Goal: Task Accomplishment & Management: Use online tool/utility

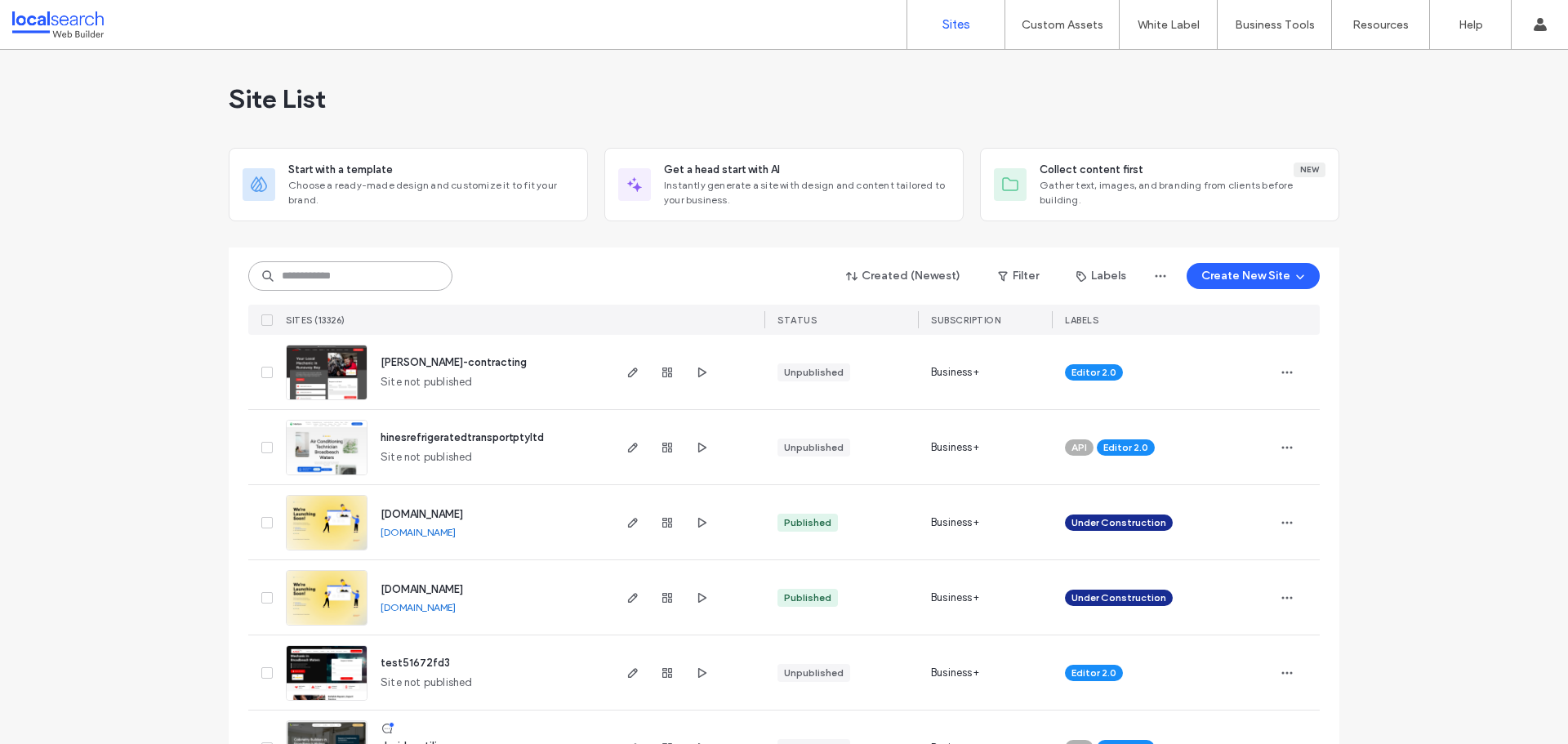
click at [348, 273] on input at bounding box center [350, 275] width 204 height 29
paste input "********"
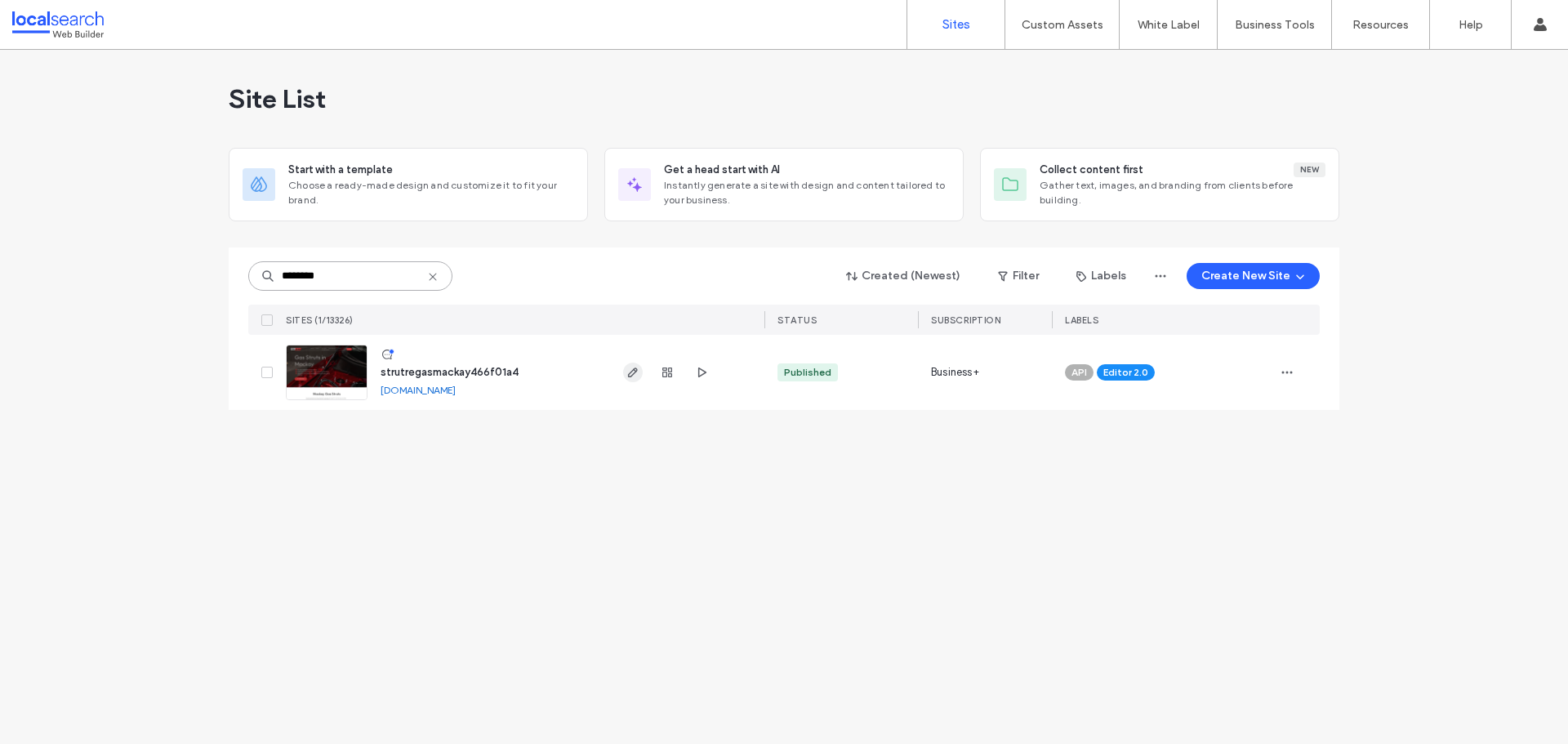
type input "********"
click at [628, 372] on icon "button" at bounding box center [632, 372] width 13 height 13
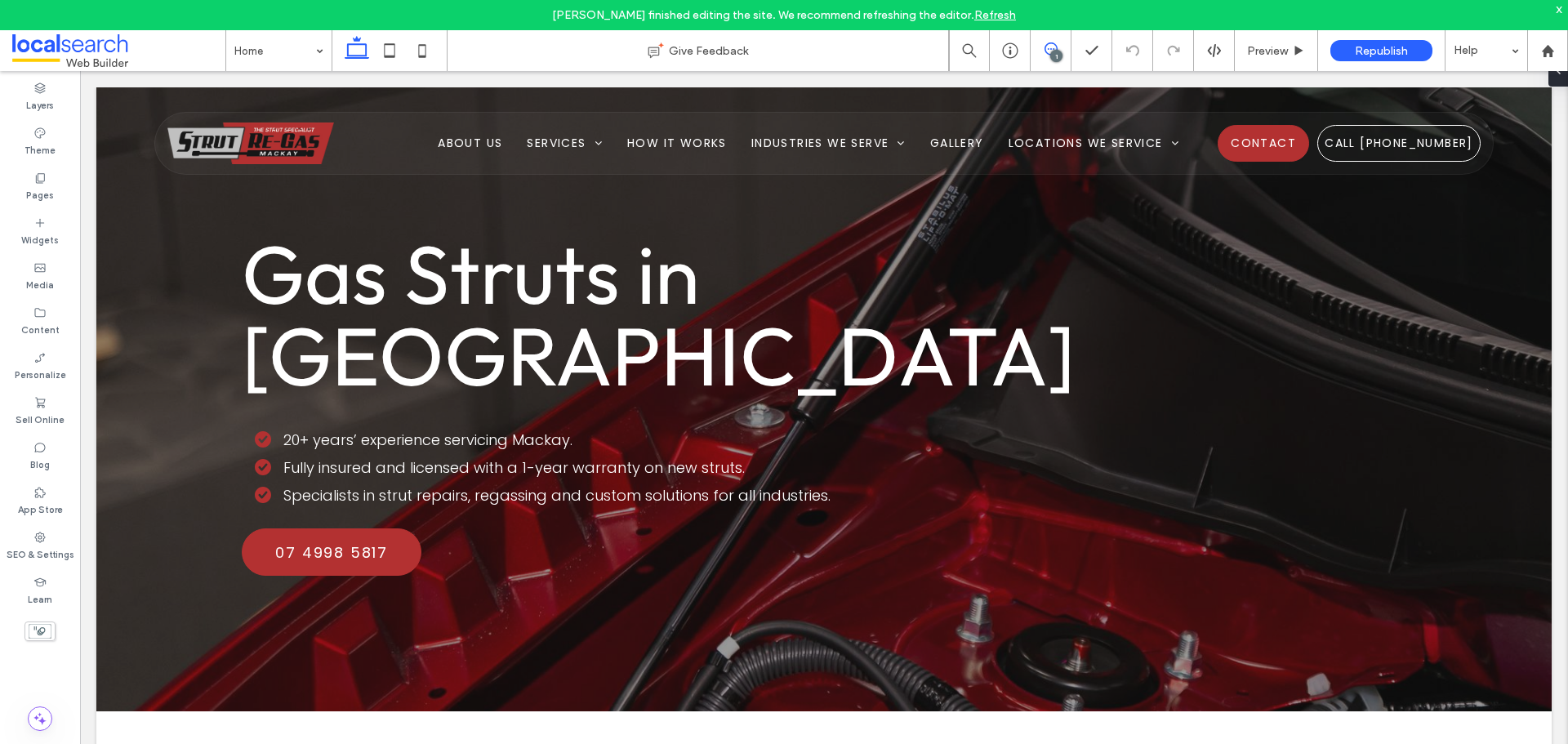
click at [1042, 51] on span at bounding box center [1050, 49] width 40 height 13
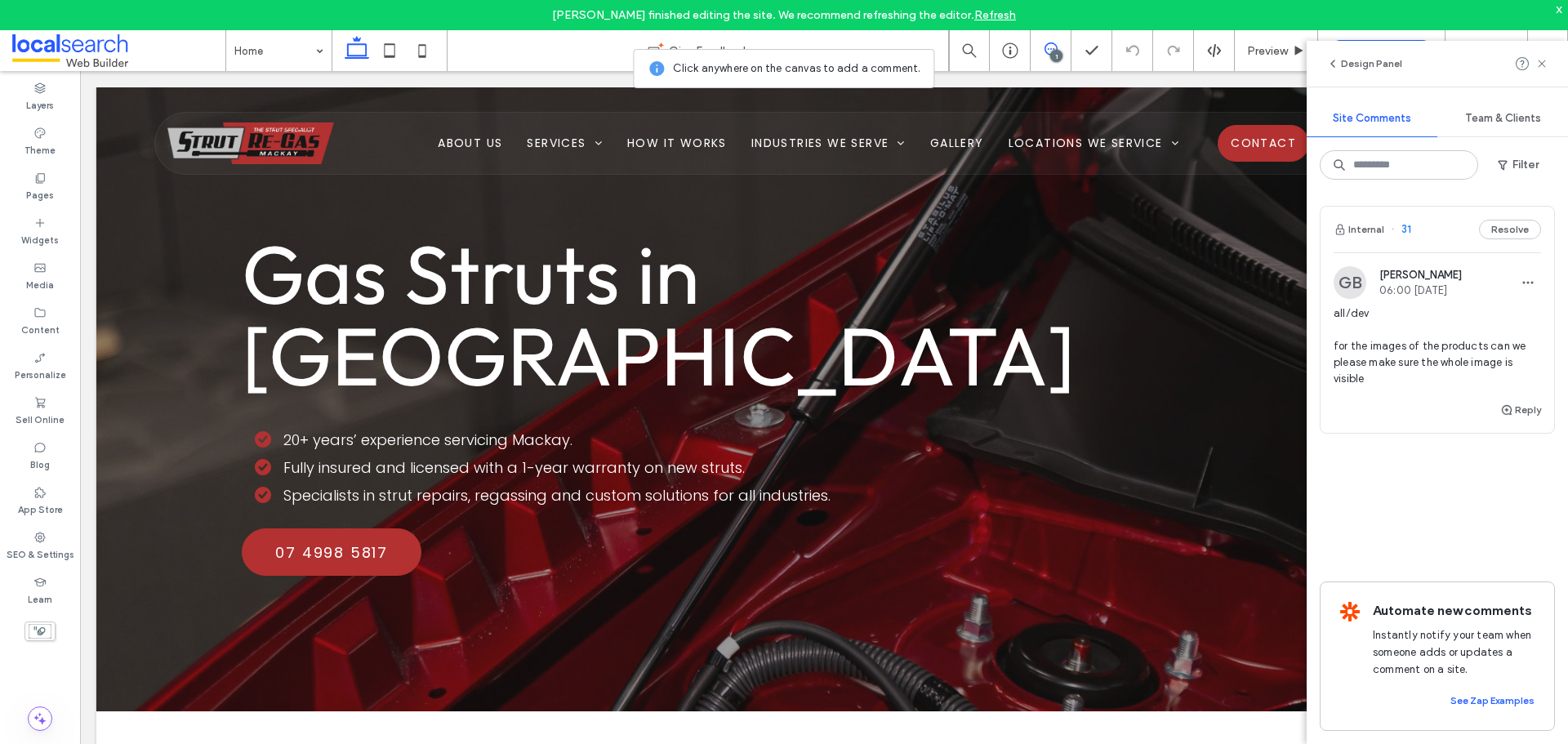
click at [1437, 239] on div "Internal 31 Resolve" at bounding box center [1437, 229] width 233 height 46
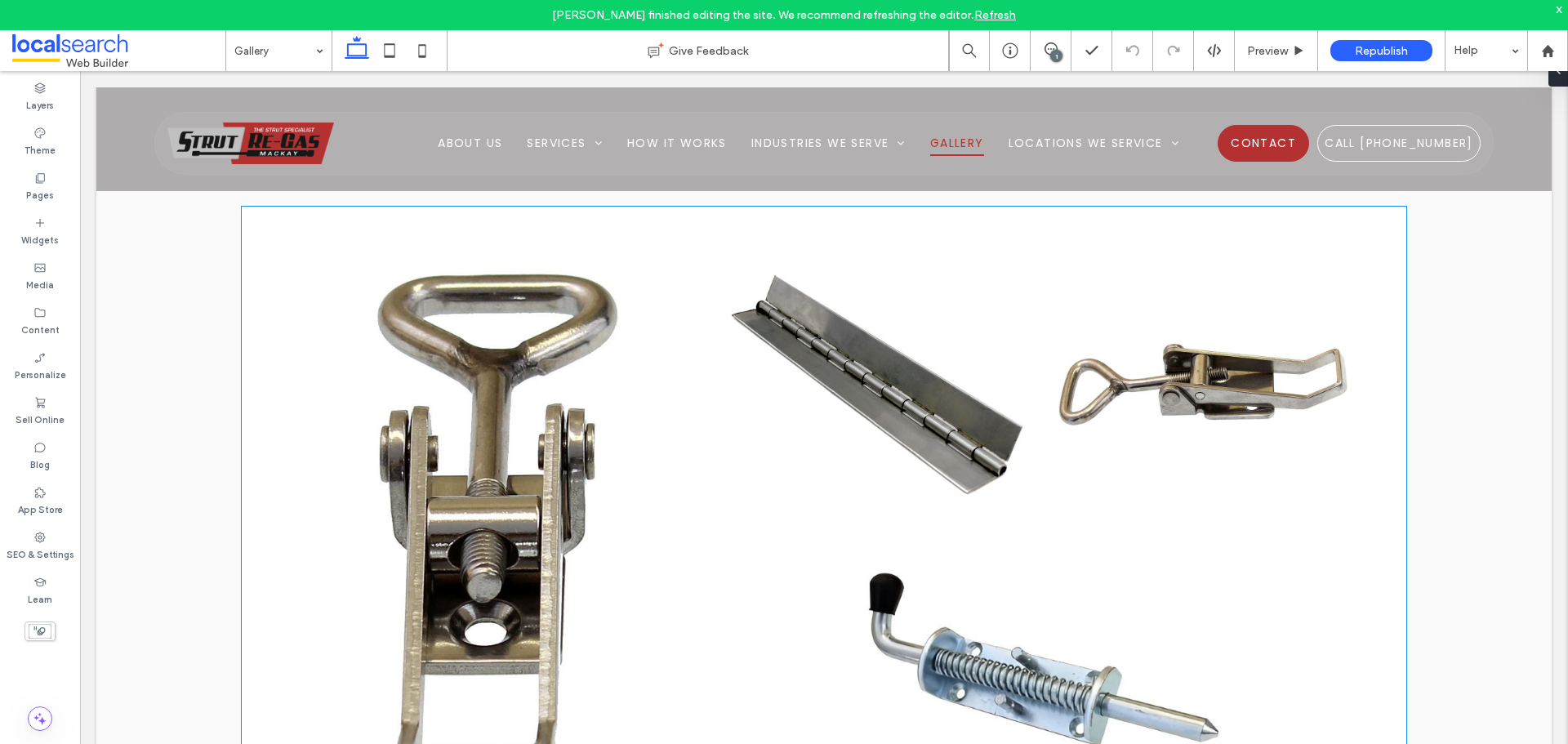
scroll to position [827, 0]
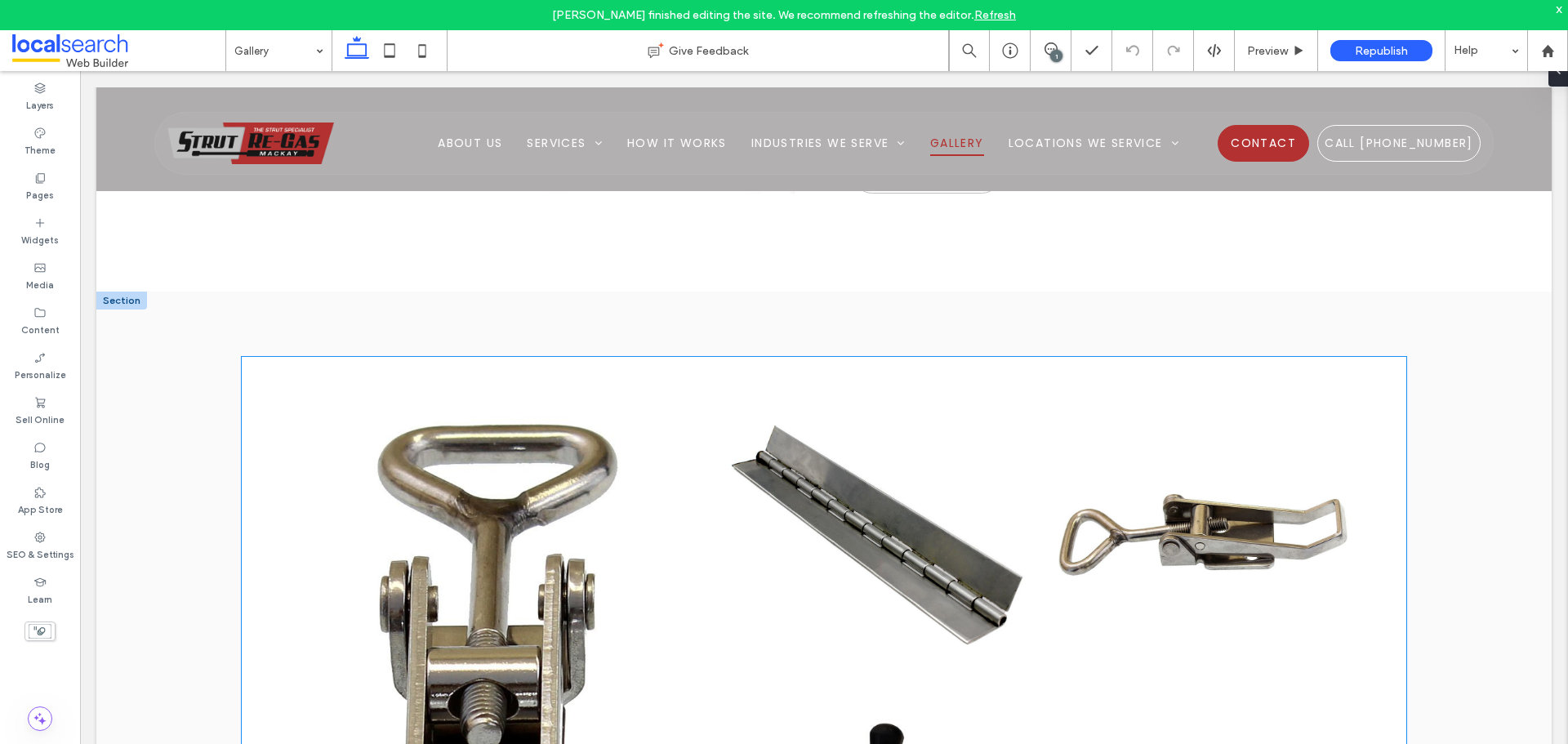
click at [559, 453] on link at bounding box center [499, 674] width 442 height 569
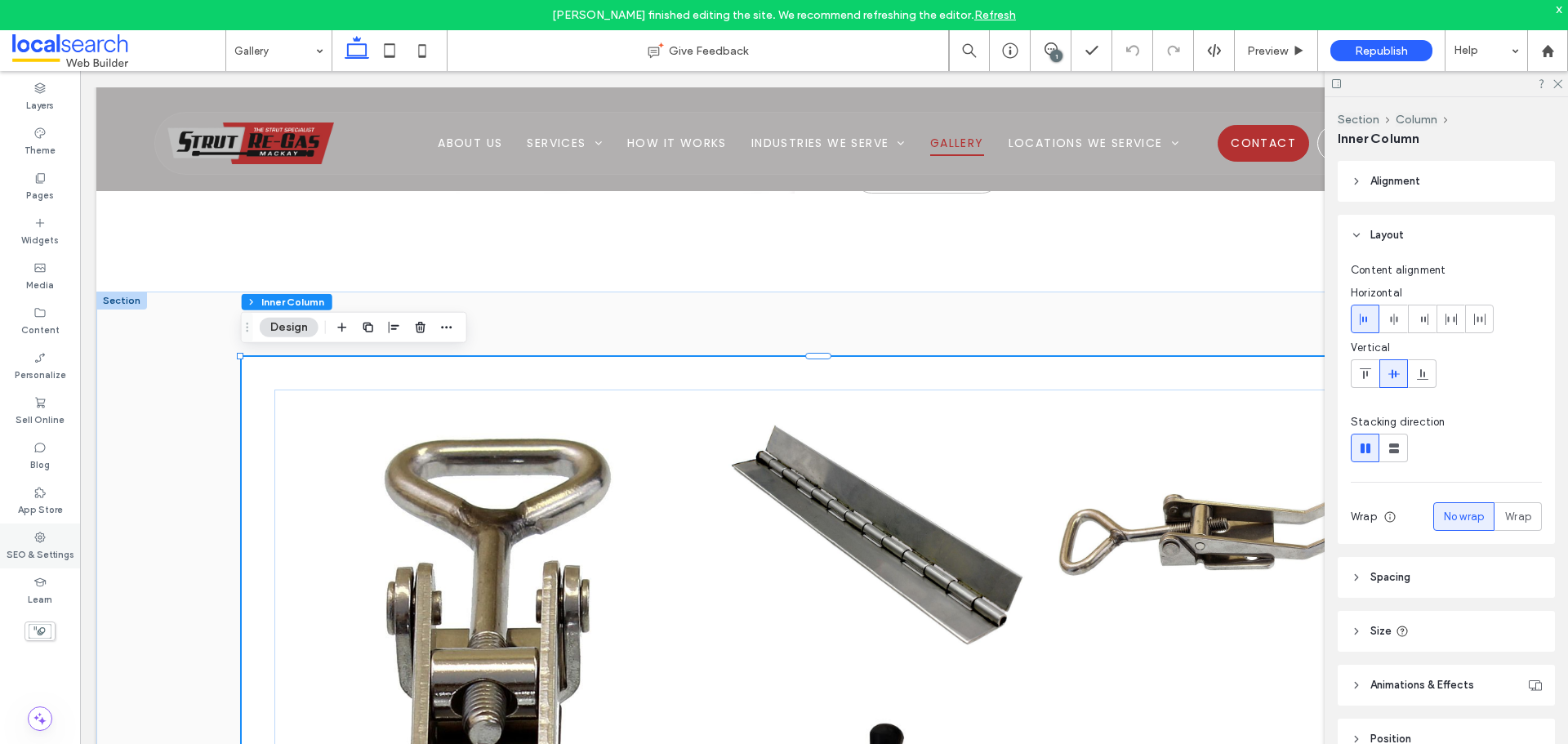
click at [41, 544] on label "SEO & Settings" at bounding box center [41, 553] width 68 height 18
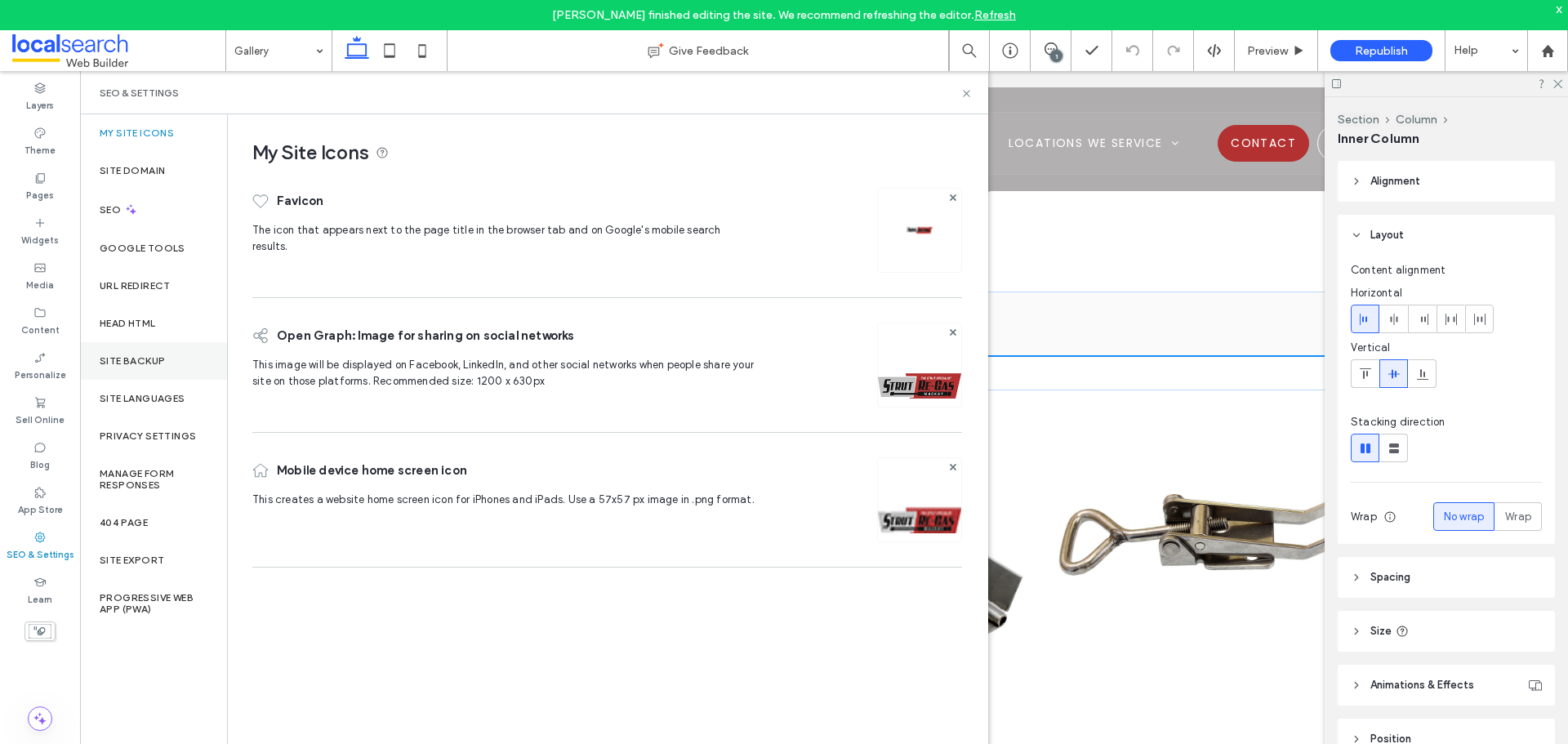
click at [163, 357] on label "Site Backup" at bounding box center [133, 360] width 66 height 11
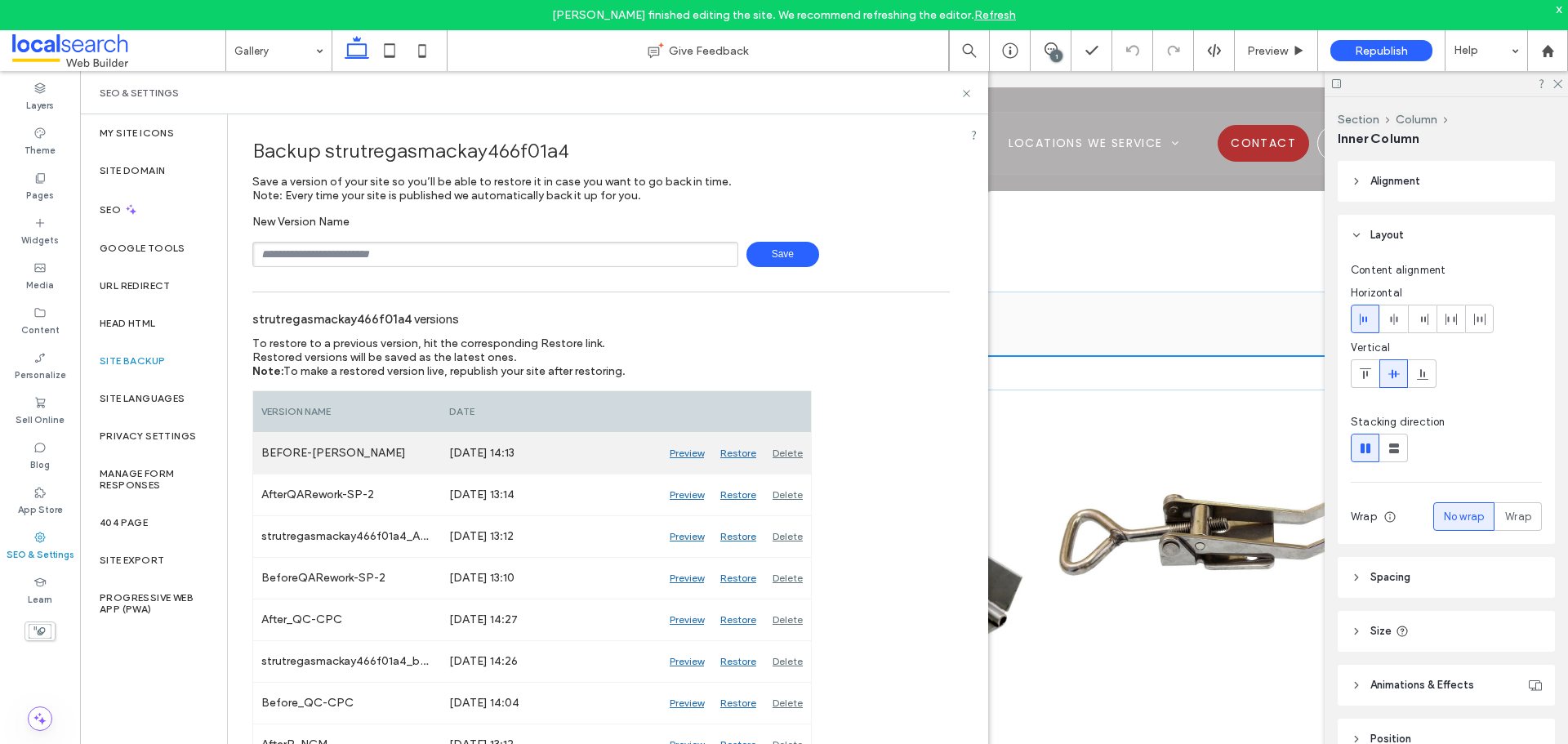
click at [692, 452] on div "Preview" at bounding box center [686, 453] width 51 height 41
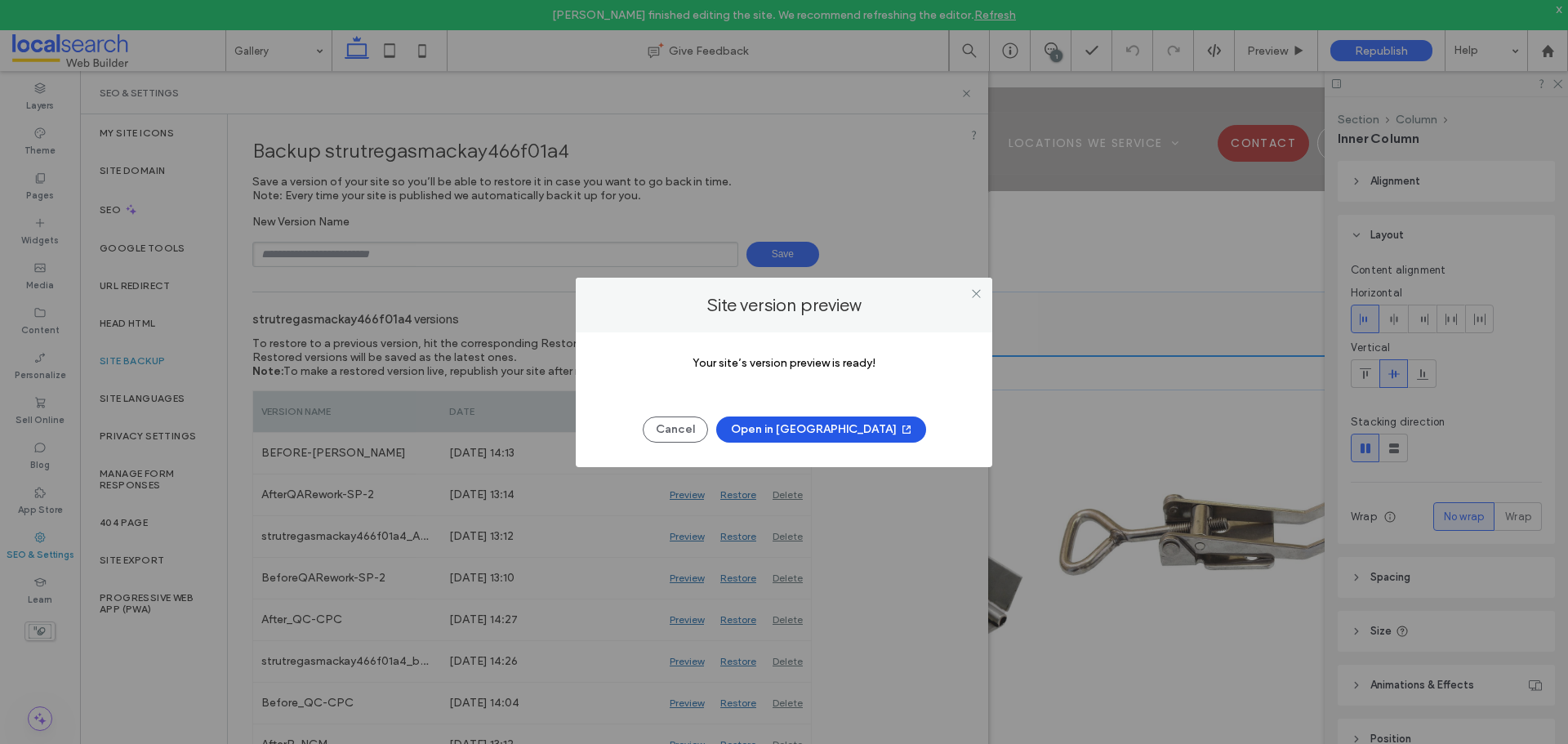
click at [818, 431] on button "Open in New Tab" at bounding box center [821, 430] width 209 height 26
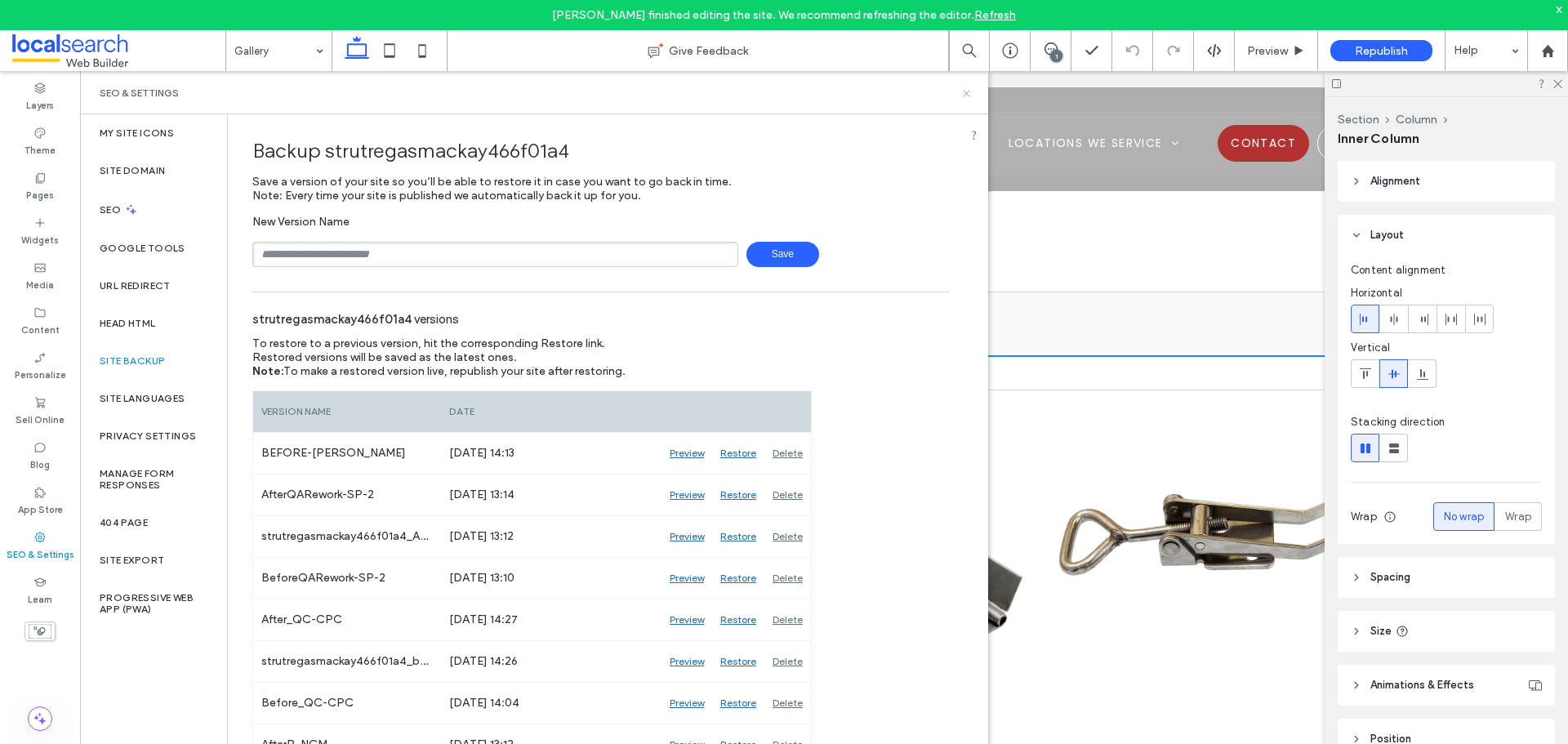
click at [961, 93] on icon at bounding box center [967, 94] width 12 height 12
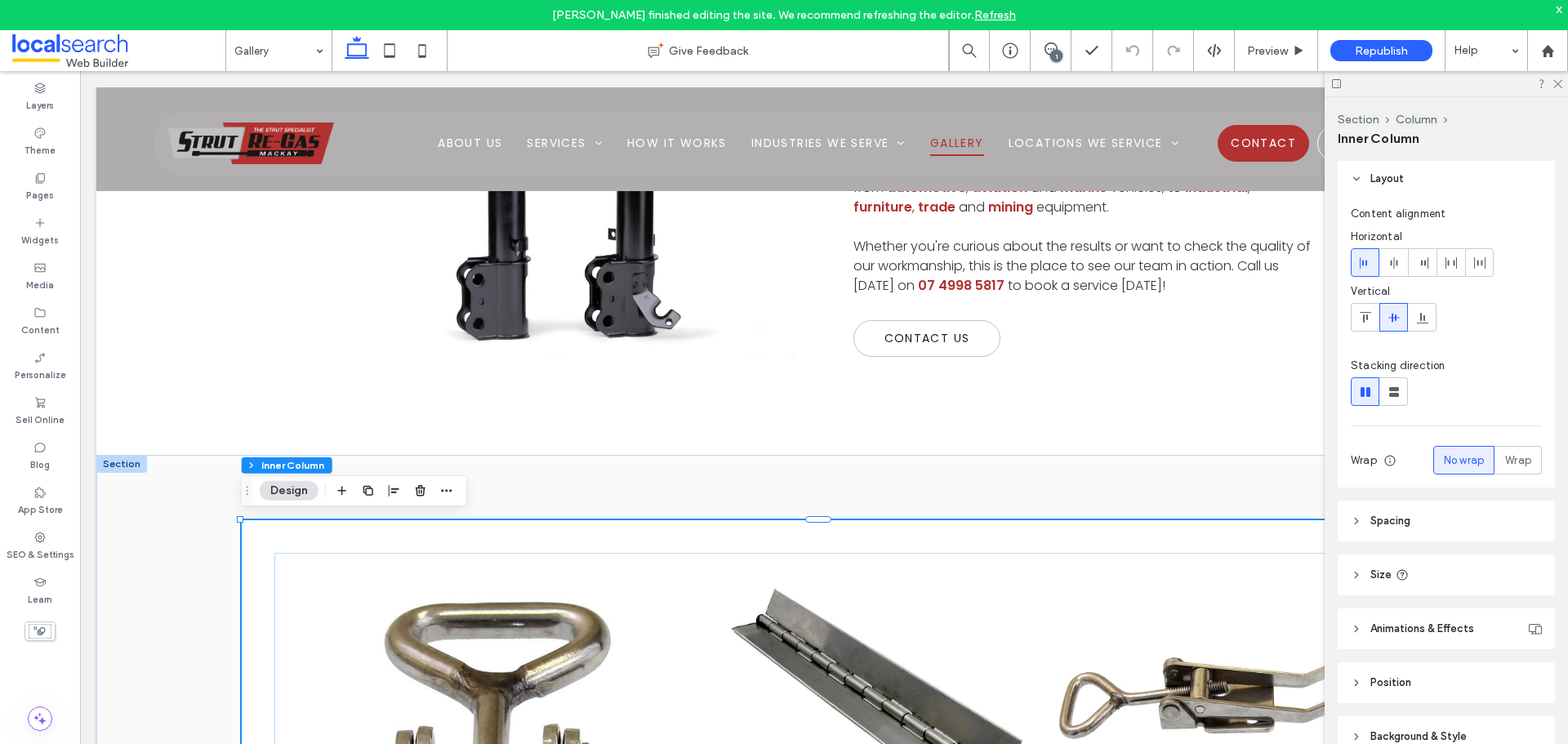
scroll to position [111, 0]
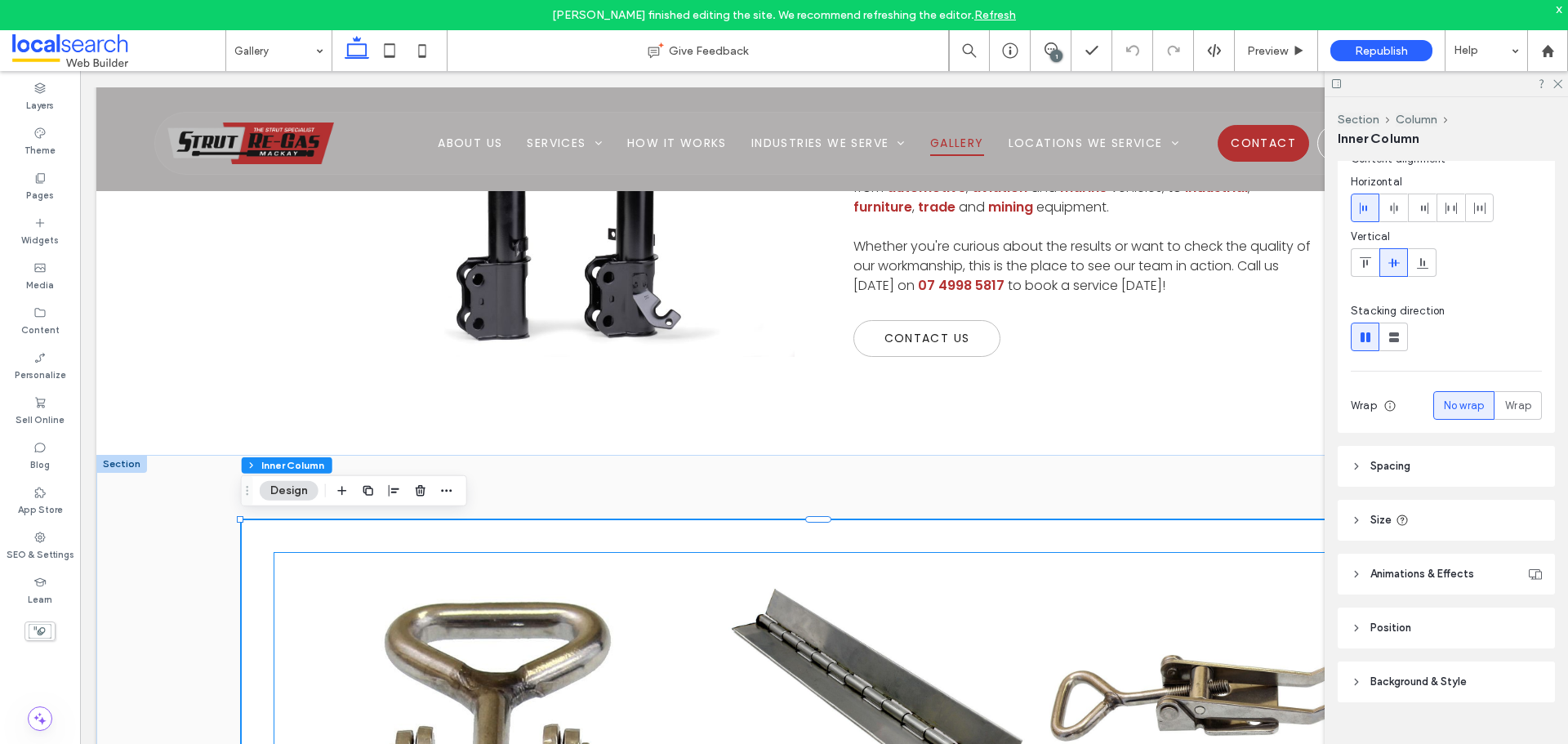
click at [1111, 581] on link at bounding box center [1203, 697] width 327 height 272
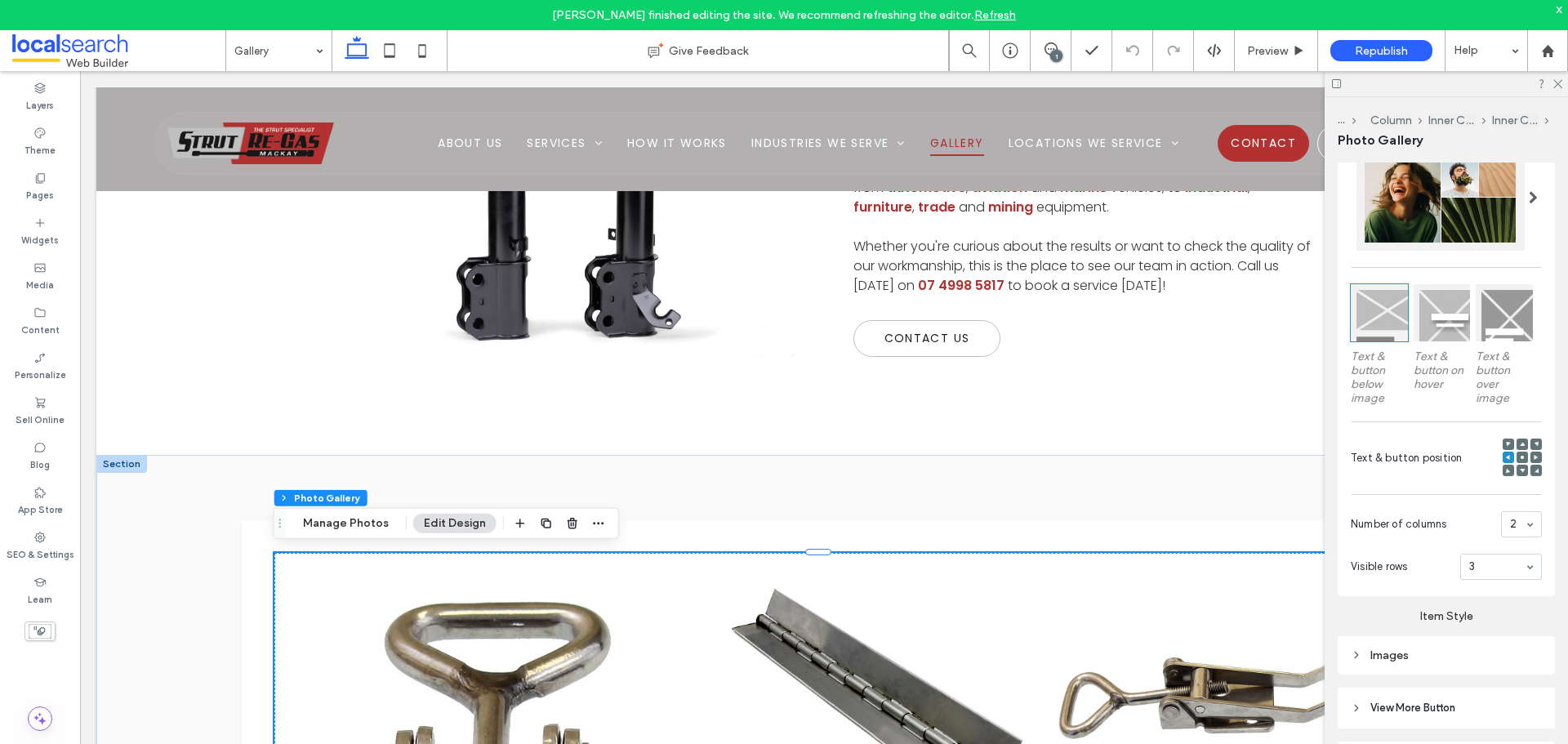
scroll to position [467, 0]
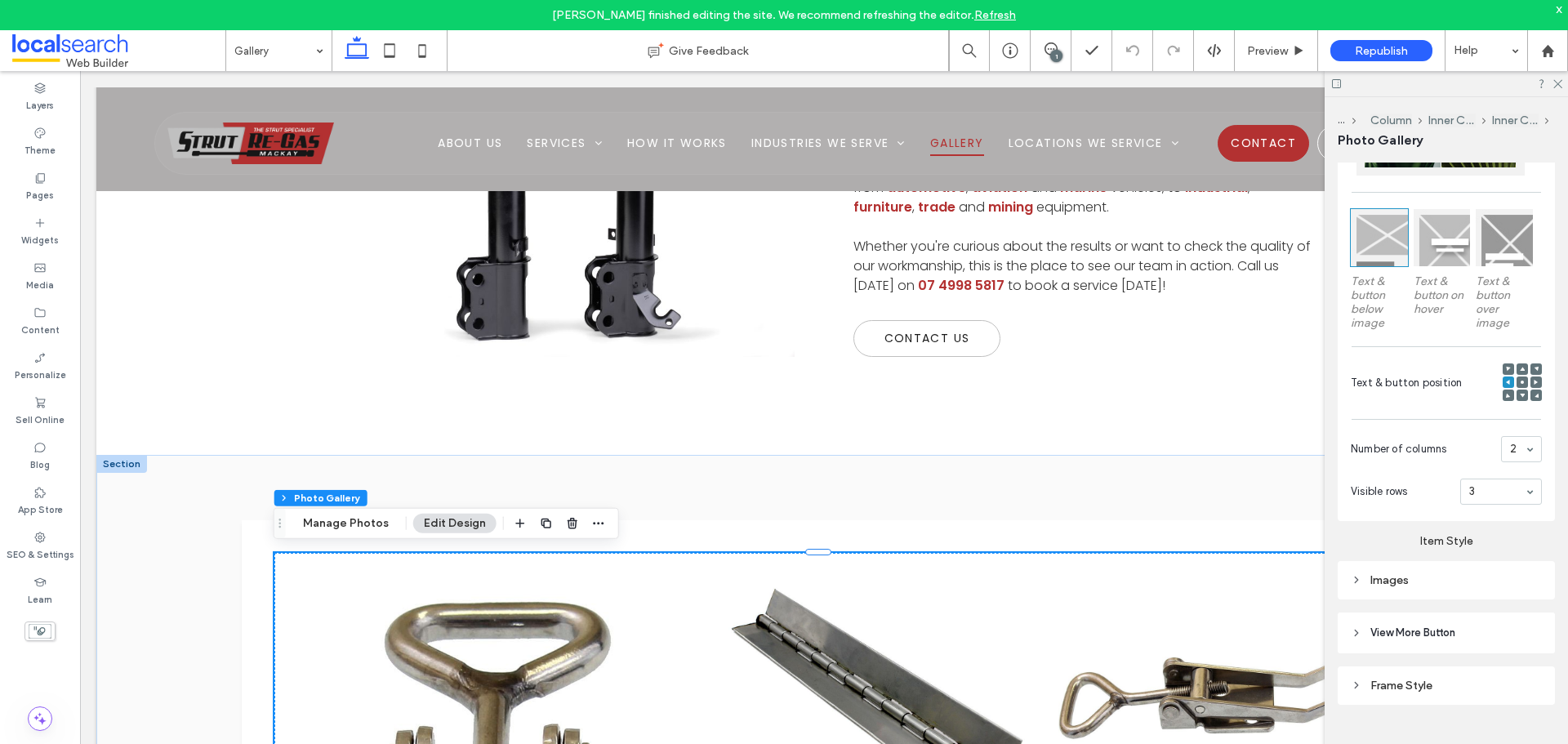
click at [1409, 573] on div "Images" at bounding box center [1446, 580] width 192 height 14
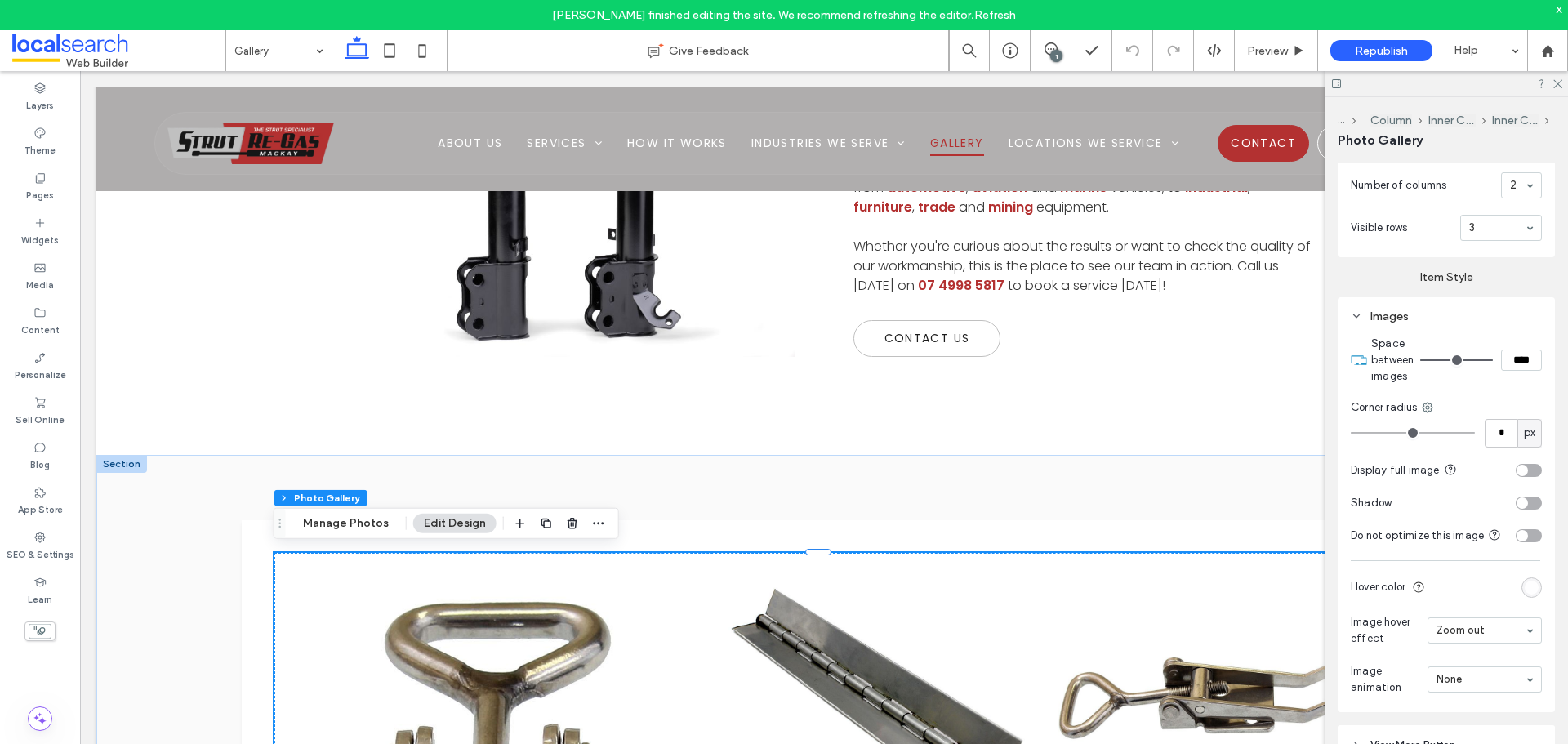
scroll to position [793, 0]
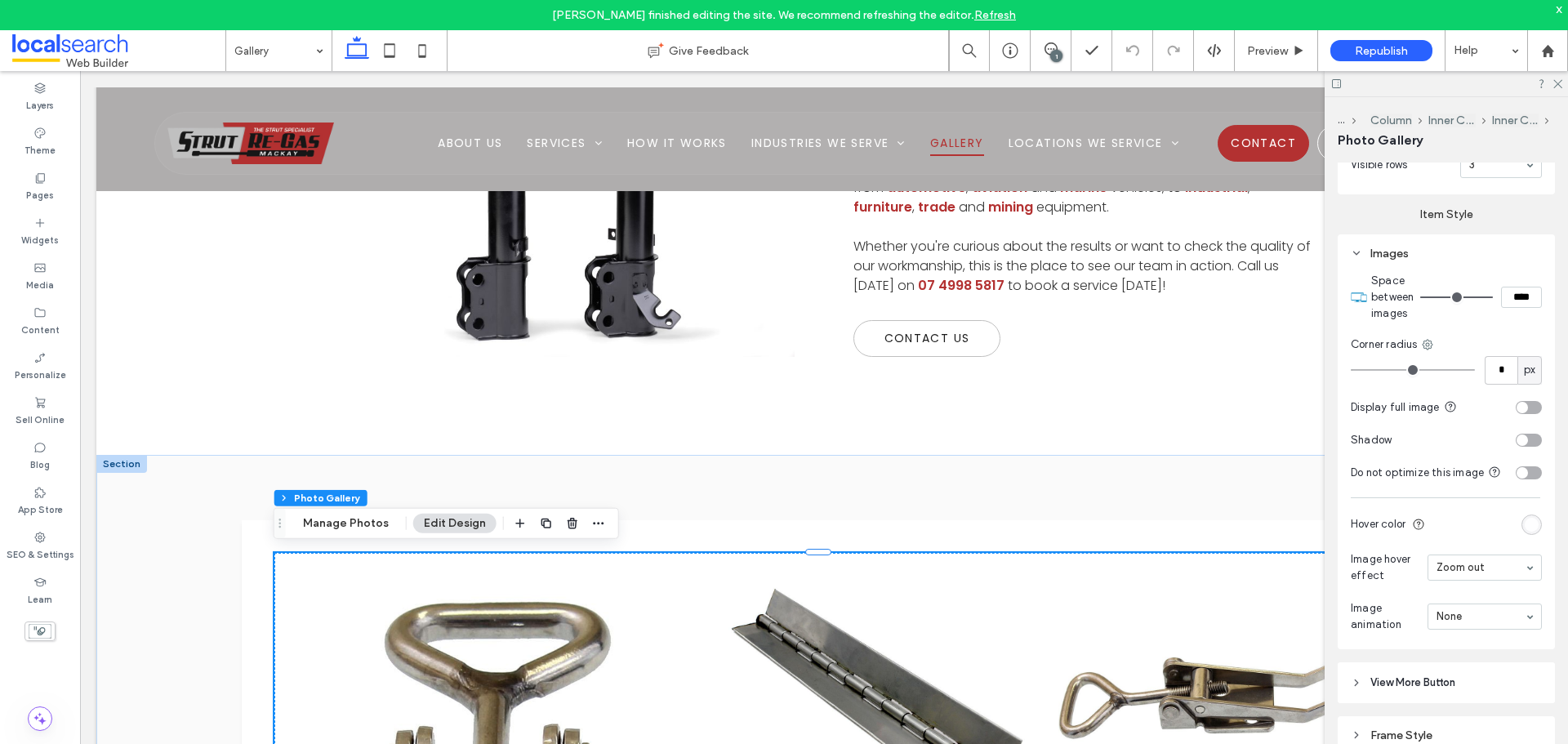
click at [1524, 402] on div "toggle" at bounding box center [1529, 407] width 26 height 13
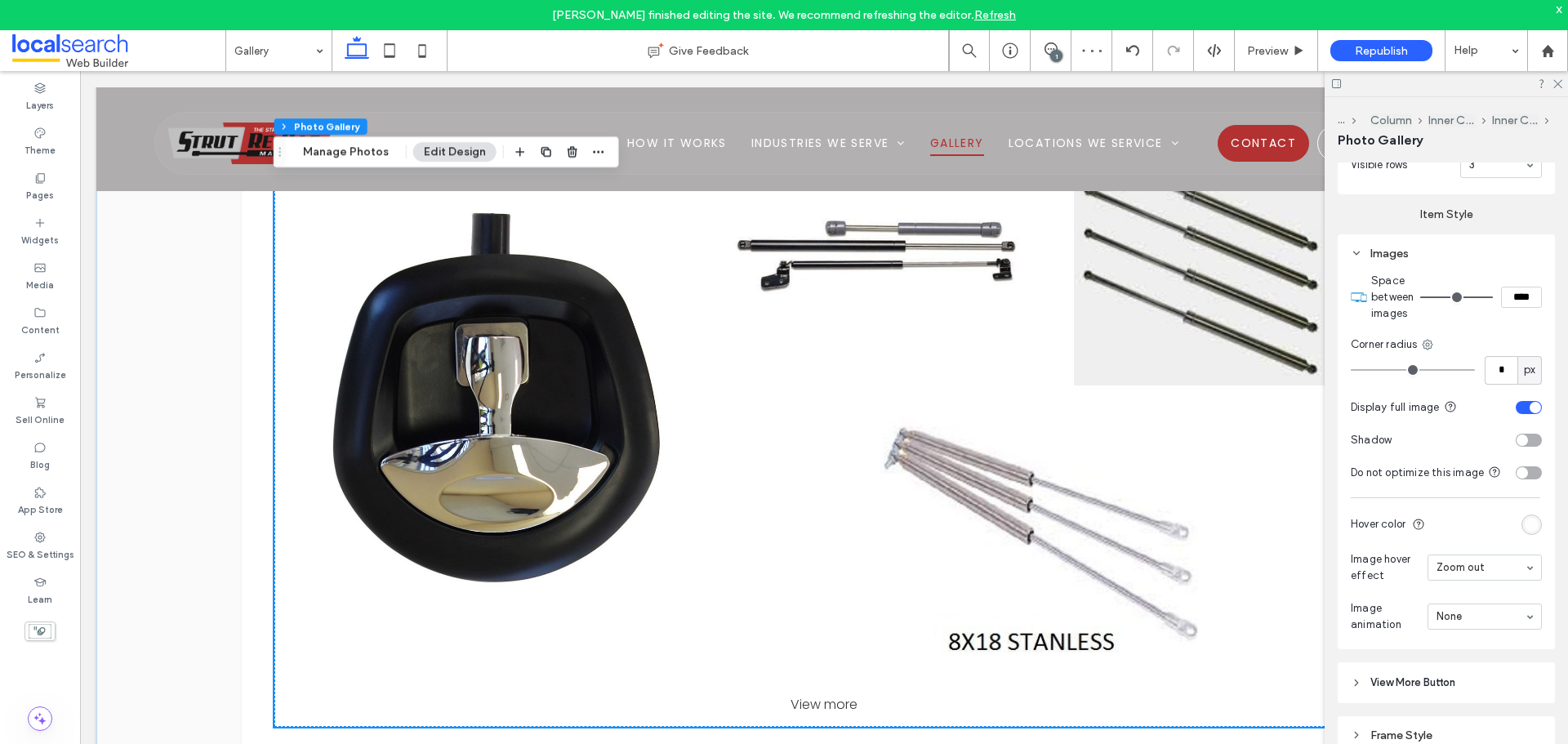
scroll to position [2215, 0]
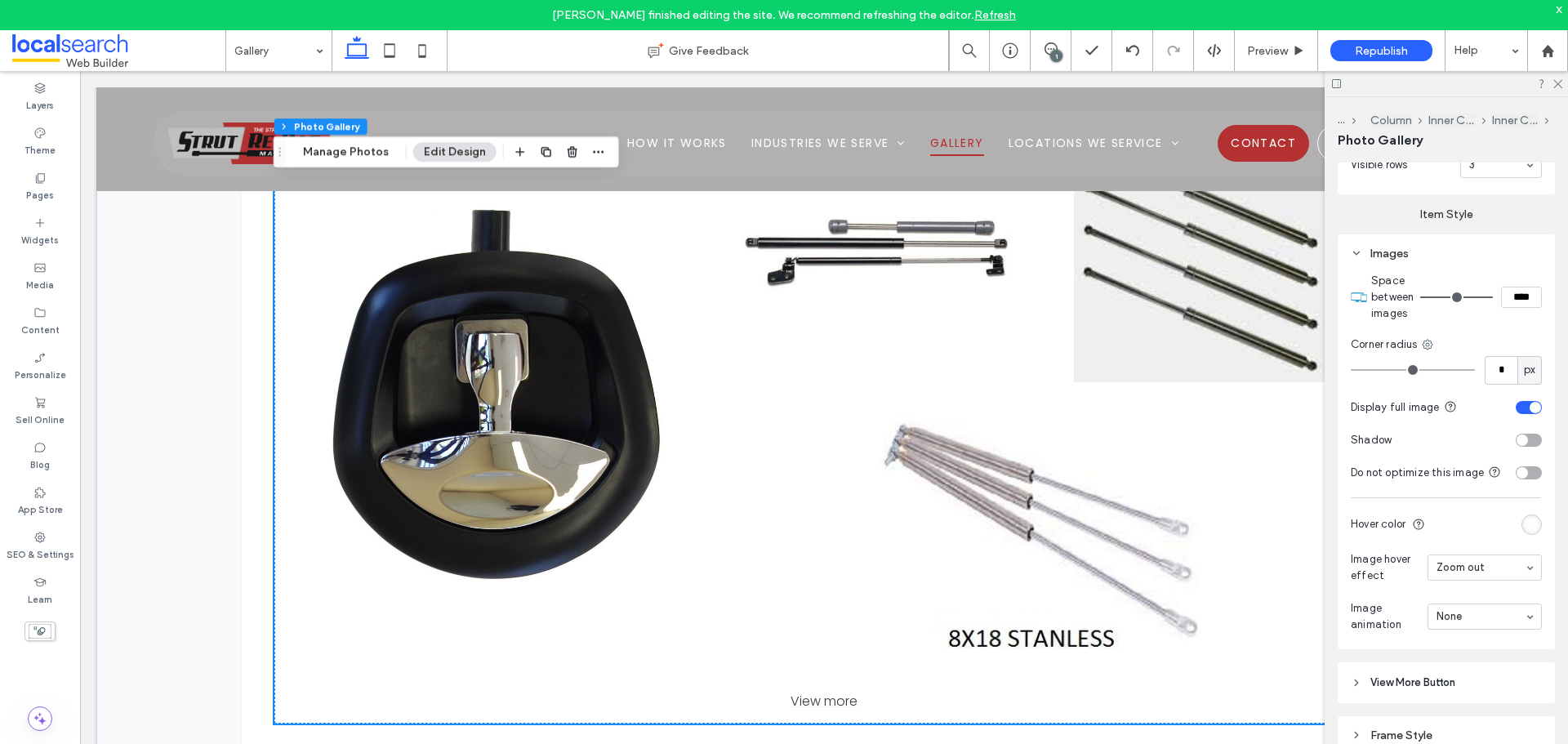
click at [815, 691] on div "View more" at bounding box center [824, 701] width 1099 height 20
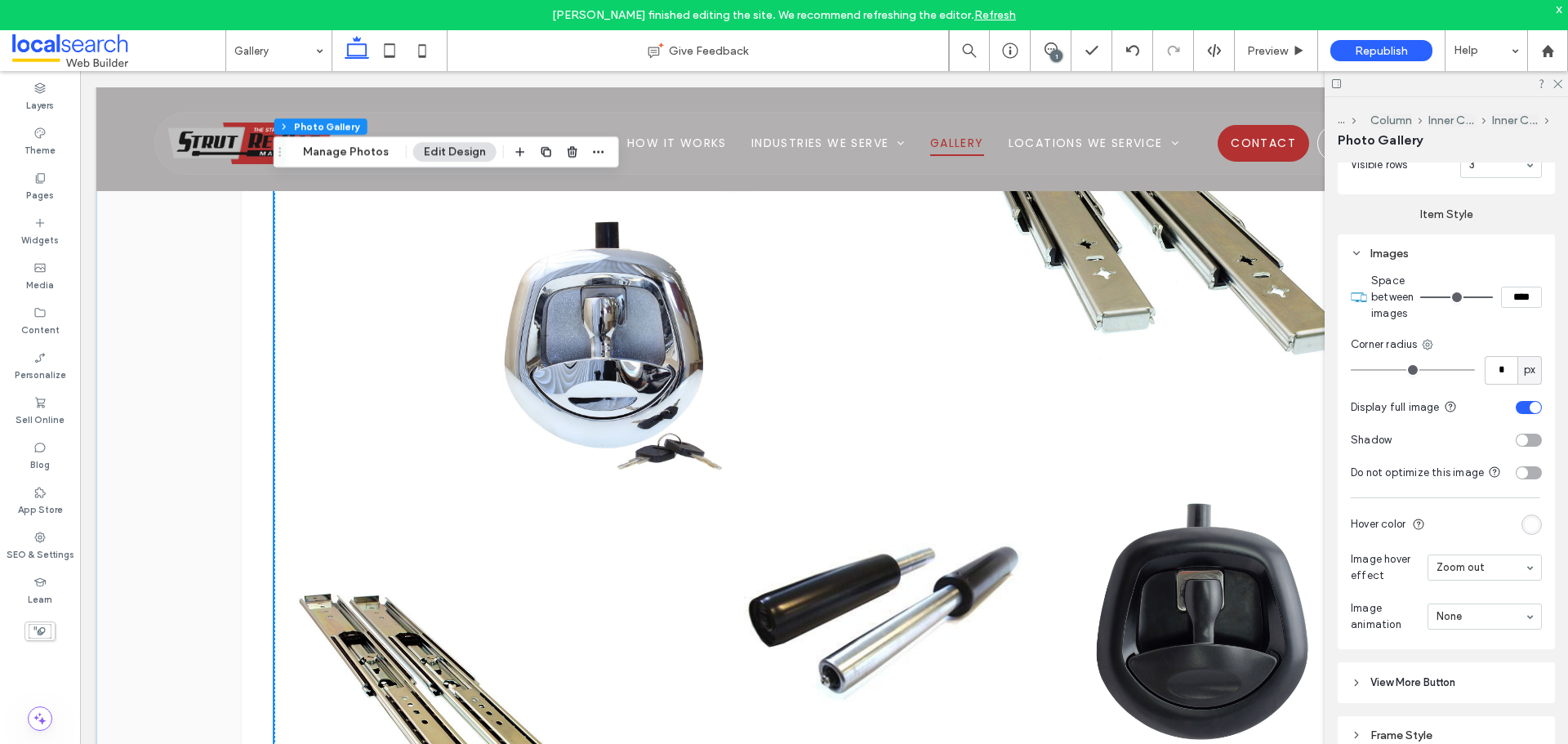
scroll to position [2893, 0]
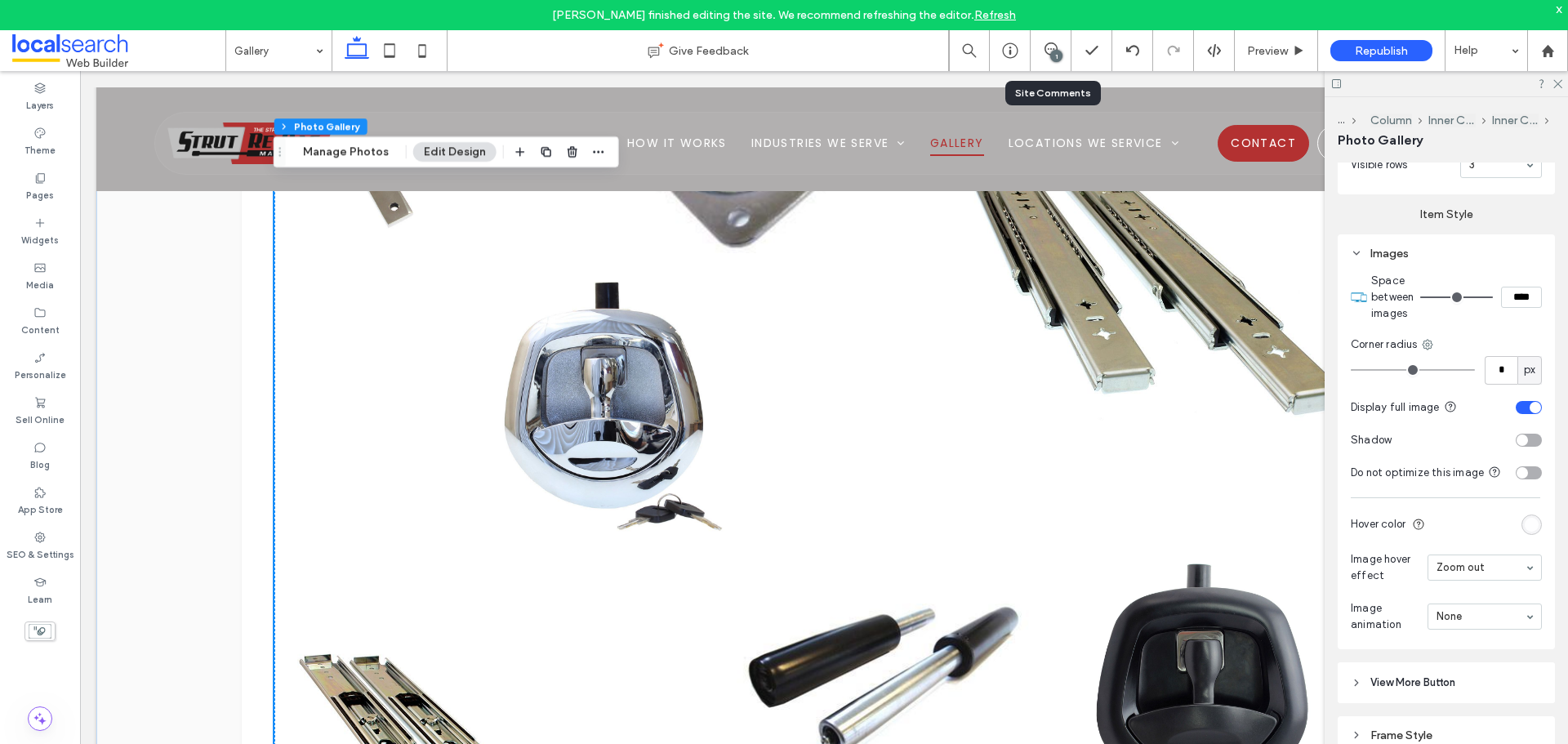
click at [1061, 58] on div "1" at bounding box center [1056, 56] width 12 height 12
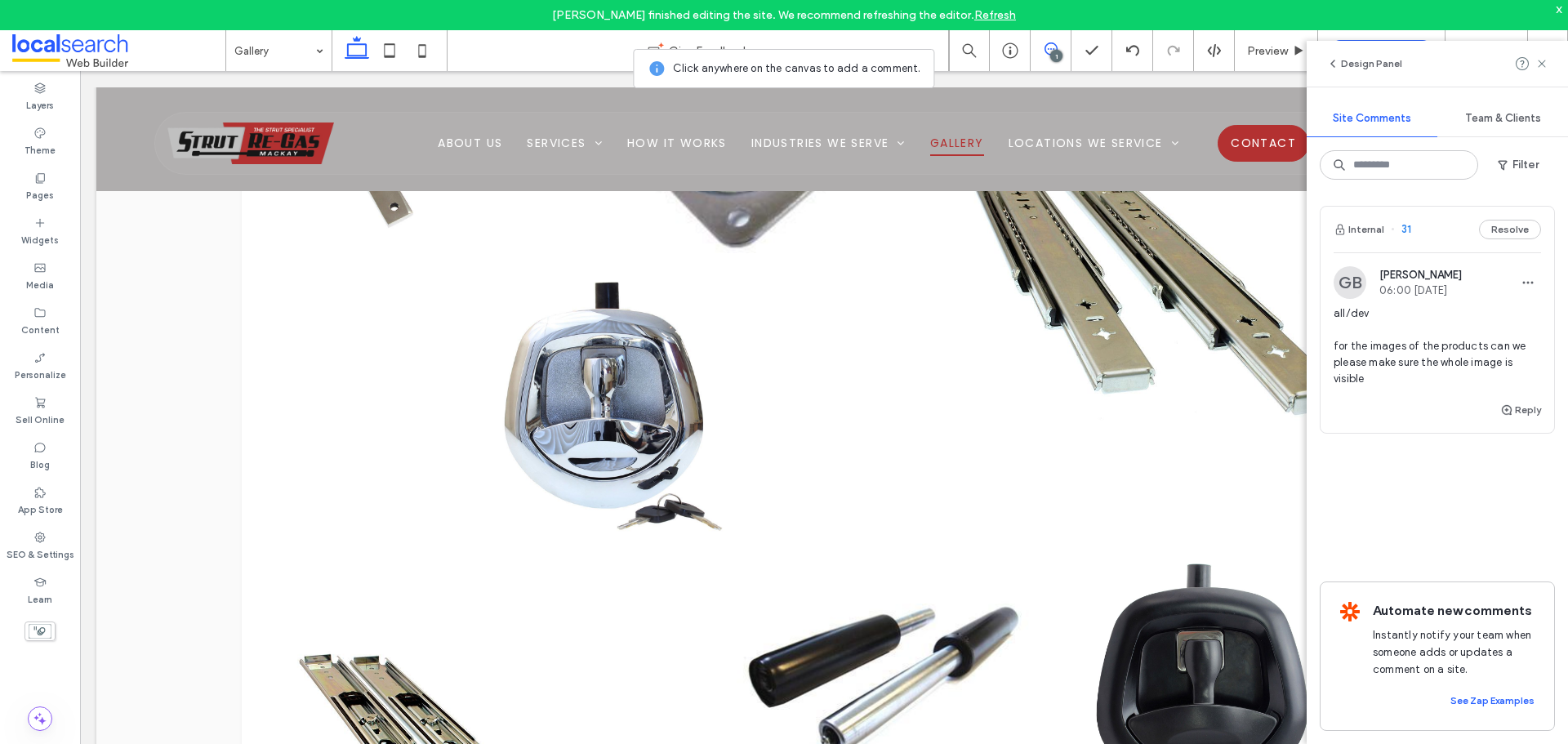
click at [1436, 238] on div "Internal 31 Resolve" at bounding box center [1437, 229] width 233 height 46
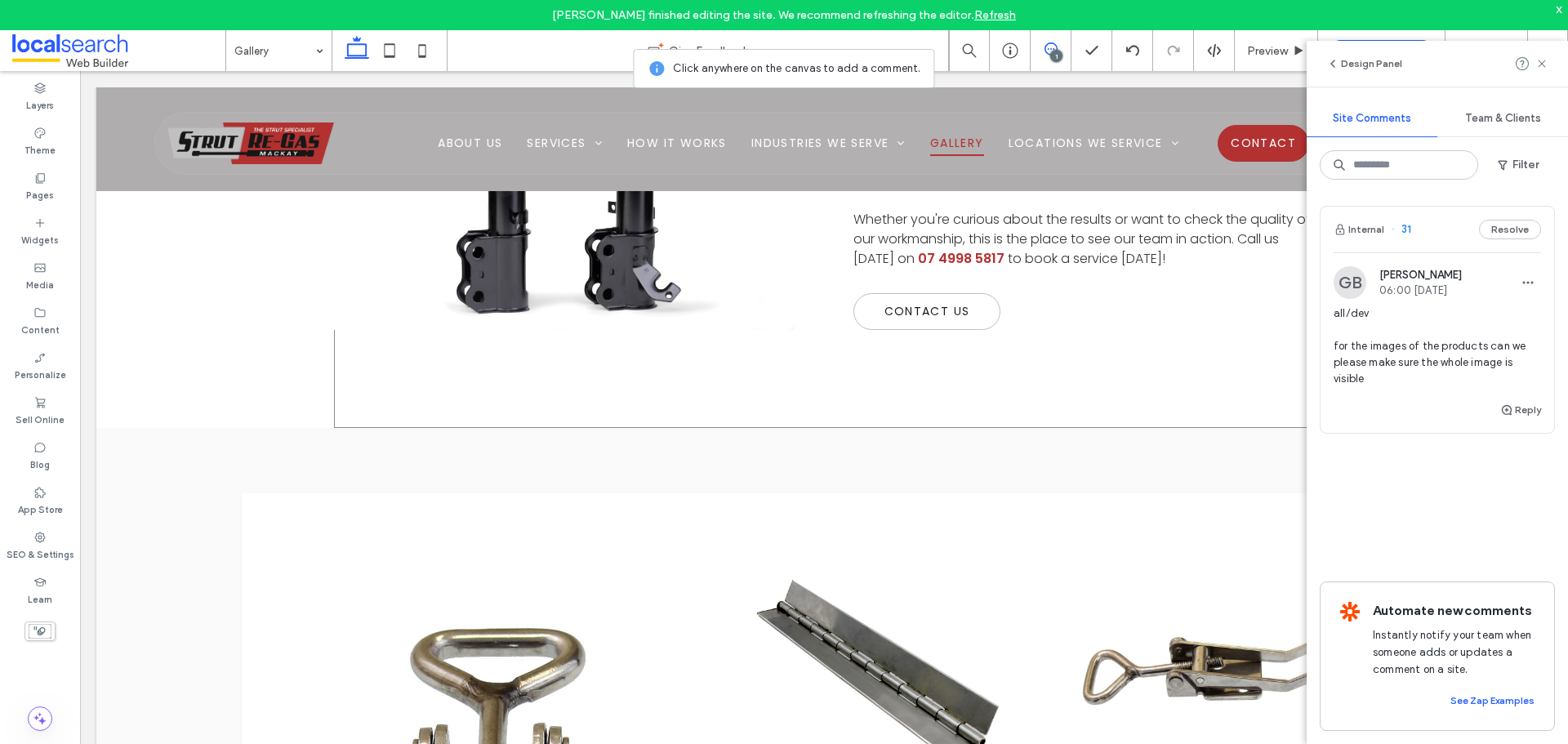
scroll to position [663, 0]
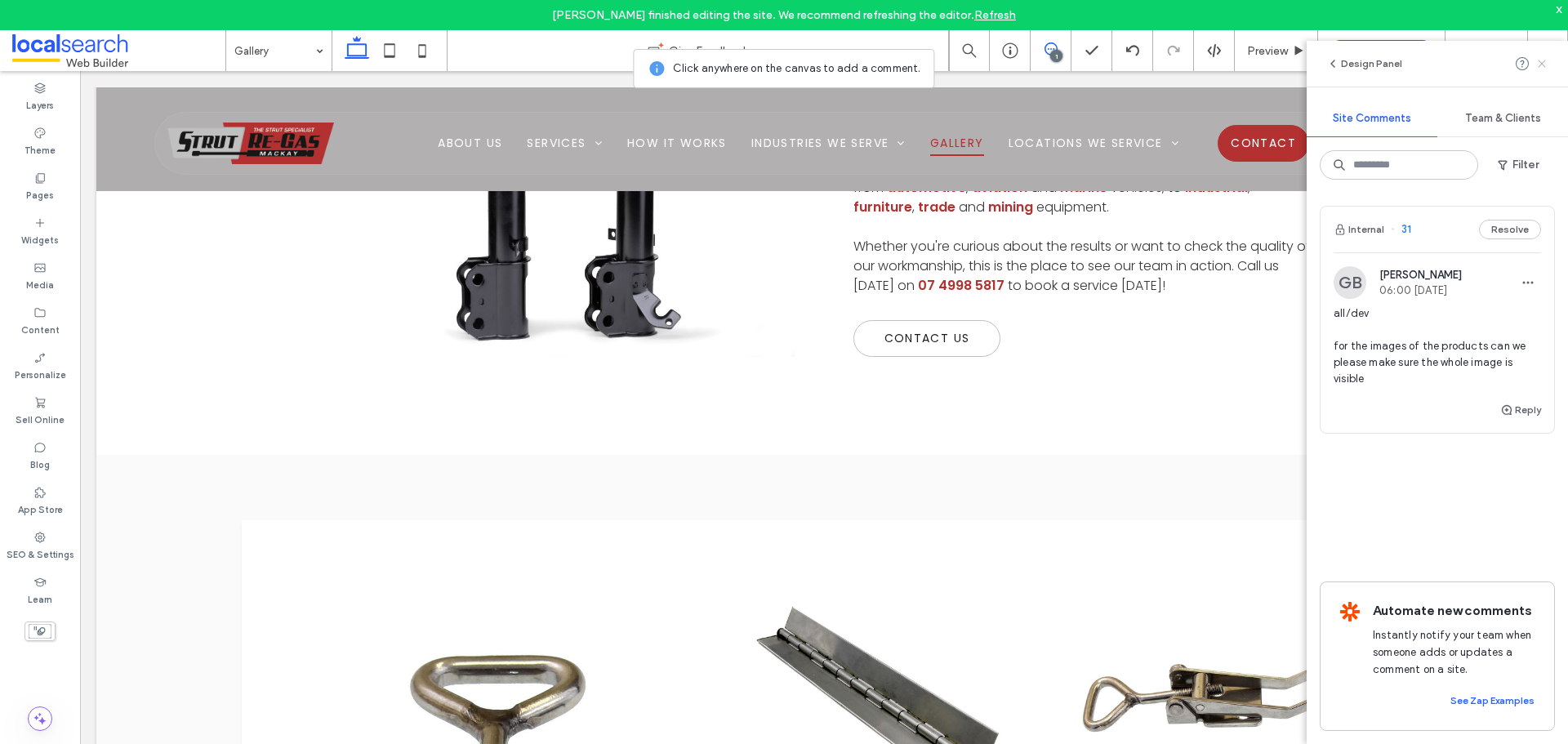
click at [1545, 63] on icon at bounding box center [1541, 63] width 13 height 13
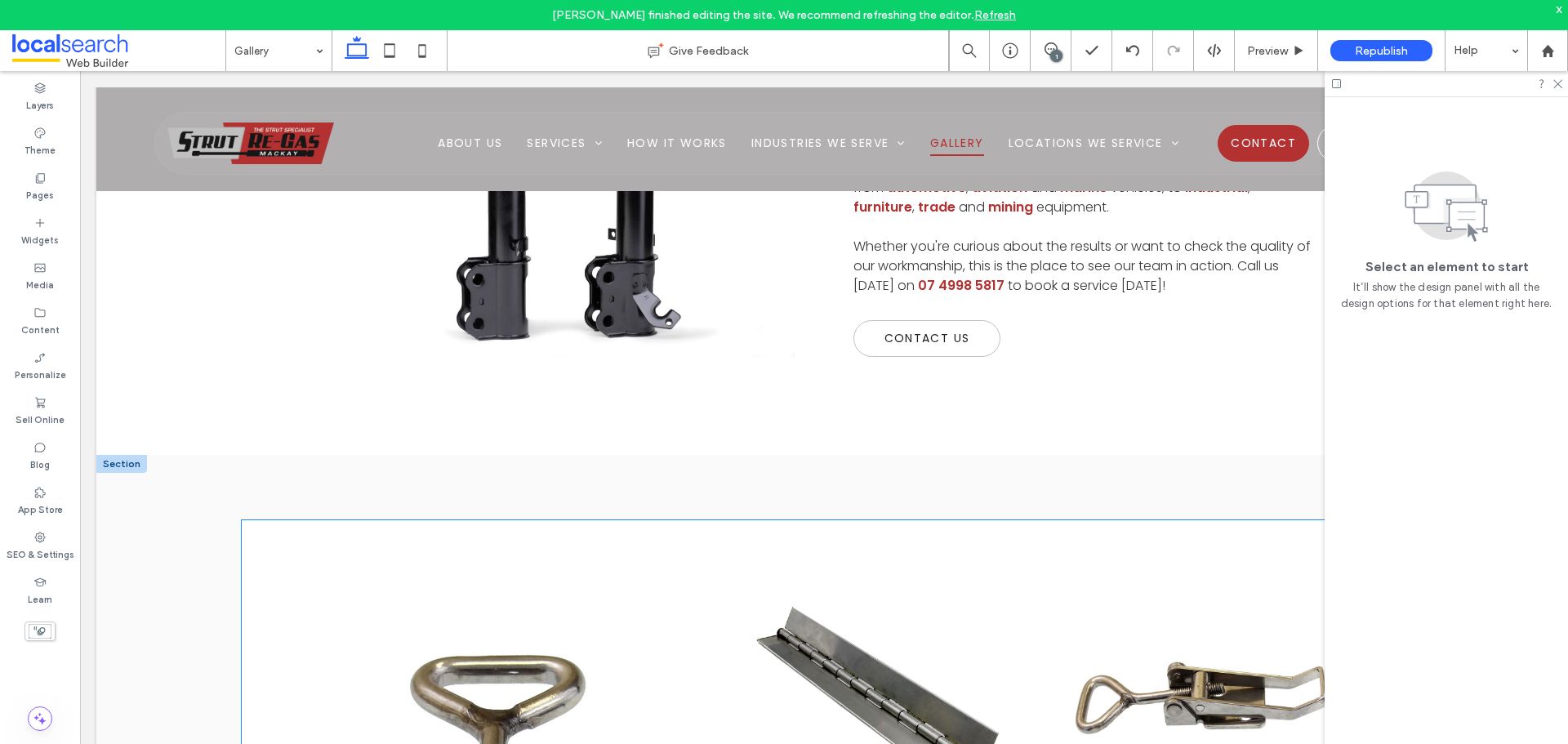
scroll to position [989, 0]
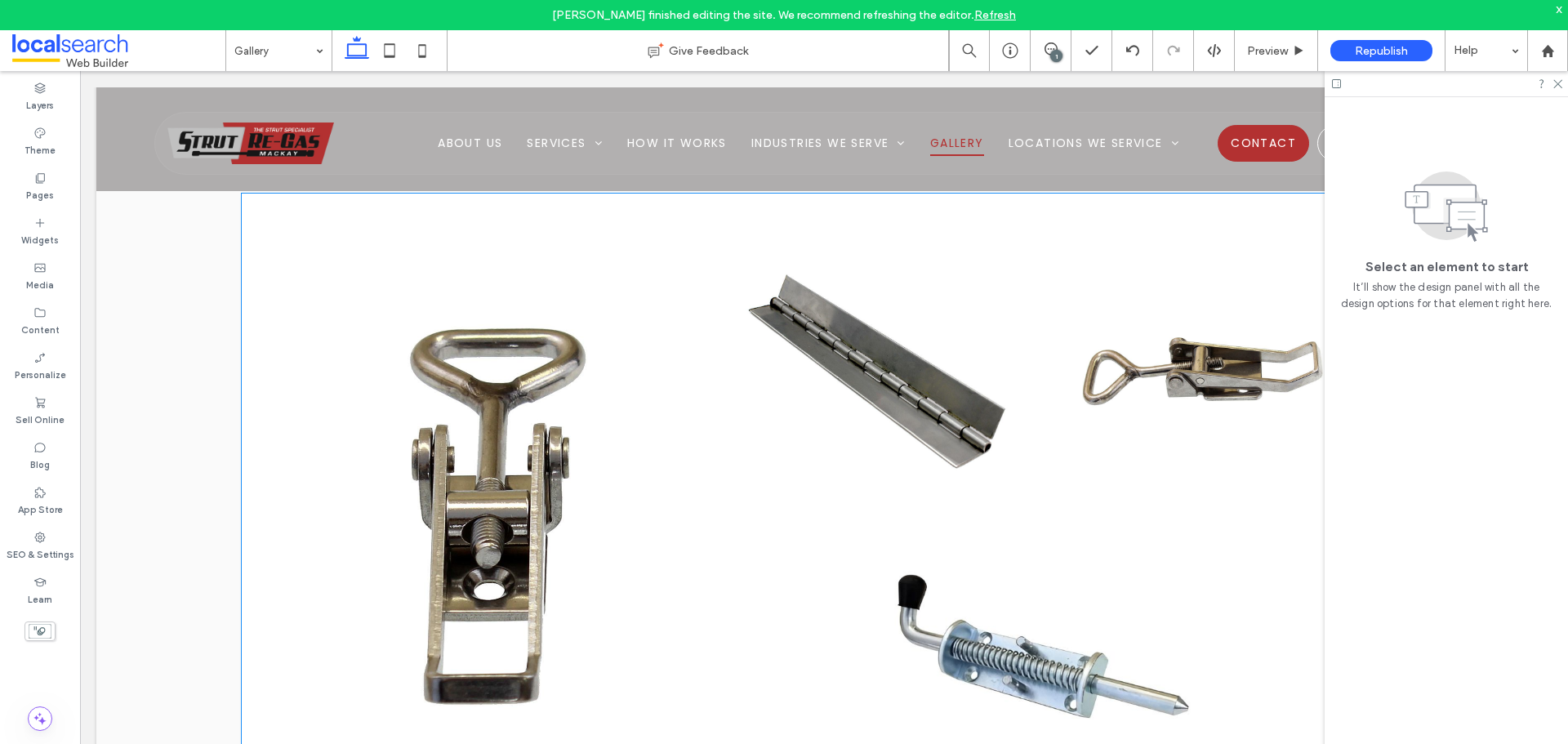
click at [923, 444] on link at bounding box center [878, 371] width 327 height 272
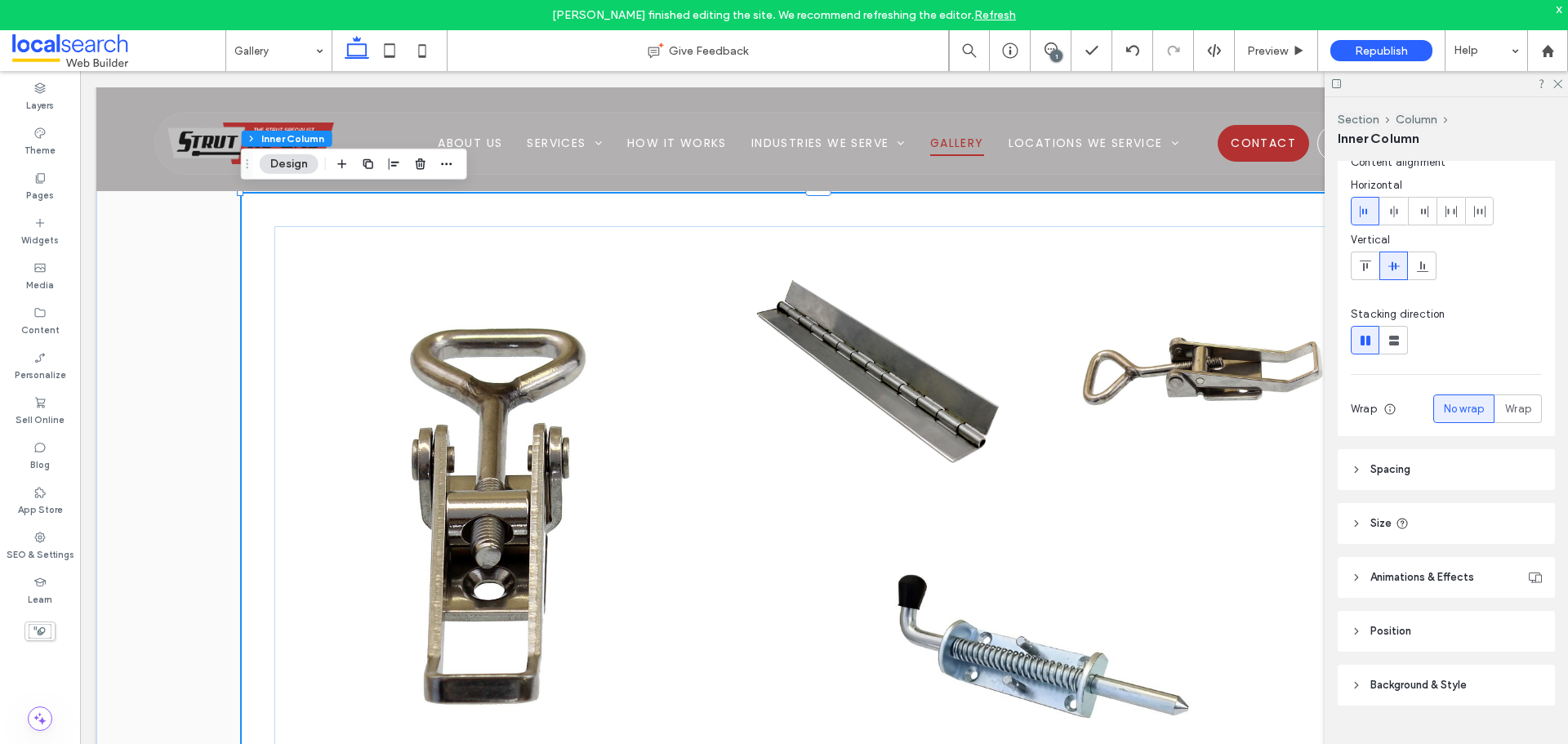
scroll to position [111, 0]
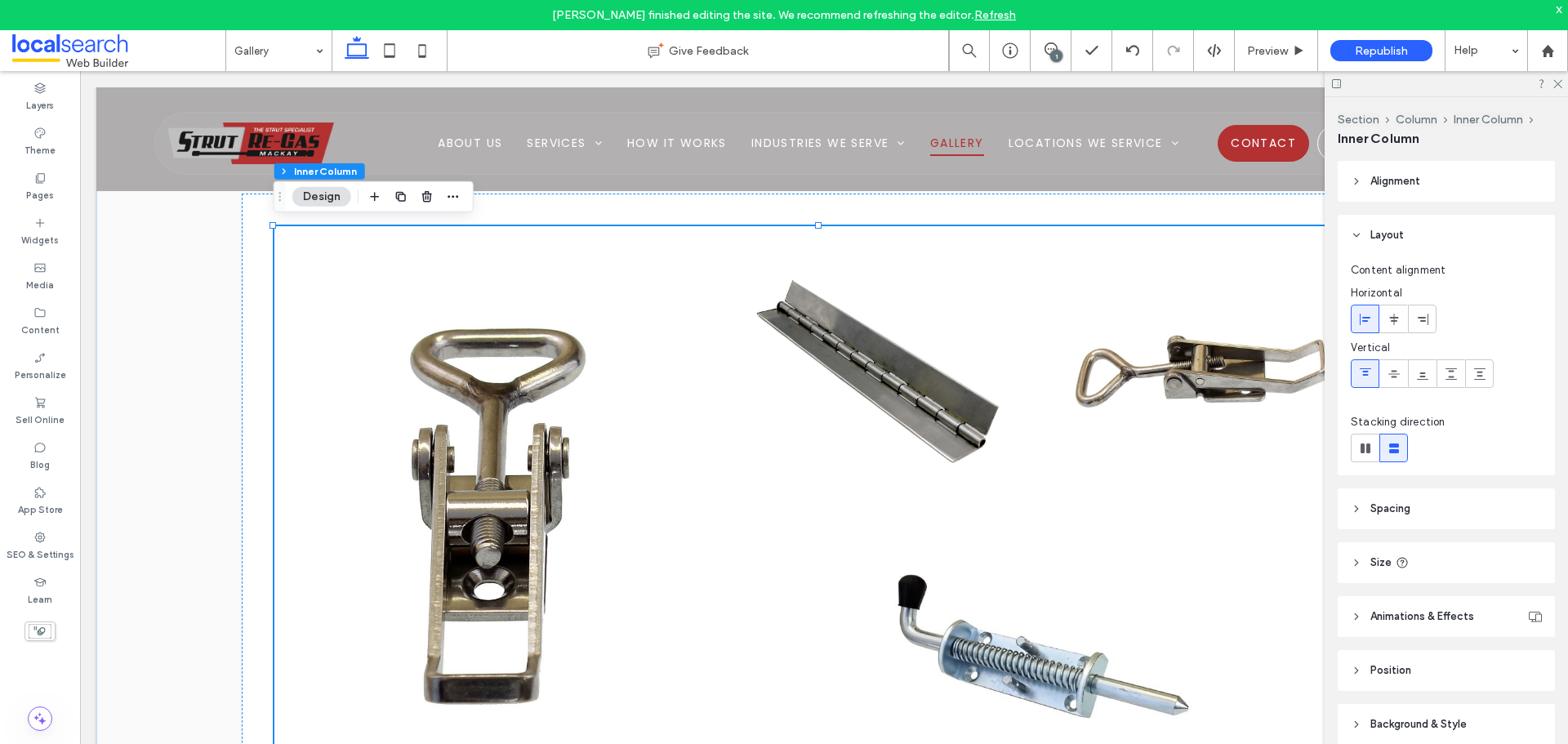
type input "**"
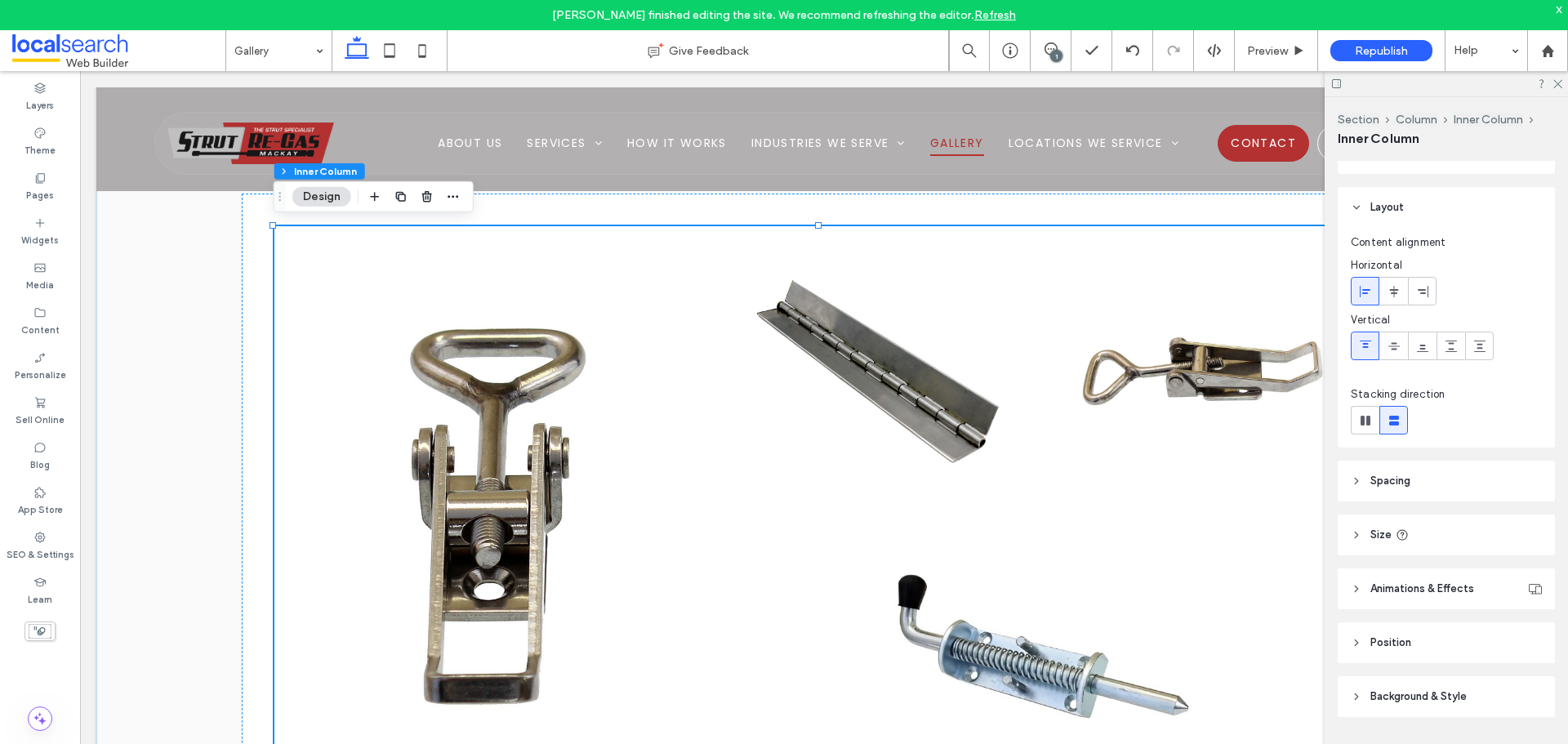
scroll to position [43, 0]
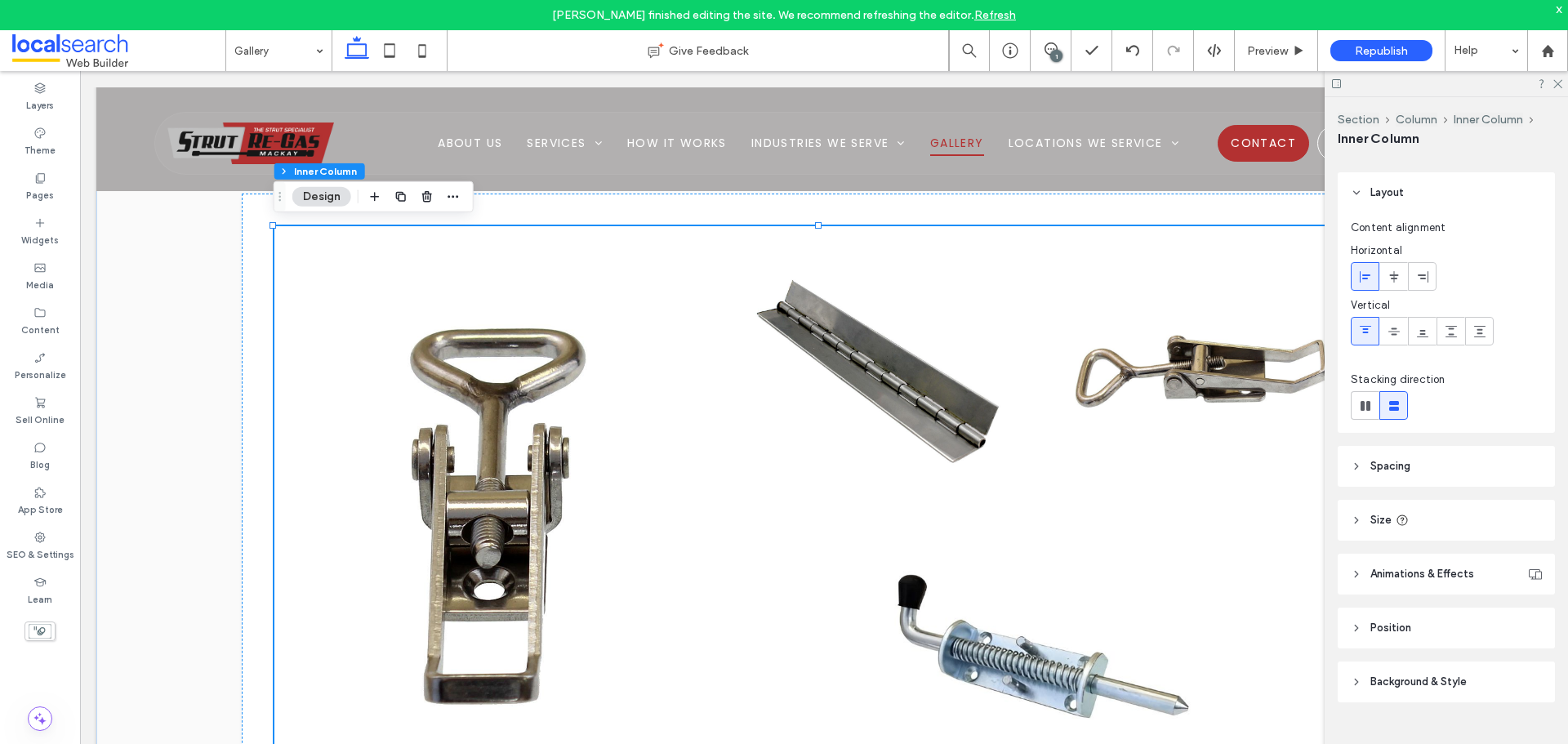
click at [1111, 458] on link at bounding box center [1203, 371] width 327 height 272
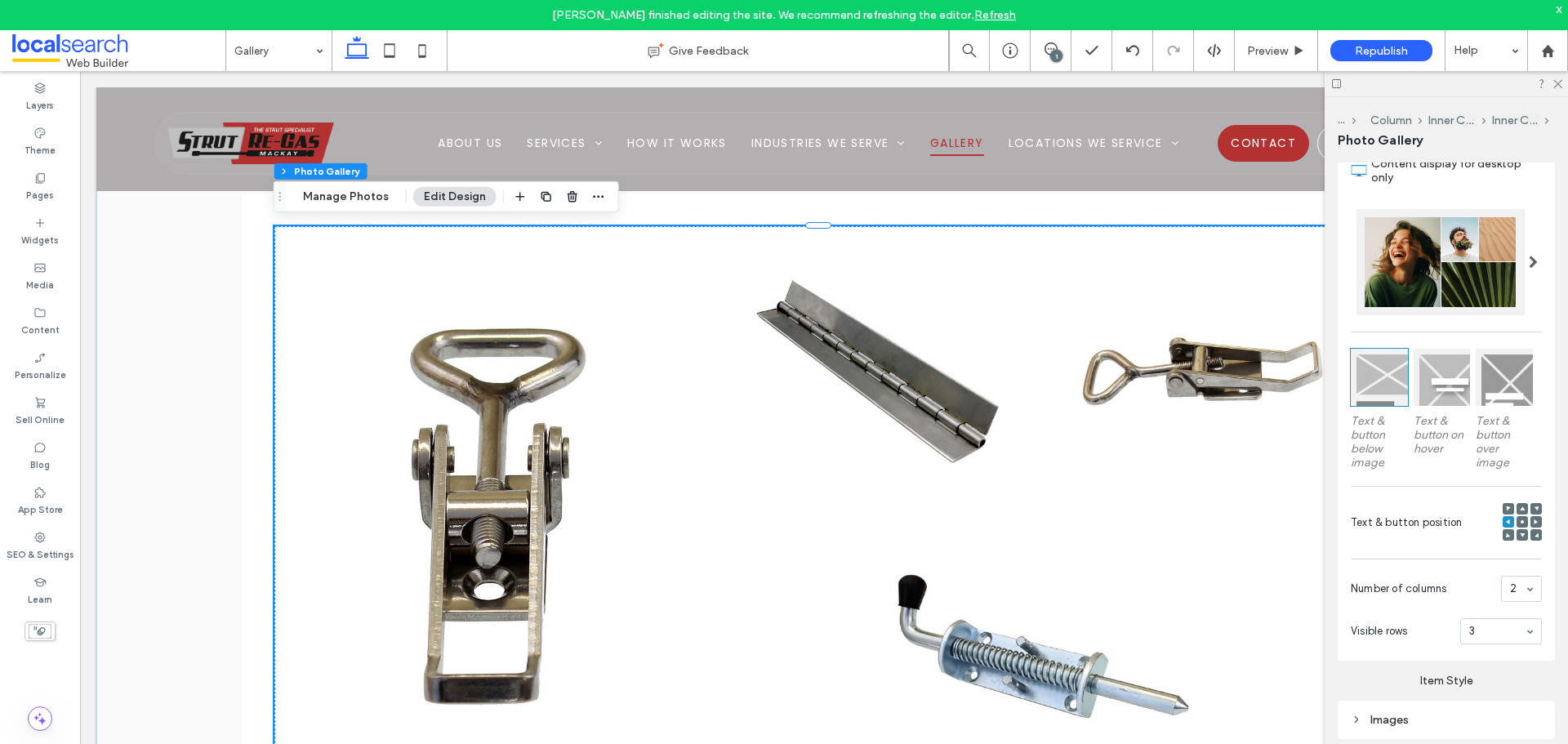
scroll to position [467, 0]
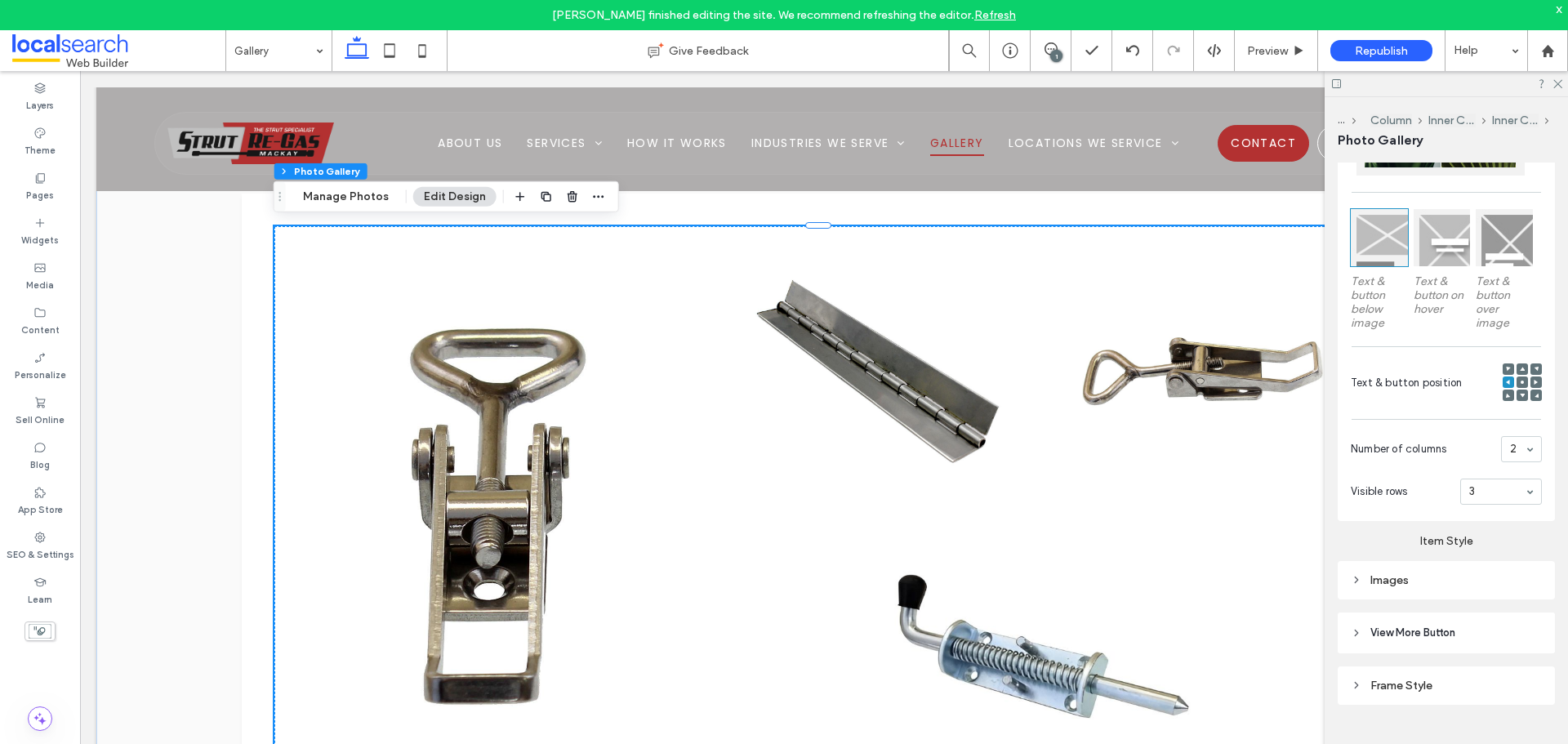
click at [1445, 575] on div "Images" at bounding box center [1446, 580] width 192 height 14
click at [1517, 728] on div "toggle" at bounding box center [1529, 734] width 26 height 13
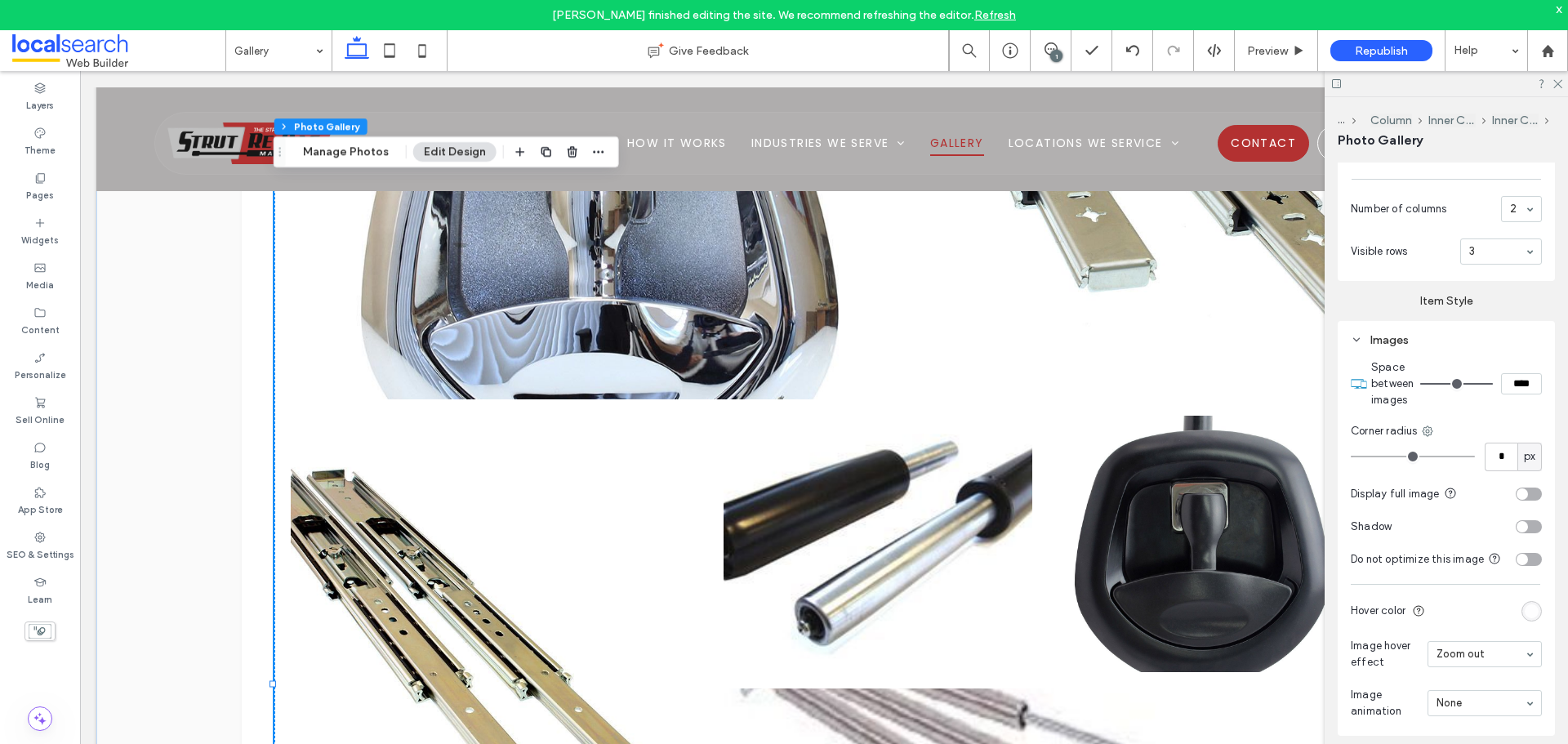
scroll to position [711, 0]
click at [1520, 489] on div "toggle" at bounding box center [1529, 489] width 26 height 13
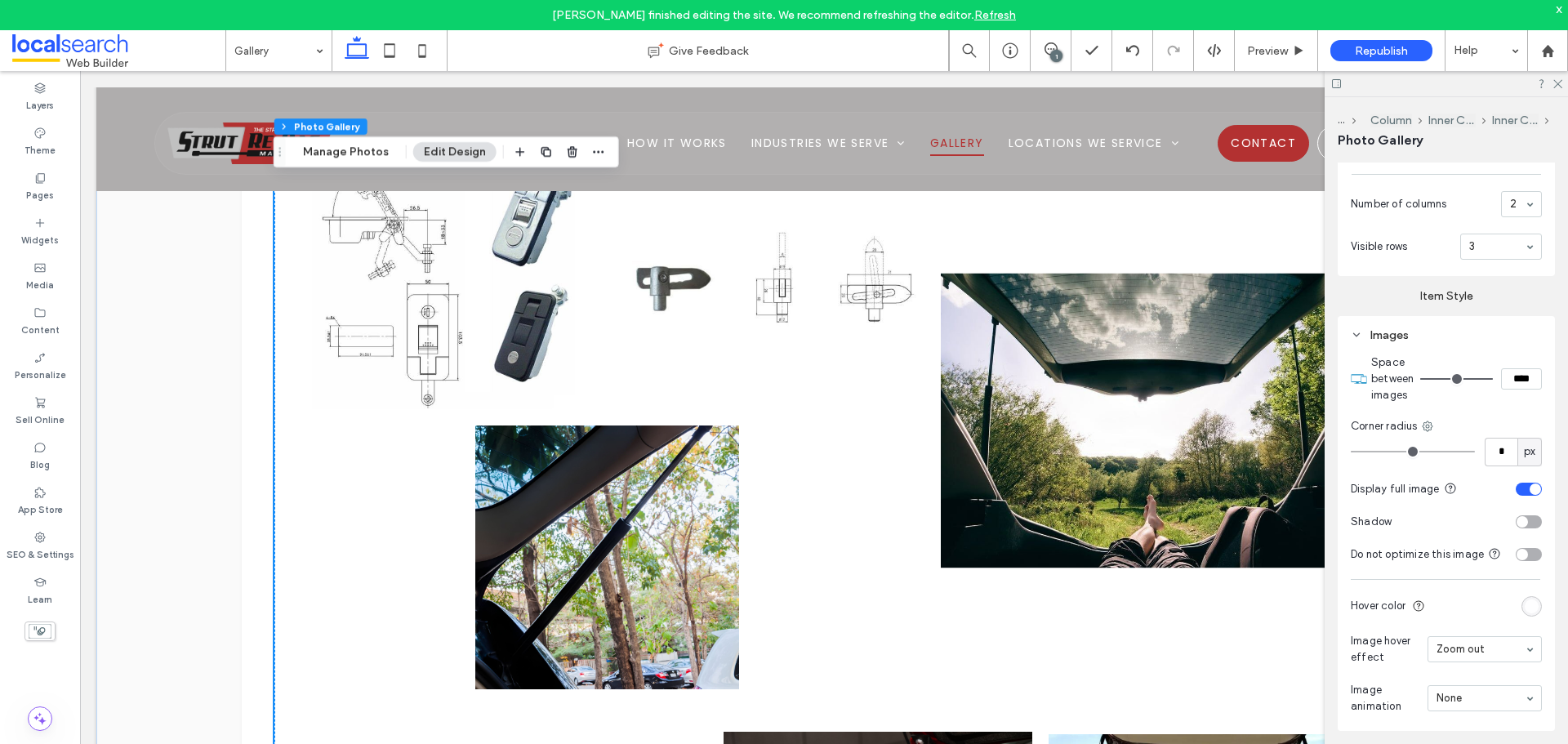
scroll to position [4093, 0]
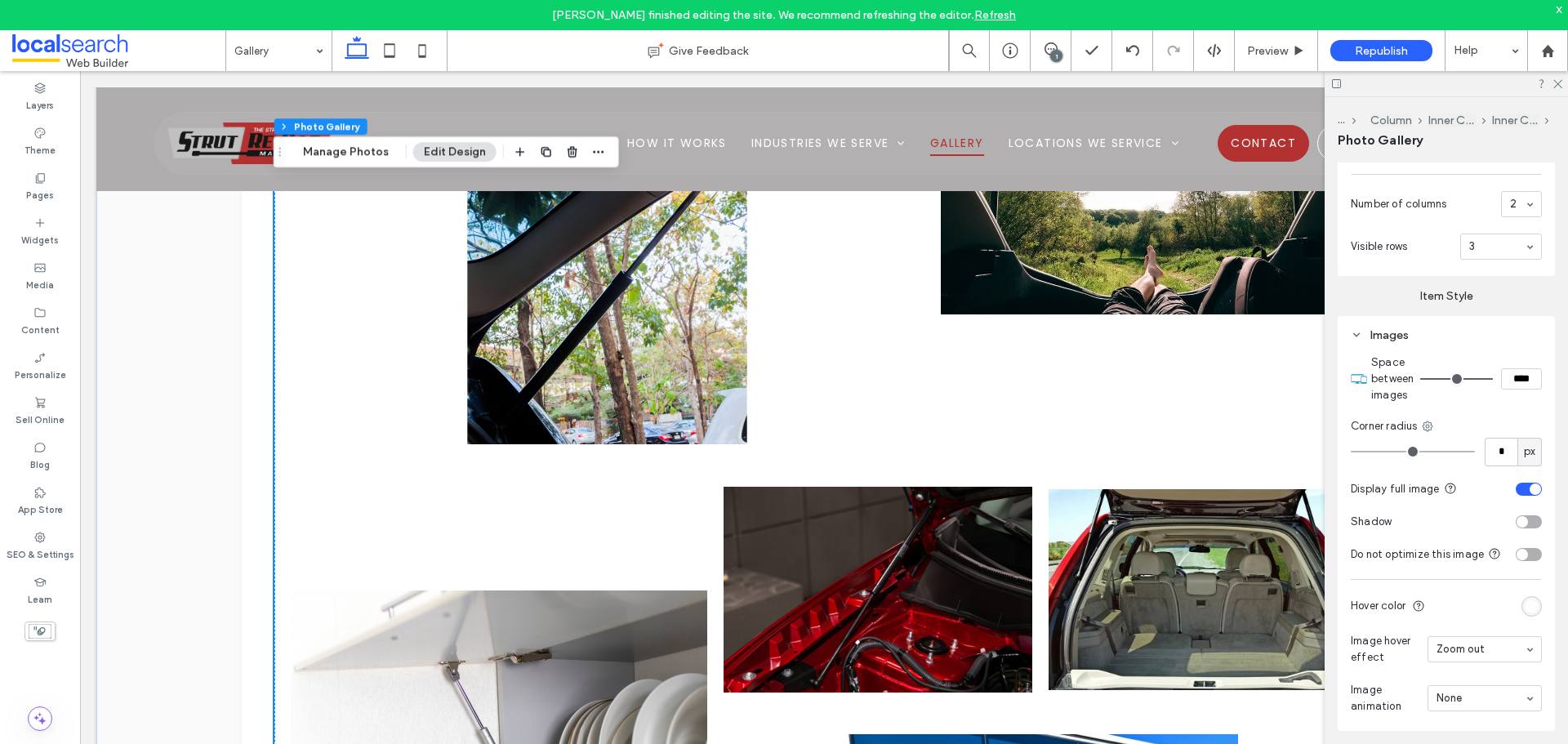
click at [796, 374] on link at bounding box center [607, 312] width 671 height 279
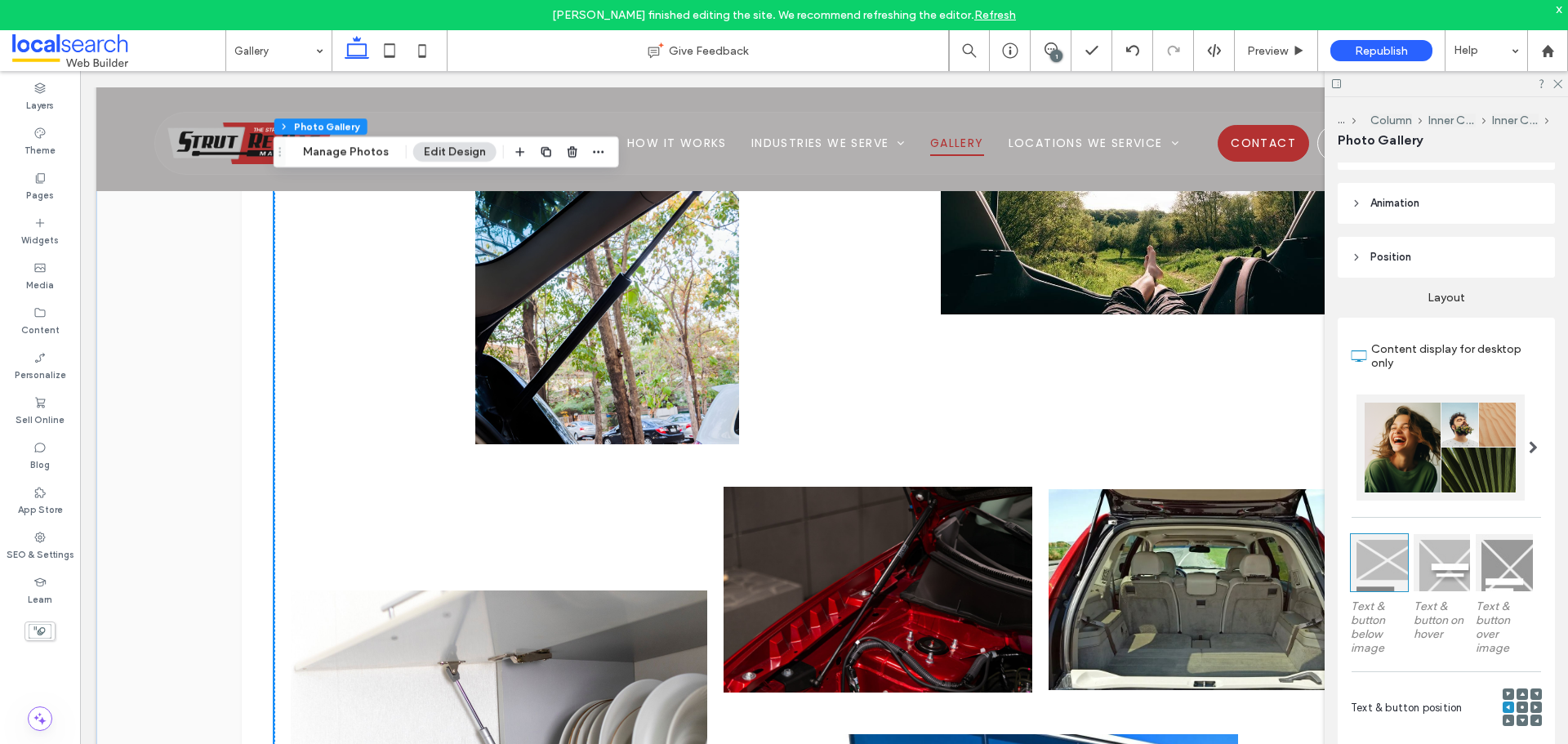
scroll to position [140, 0]
click at [1264, 60] on div "Preview" at bounding box center [1277, 50] width 84 height 41
click at [1269, 53] on span "Preview" at bounding box center [1267, 51] width 41 height 14
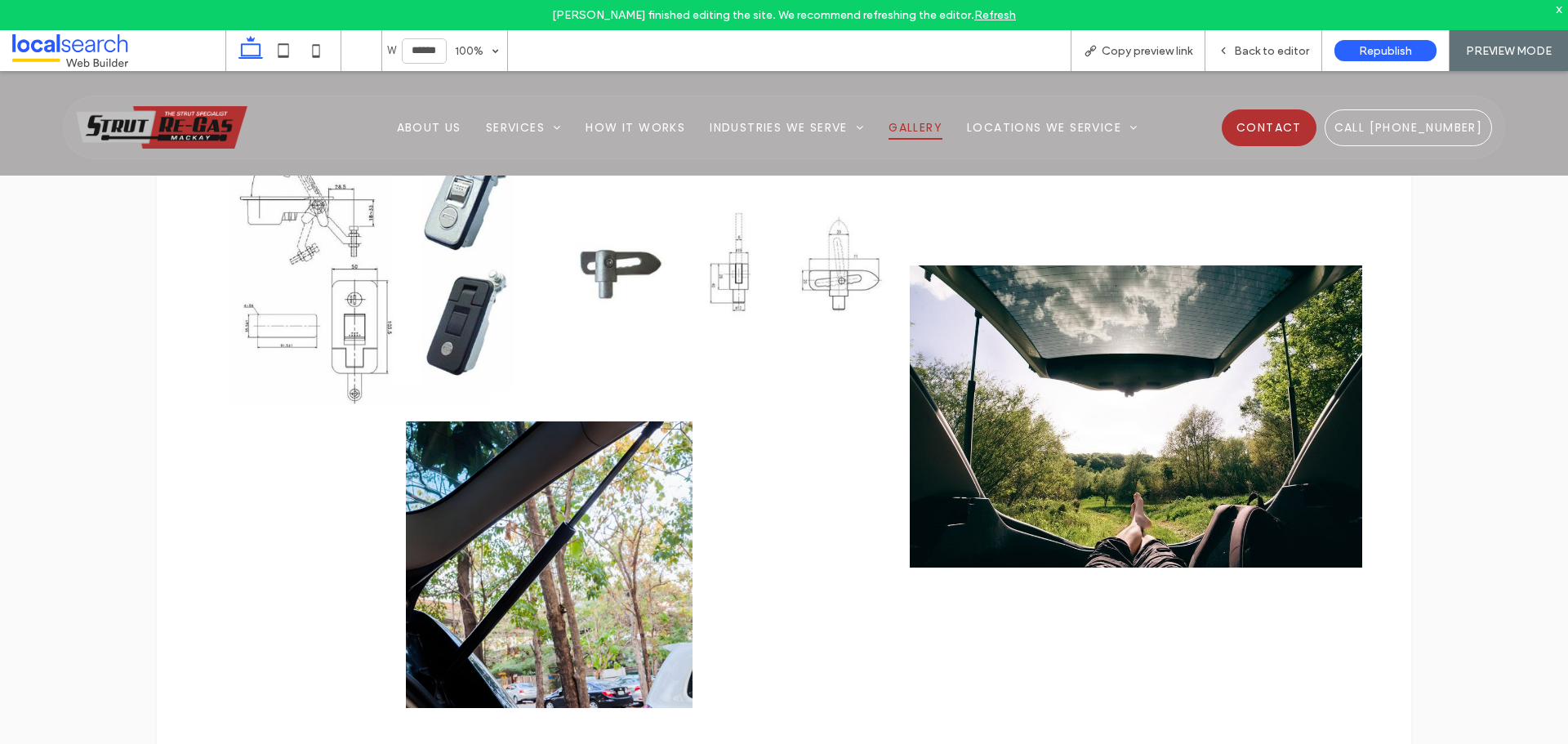
scroll to position [4112, 0]
click at [1177, 50] on span "Copy preview link" at bounding box center [1147, 51] width 91 height 14
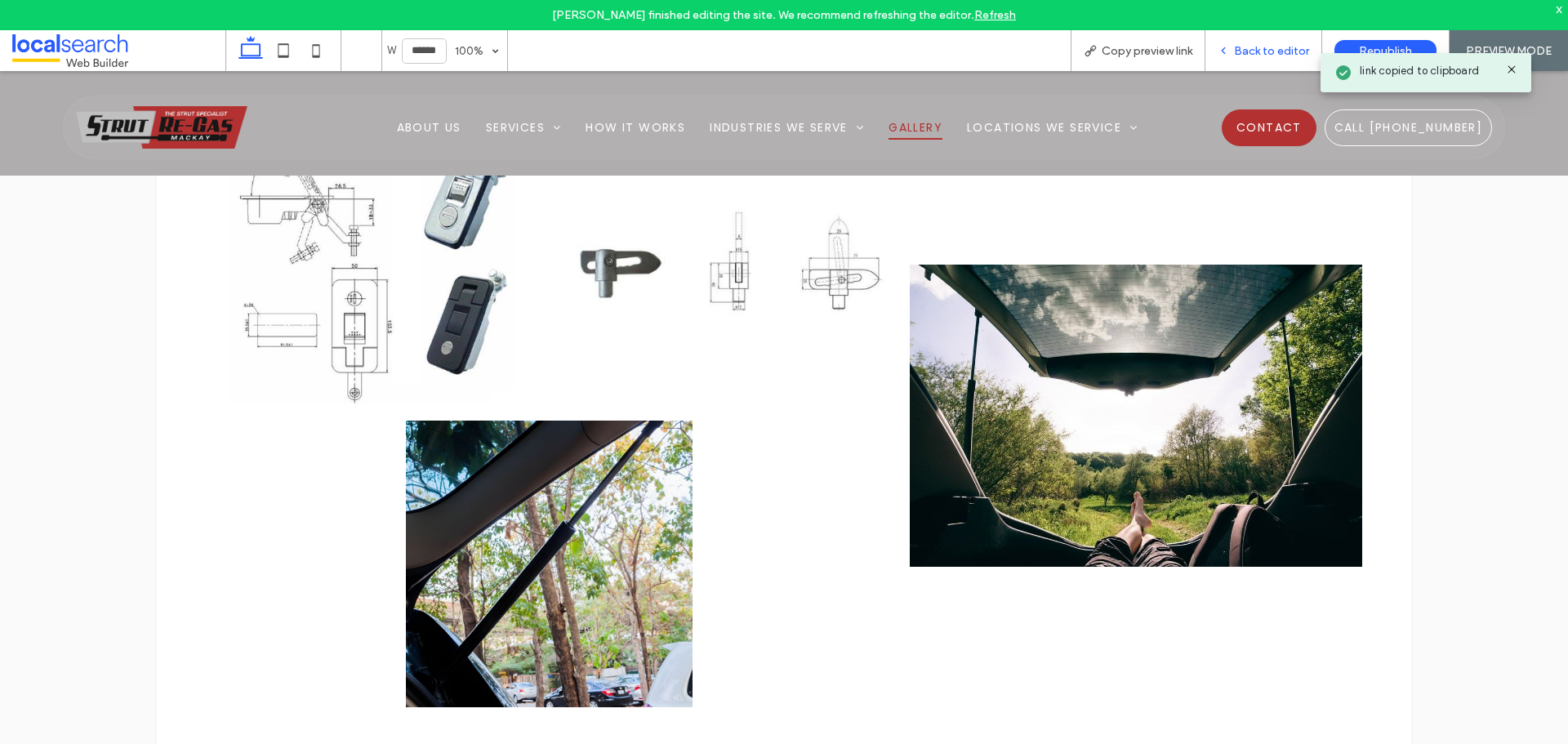
click at [1246, 52] on span "Back to editor" at bounding box center [1271, 51] width 75 height 14
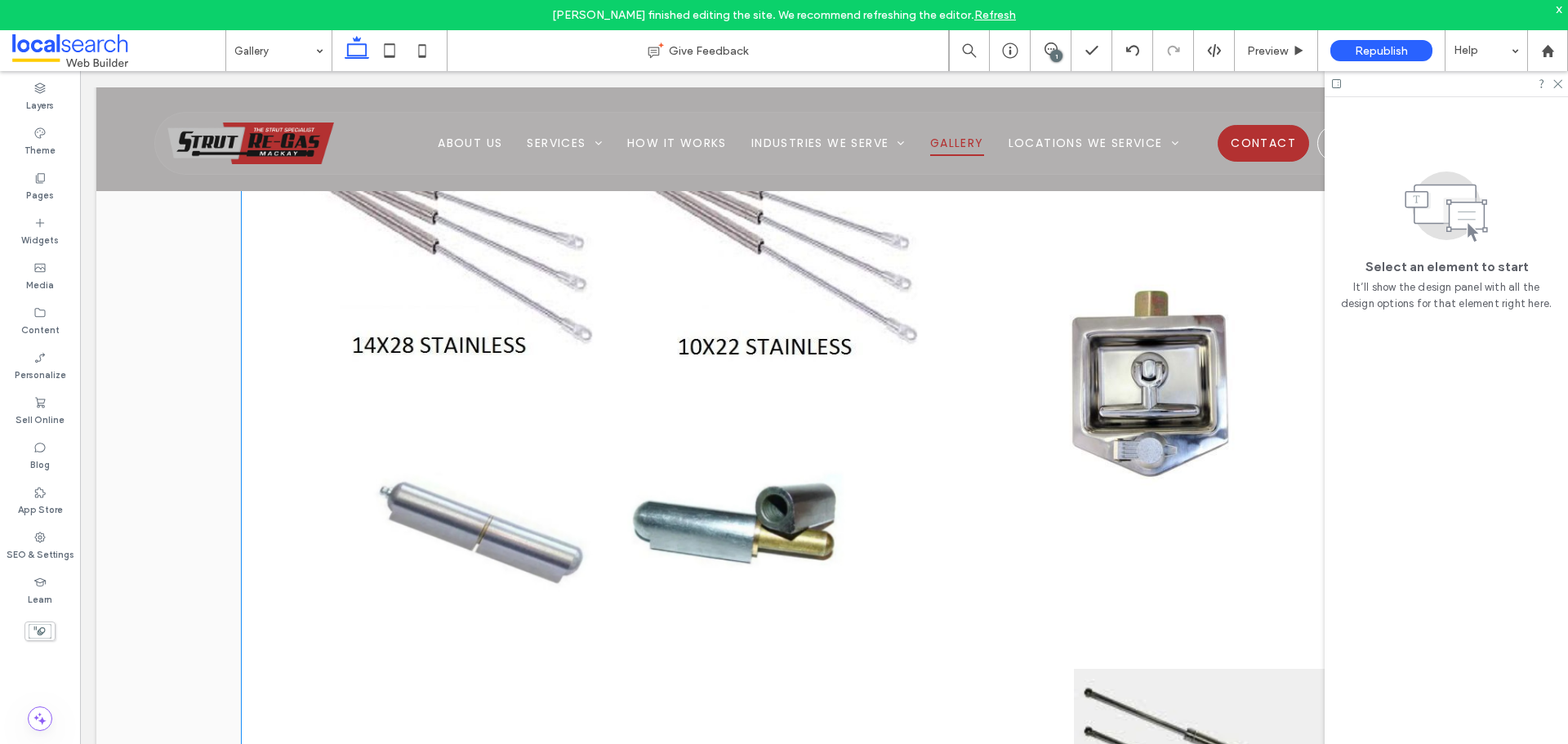
scroll to position [1565, 0]
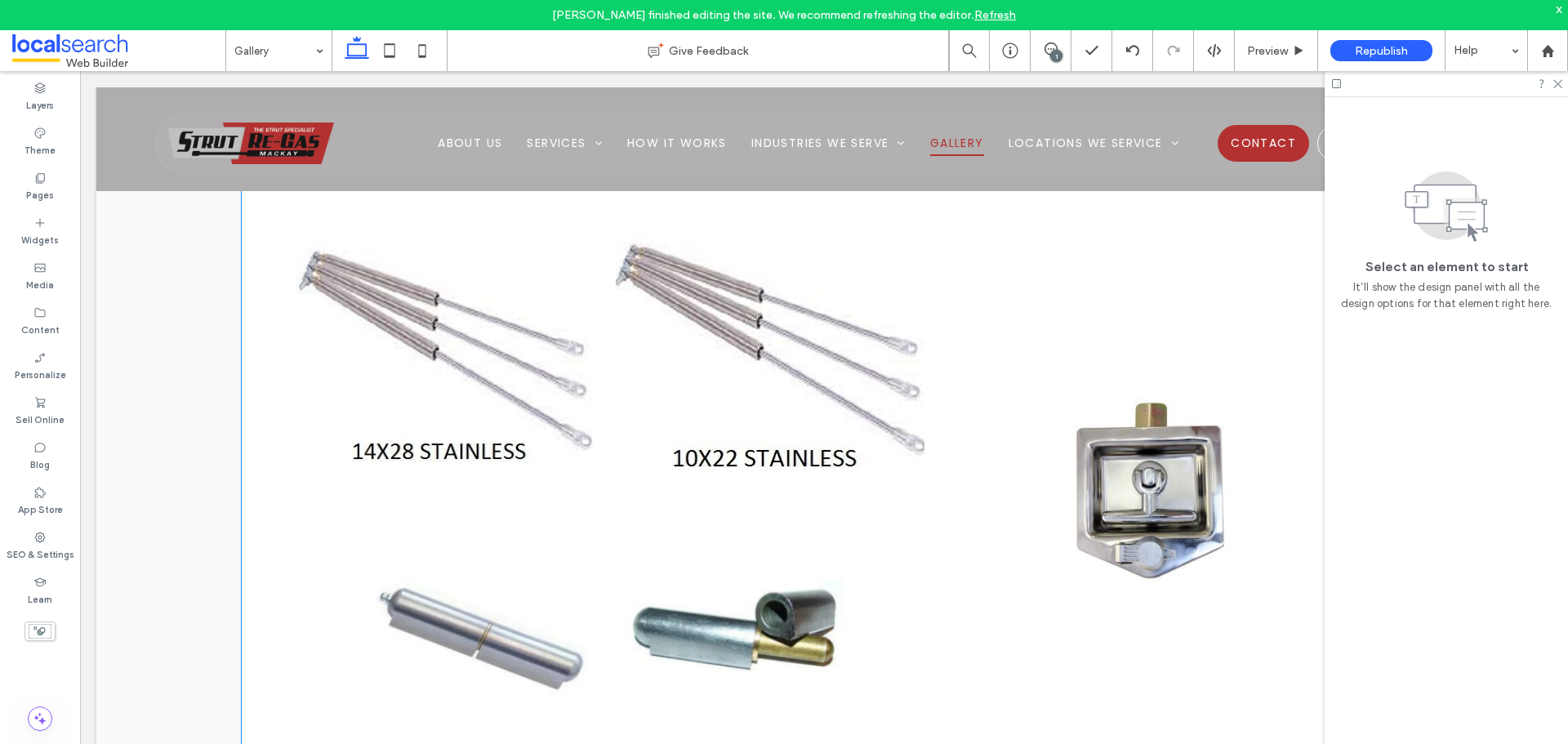
click at [628, 268] on link at bounding box center [770, 350] width 327 height 272
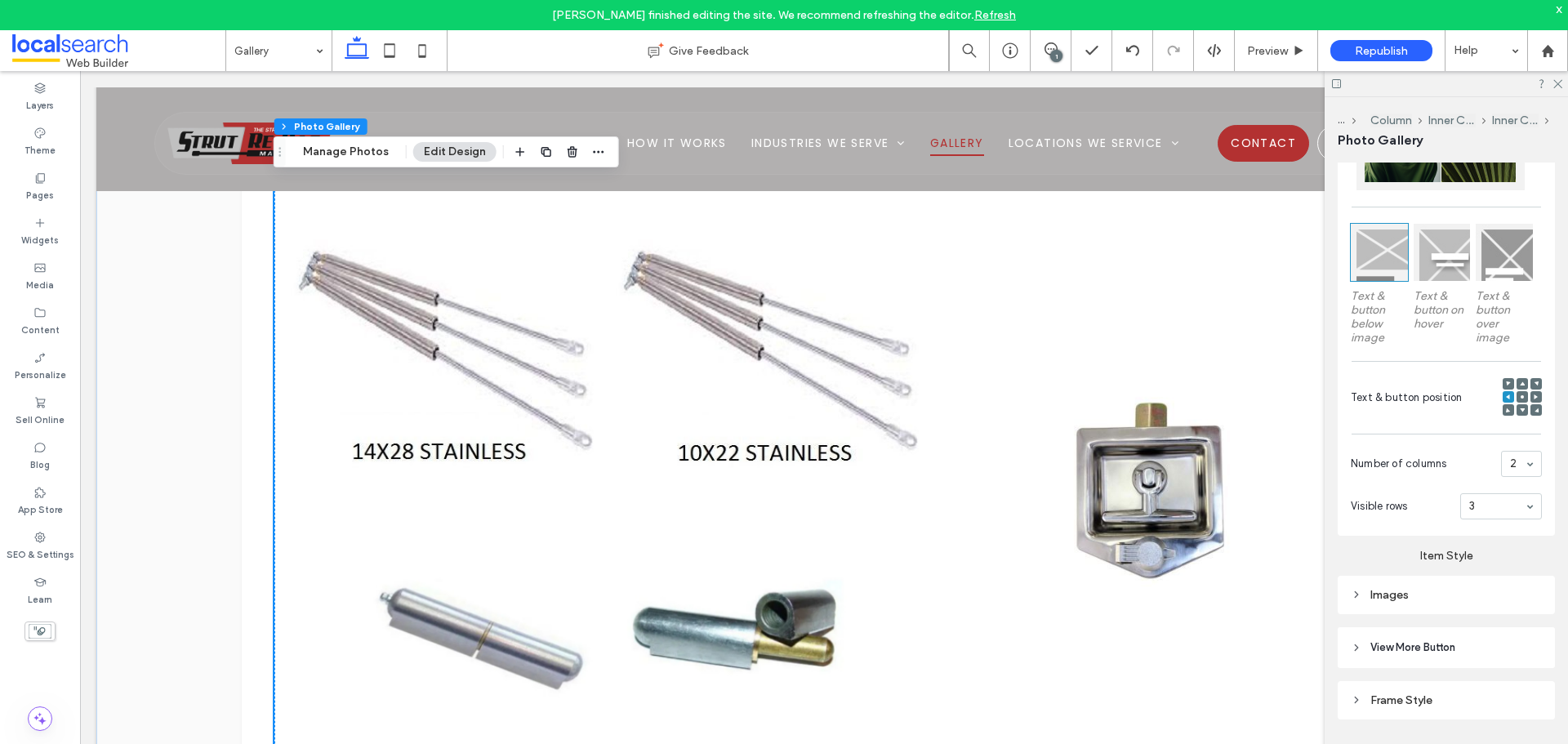
scroll to position [467, 0]
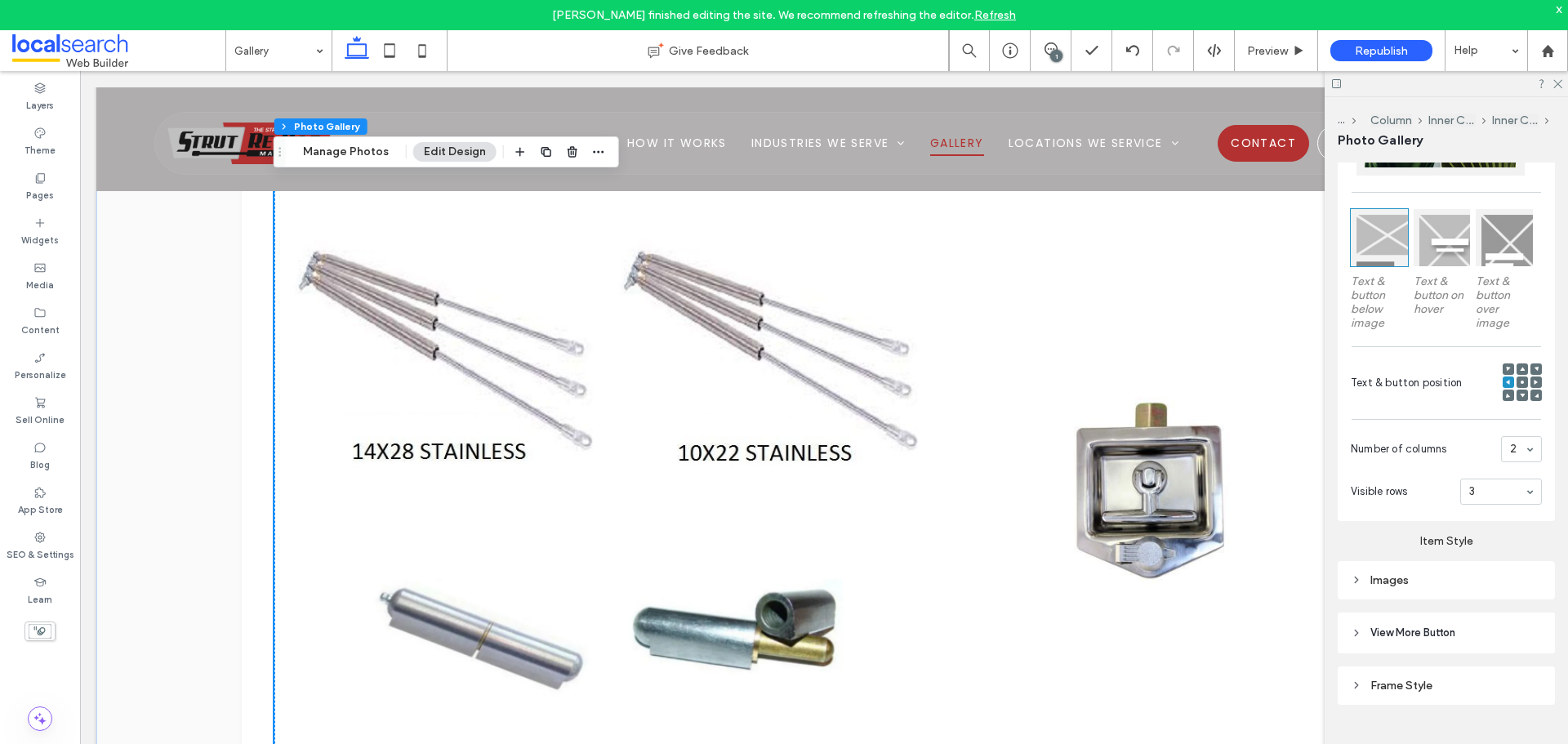
click at [1426, 591] on div "Images" at bounding box center [1446, 580] width 217 height 38
click at [1429, 582] on div "Images" at bounding box center [1446, 580] width 192 height 14
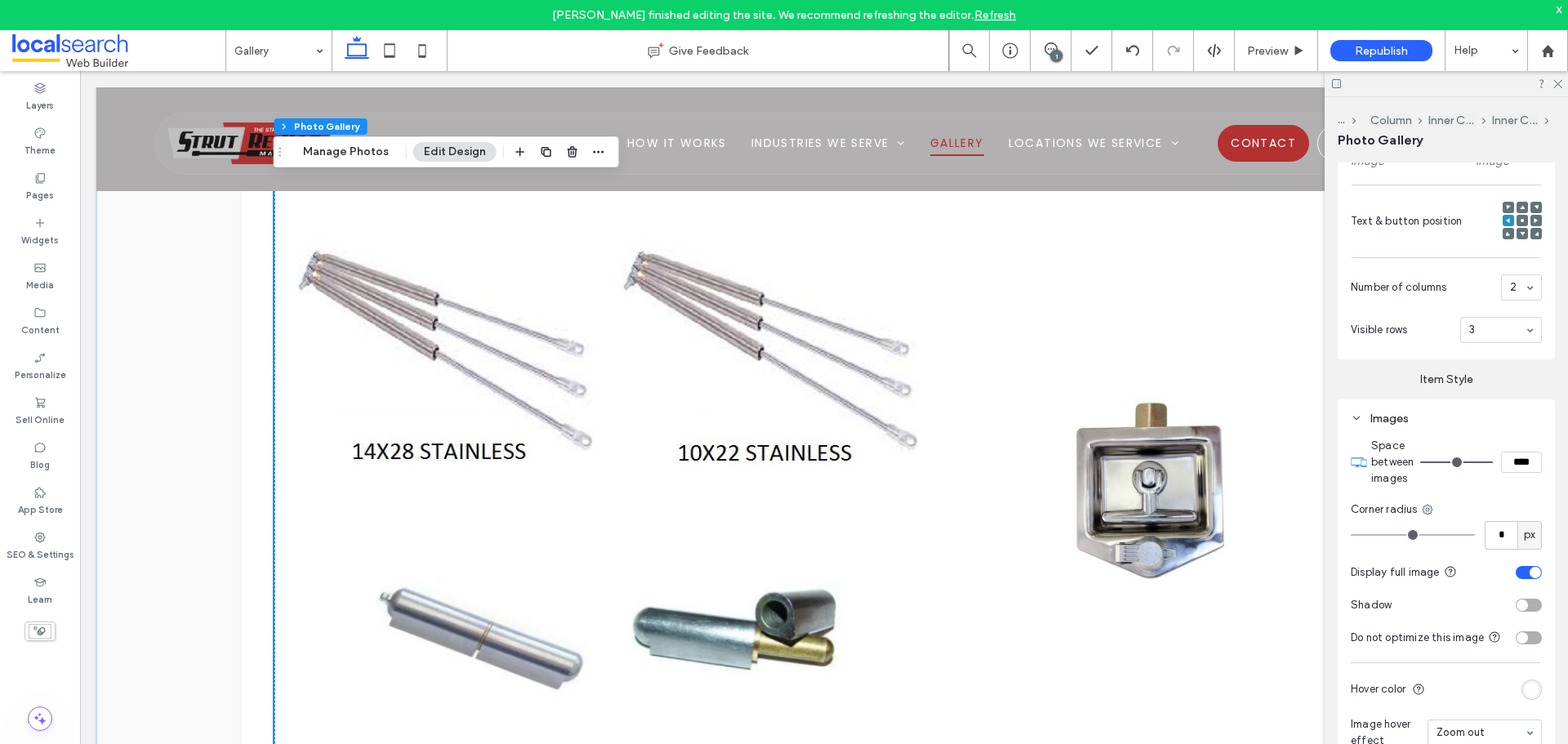
scroll to position [629, 0]
click at [1530, 570] on div "toggle" at bounding box center [1535, 570] width 11 height 11
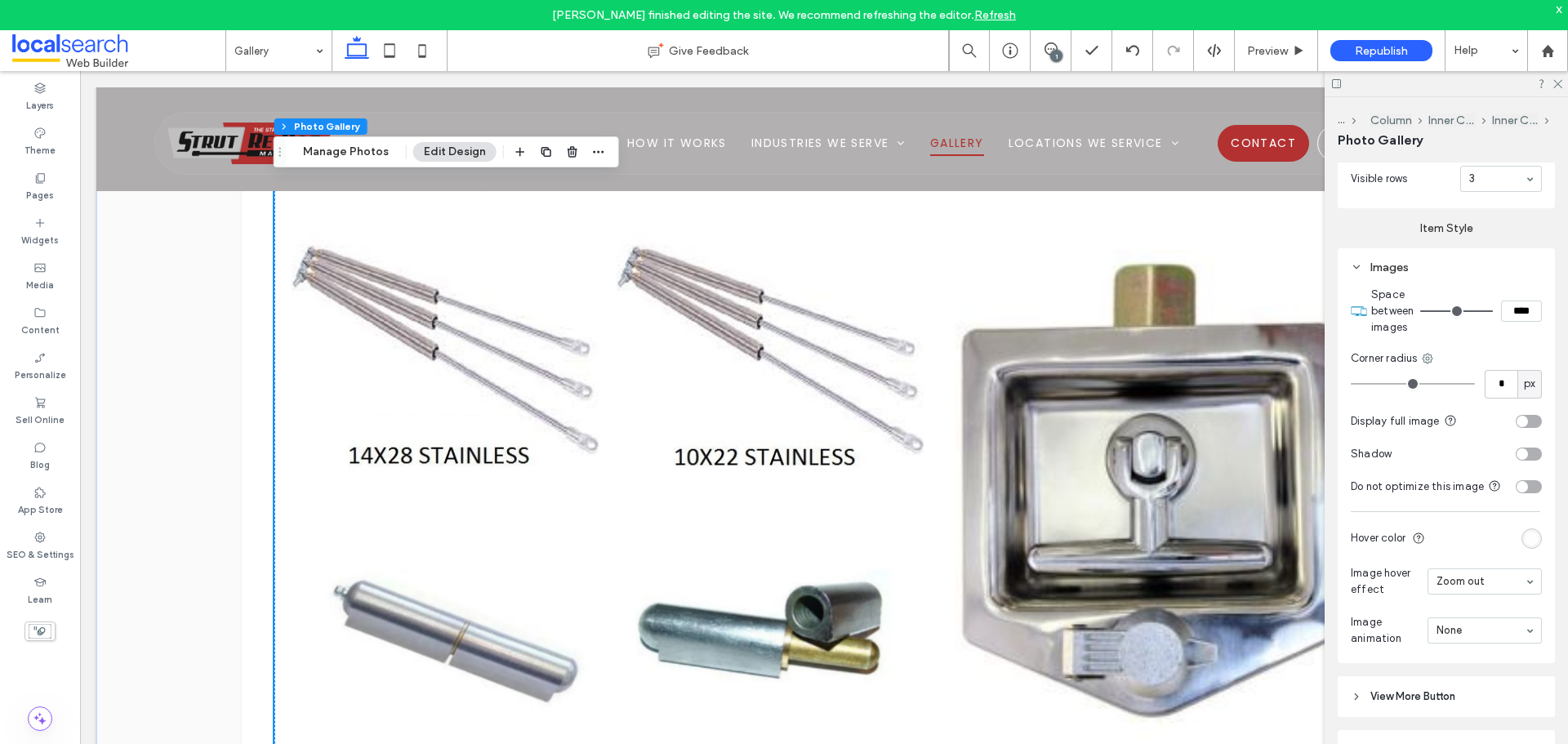
scroll to position [793, 0]
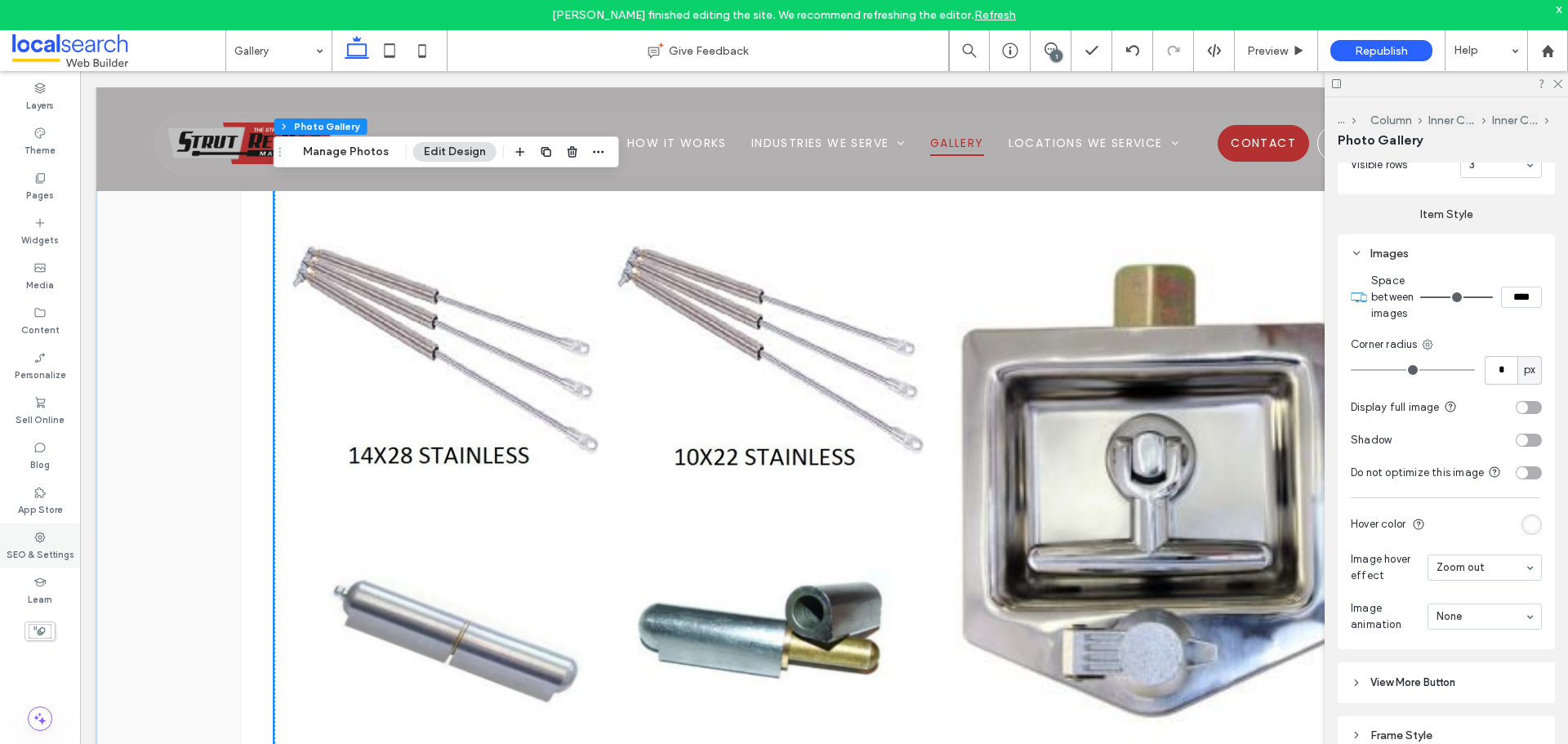
click at [39, 534] on icon at bounding box center [40, 537] width 13 height 13
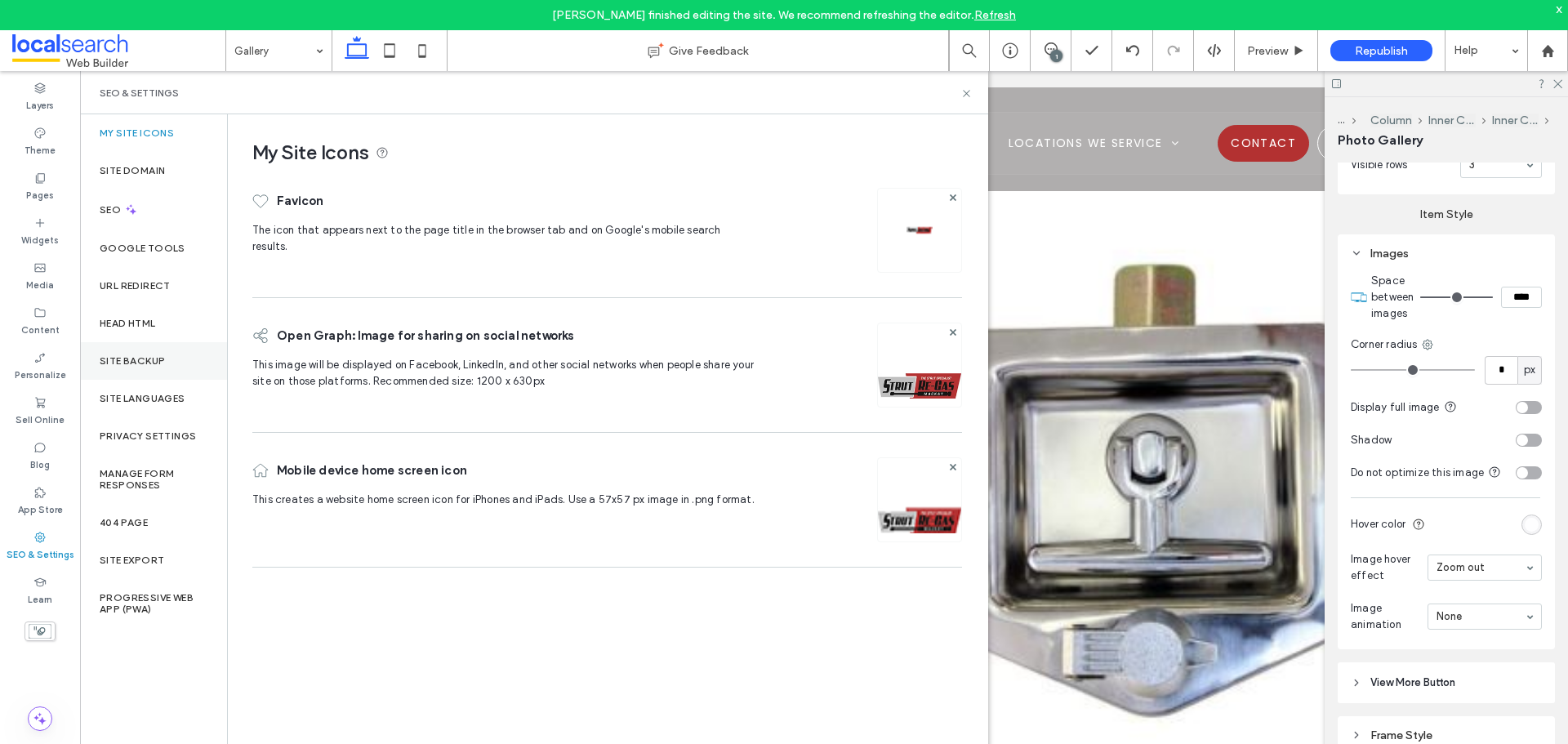
drag, startPoint x: 119, startPoint y: 355, endPoint x: 194, endPoint y: 357, distance: 75.0
click at [119, 356] on label "Site Backup" at bounding box center [133, 360] width 66 height 11
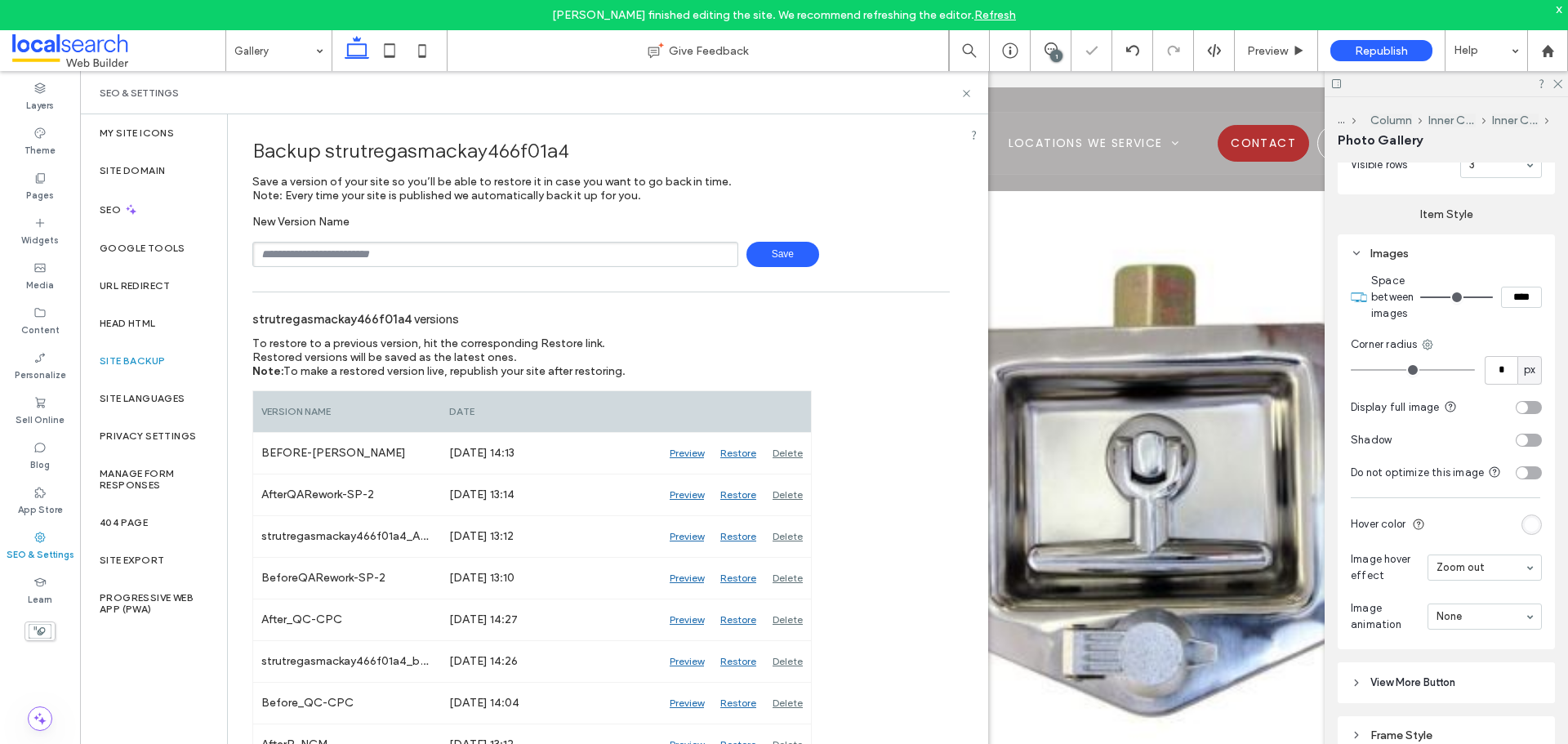
click at [372, 255] on input "text" at bounding box center [495, 253] width 486 height 25
type input "**********"
click at [966, 88] on icon at bounding box center [967, 94] width 12 height 12
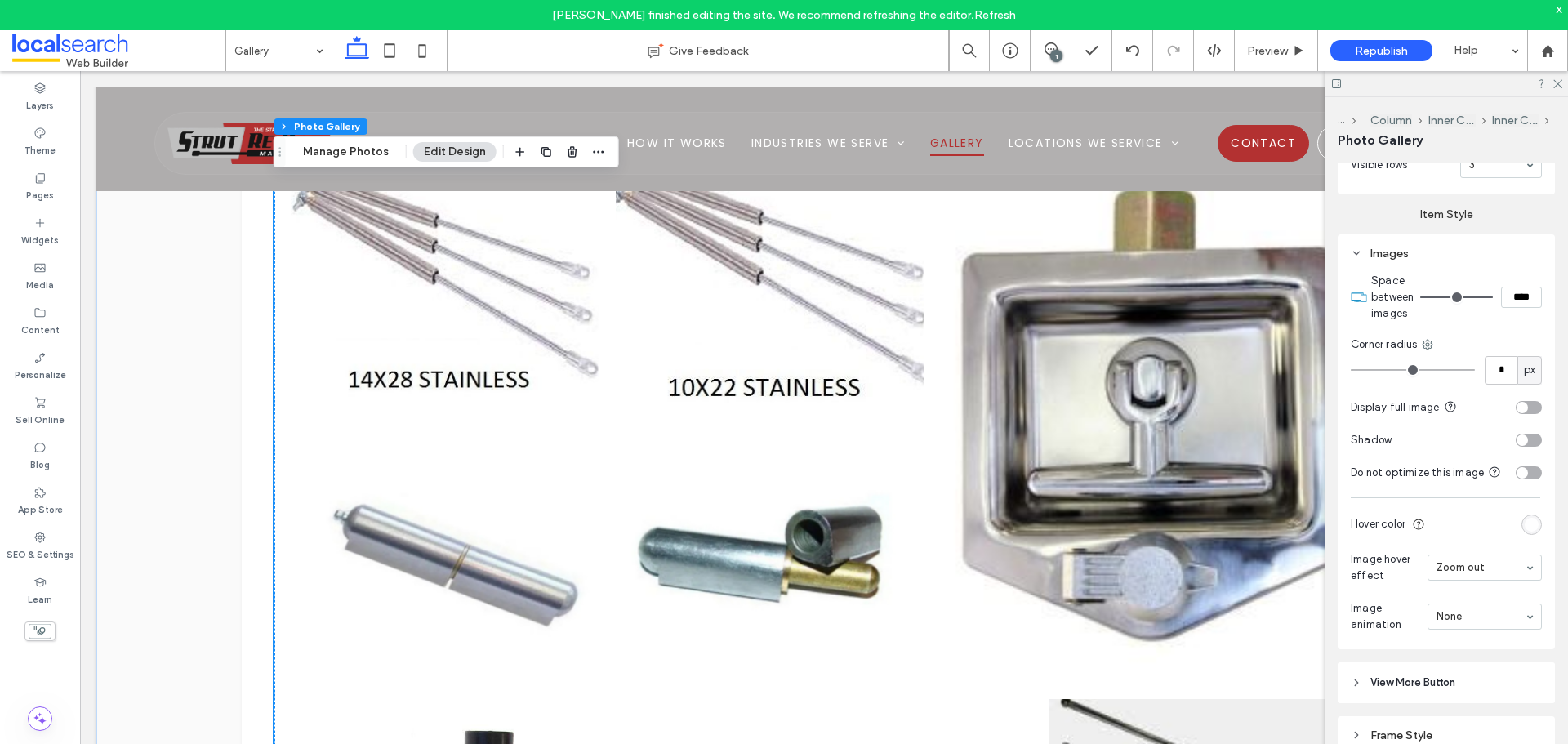
scroll to position [1483, 0]
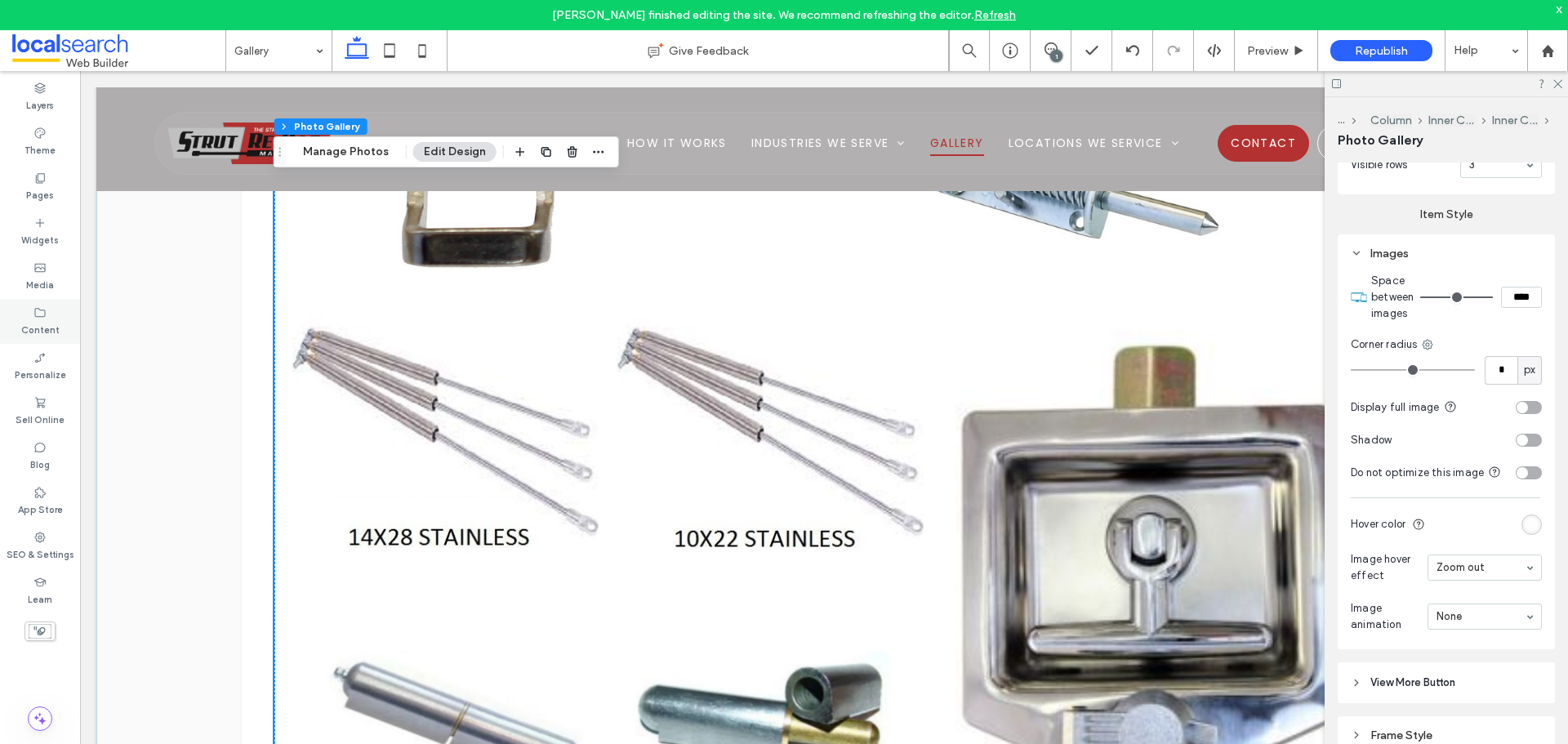
click at [25, 318] on div "Content" at bounding box center [40, 321] width 80 height 45
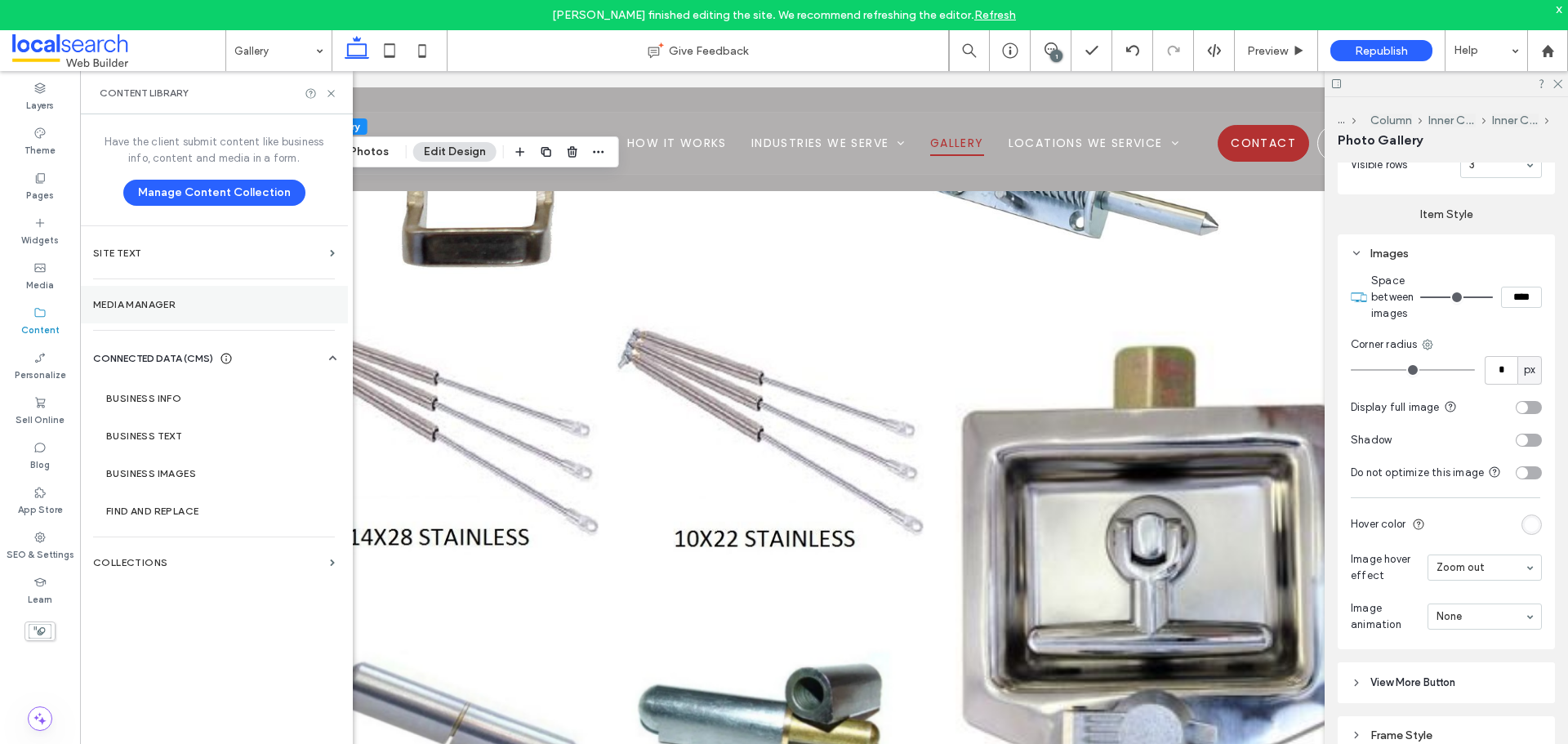
click at [168, 302] on label "Media Manager" at bounding box center [213, 304] width 241 height 11
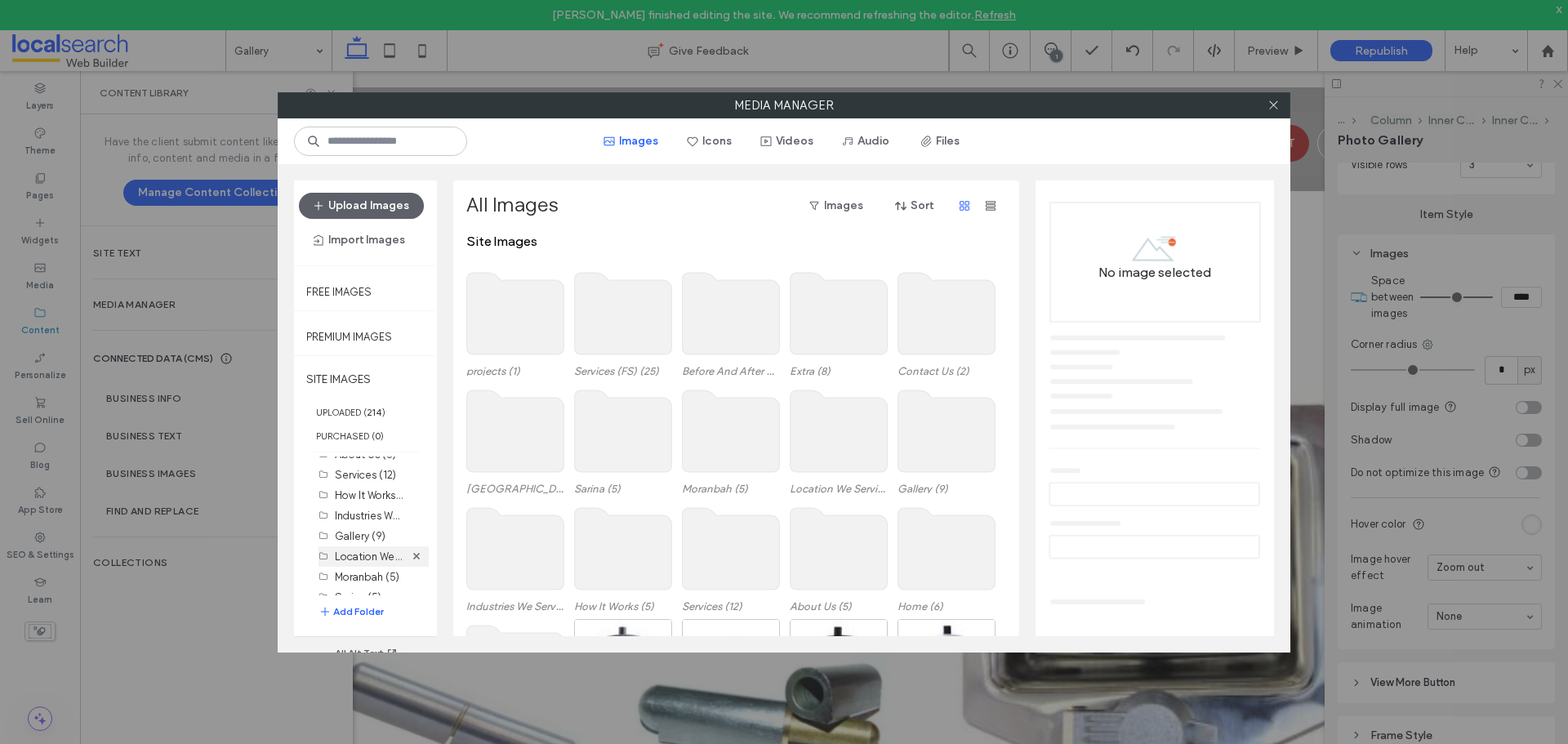
scroll to position [82, 0]
click at [371, 507] on label "Gallery (9)" at bounding box center [360, 508] width 51 height 12
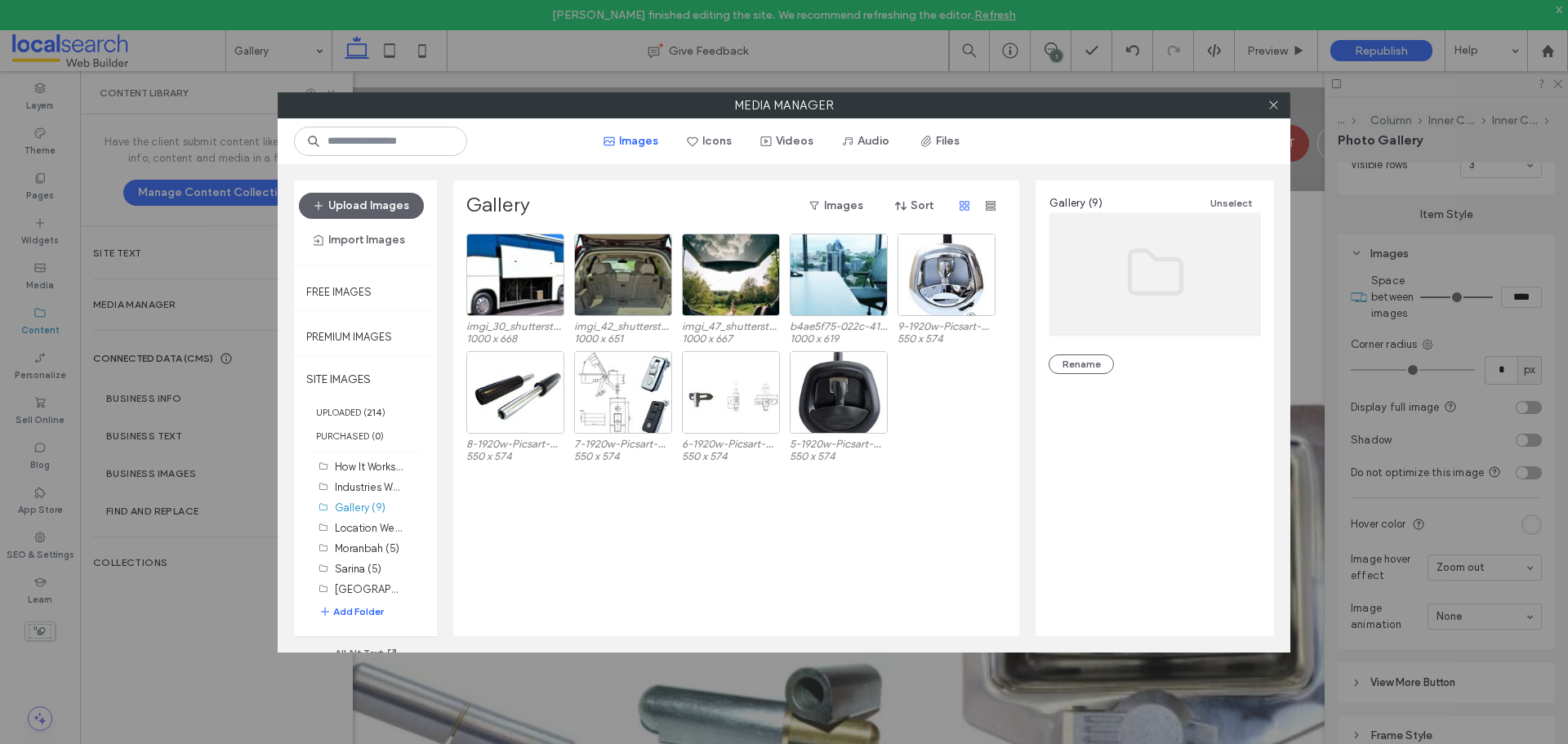
drag, startPoint x: 922, startPoint y: 128, endPoint x: 1106, endPoint y: 149, distance: 185.2
click at [1106, 149] on div "Images Icons Videos Audio Files" at bounding box center [783, 142] width 1012 height 46
click at [1277, 108] on icon at bounding box center [1274, 105] width 12 height 12
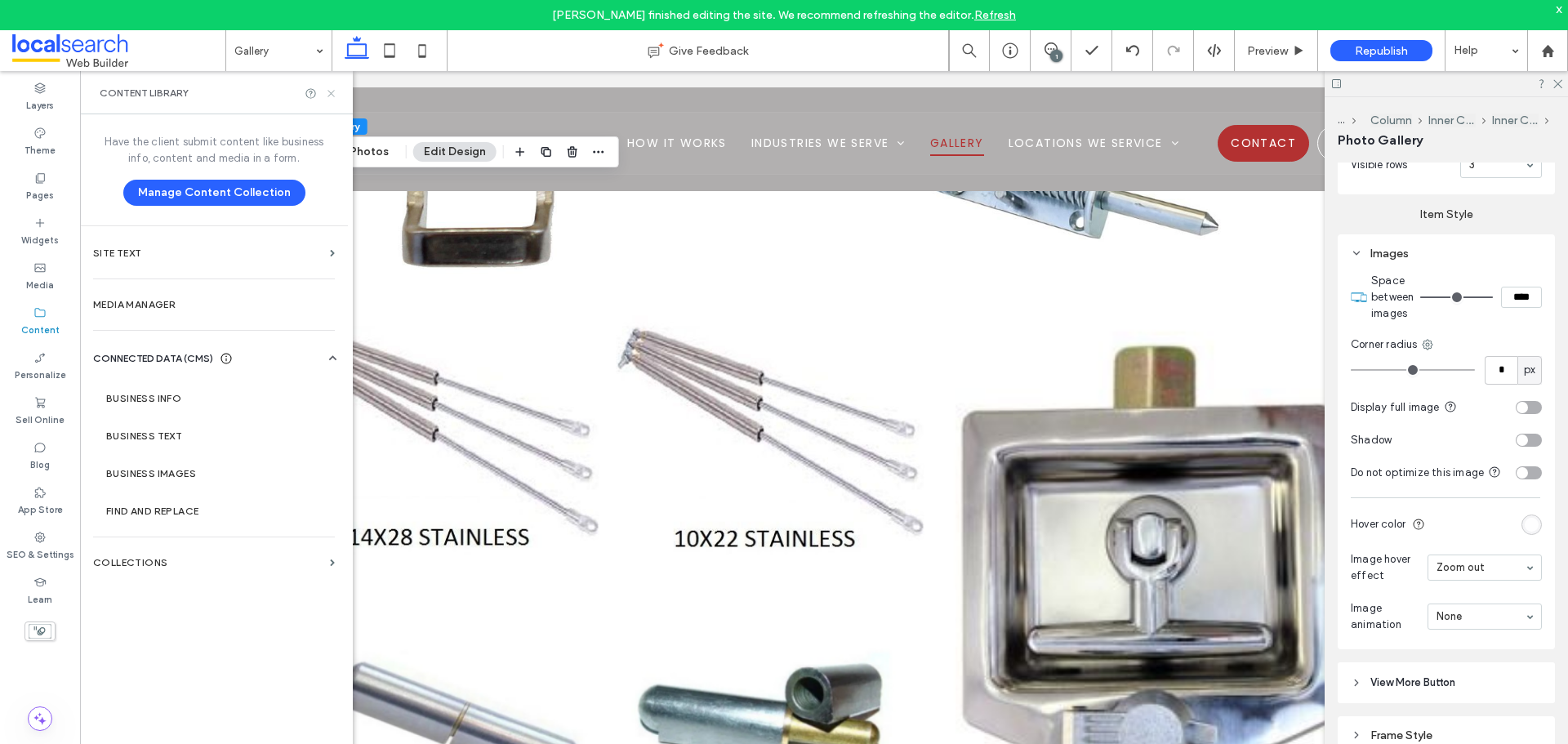
click at [331, 95] on icon at bounding box center [331, 94] width 12 height 12
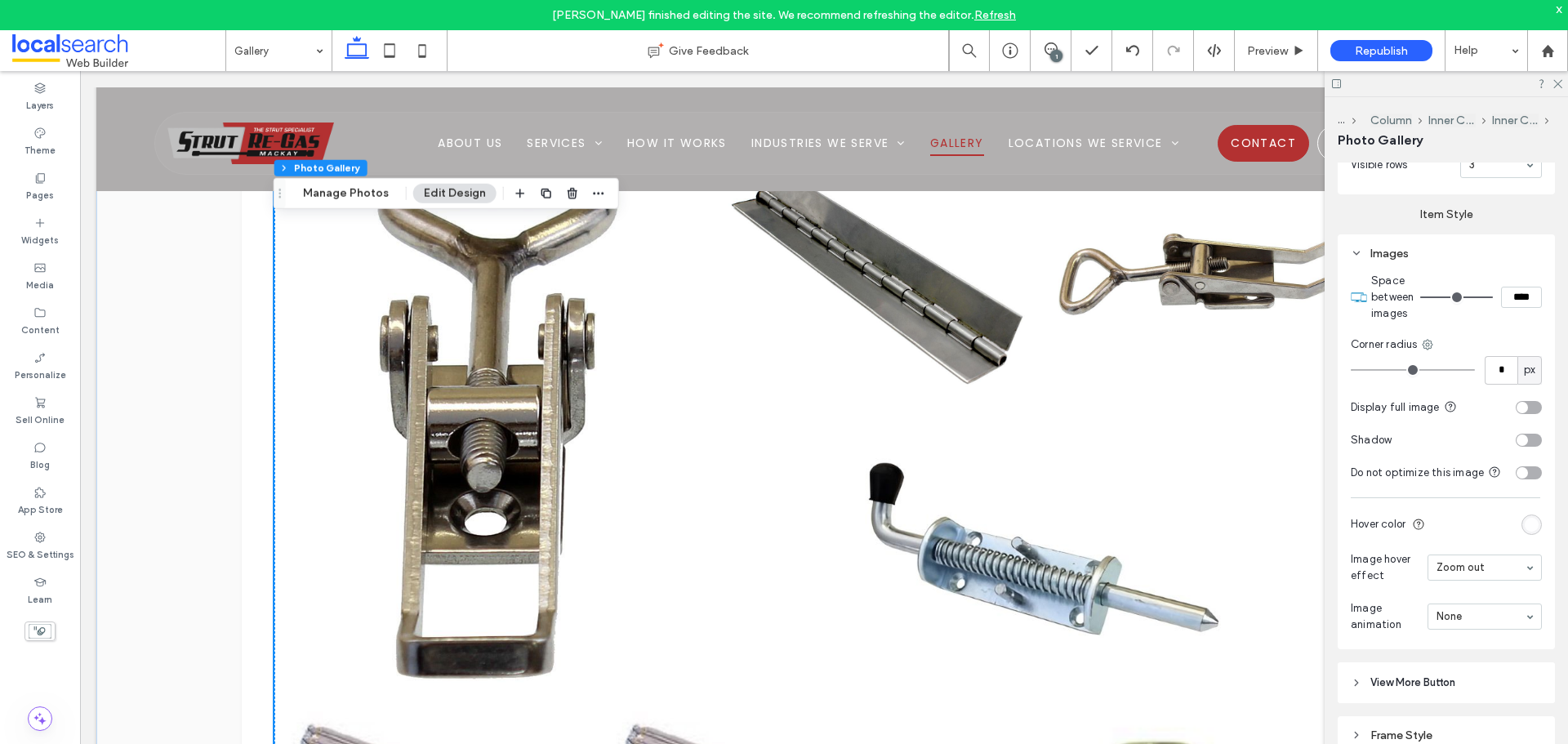
scroll to position [993, 0]
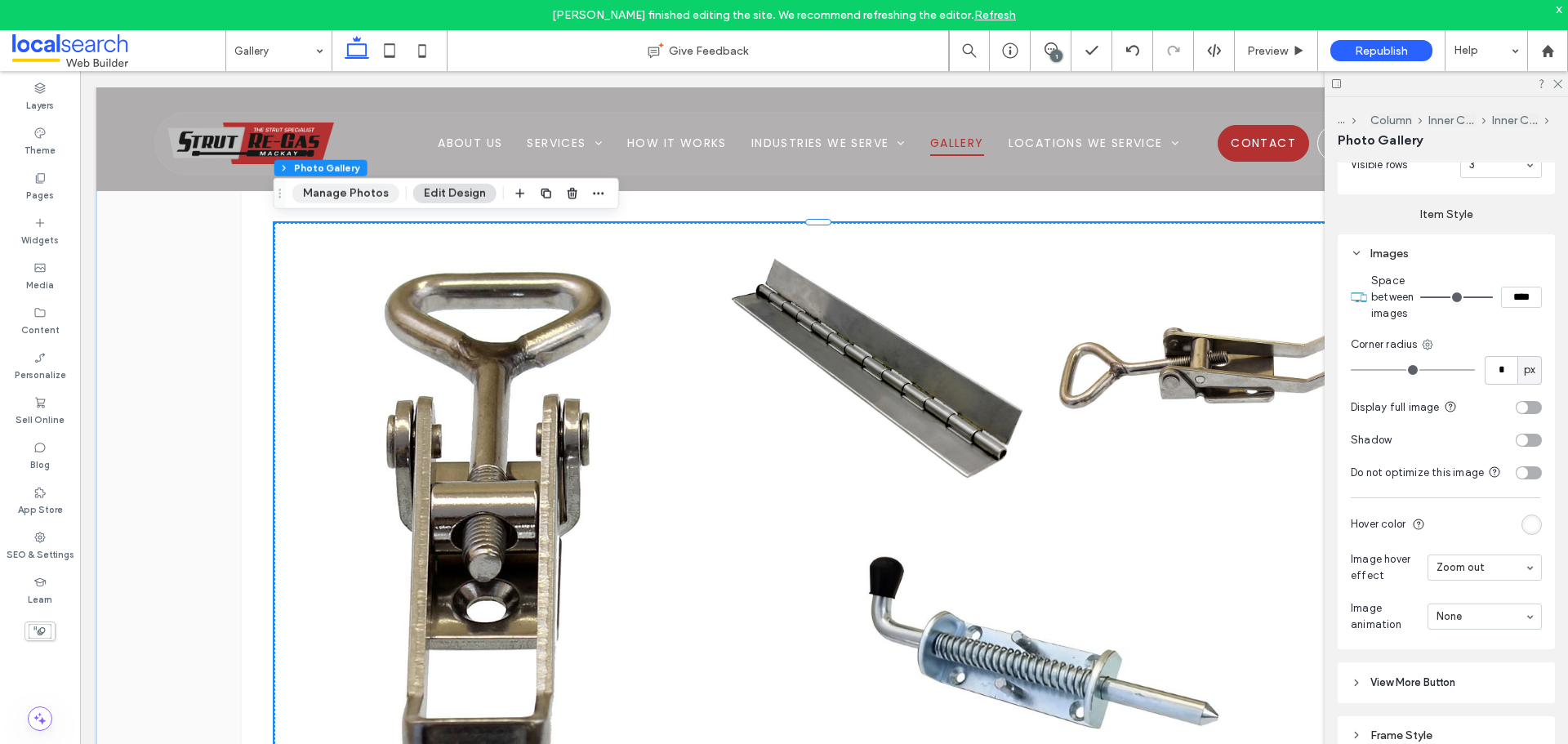
click at [371, 202] on button "Manage Photos" at bounding box center [345, 193] width 107 height 20
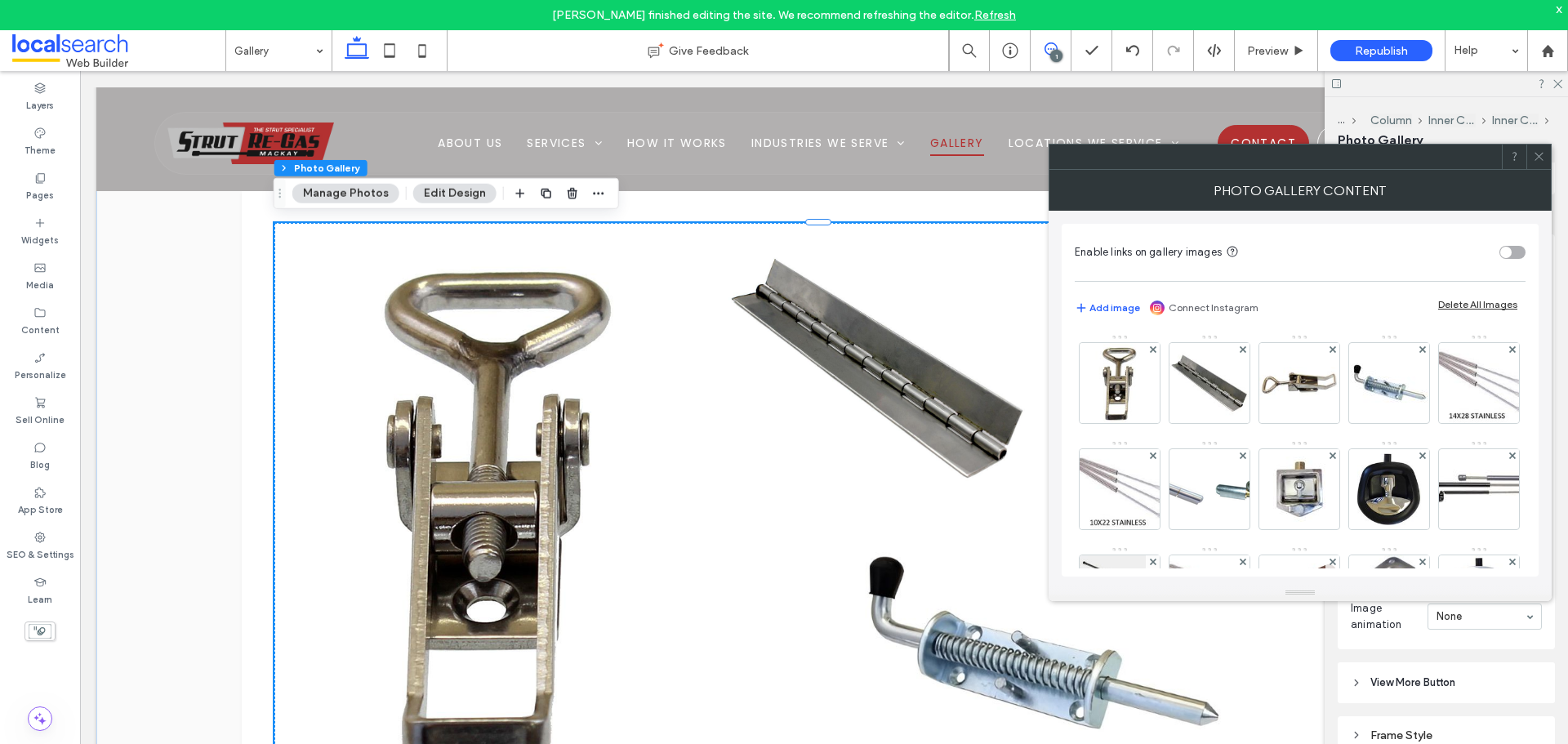
click at [1058, 47] on span at bounding box center [1050, 49] width 40 height 13
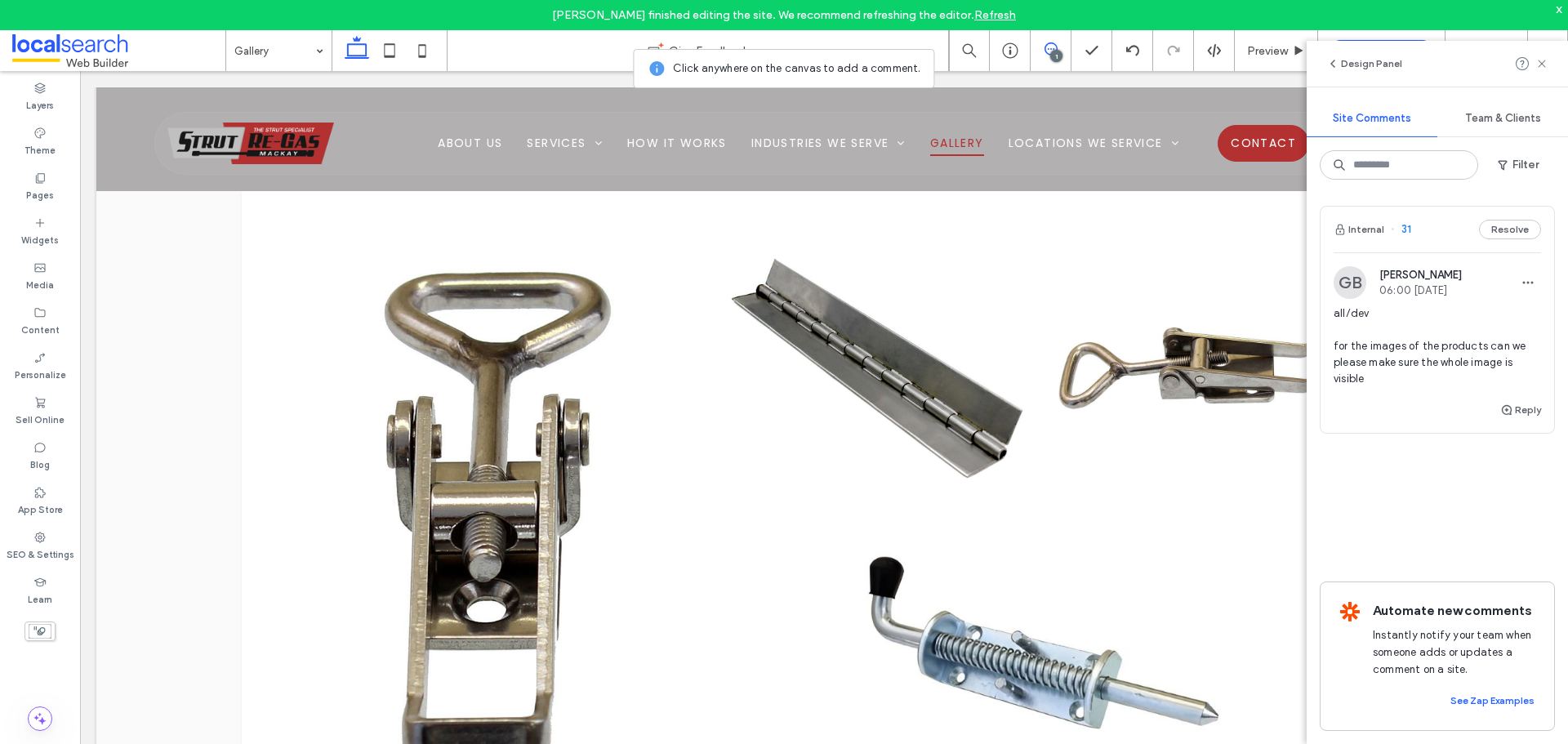
click at [1058, 47] on span at bounding box center [1050, 49] width 40 height 13
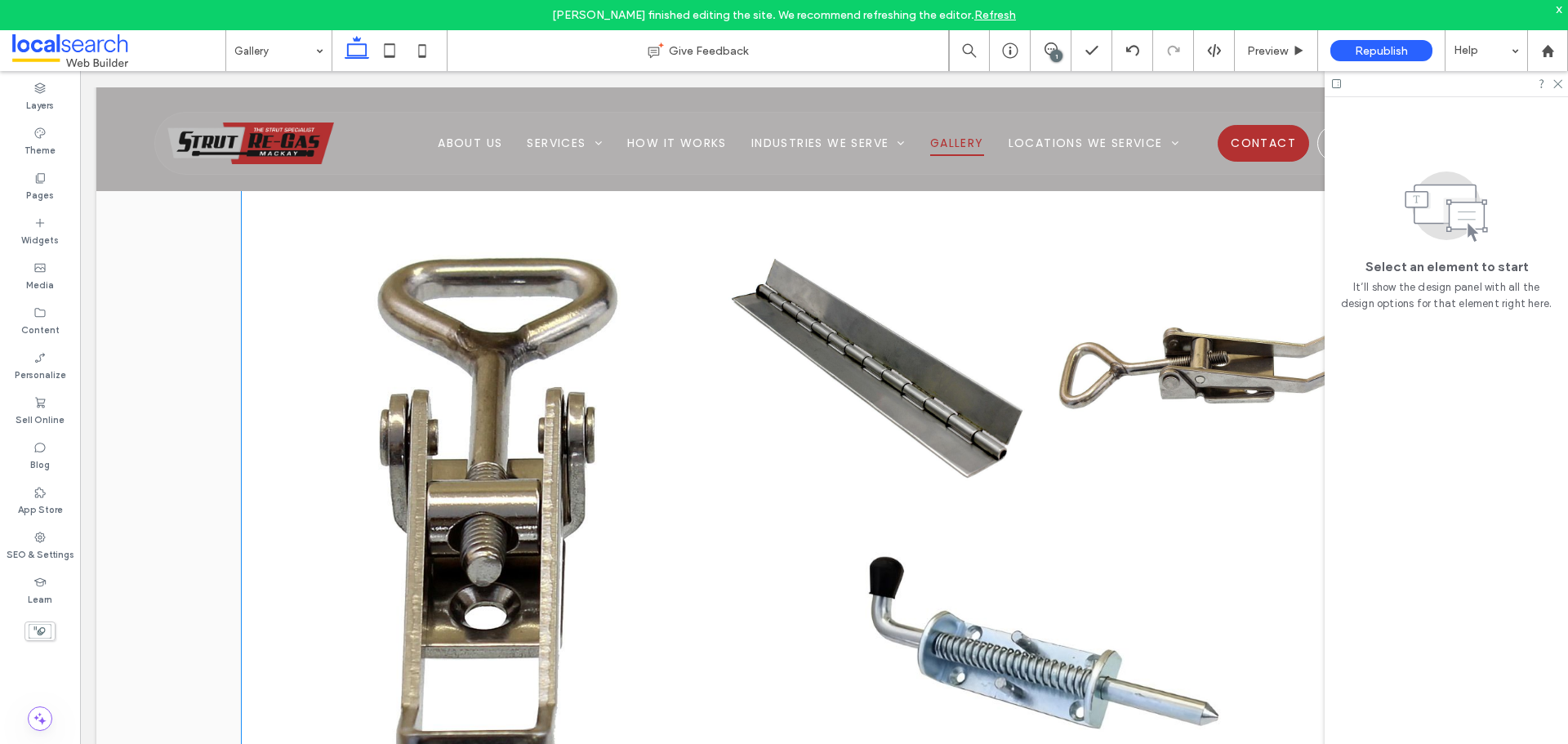
click at [522, 441] on link at bounding box center [499, 508] width 442 height 569
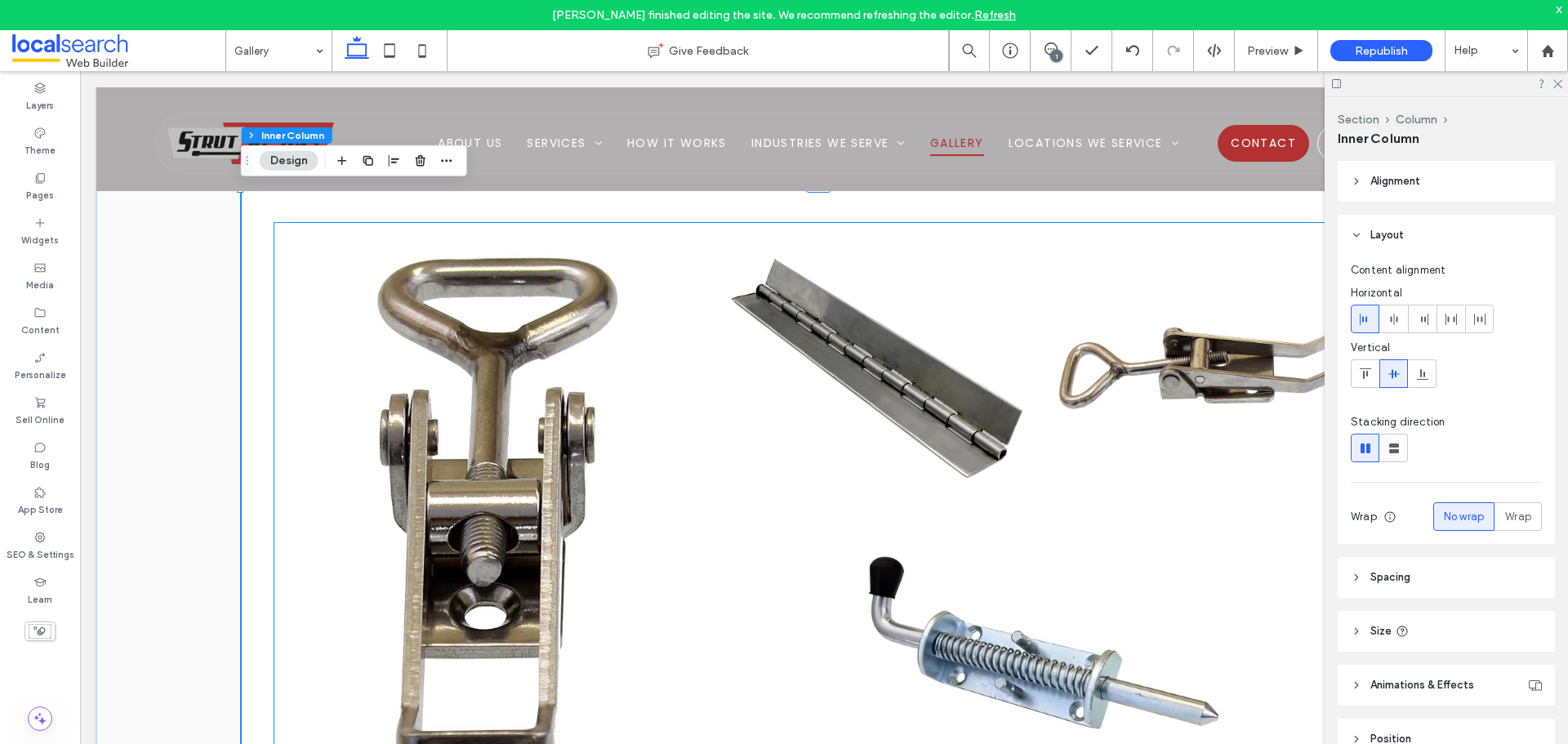
click at [463, 307] on link at bounding box center [499, 508] width 442 height 569
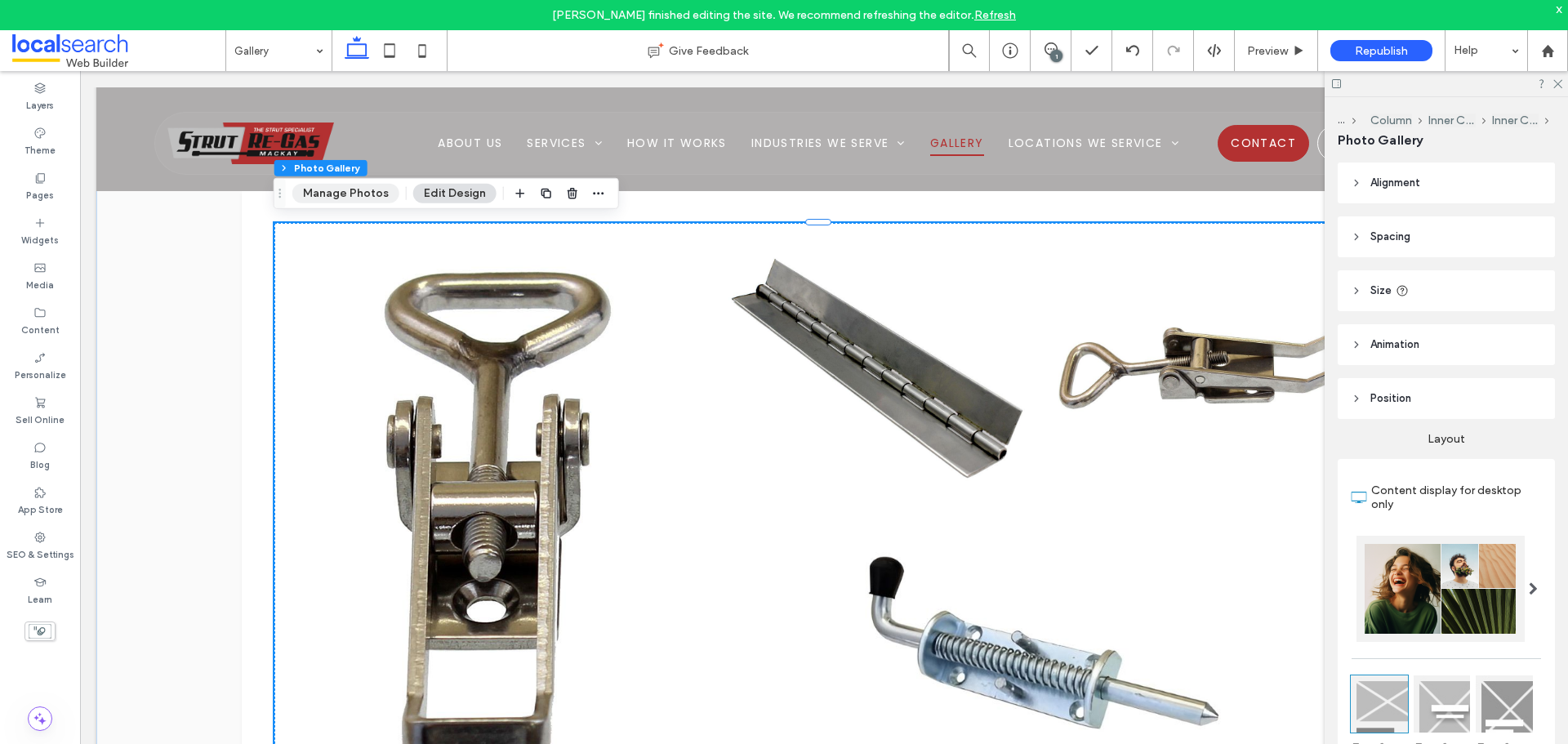
click at [353, 196] on button "Manage Photos" at bounding box center [345, 193] width 107 height 20
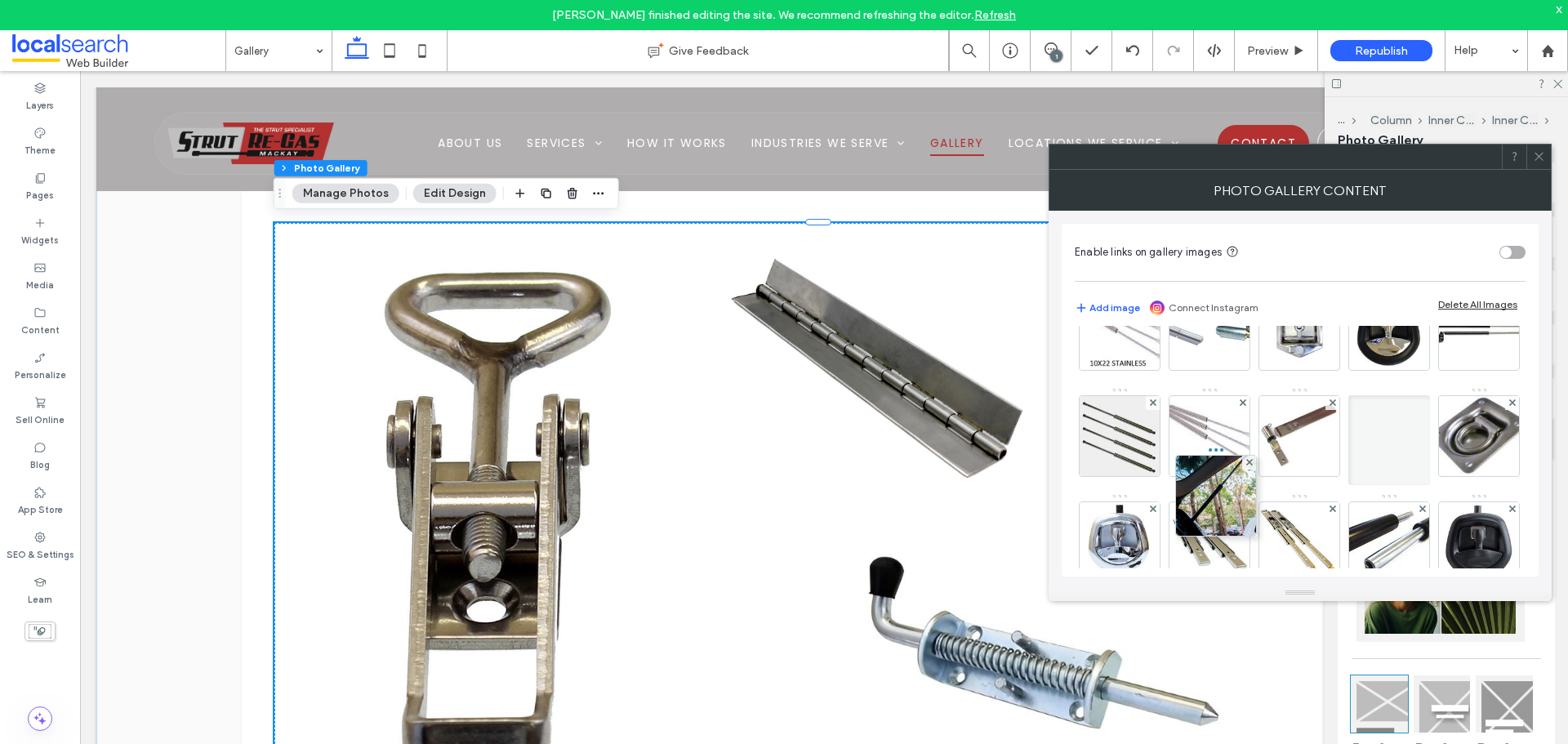
scroll to position [0, 0]
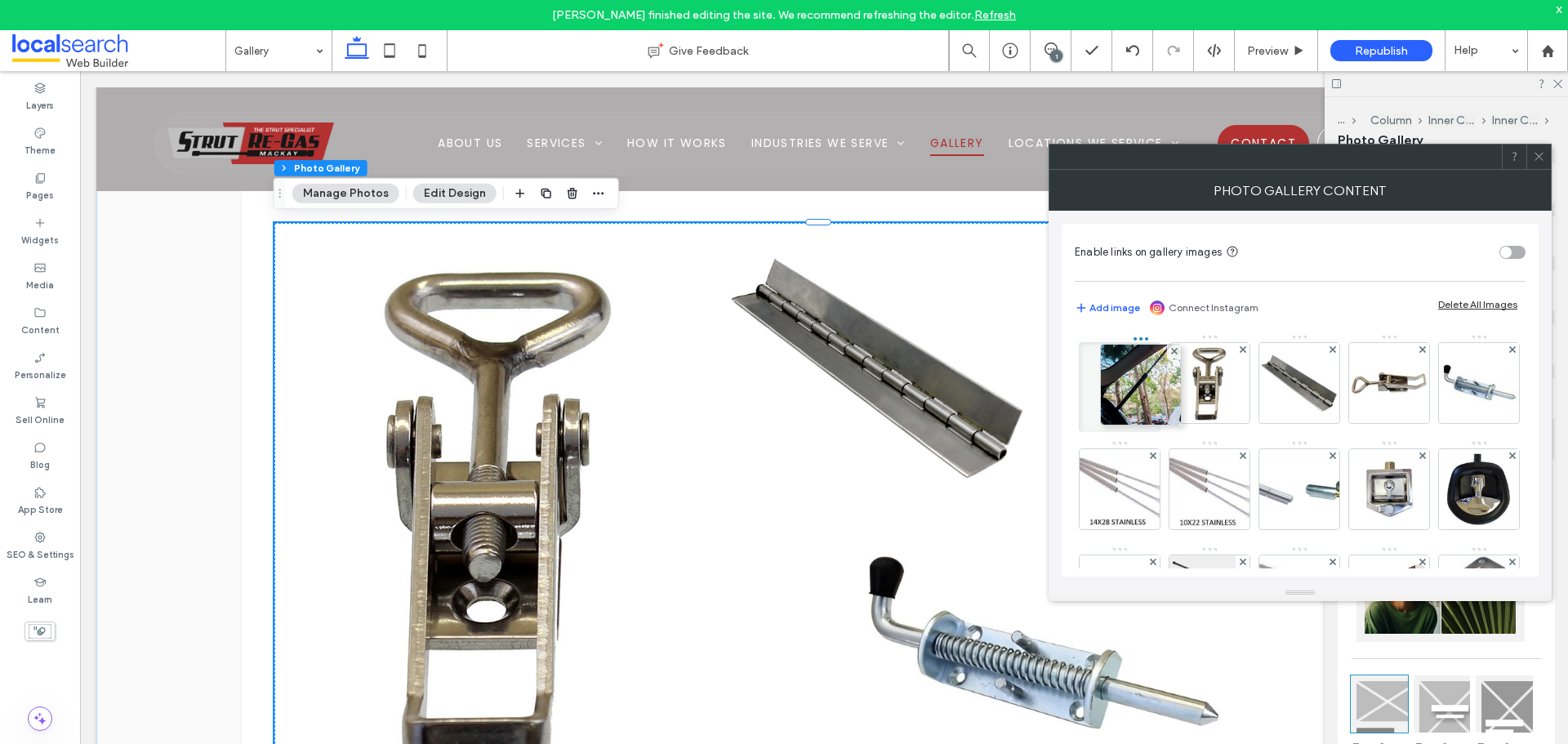
drag, startPoint x: 1303, startPoint y: 459, endPoint x: 1077, endPoint y: 297, distance: 278.1
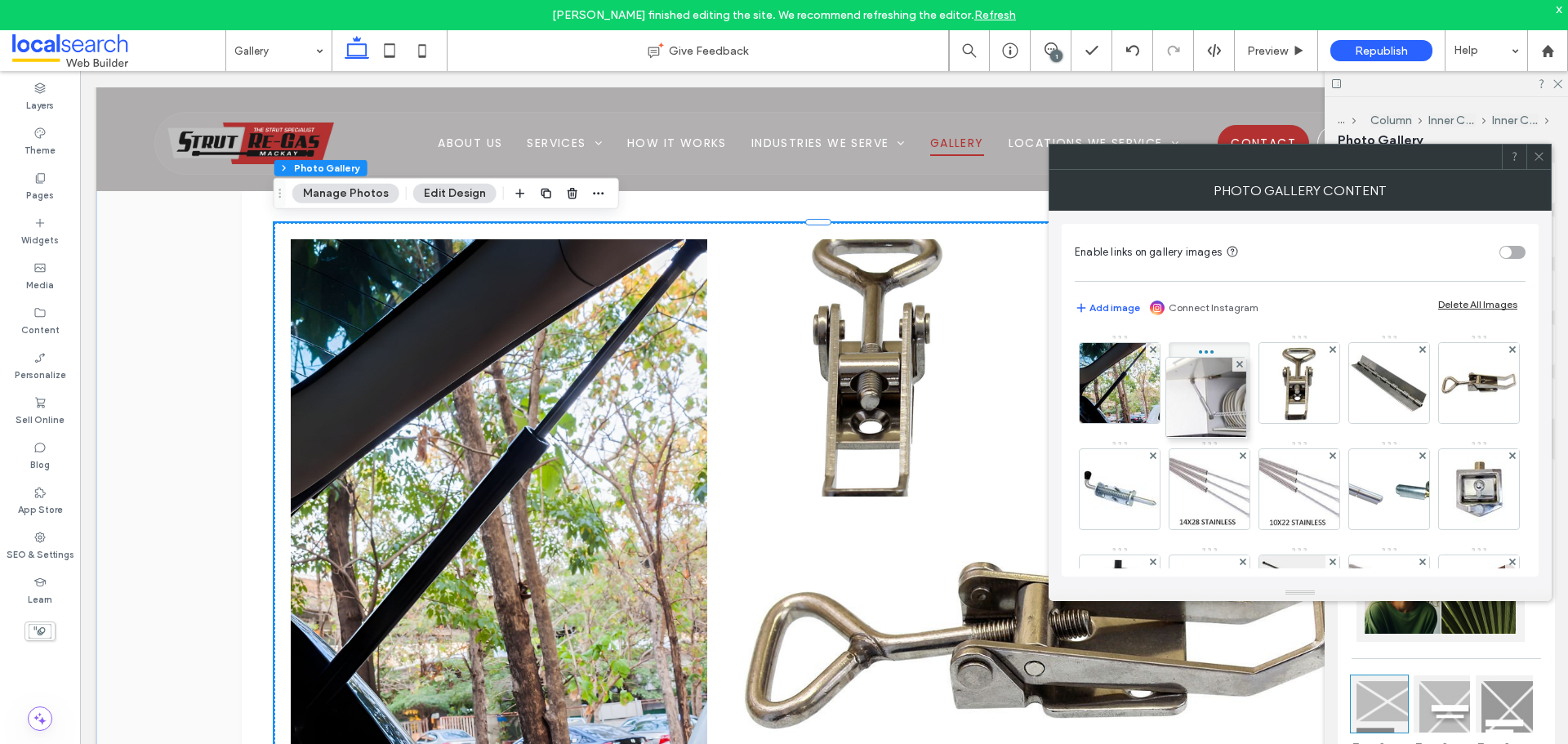
drag, startPoint x: 1116, startPoint y: 485, endPoint x: 1199, endPoint y: 352, distance: 156.8
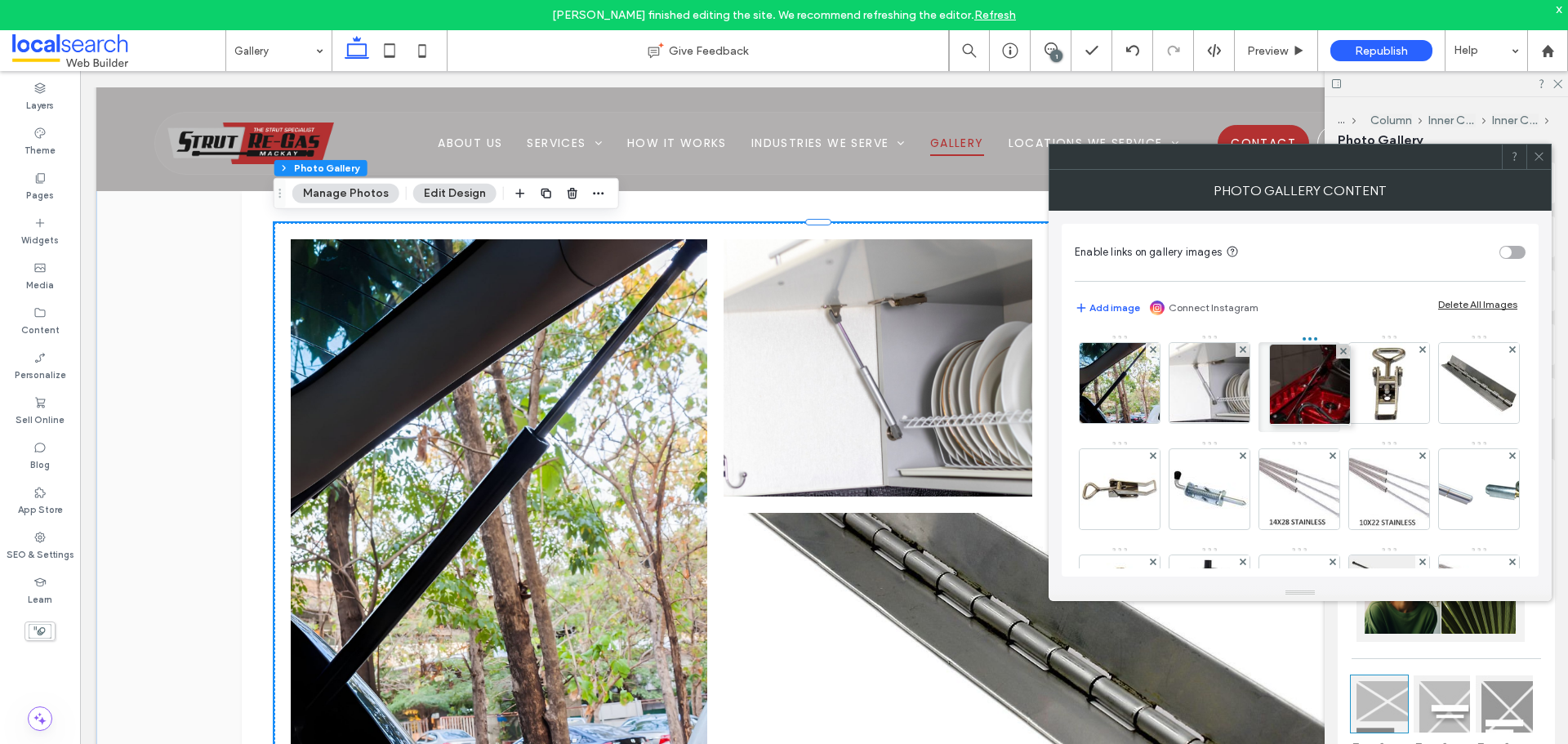
drag, startPoint x: 1205, startPoint y: 402, endPoint x: 1287, endPoint y: 343, distance: 101.0
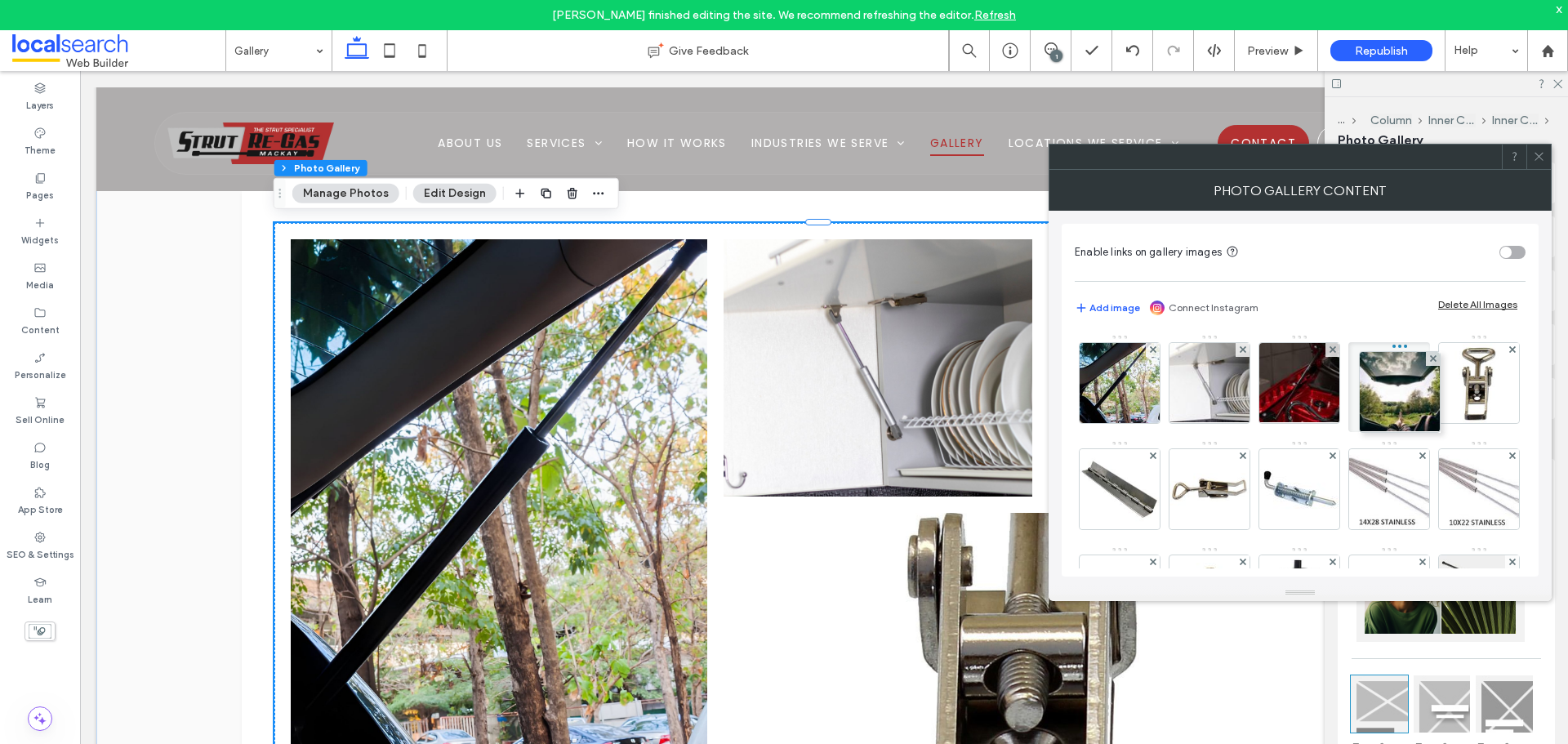
drag, startPoint x: 1215, startPoint y: 410, endPoint x: 1400, endPoint y: 349, distance: 194.8
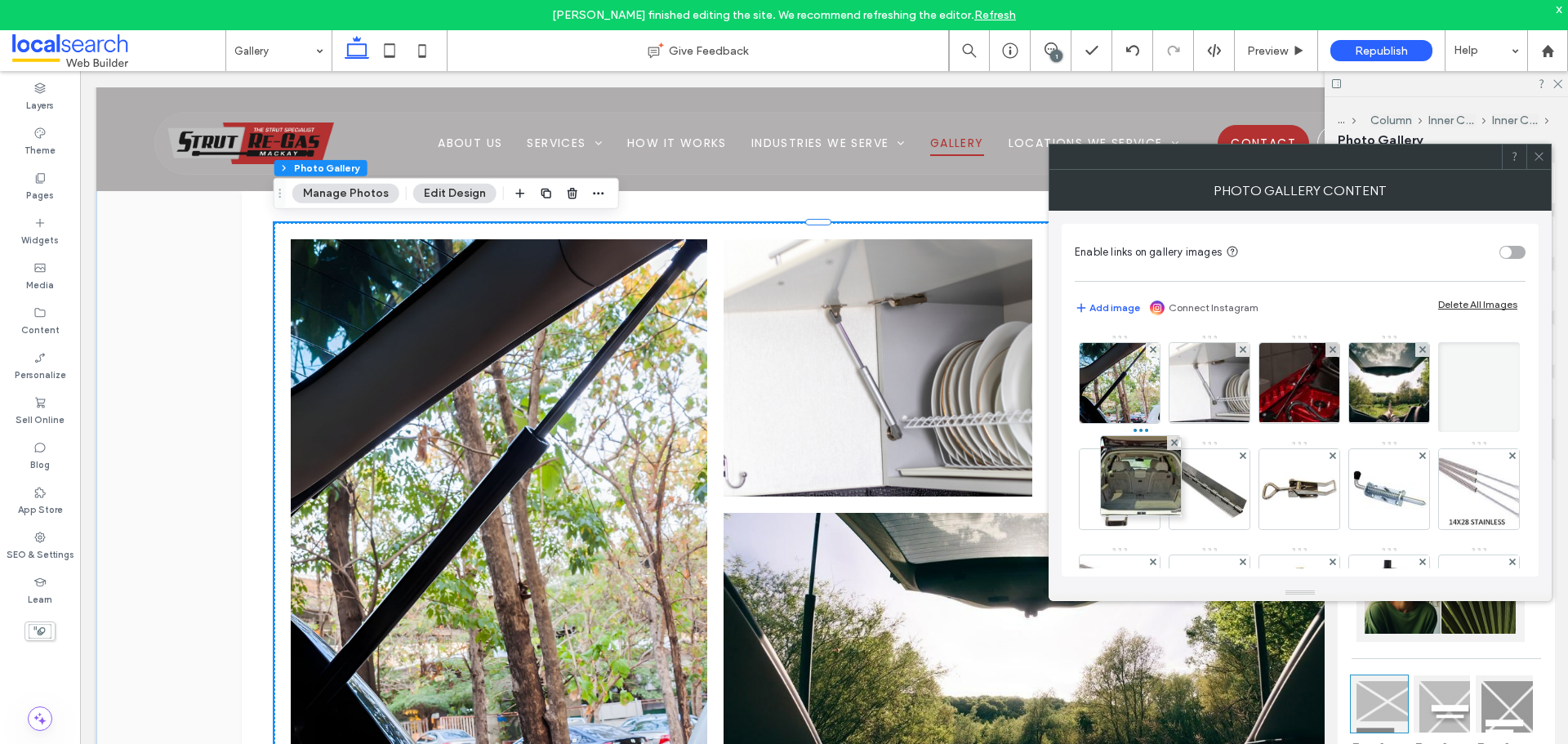
drag, startPoint x: 1298, startPoint y: 399, endPoint x: 1131, endPoint y: 429, distance: 169.7
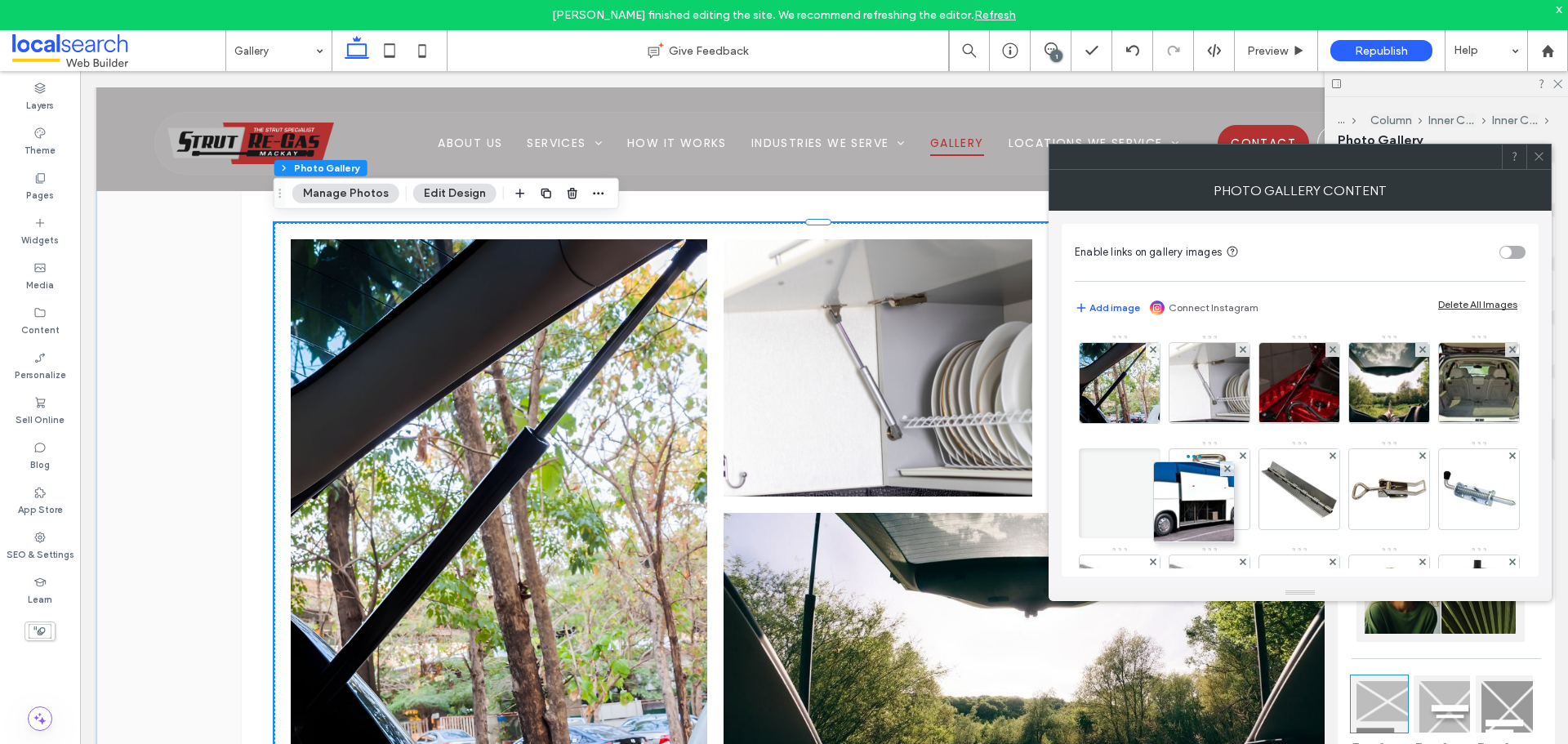
drag, startPoint x: 1390, startPoint y: 401, endPoint x: 1188, endPoint y: 455, distance: 209.1
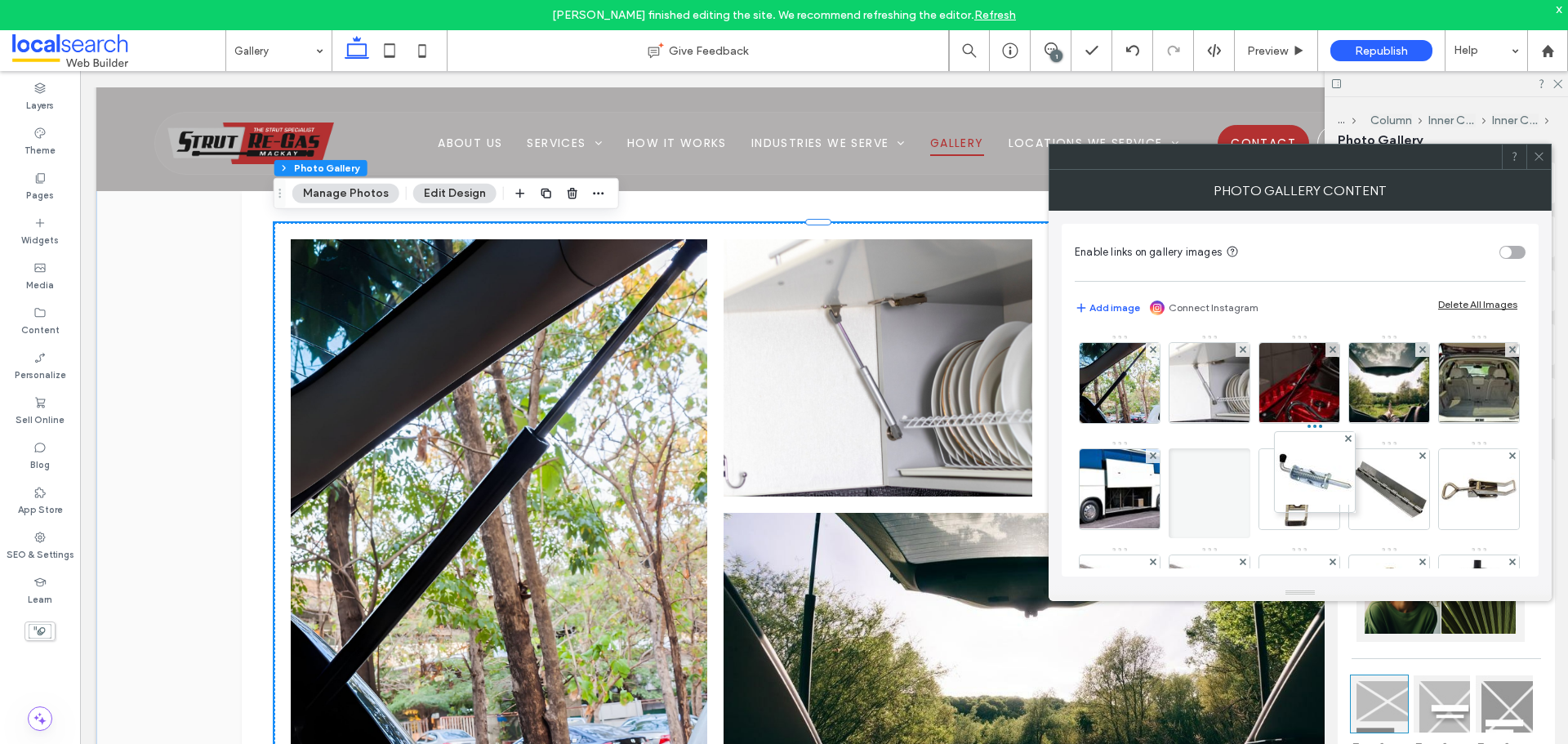
drag, startPoint x: 1212, startPoint y: 471, endPoint x: 1305, endPoint y: 434, distance: 100.1
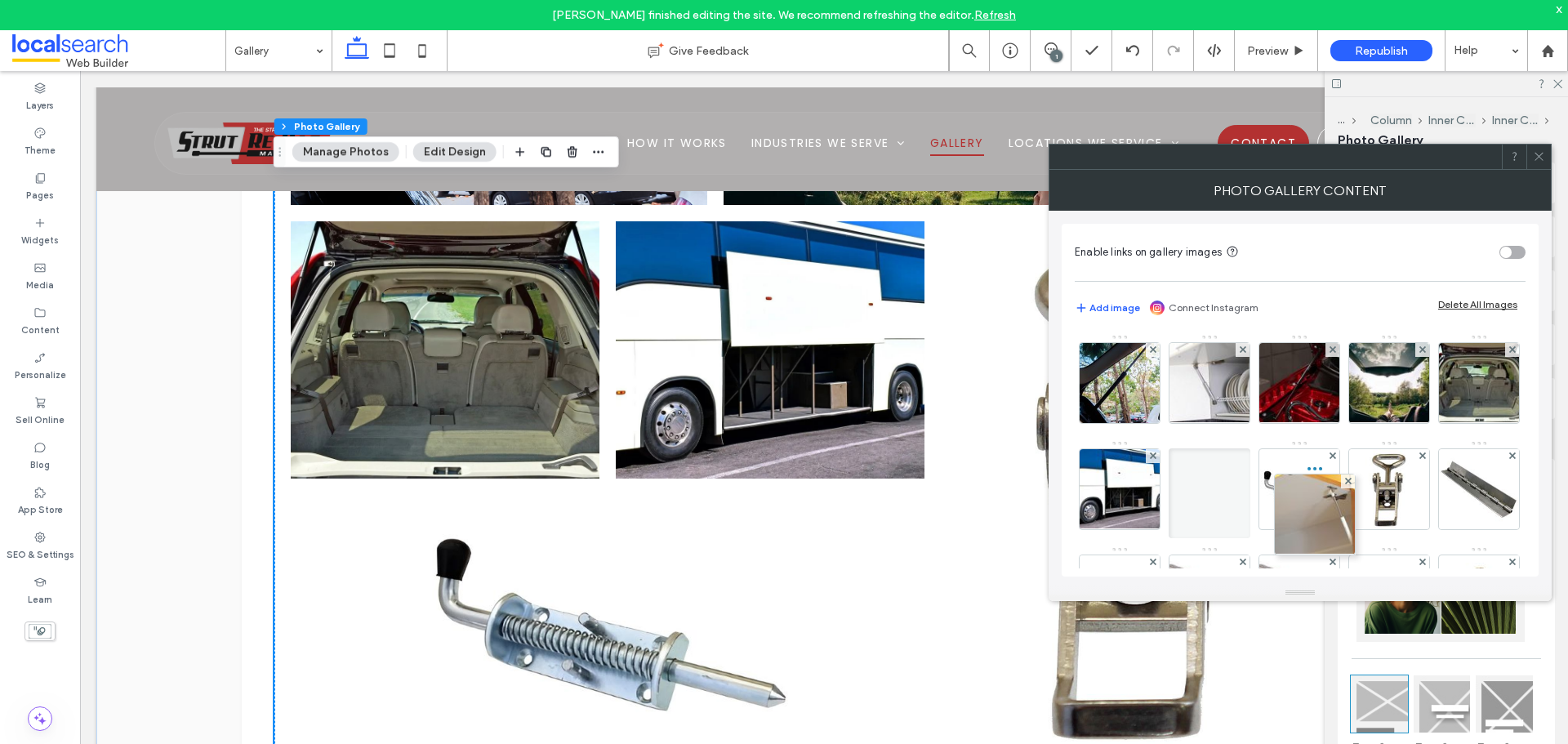
drag, startPoint x: 1120, startPoint y: 429, endPoint x: 1292, endPoint y: 467, distance: 176.1
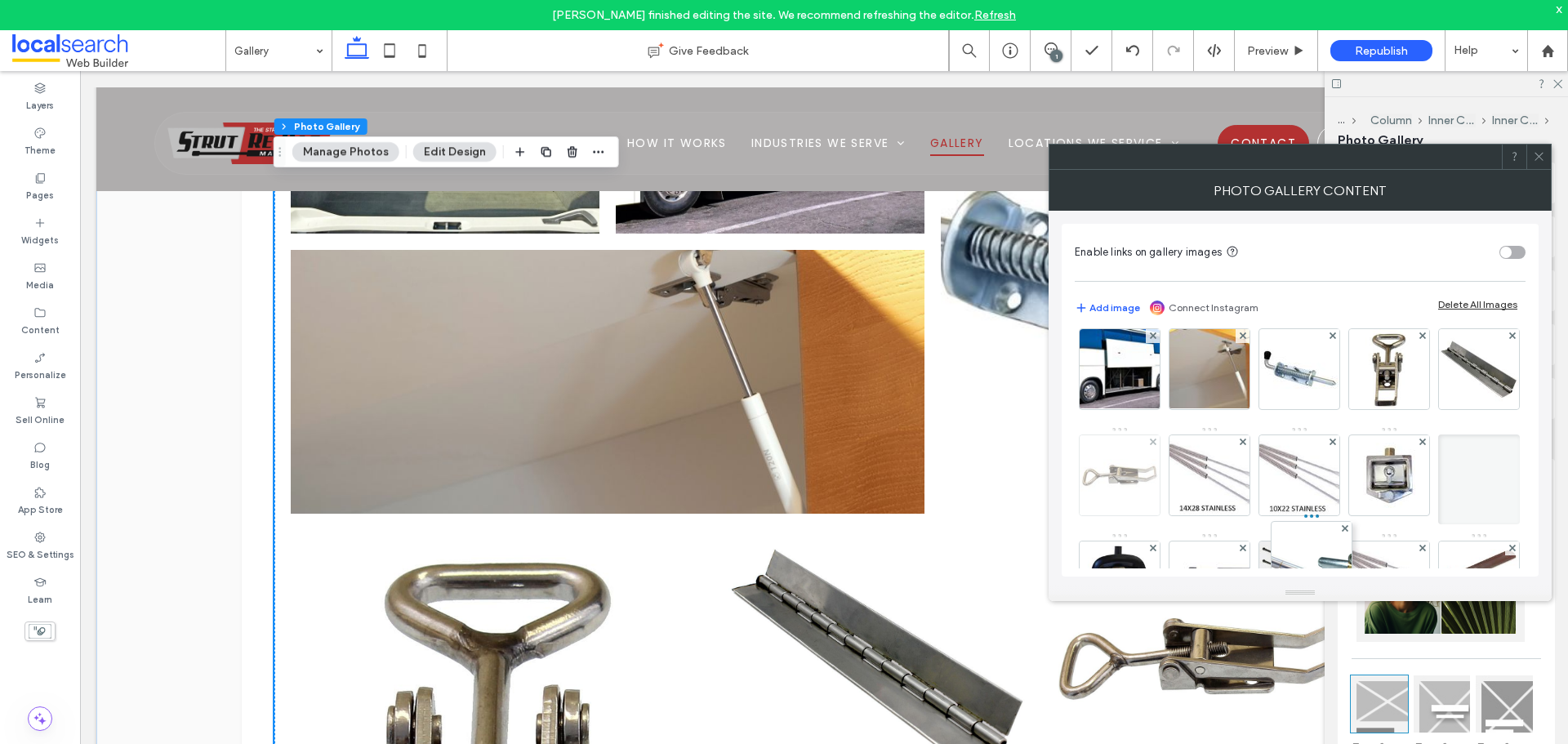
scroll to position [82, 0]
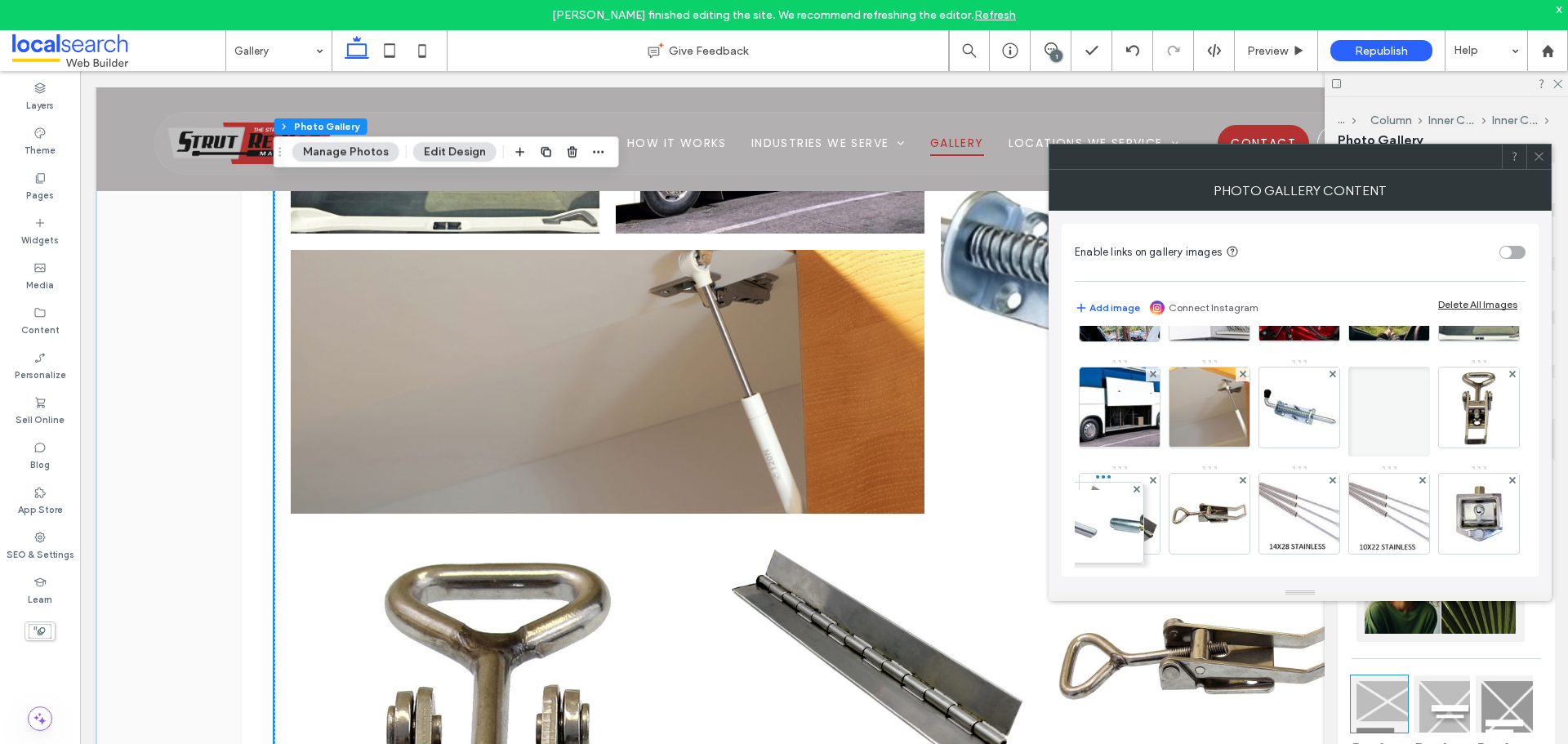
drag, startPoint x: 1210, startPoint y: 489, endPoint x: 1117, endPoint y: 469, distance: 95.1
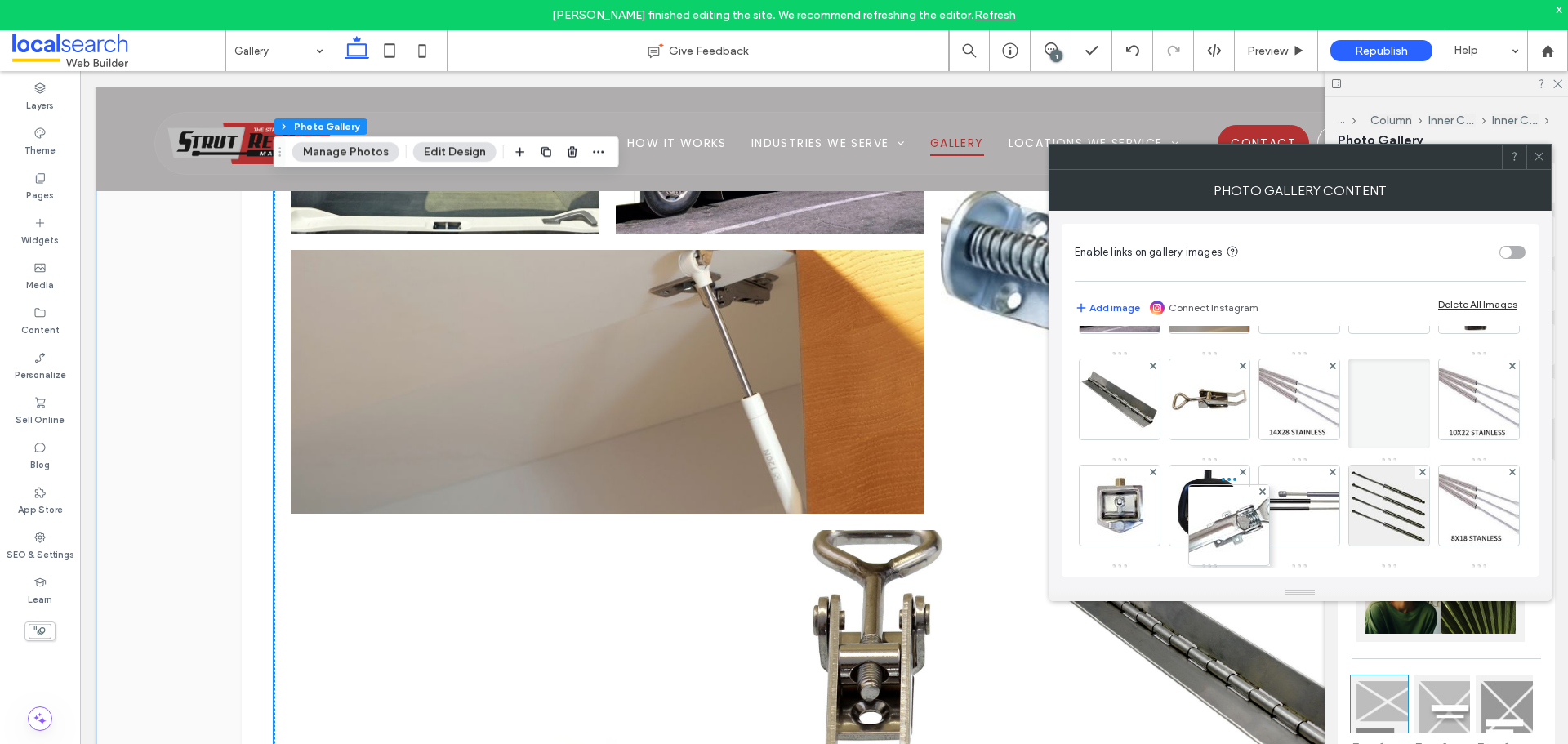
scroll to position [160, 0]
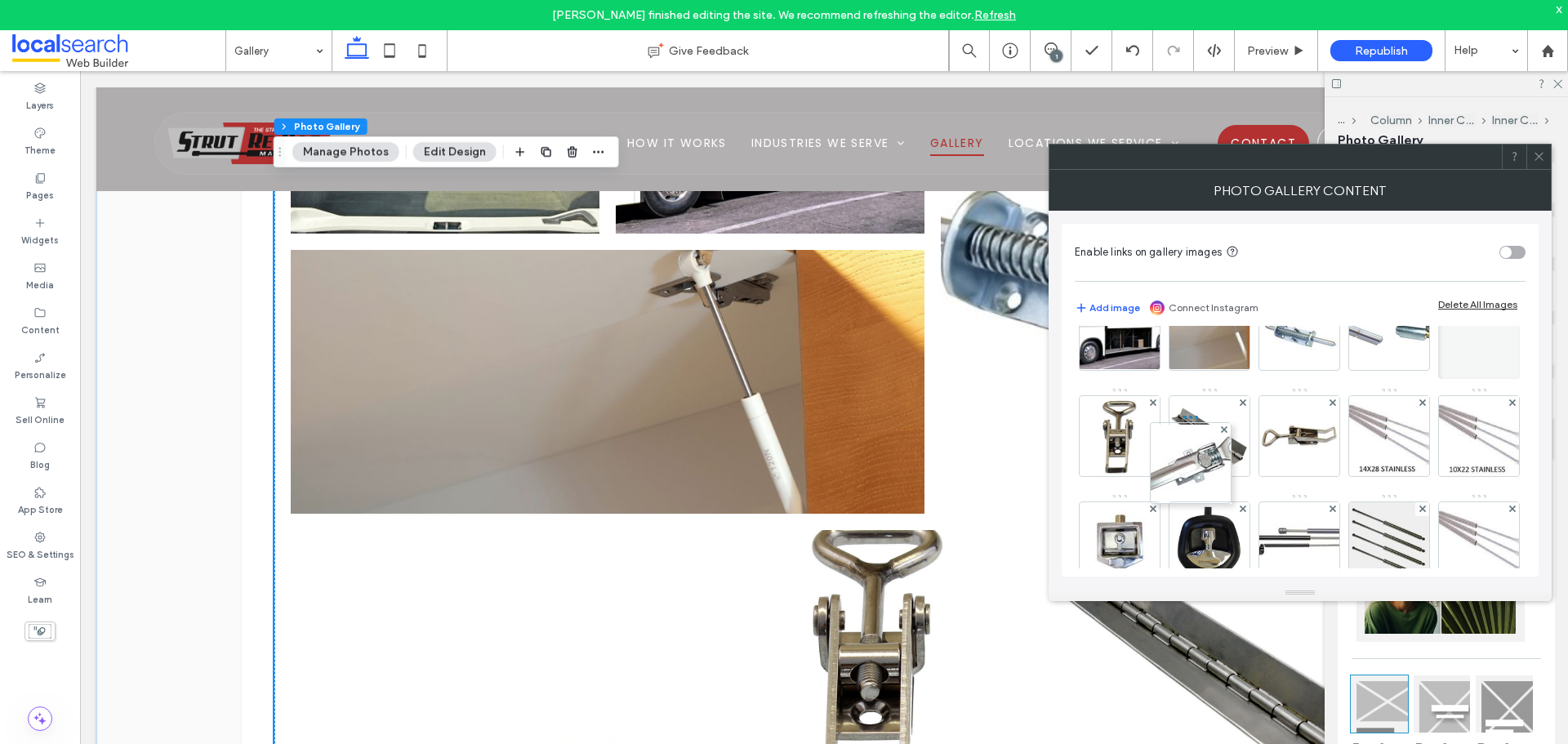
drag, startPoint x: 1216, startPoint y: 432, endPoint x: 1197, endPoint y: 413, distance: 26.9
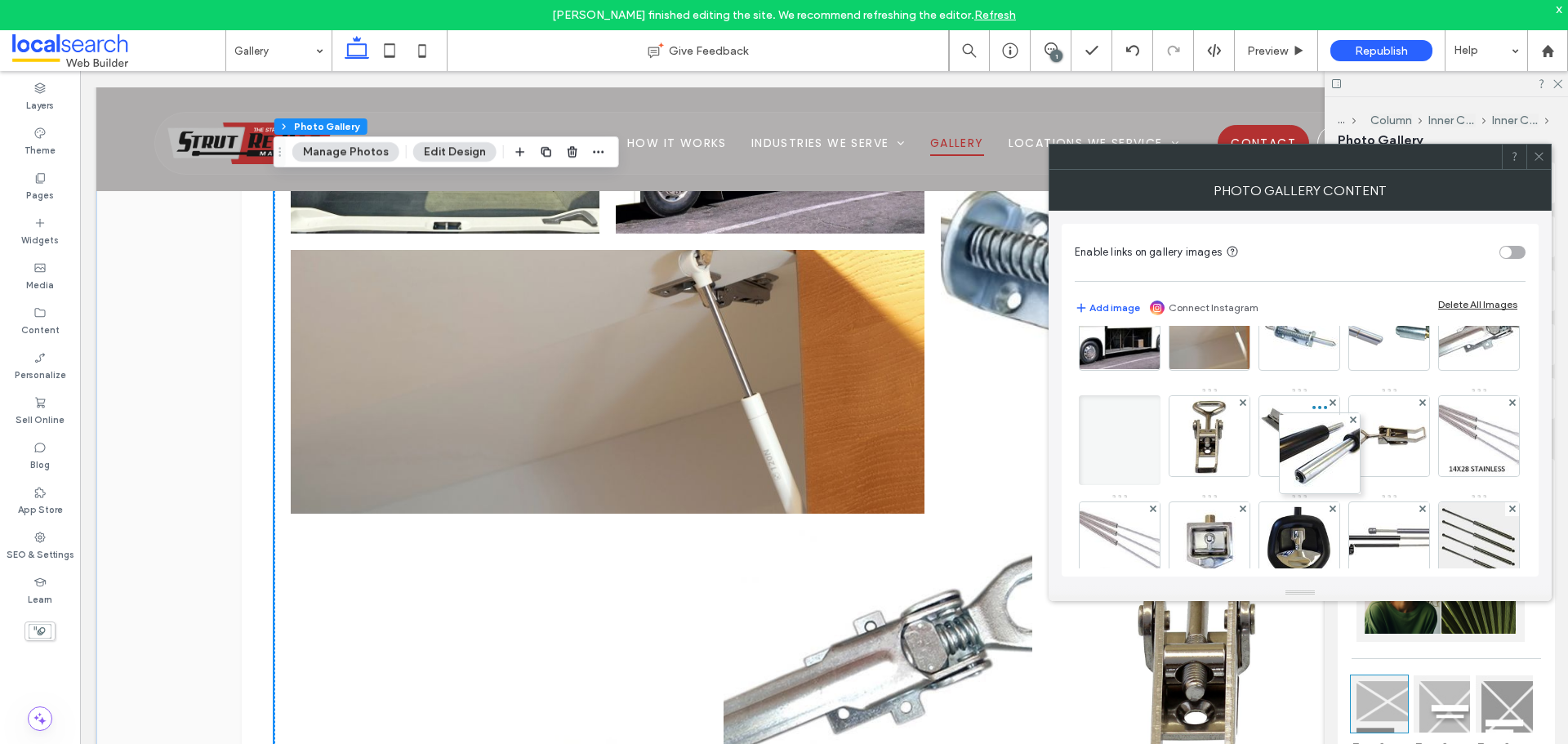
drag, startPoint x: 1204, startPoint y: 492, endPoint x: 1310, endPoint y: 409, distance: 134.6
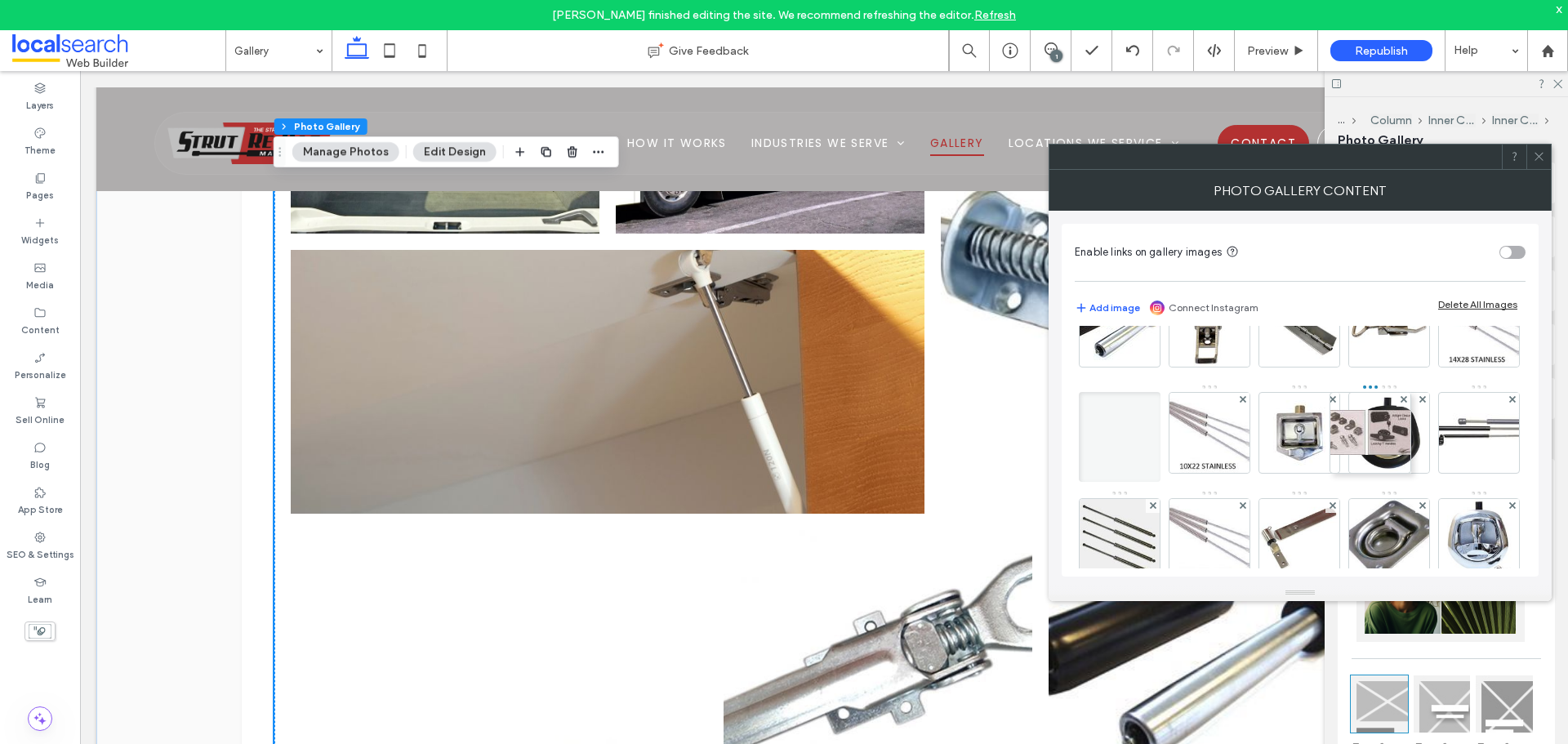
scroll to position [241, 0]
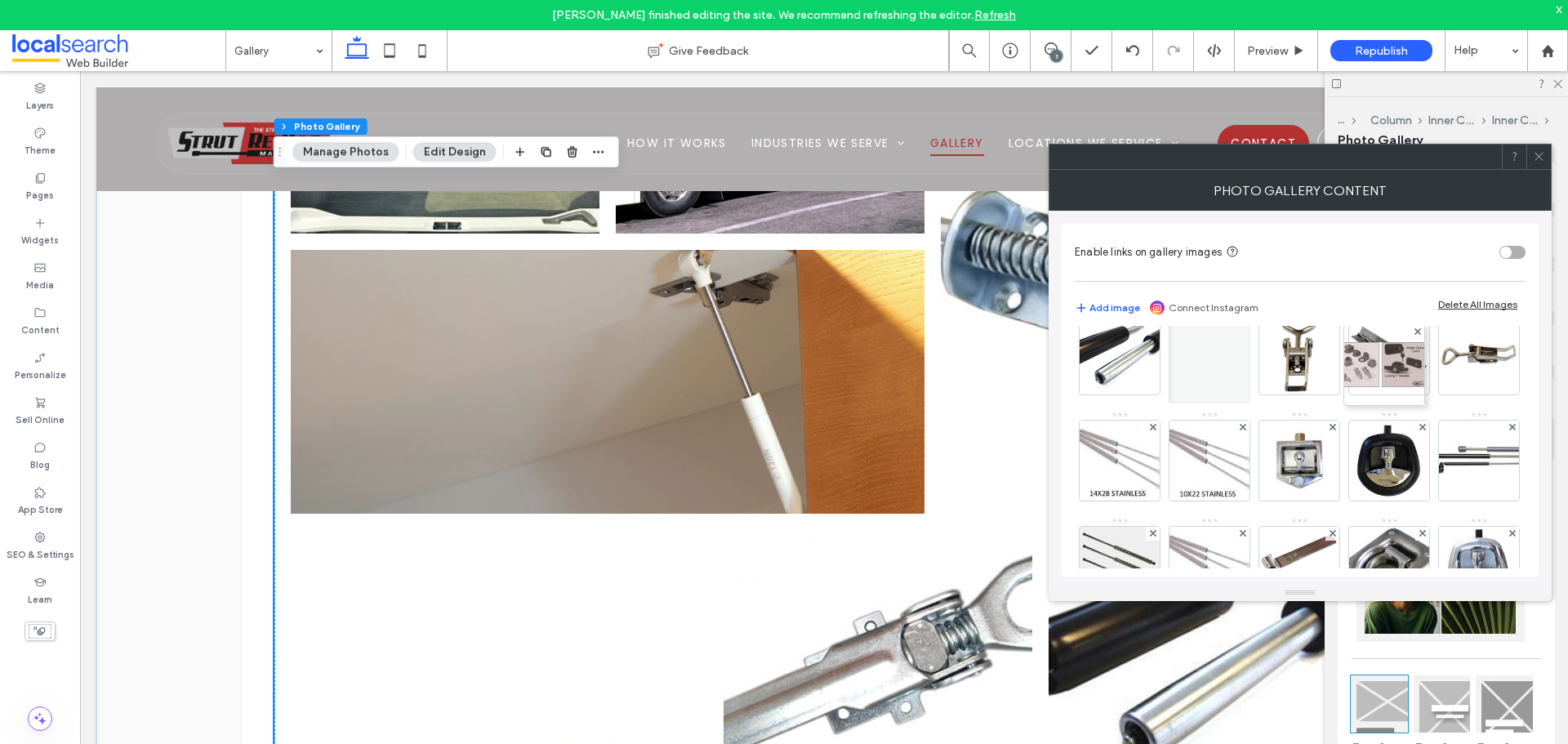
drag, startPoint x: 1301, startPoint y: 429, endPoint x: 1381, endPoint y: 318, distance: 136.8
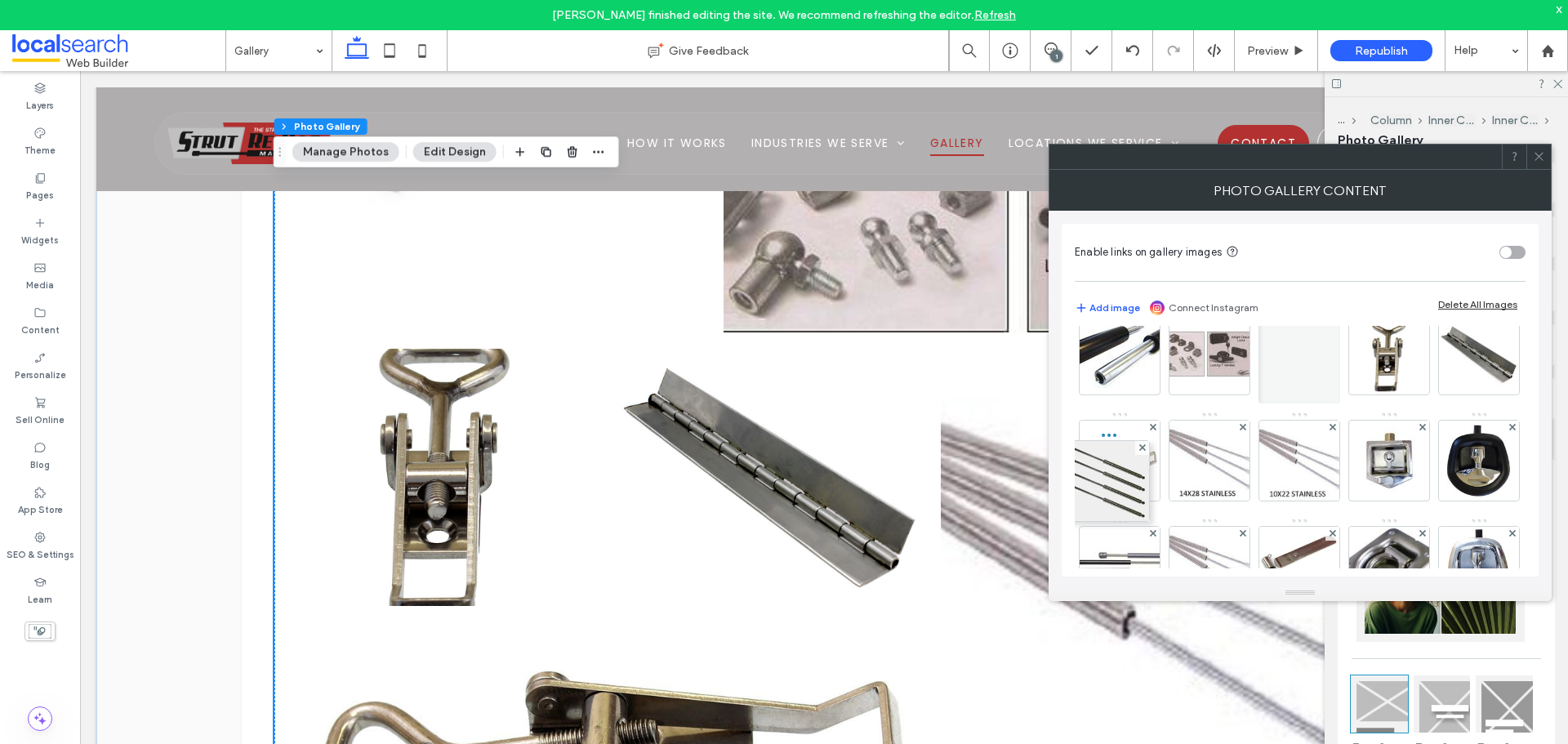
drag, startPoint x: 1114, startPoint y: 545, endPoint x: 1099, endPoint y: 434, distance: 112.0
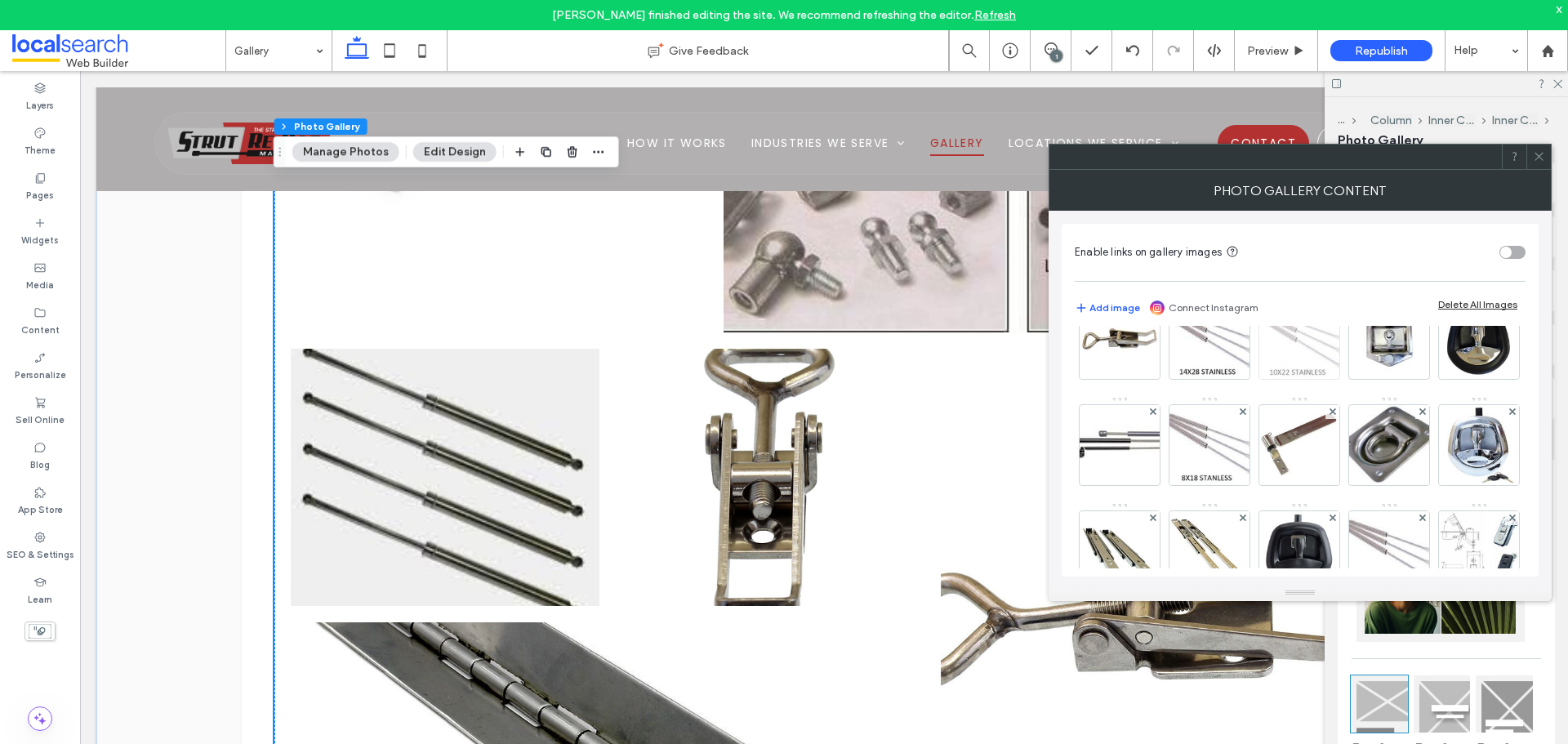
scroll to position [322, 0]
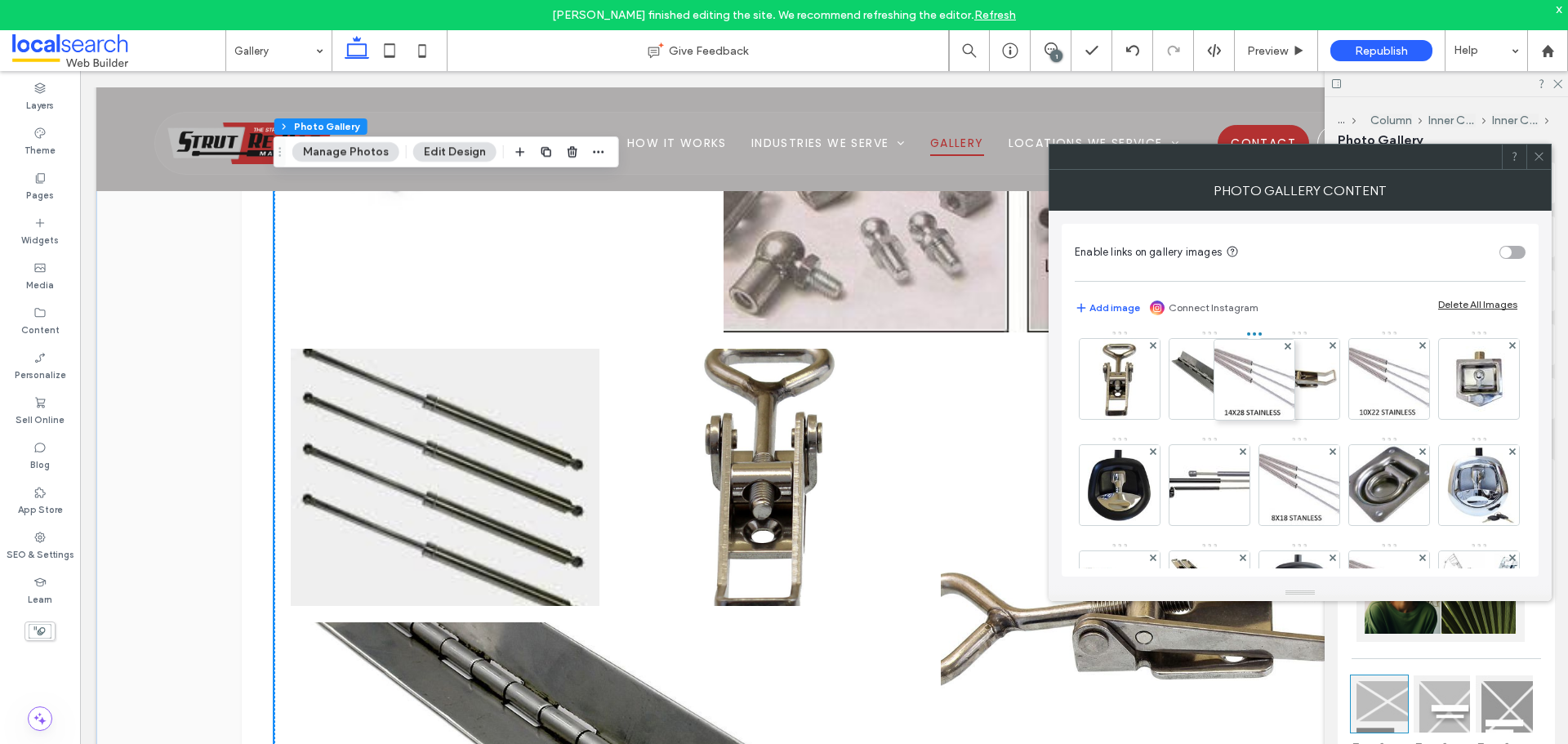
drag, startPoint x: 1290, startPoint y: 544, endPoint x: 1240, endPoint y: 331, distance: 218.8
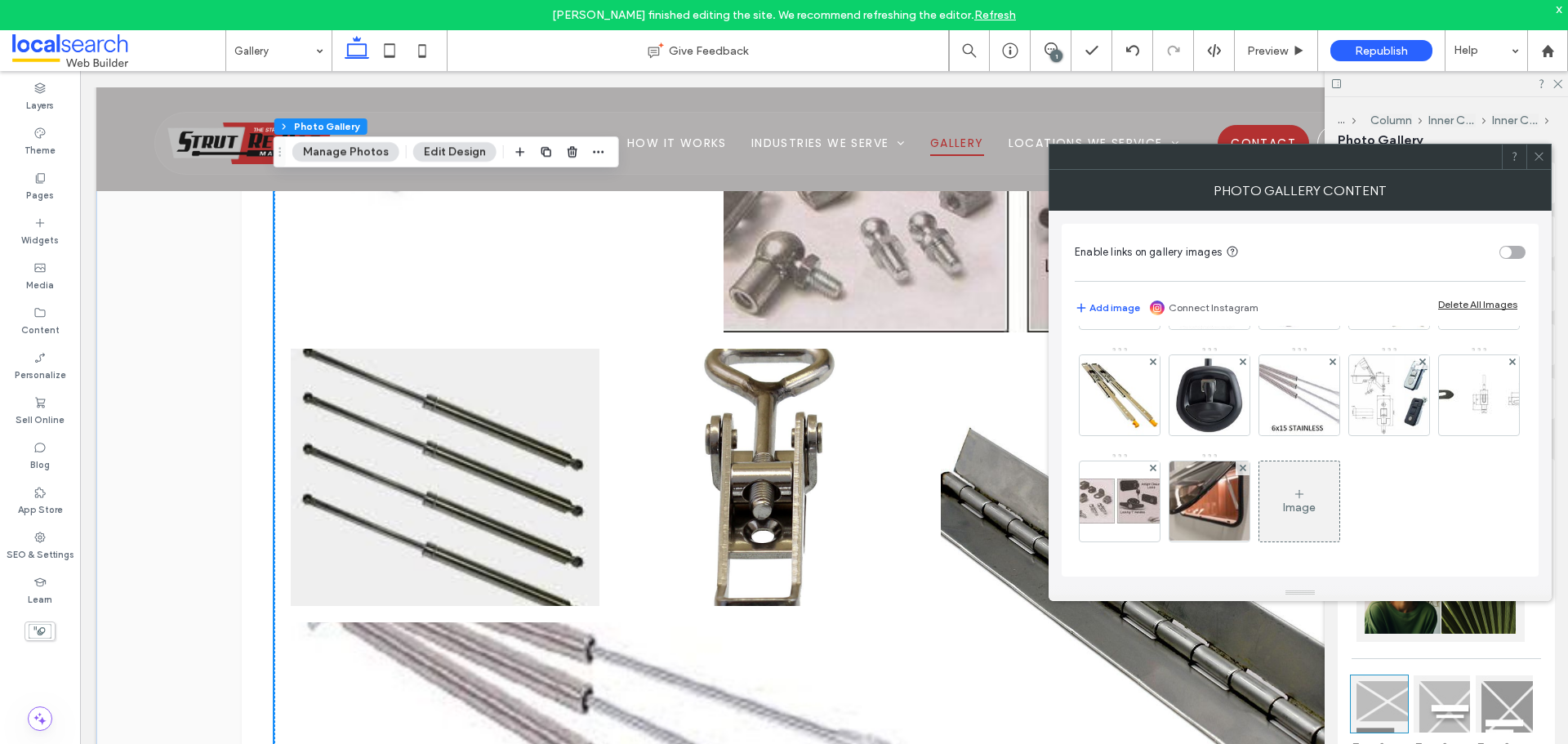
scroll to position [731, 0]
click at [1293, 493] on icon at bounding box center [1299, 494] width 13 height 13
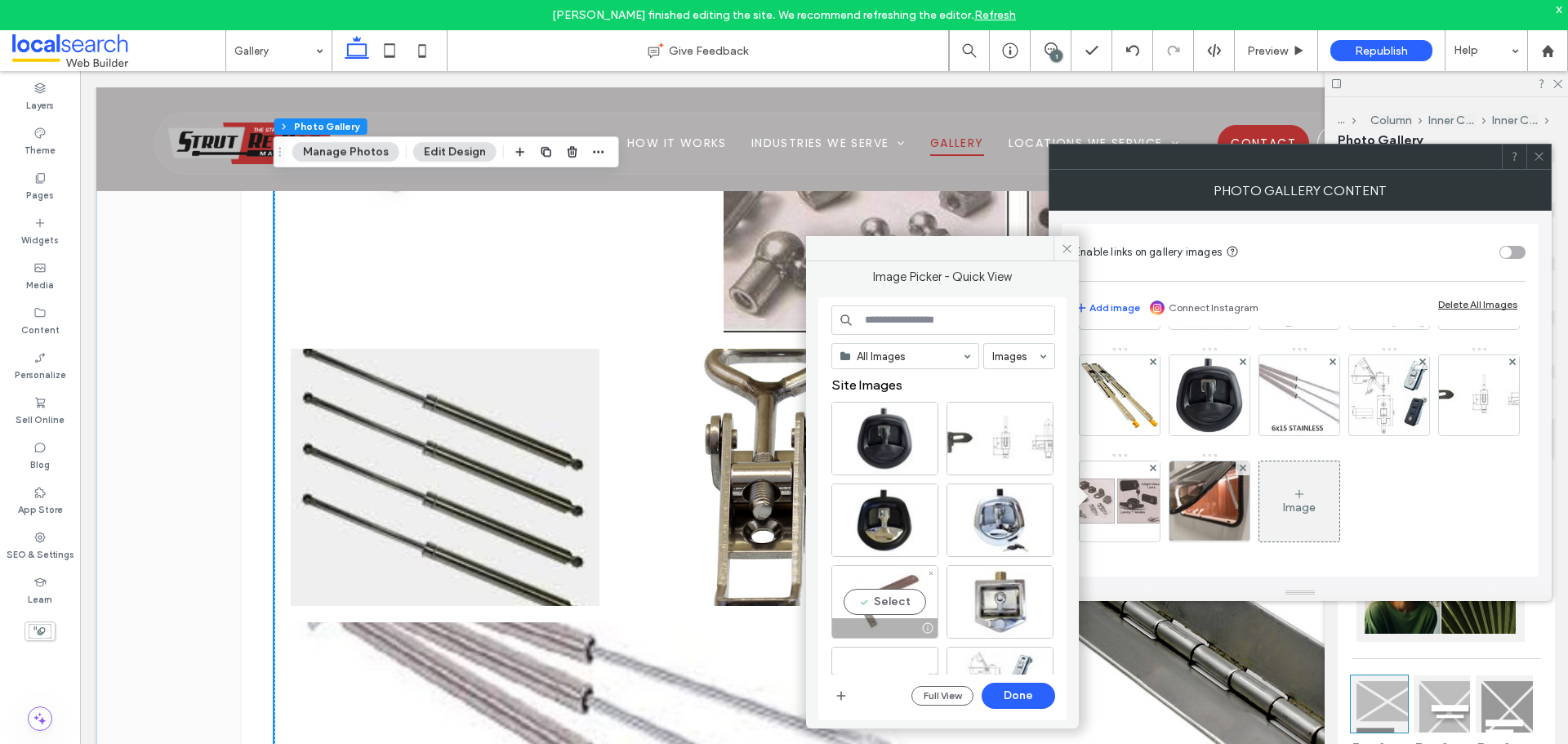
click at [925, 580] on div "Select" at bounding box center [885, 602] width 107 height 74
click at [1013, 703] on button "Done" at bounding box center [1018, 696] width 74 height 26
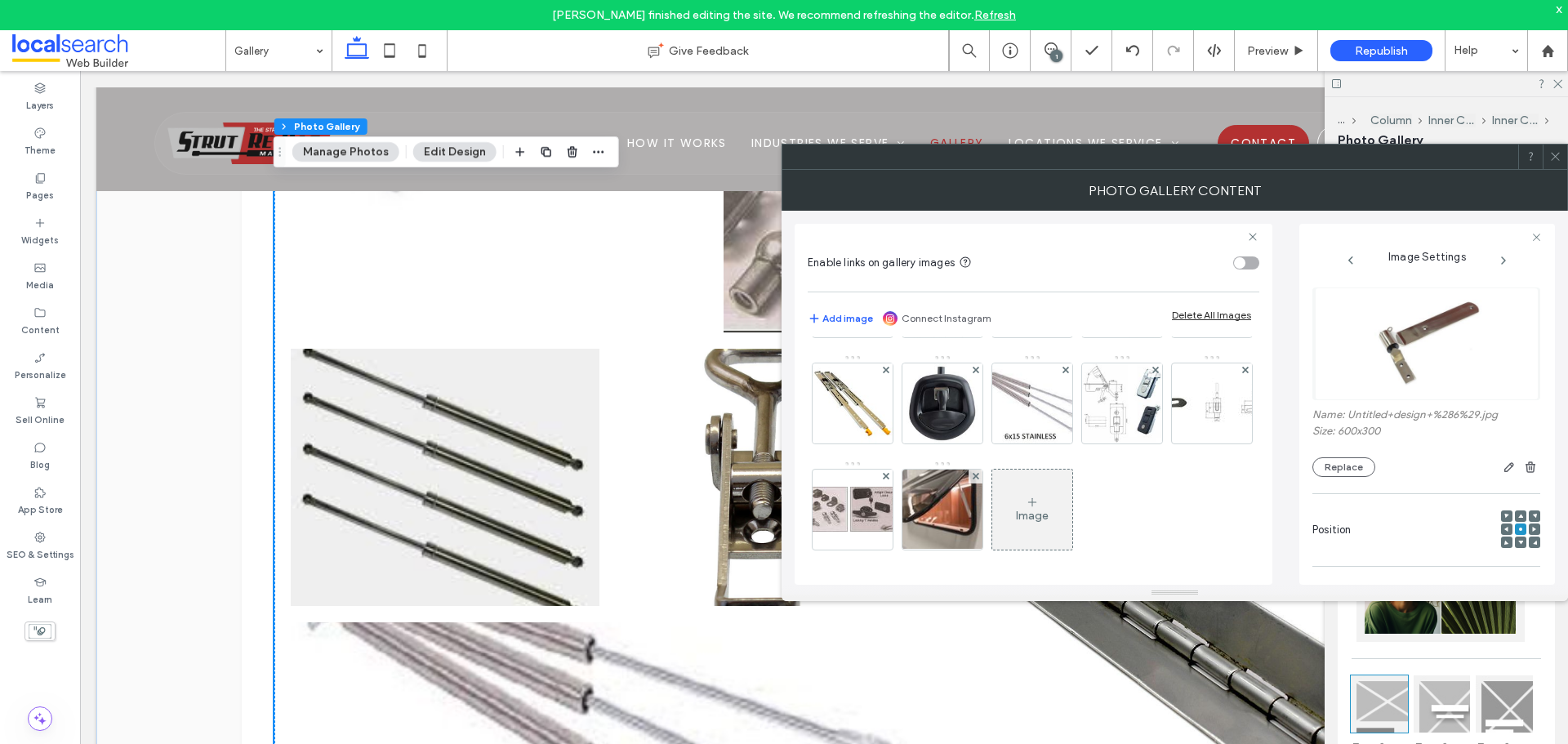
scroll to position [733, 0]
click at [1002, 470] on img at bounding box center [942, 510] width 121 height 80
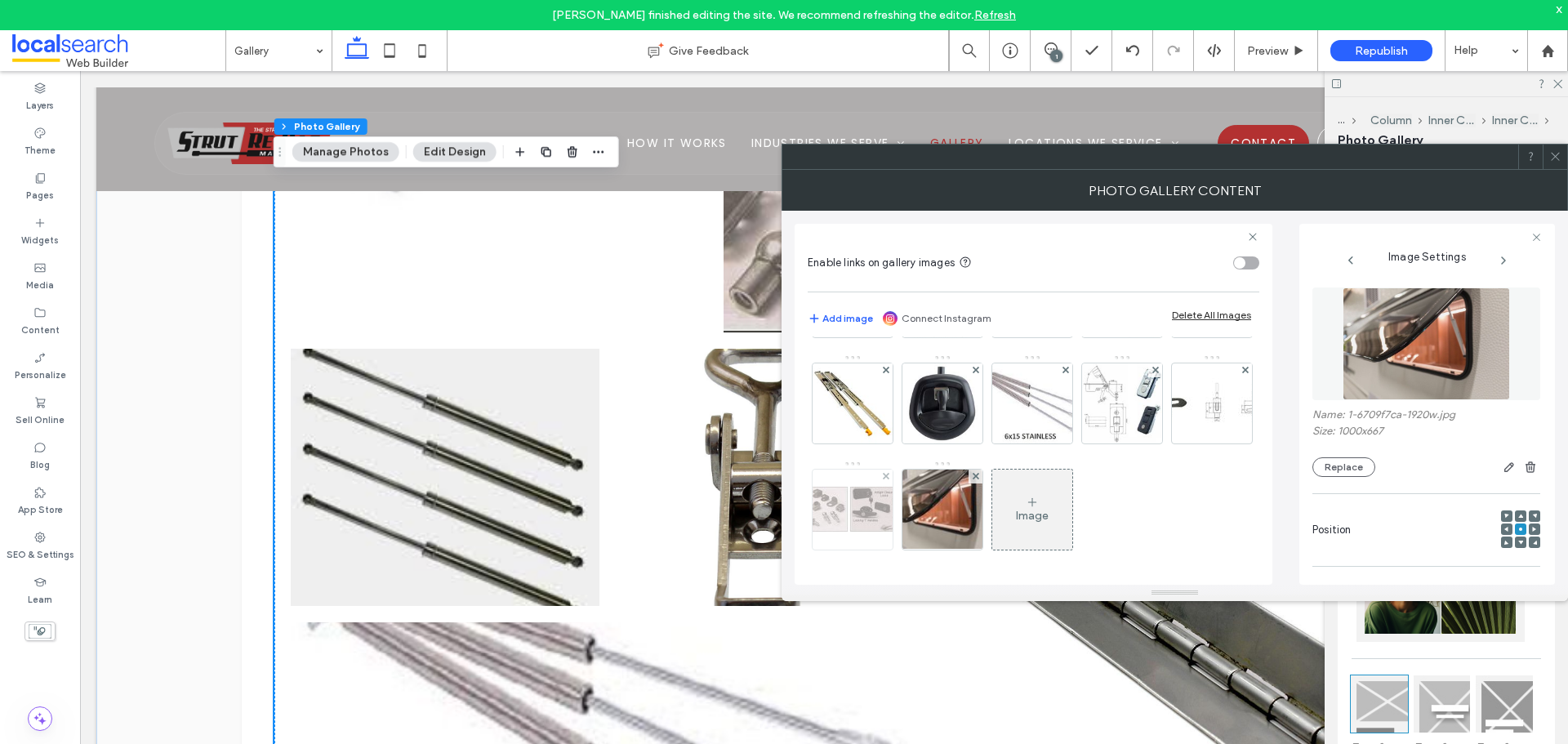
click at [918, 487] on img at bounding box center [852, 509] width 131 height 45
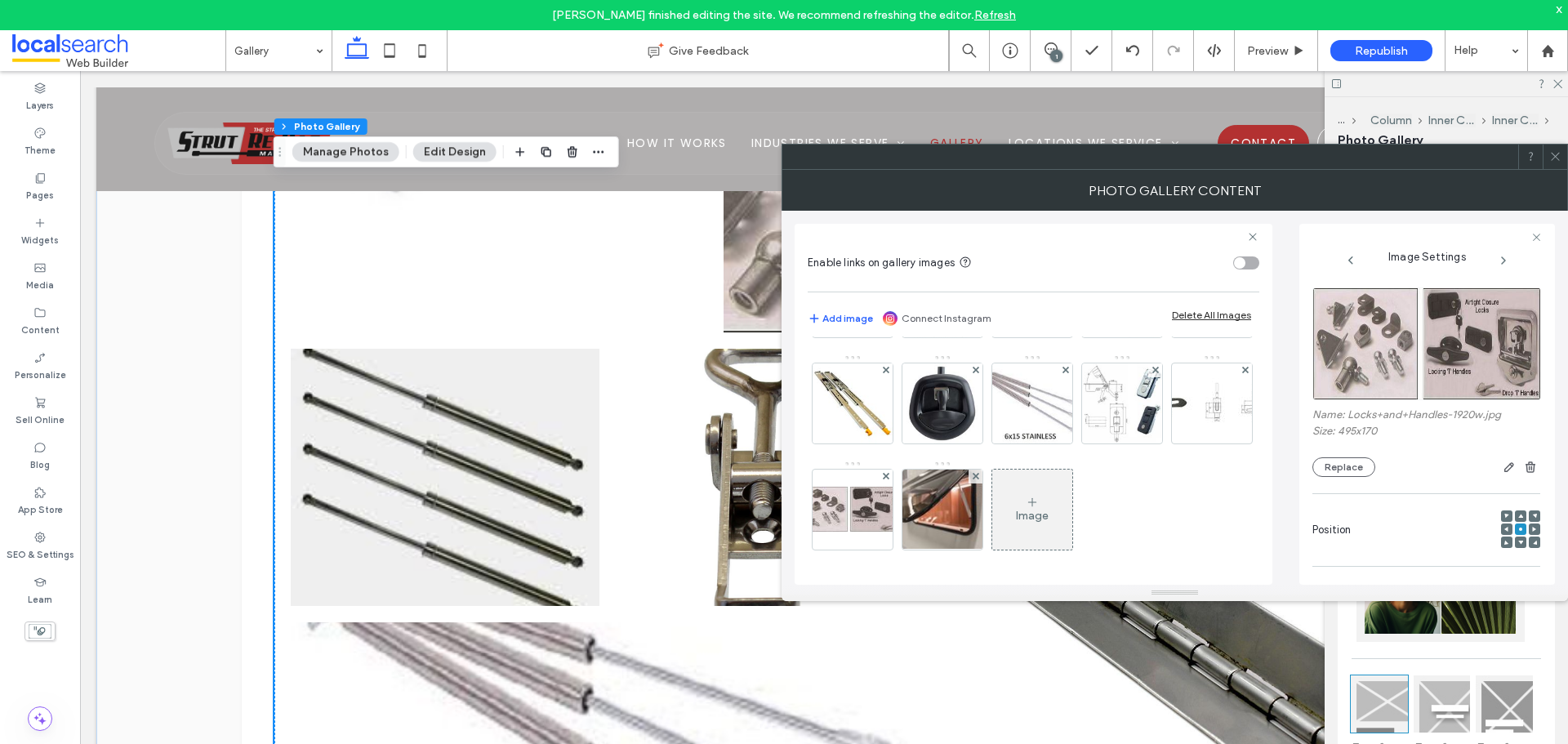
click at [1562, 157] on div at bounding box center [1555, 157] width 25 height 25
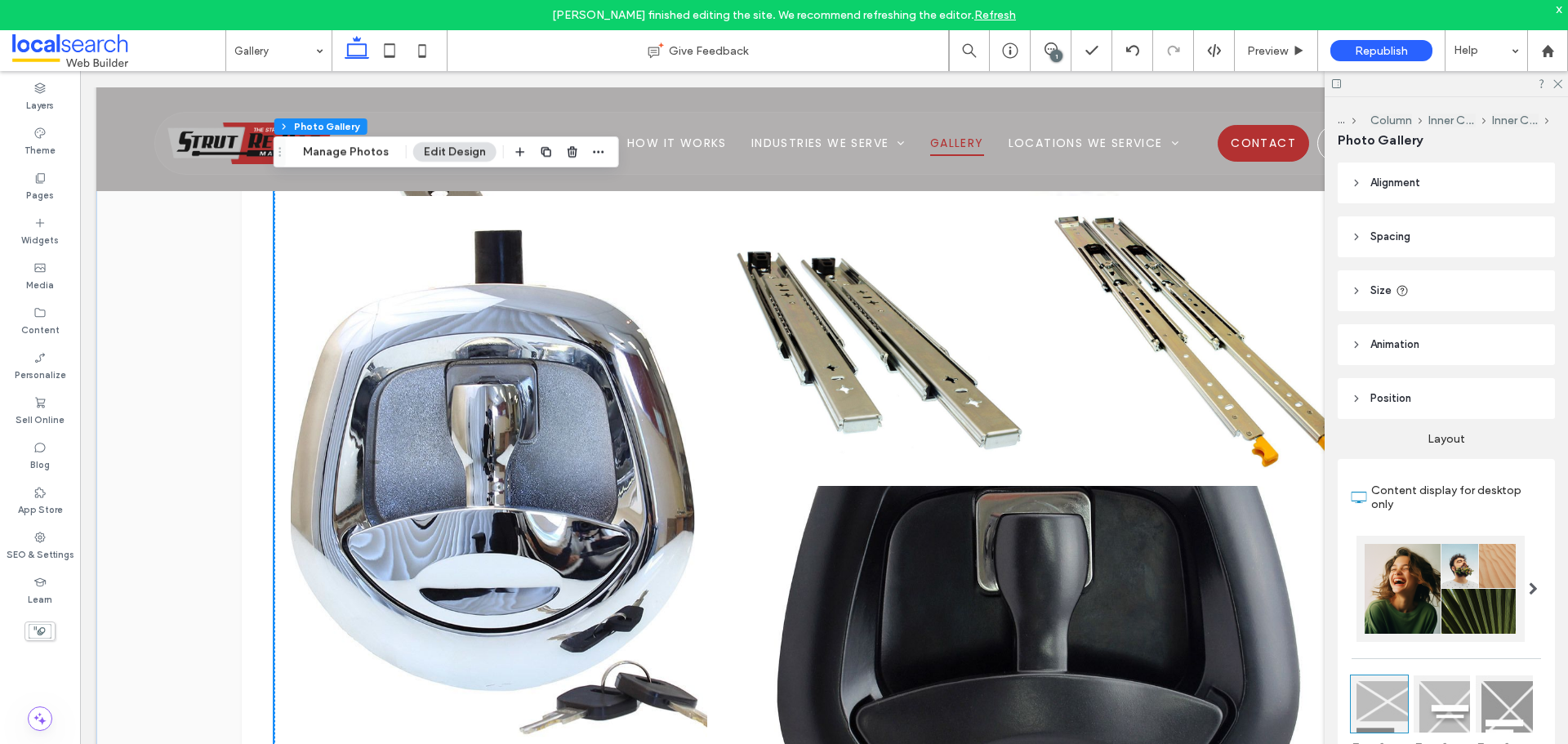
scroll to position [3932, 0]
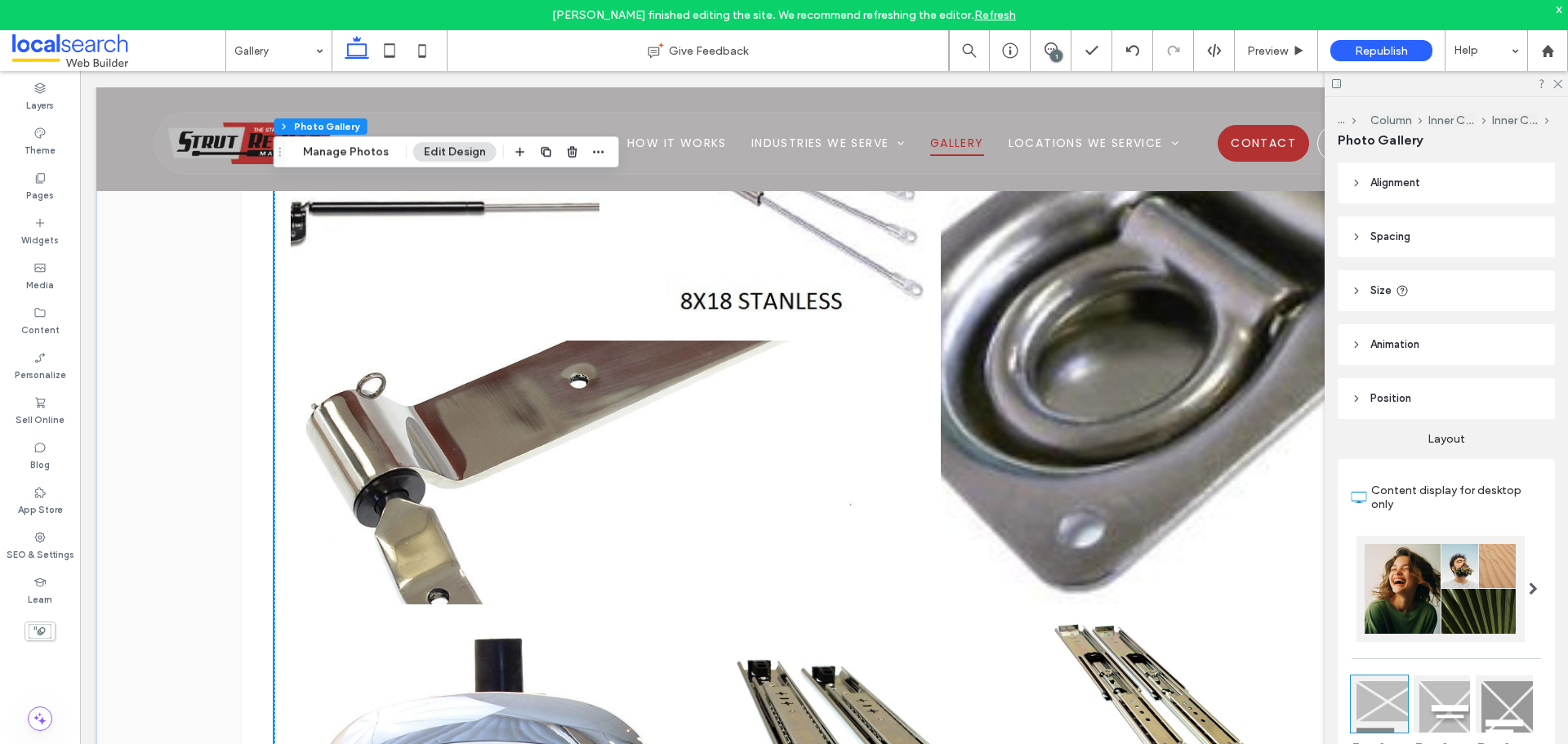
click at [823, 453] on link at bounding box center [606, 472] width 633 height 263
click at [369, 151] on button "Manage Photos" at bounding box center [345, 152] width 107 height 20
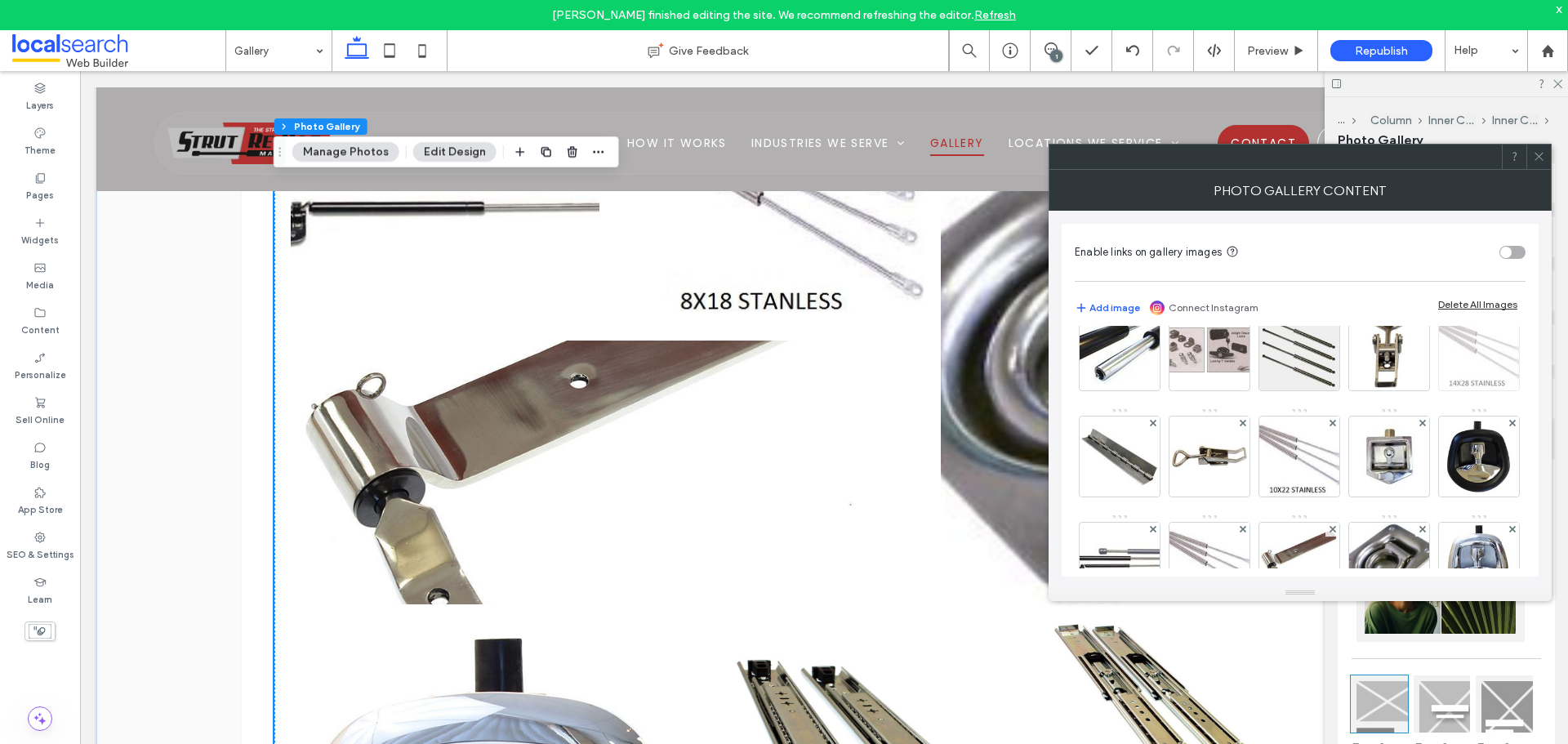
scroll to position [327, 0]
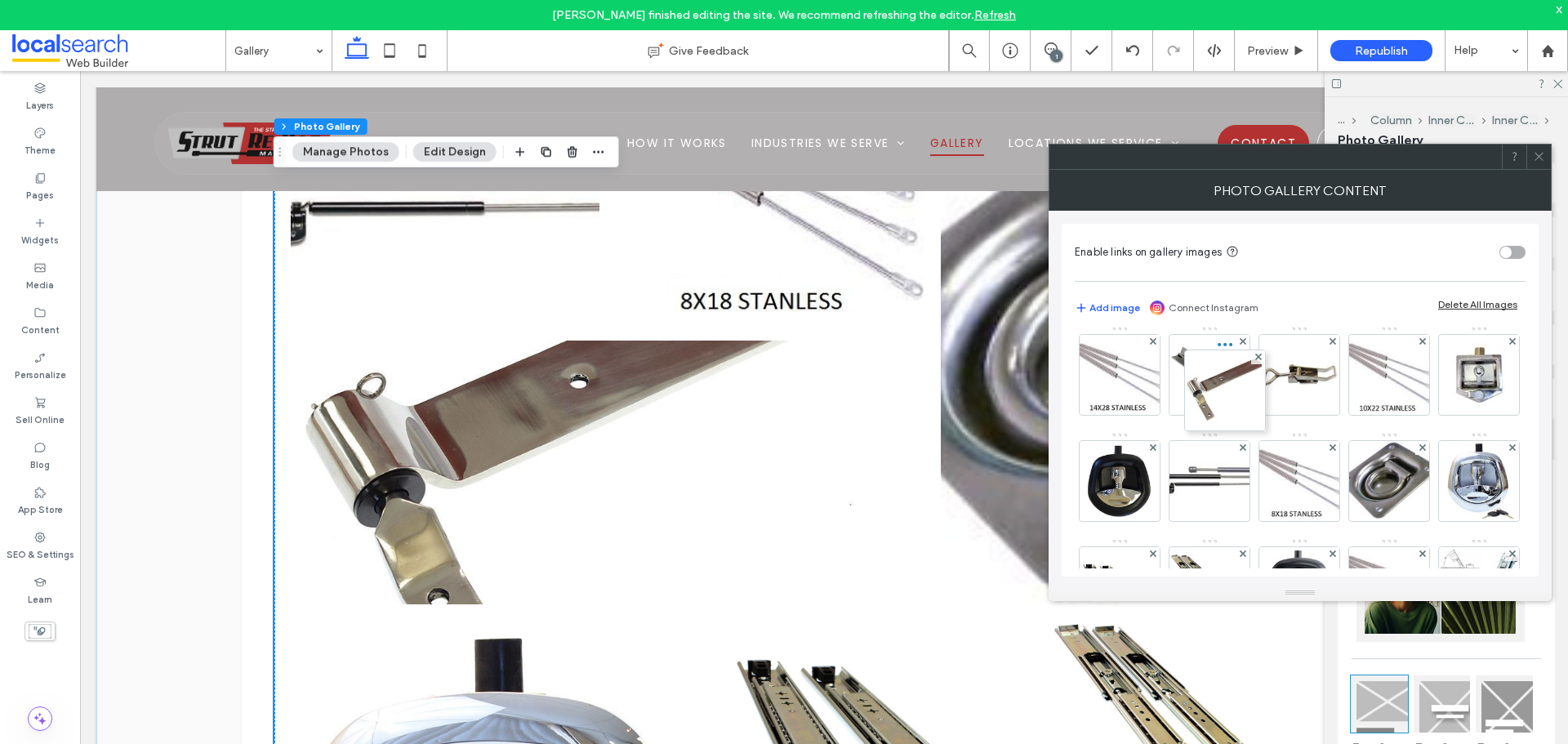
drag, startPoint x: 1305, startPoint y: 540, endPoint x: 1226, endPoint y: 343, distance: 212.2
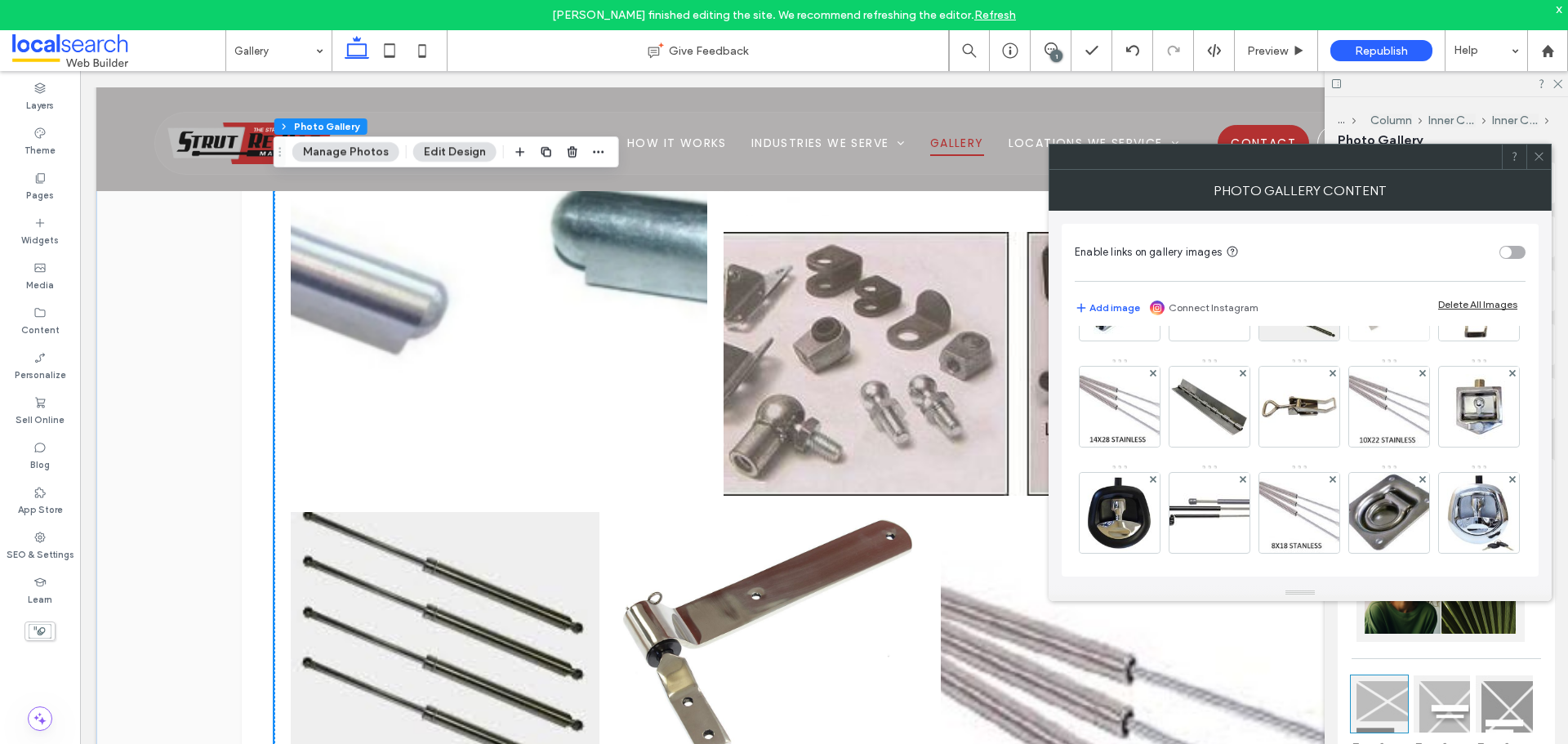
scroll to position [245, 0]
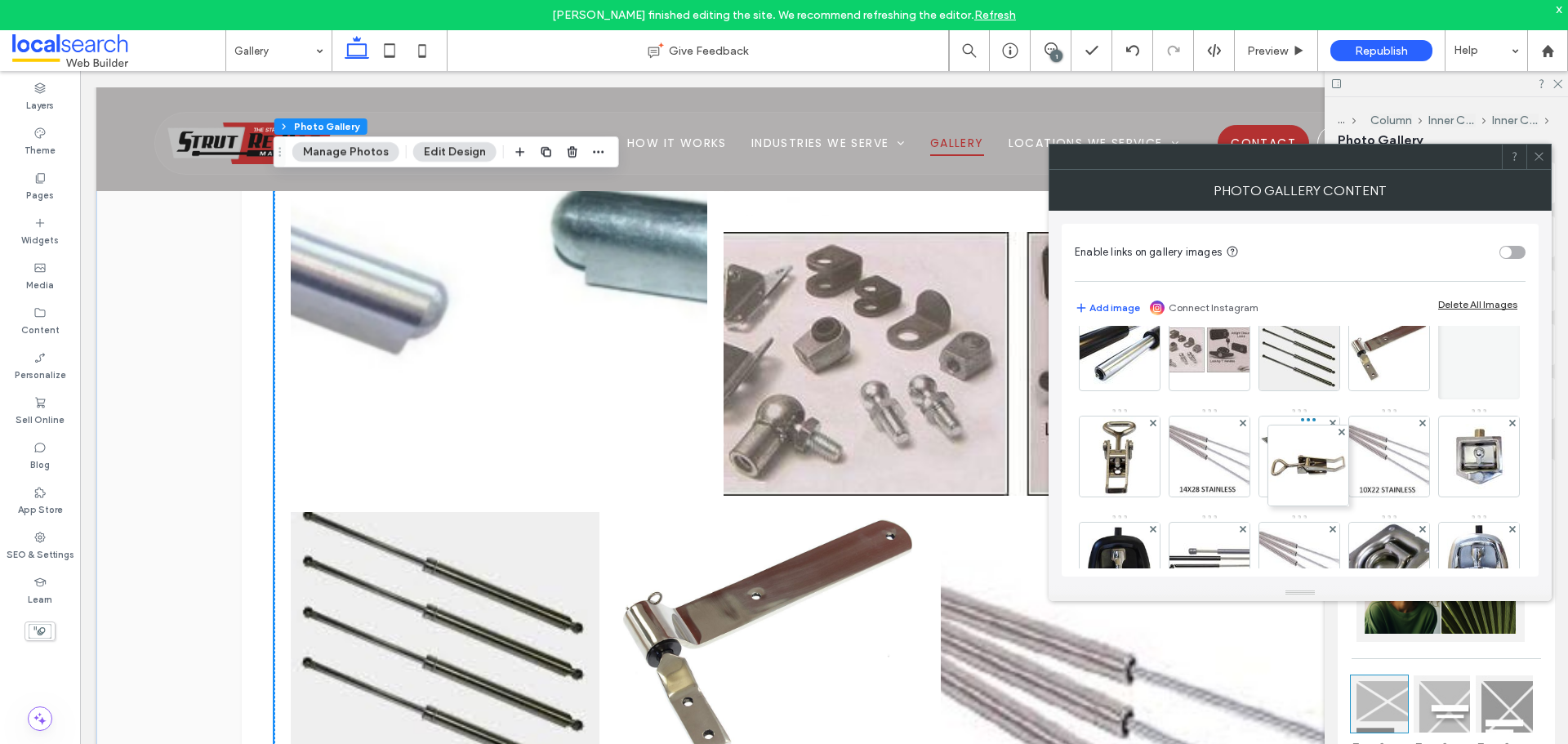
drag, startPoint x: 1204, startPoint y: 513, endPoint x: 1299, endPoint y: 416, distance: 135.8
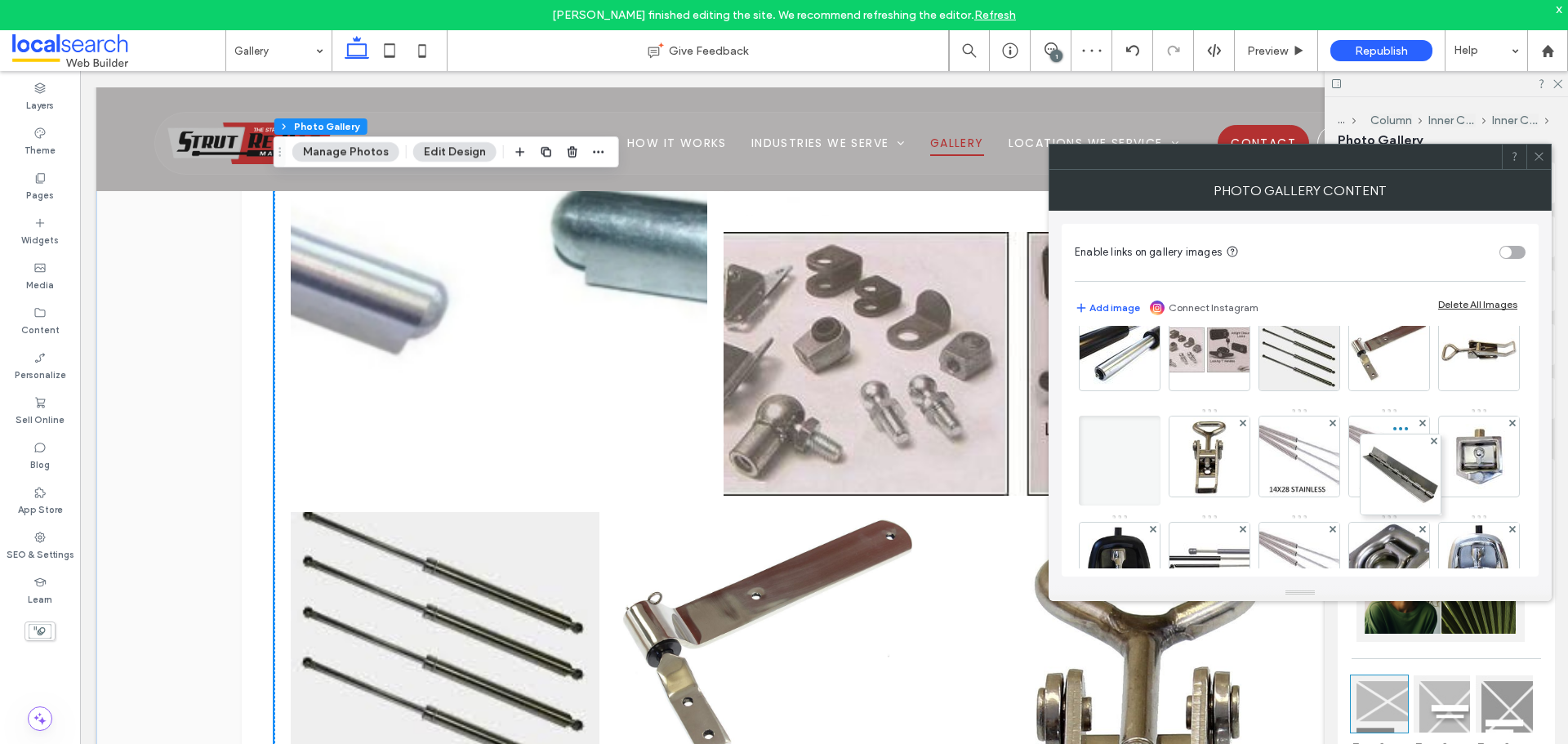
drag, startPoint x: 1219, startPoint y: 519, endPoint x: 1406, endPoint y: 431, distance: 206.7
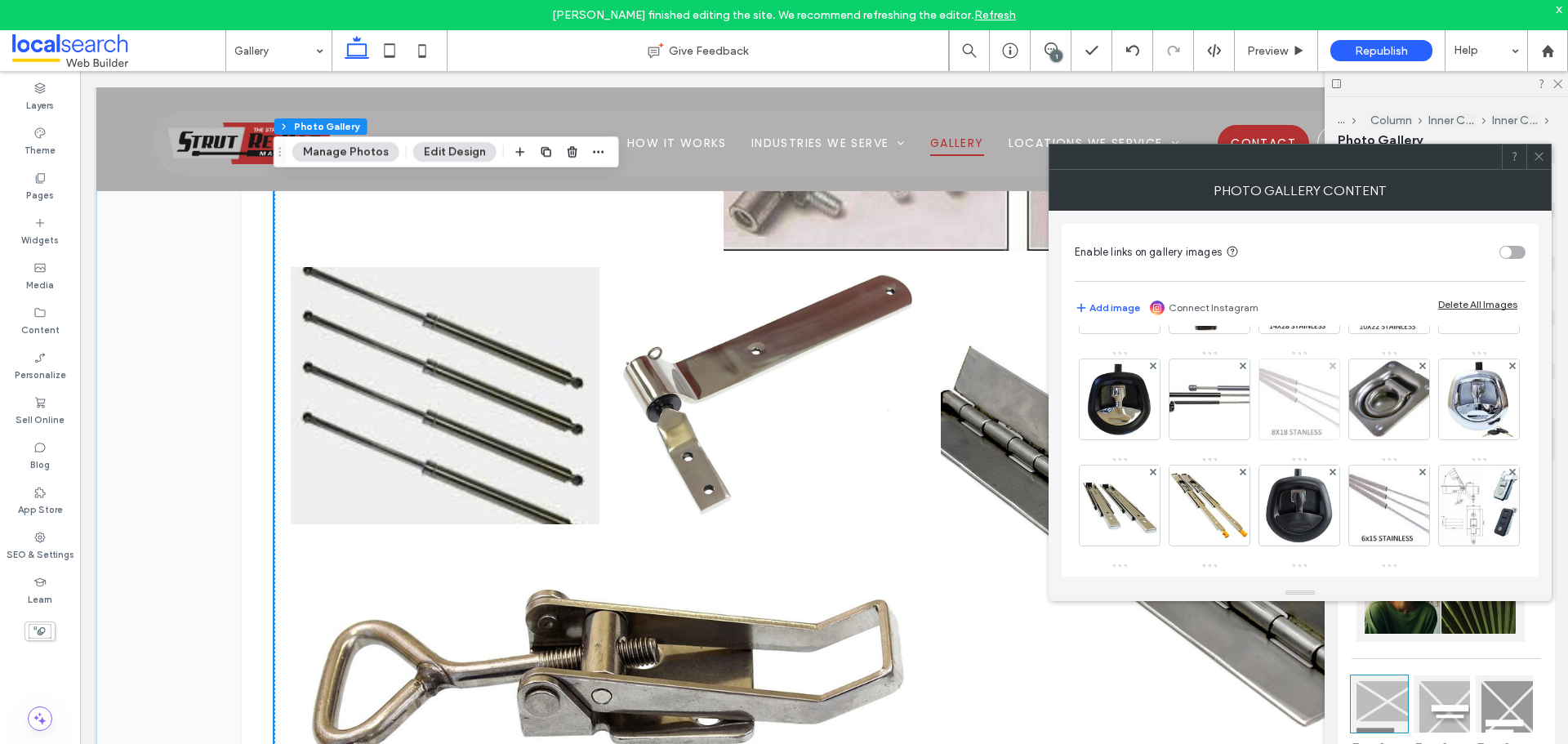
scroll to position [327, 0]
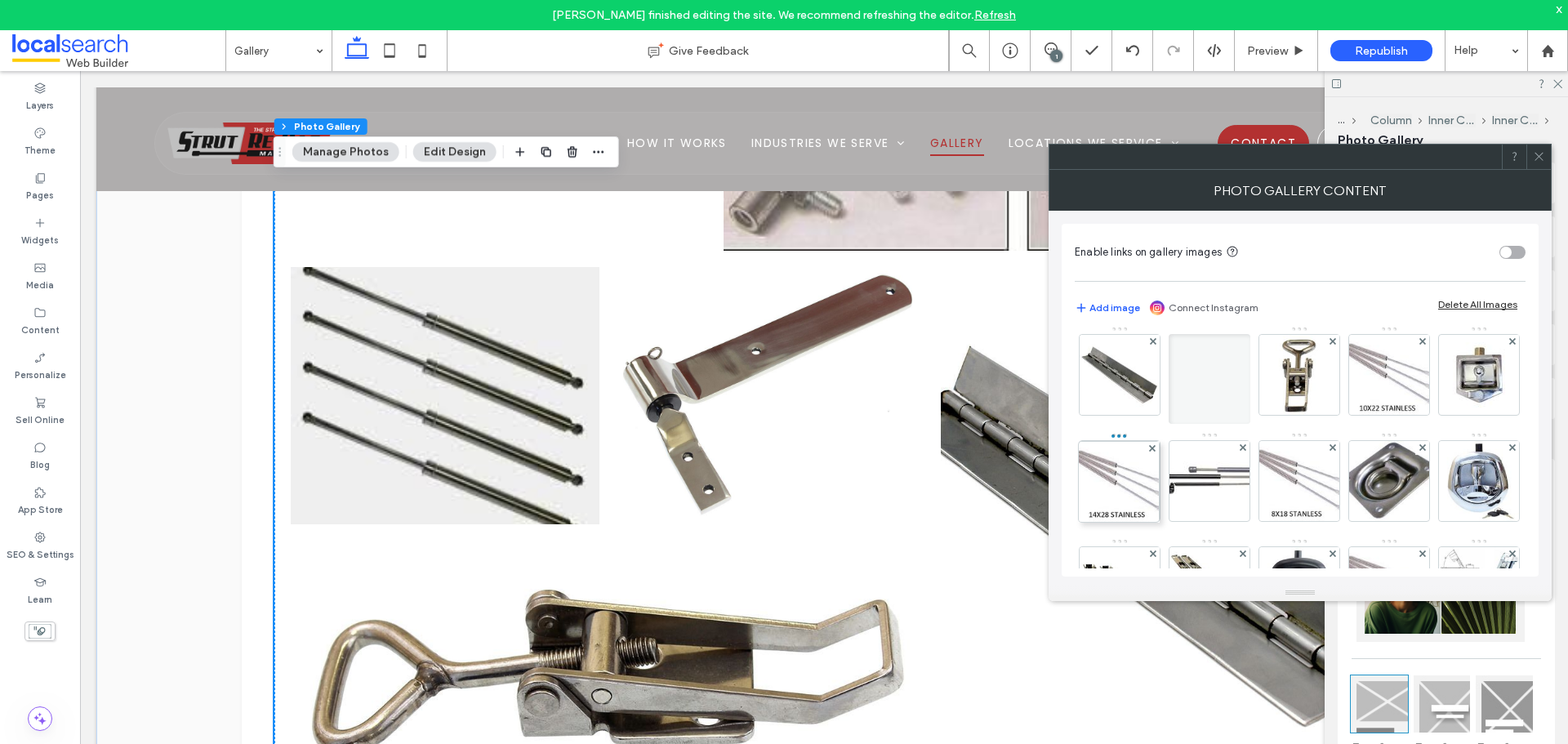
drag, startPoint x: 1210, startPoint y: 432, endPoint x: 1115, endPoint y: 433, distance: 95.0
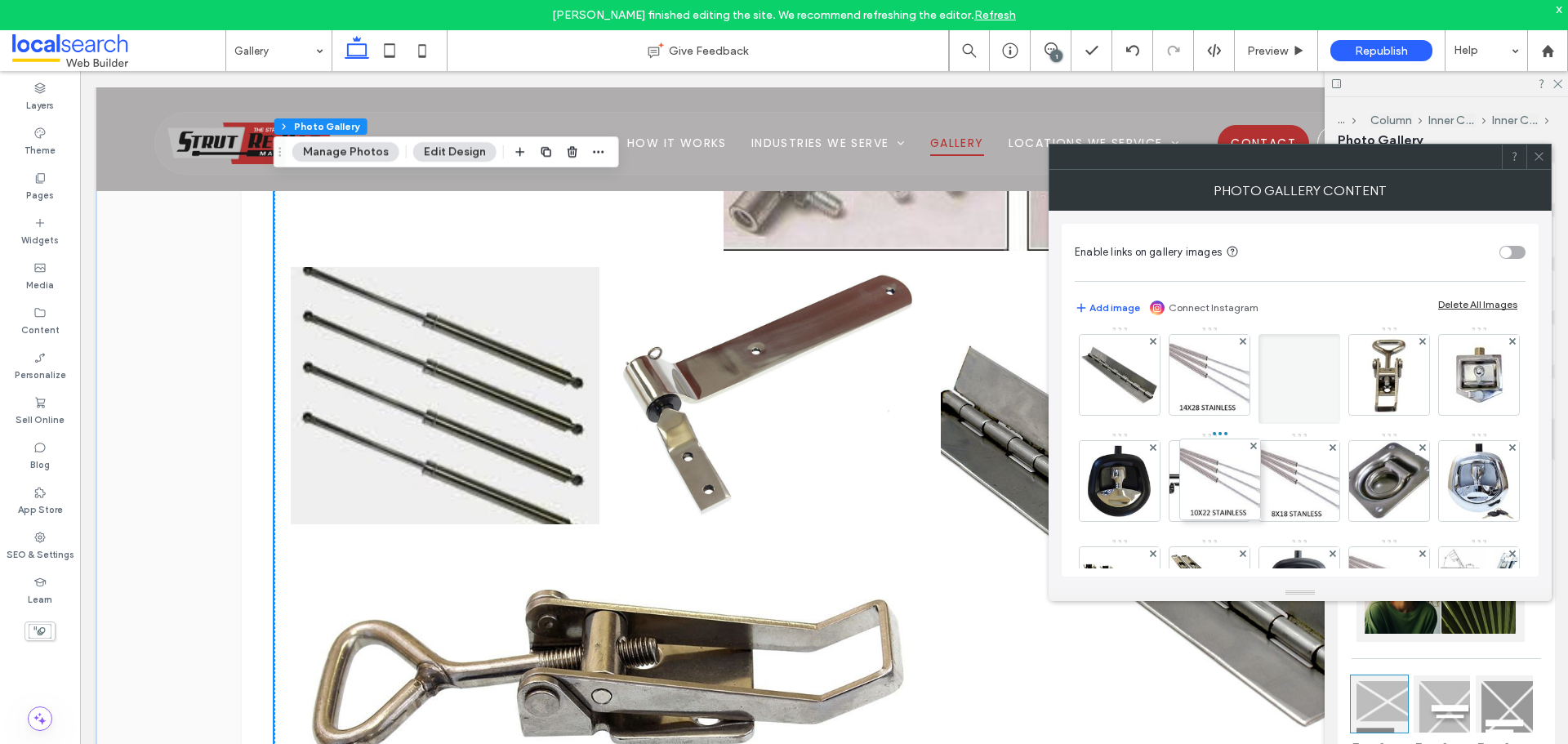
drag, startPoint x: 1294, startPoint y: 432, endPoint x: 1216, endPoint y: 431, distance: 78.0
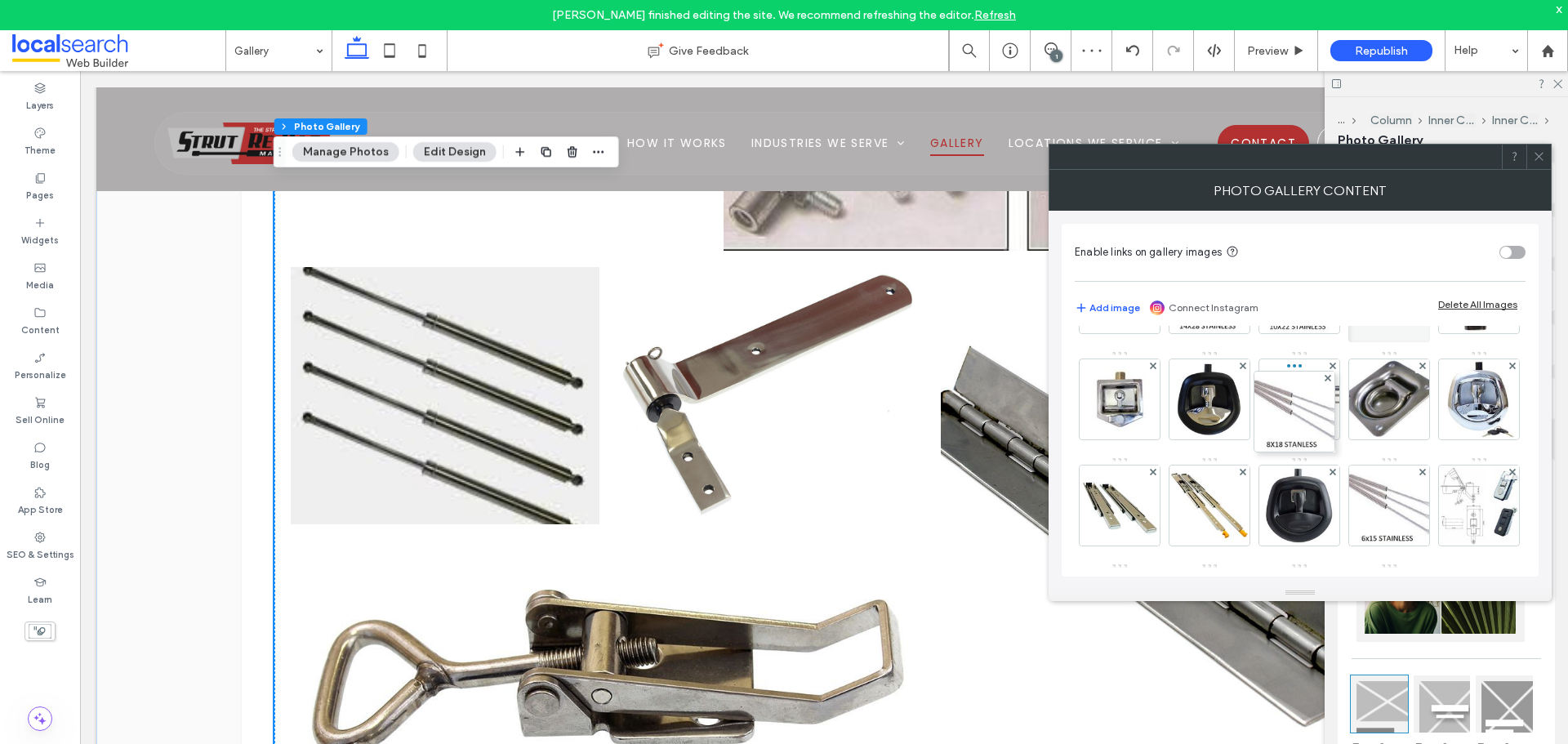
drag, startPoint x: 1311, startPoint y: 458, endPoint x: 1302, endPoint y: 362, distance: 96.4
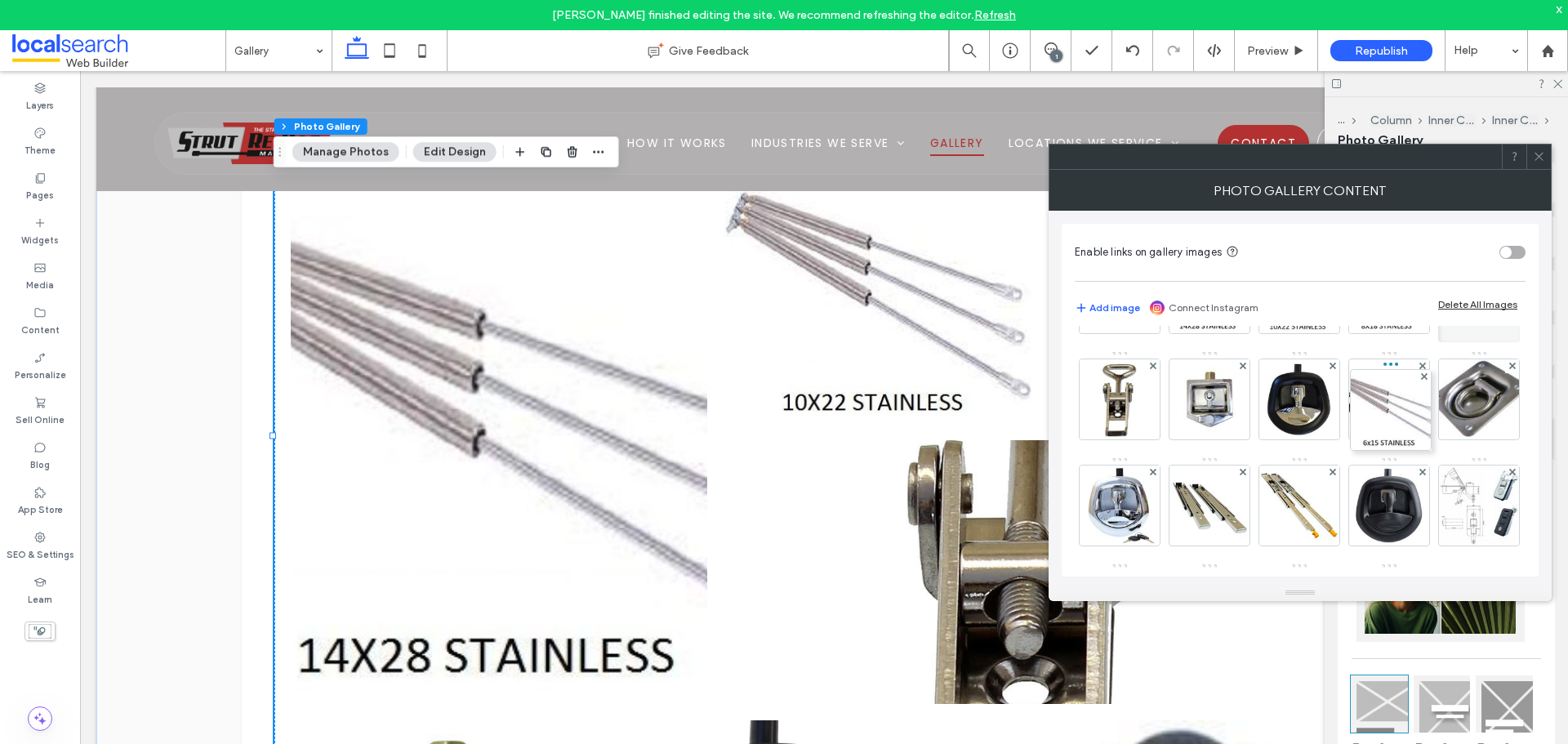
drag, startPoint x: 1122, startPoint y: 426, endPoint x: 1403, endPoint y: 362, distance: 288.2
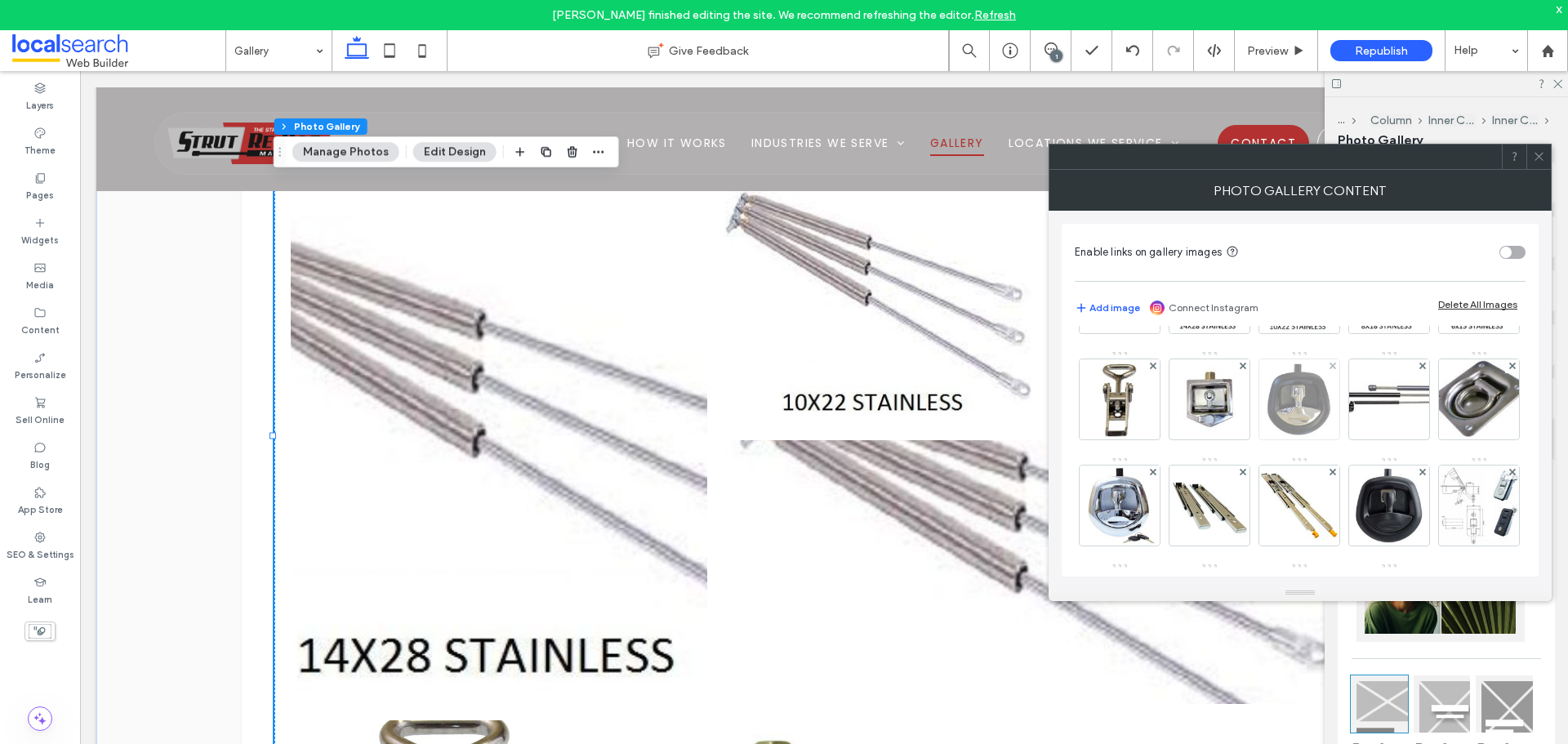
scroll to position [490, 0]
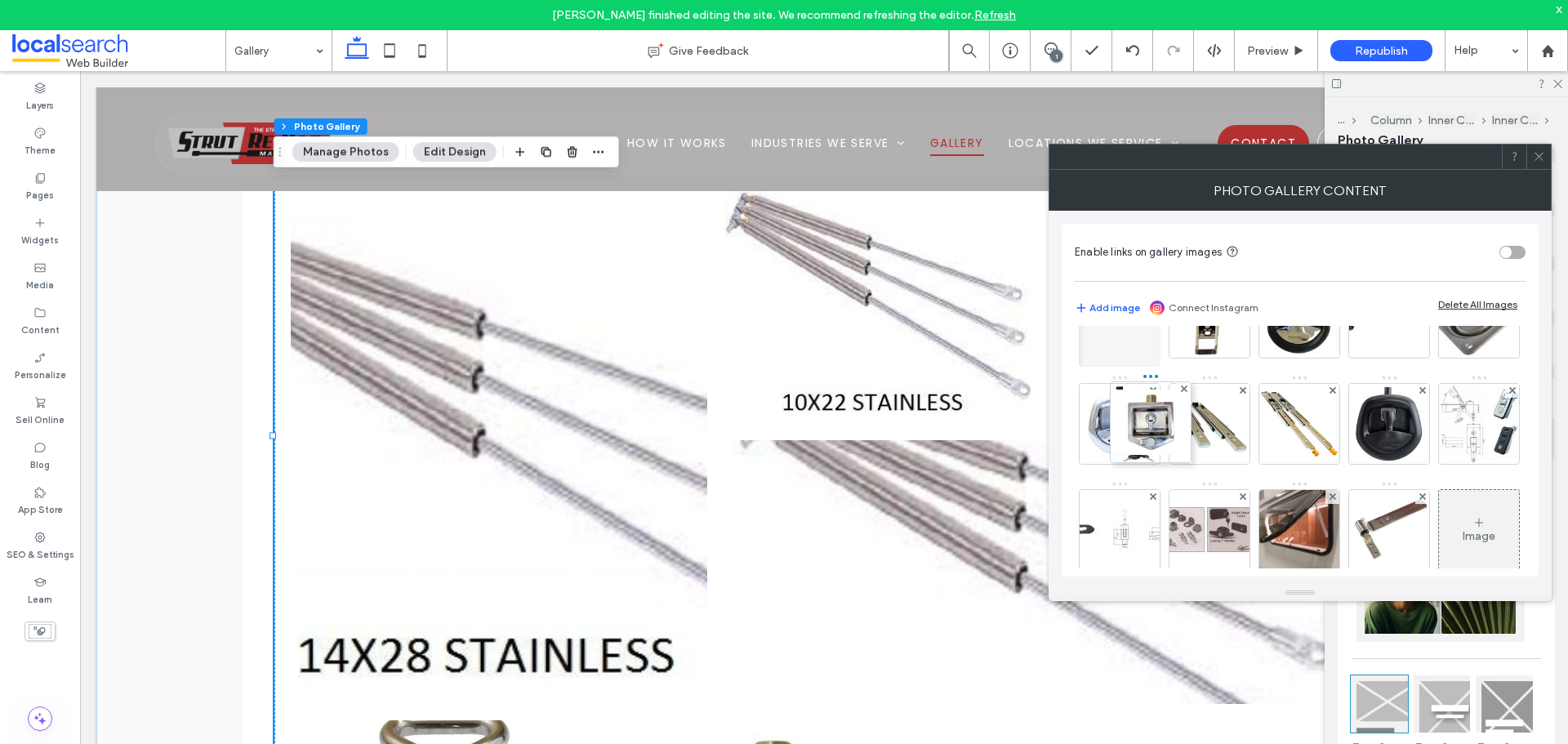
drag, startPoint x: 1212, startPoint y: 379, endPoint x: 1125, endPoint y: 376, distance: 87.1
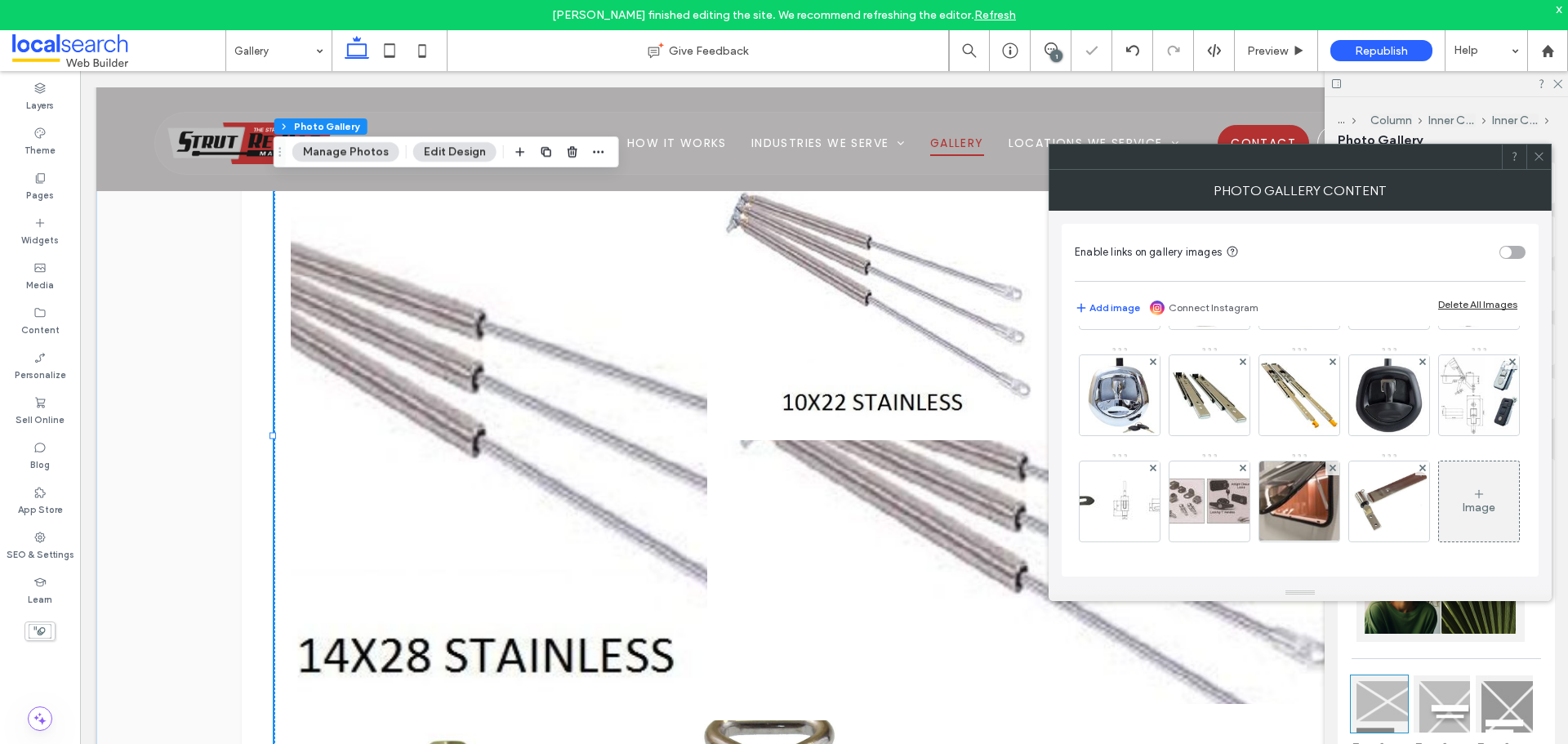
scroll to position [571, 0]
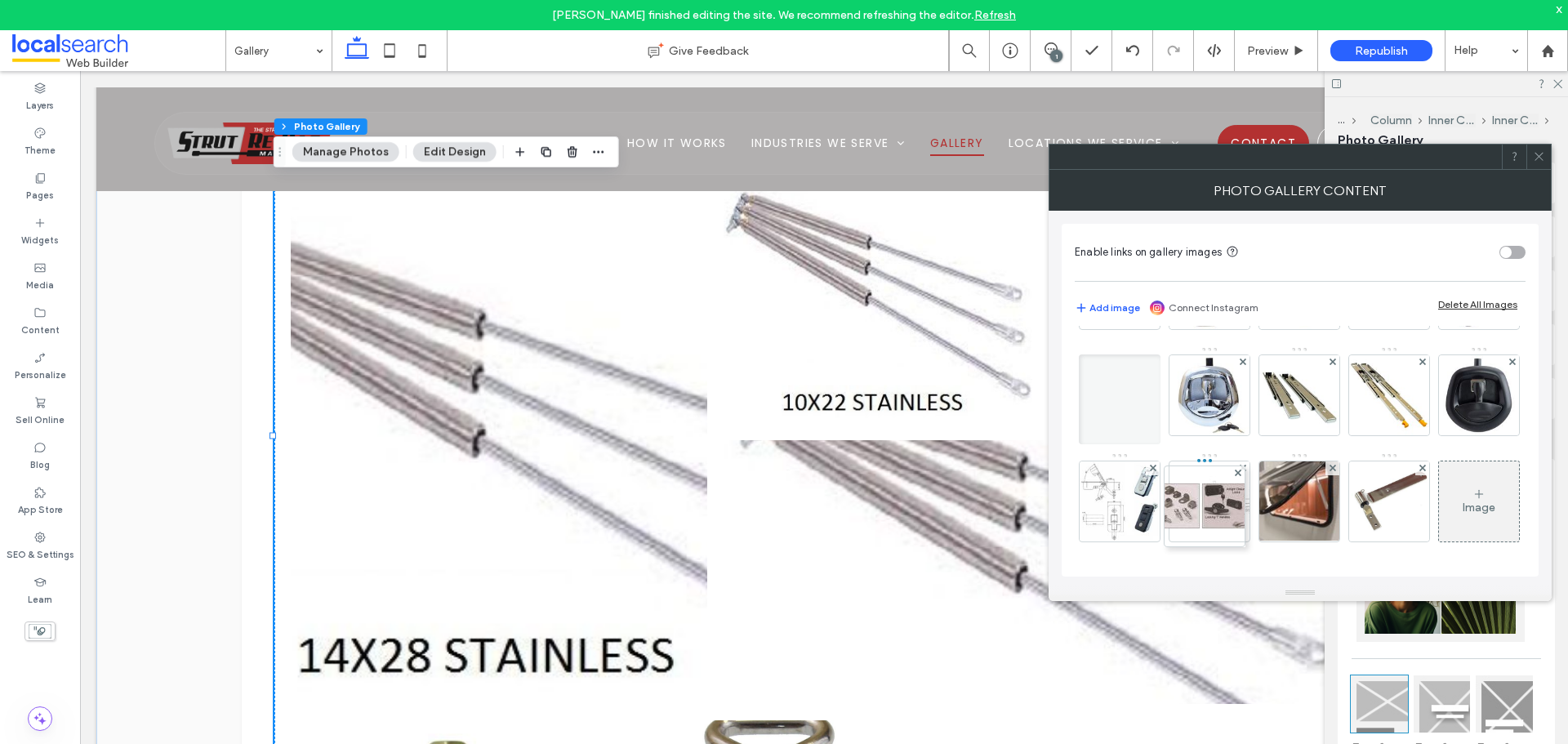
drag, startPoint x: 1389, startPoint y: 507, endPoint x: 1201, endPoint y: 405, distance: 213.9
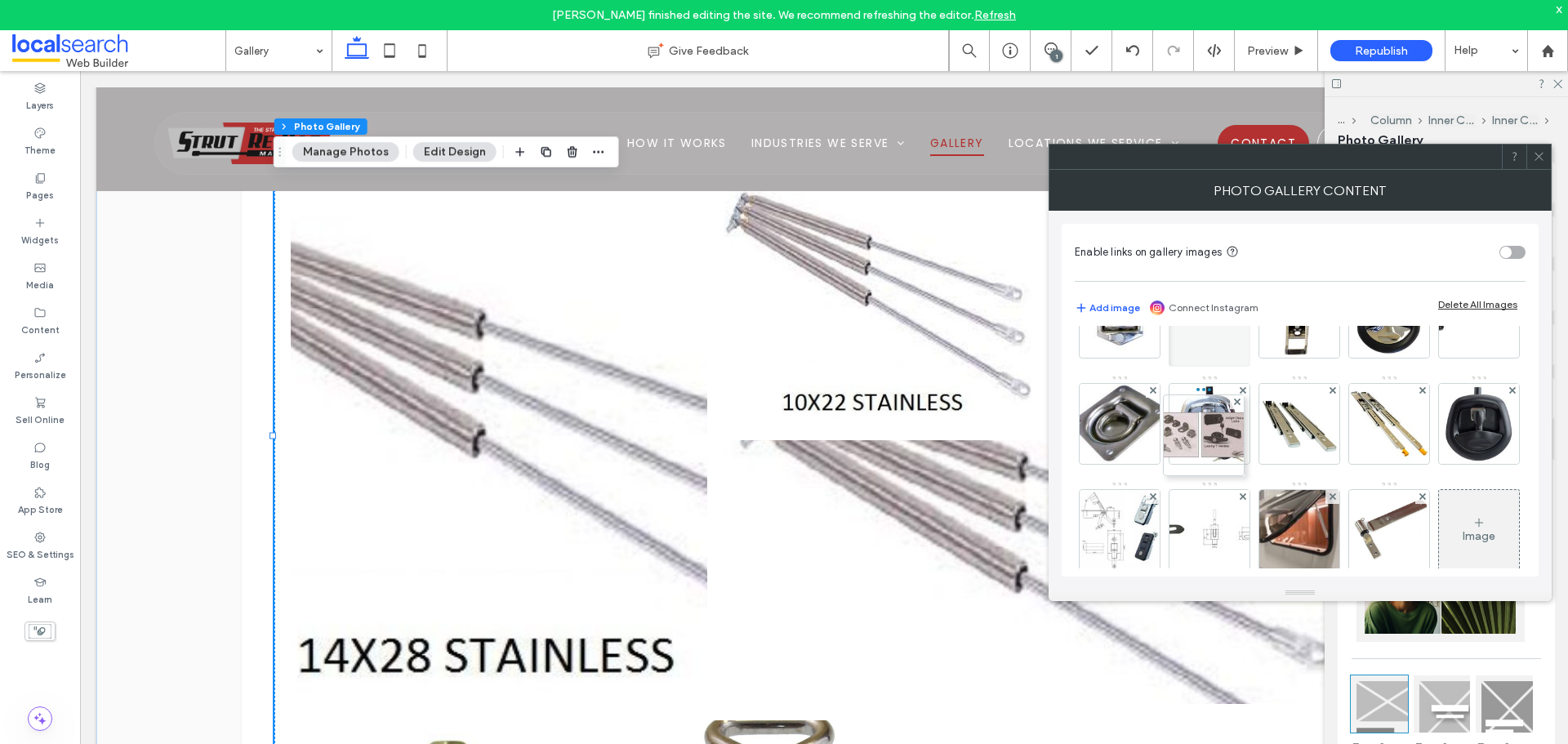
drag, startPoint x: 1203, startPoint y: 483, endPoint x: 1197, endPoint y: 388, distance: 95.2
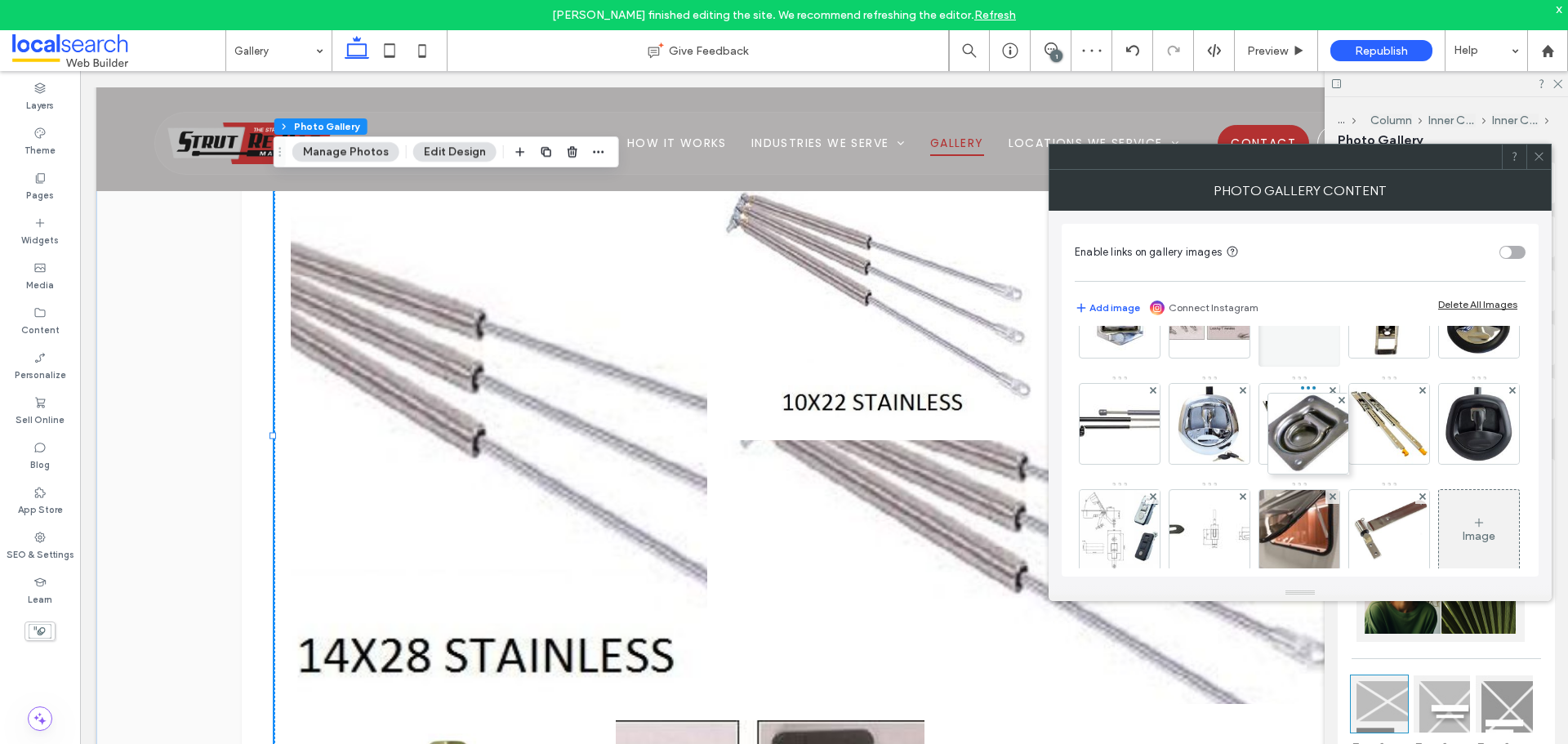
drag, startPoint x: 1212, startPoint y: 487, endPoint x: 1307, endPoint y: 390, distance: 135.8
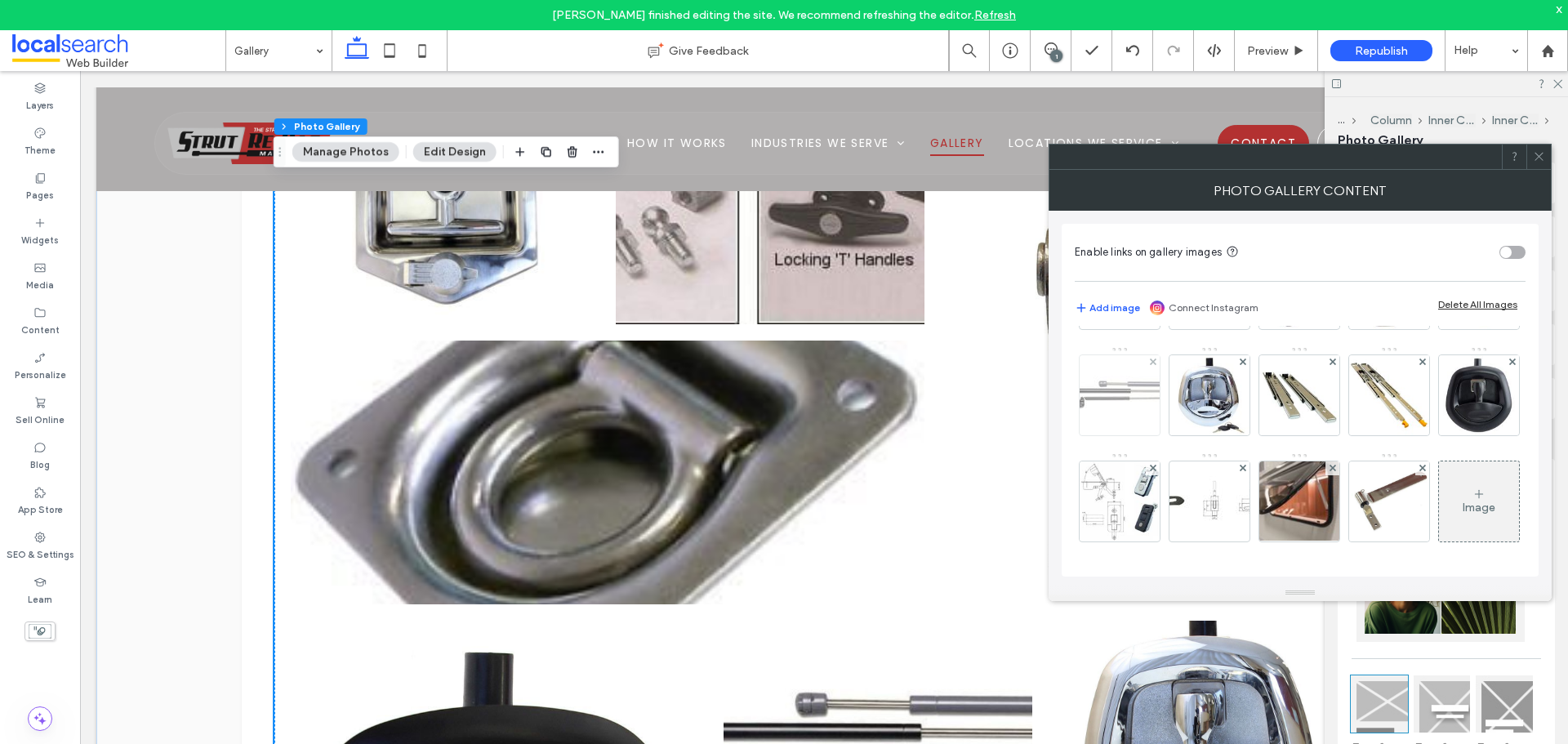
scroll to position [571, 0]
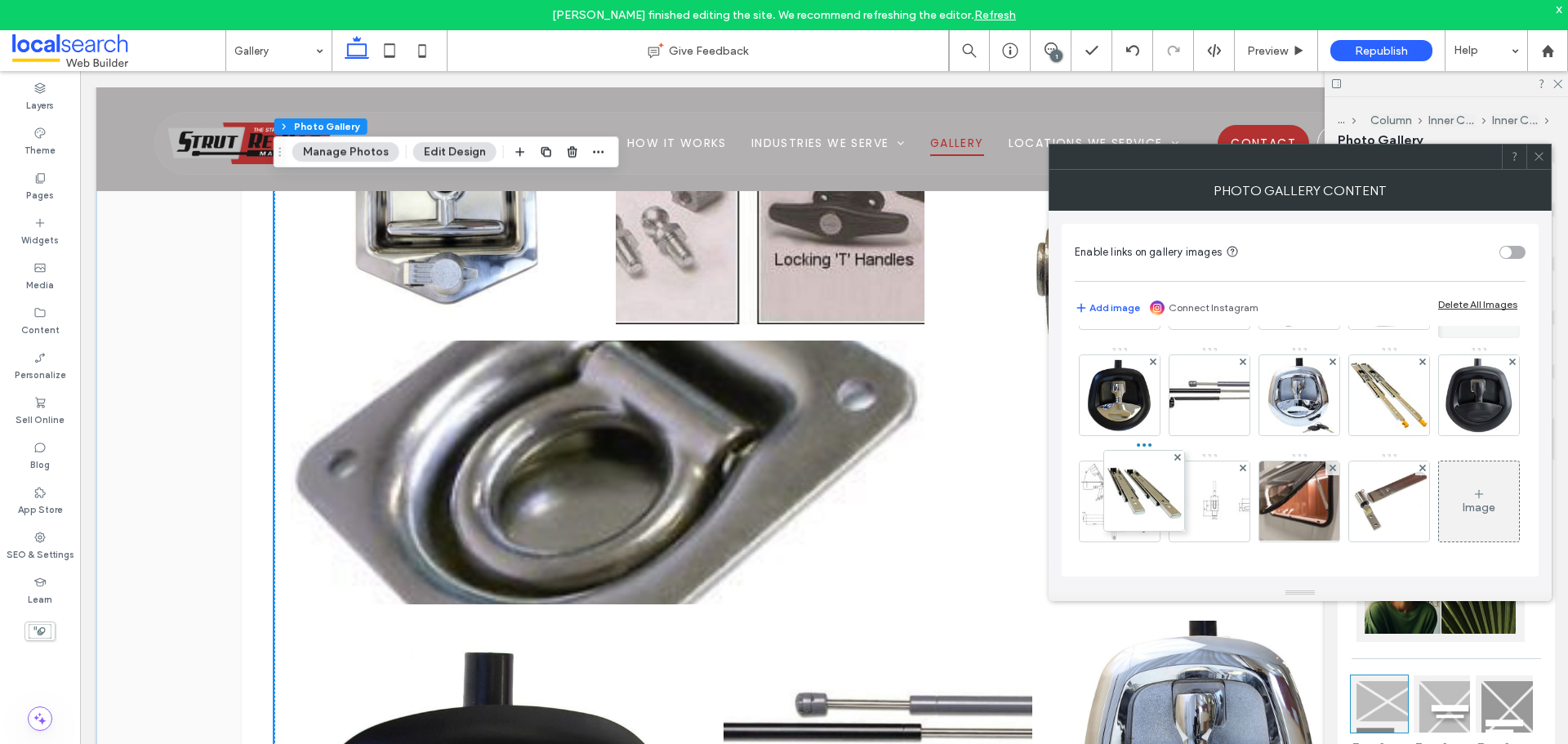
drag, startPoint x: 1379, startPoint y: 406, endPoint x: 1130, endPoint y: 395, distance: 249.2
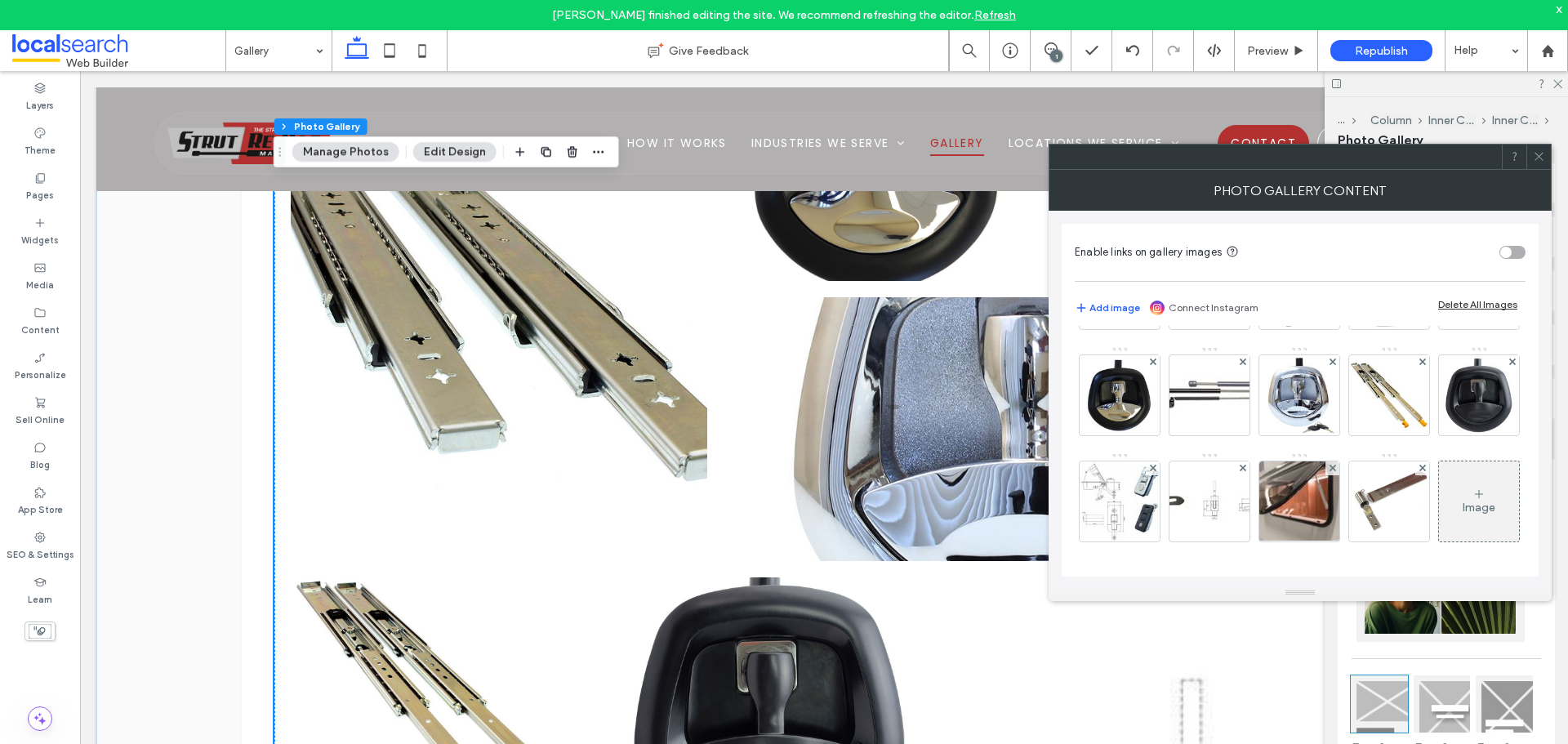
scroll to position [4504, 0]
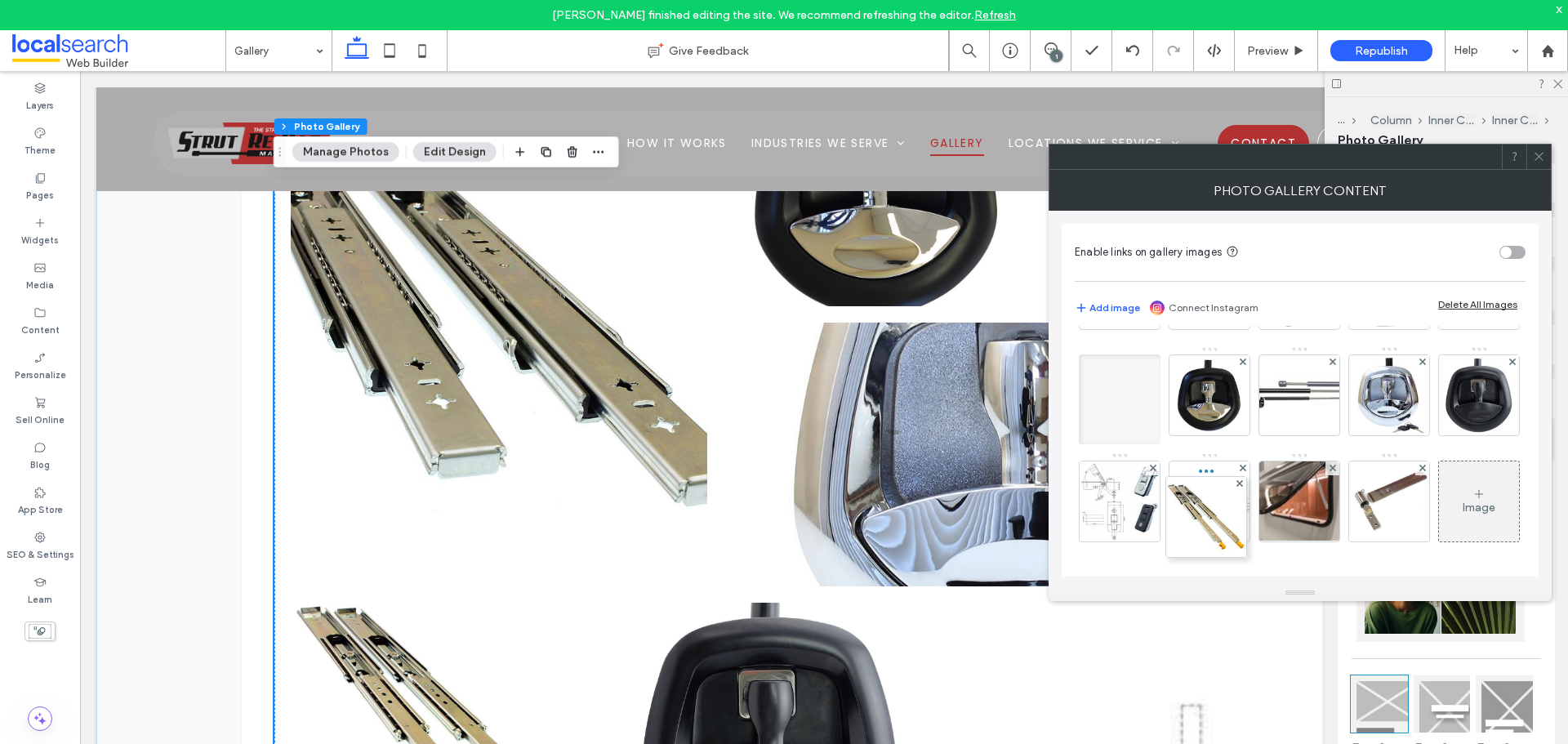
drag, startPoint x: 1128, startPoint y: 512, endPoint x: 1212, endPoint y: 417, distance: 126.8
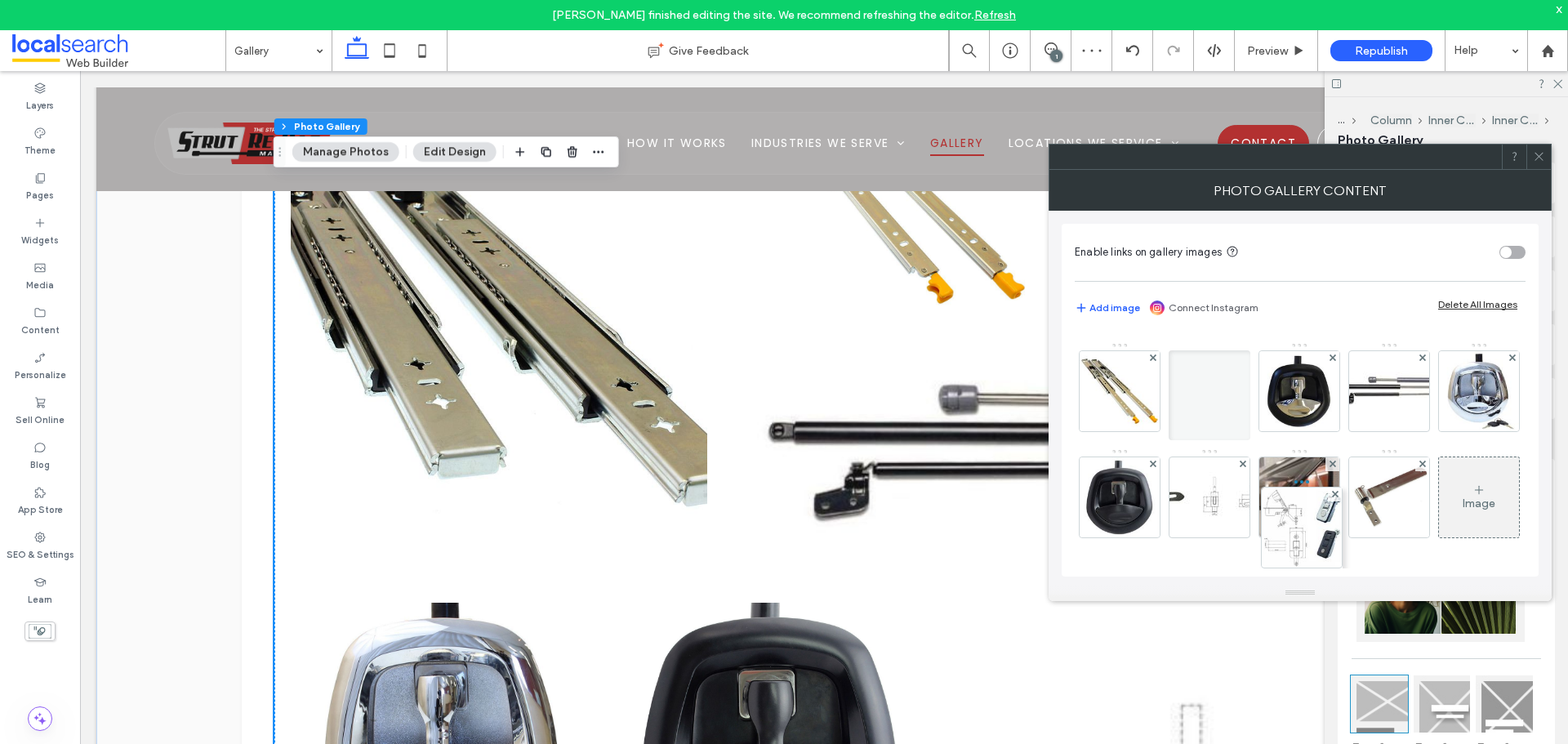
drag, startPoint x: 1296, startPoint y: 506, endPoint x: 1292, endPoint y: 432, distance: 74.1
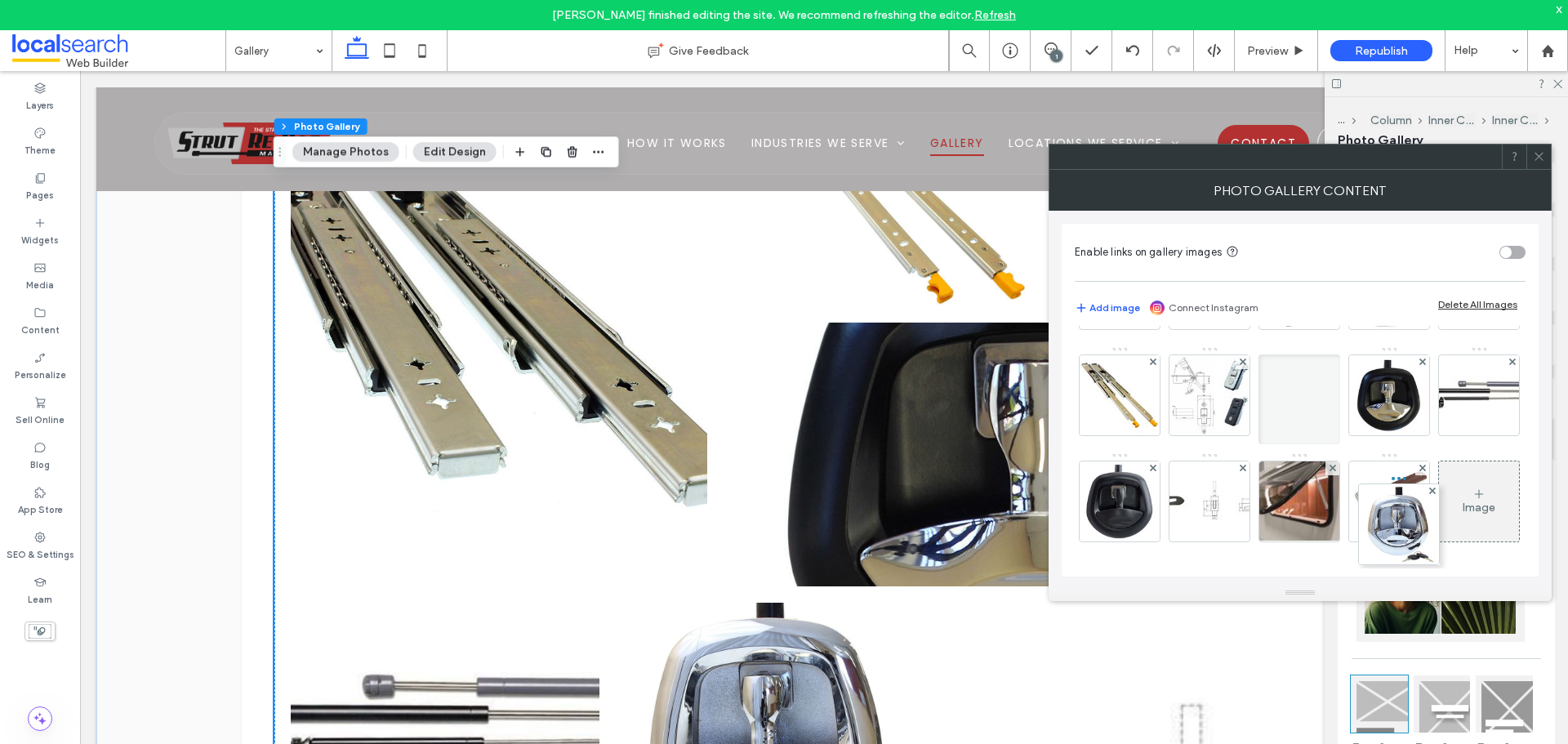
drag, startPoint x: 1209, startPoint y: 513, endPoint x: 1394, endPoint y: 426, distance: 204.4
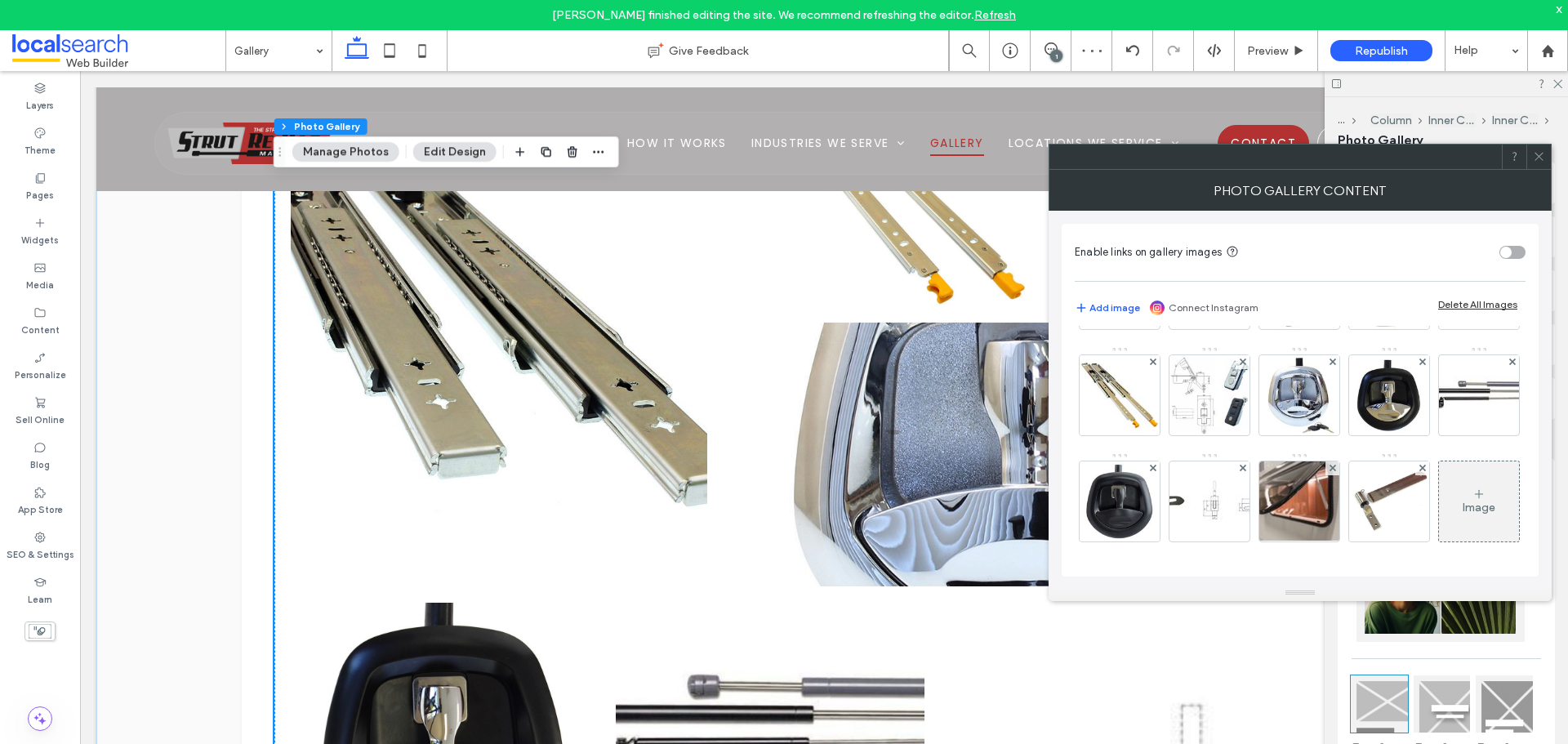
scroll to position [731, 0]
click at [1419, 465] on icon at bounding box center [1422, 468] width 7 height 7
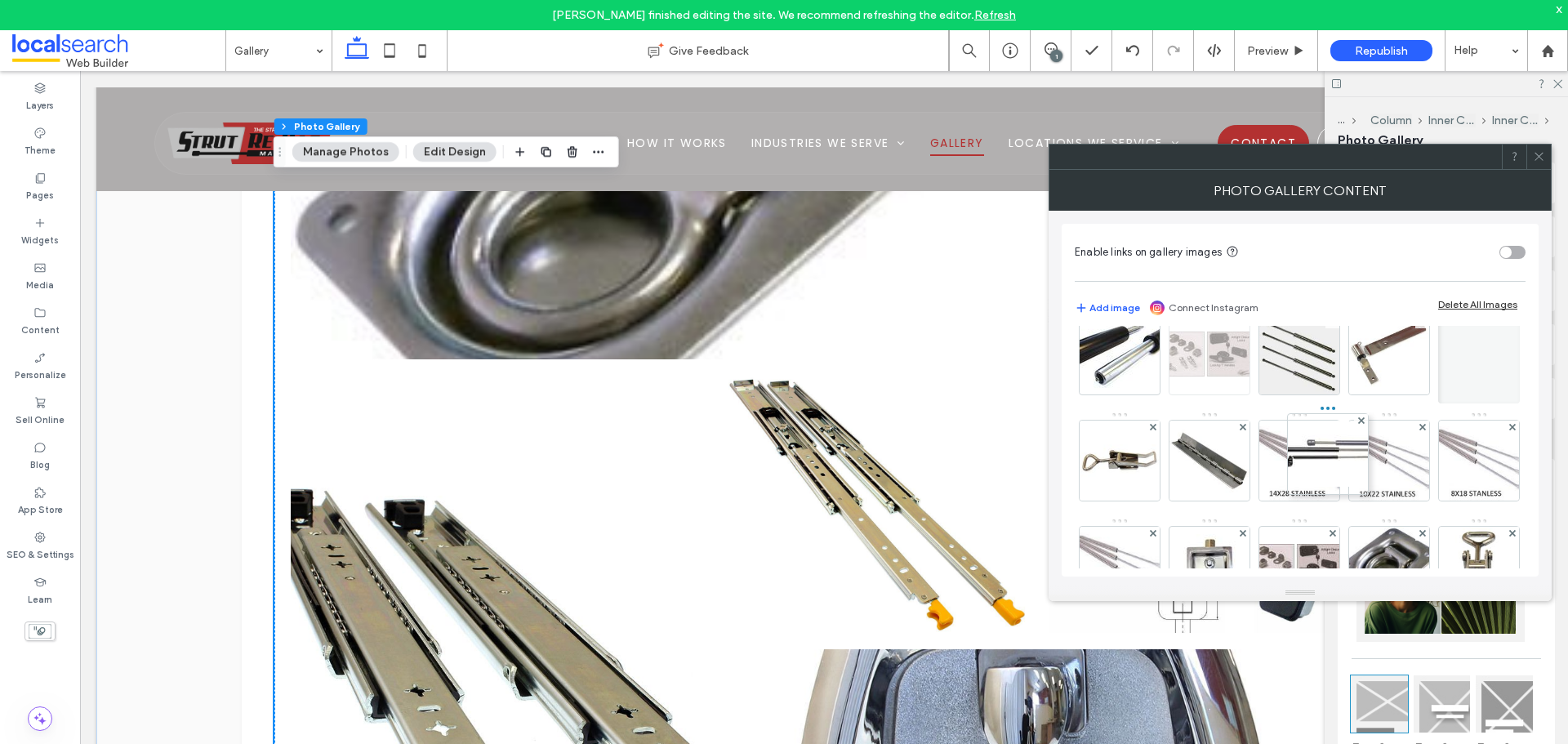
scroll to position [160, 0]
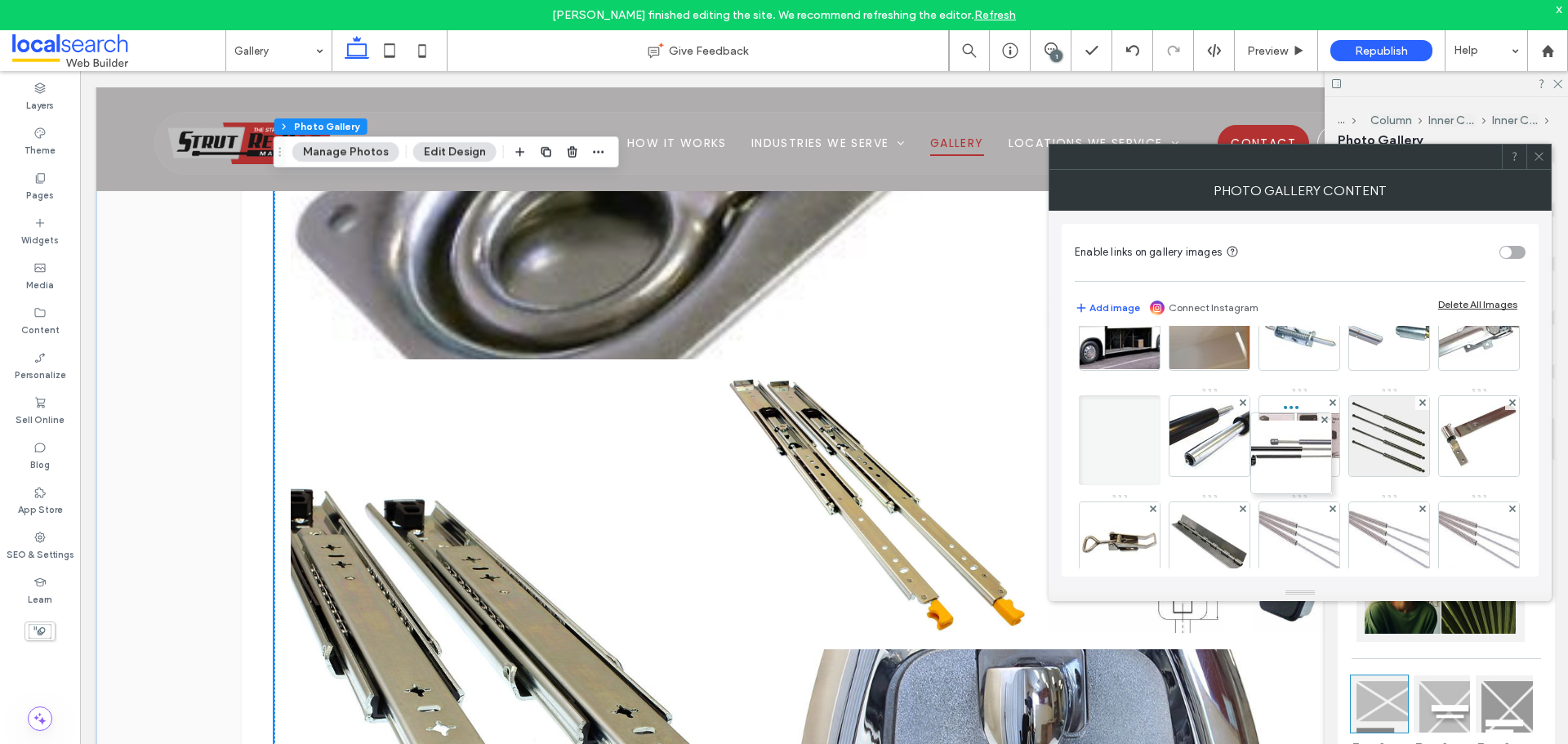
drag, startPoint x: 1214, startPoint y: 346, endPoint x: 1314, endPoint y: 404, distance: 115.6
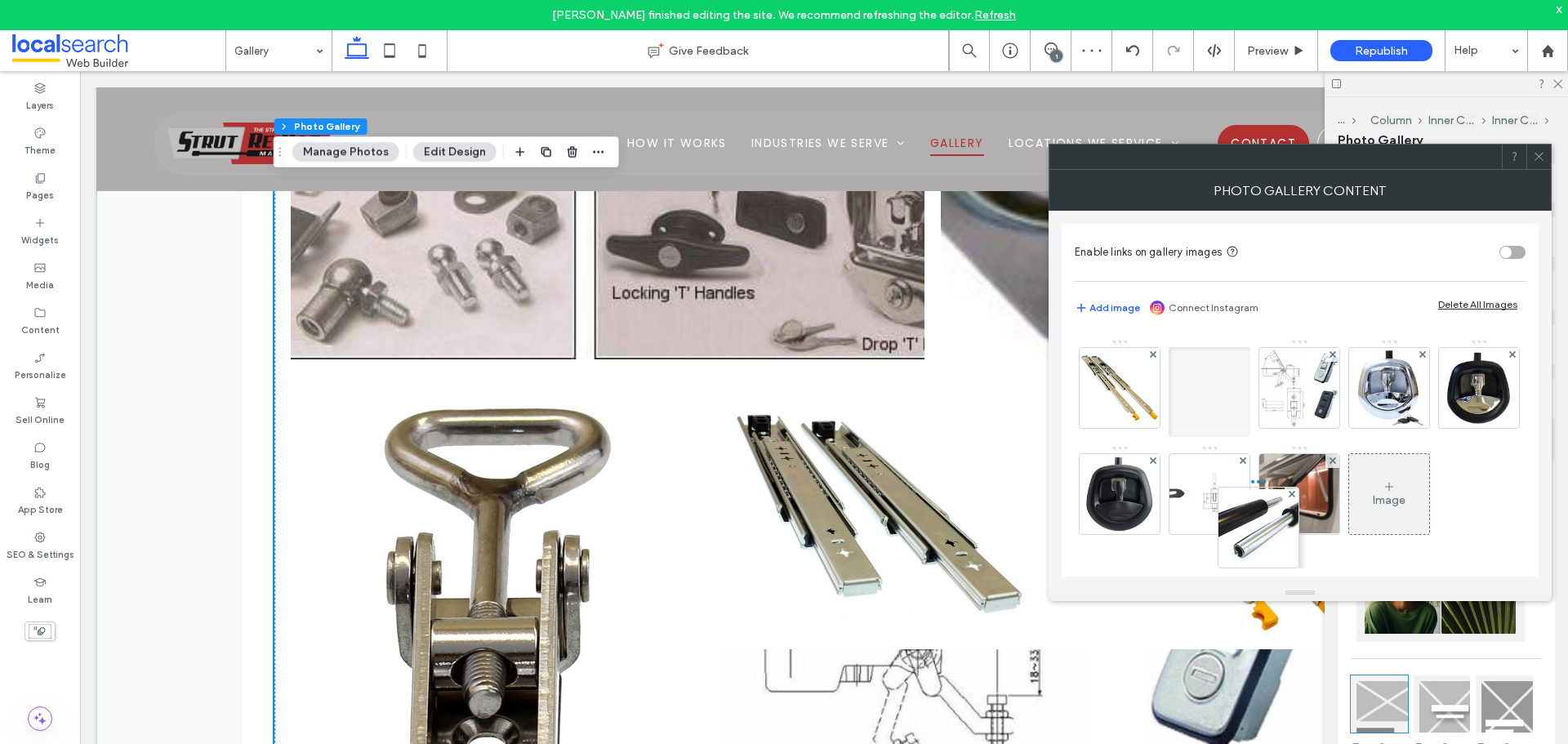
scroll to position [731, 0]
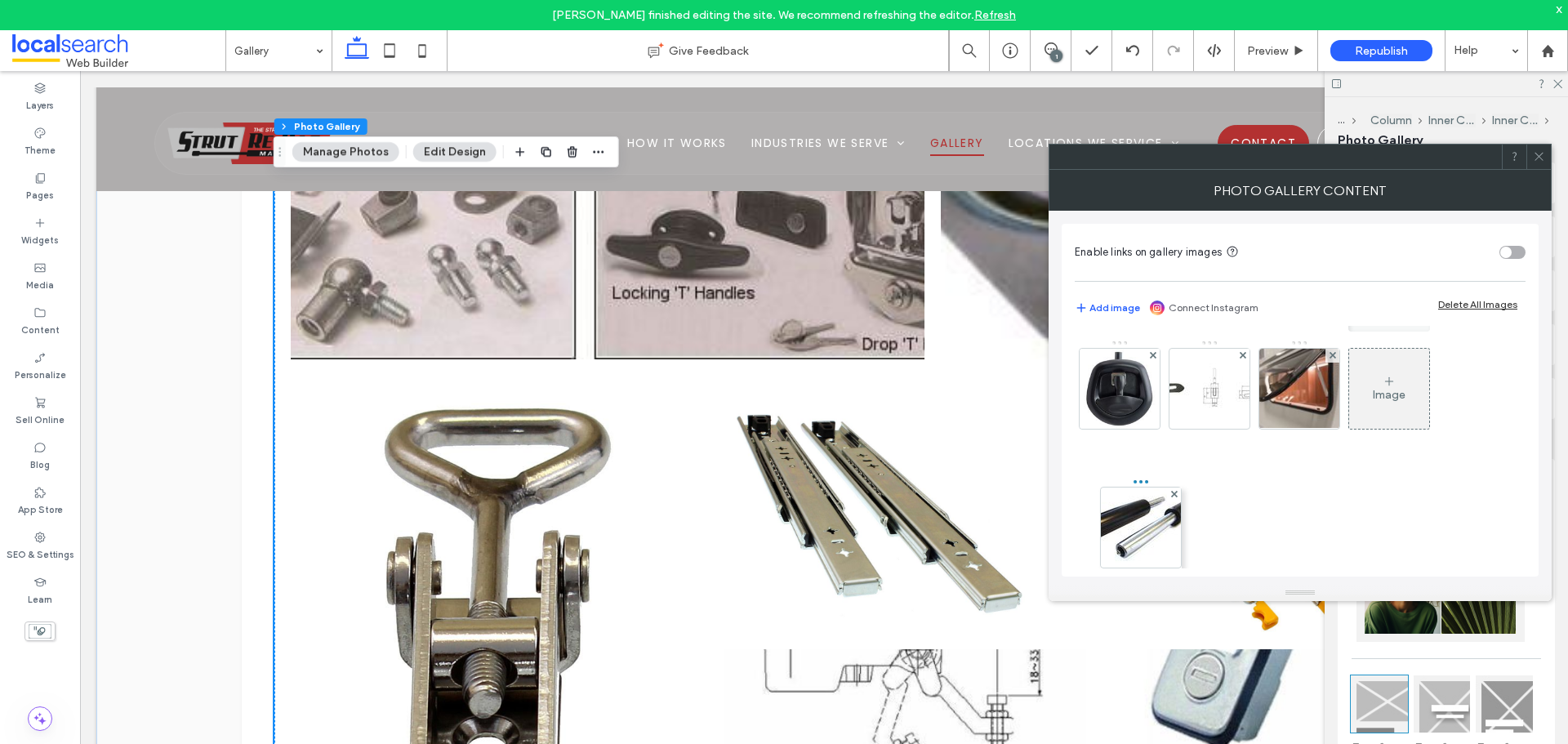
drag, startPoint x: 1390, startPoint y: 390, endPoint x: 1138, endPoint y: 382, distance: 252.1
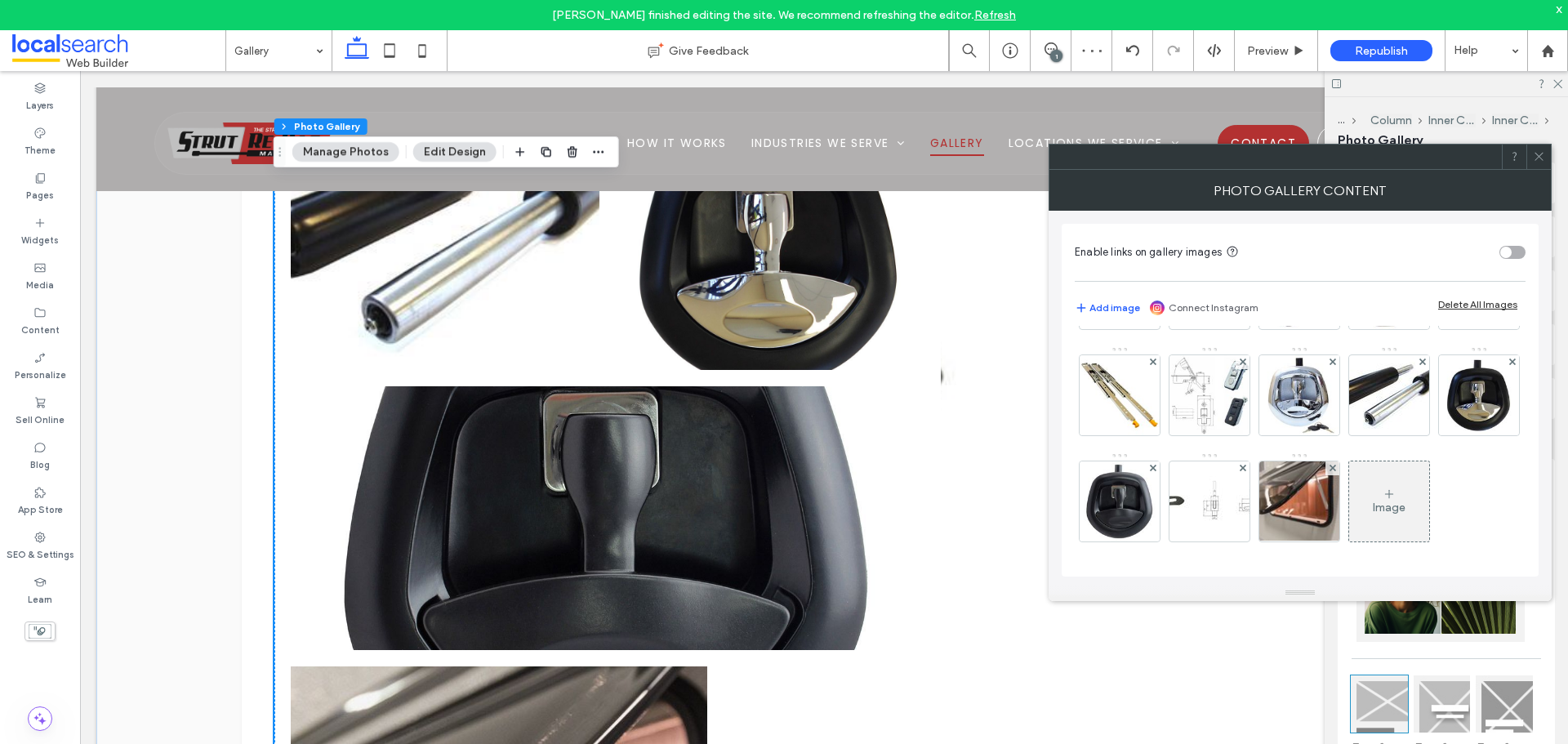
scroll to position [4749, 0]
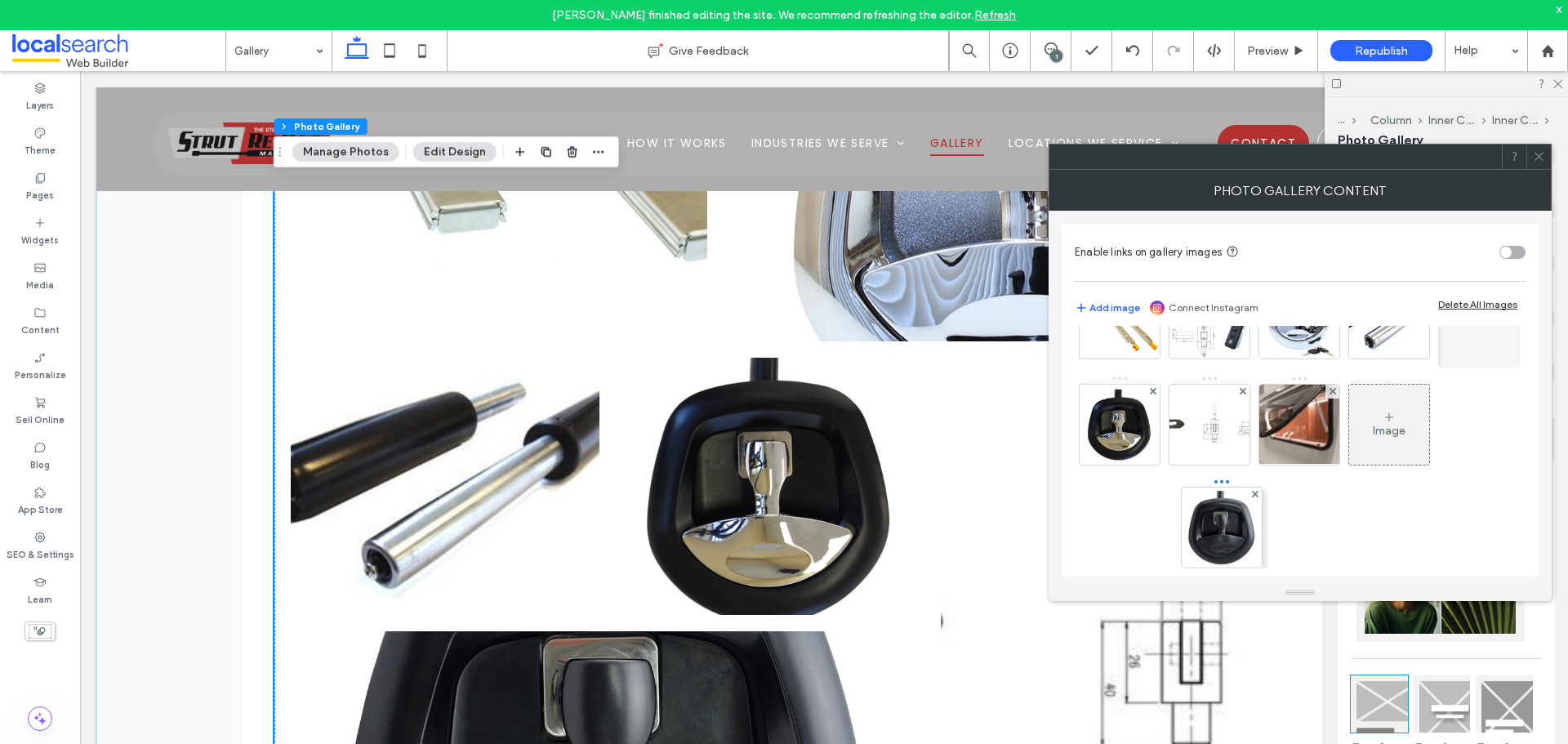
drag, startPoint x: 1300, startPoint y: 433, endPoint x: 1218, endPoint y: 430, distance: 82.1
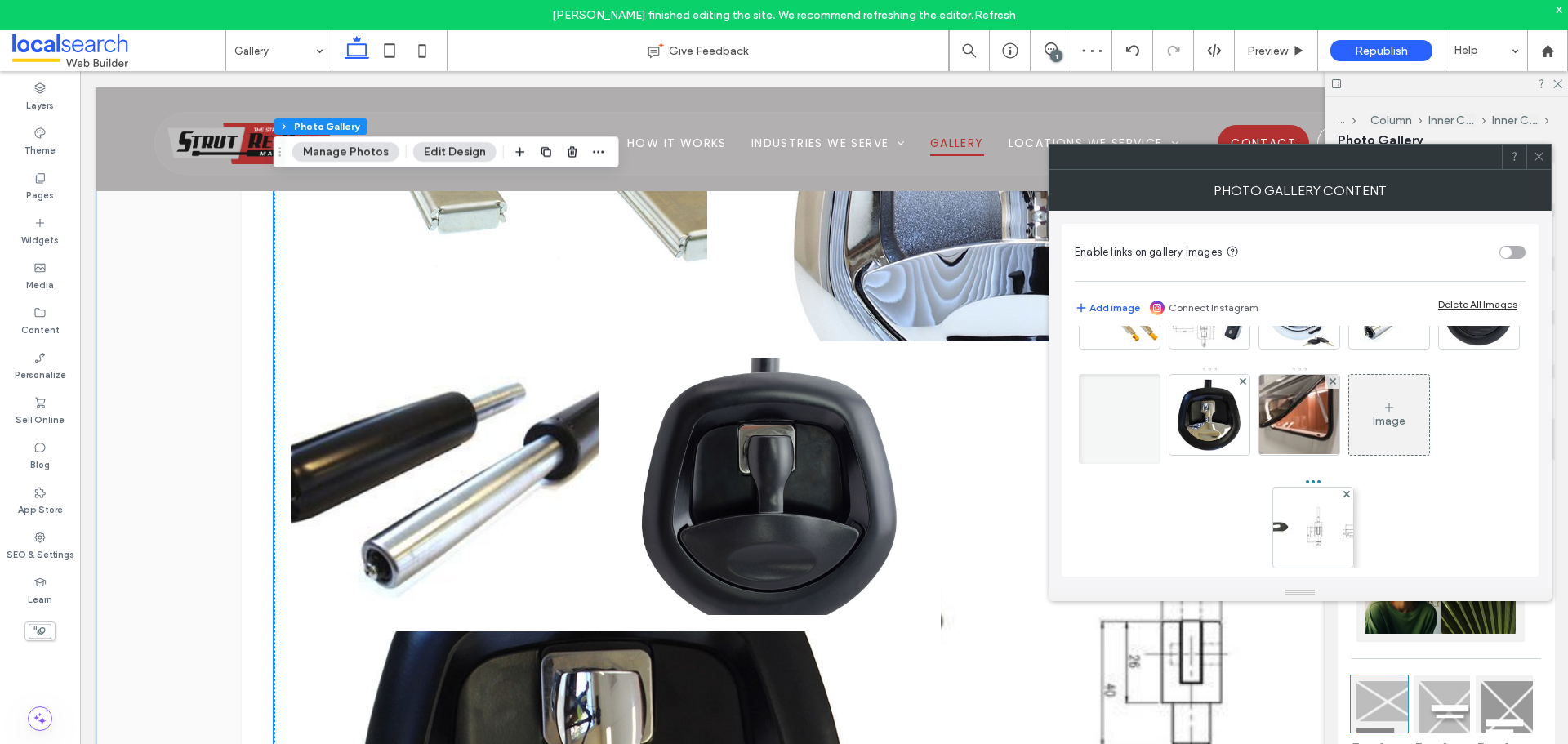
drag, startPoint x: 1389, startPoint y: 431, endPoint x: 1310, endPoint y: 437, distance: 79.2
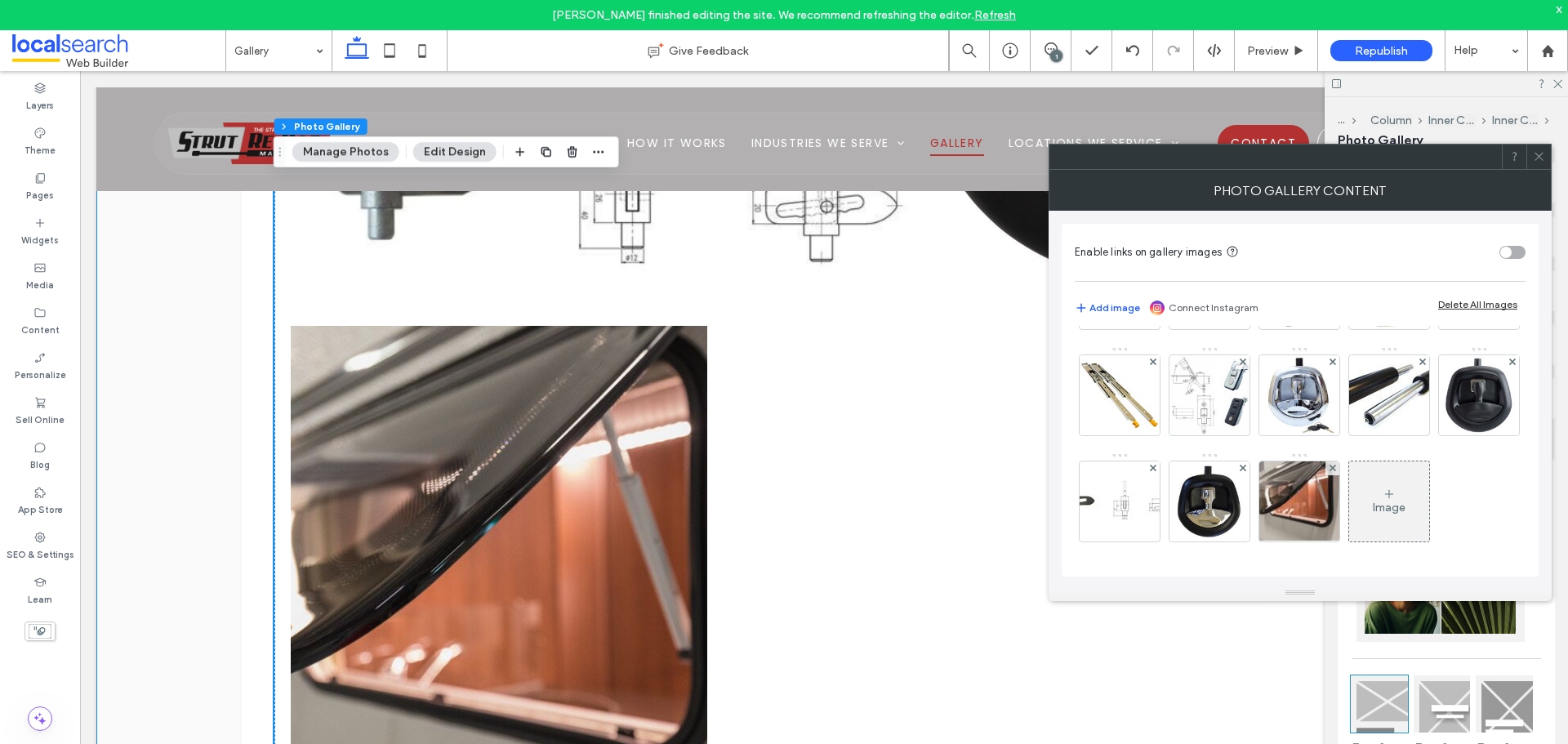
scroll to position [5076, 0]
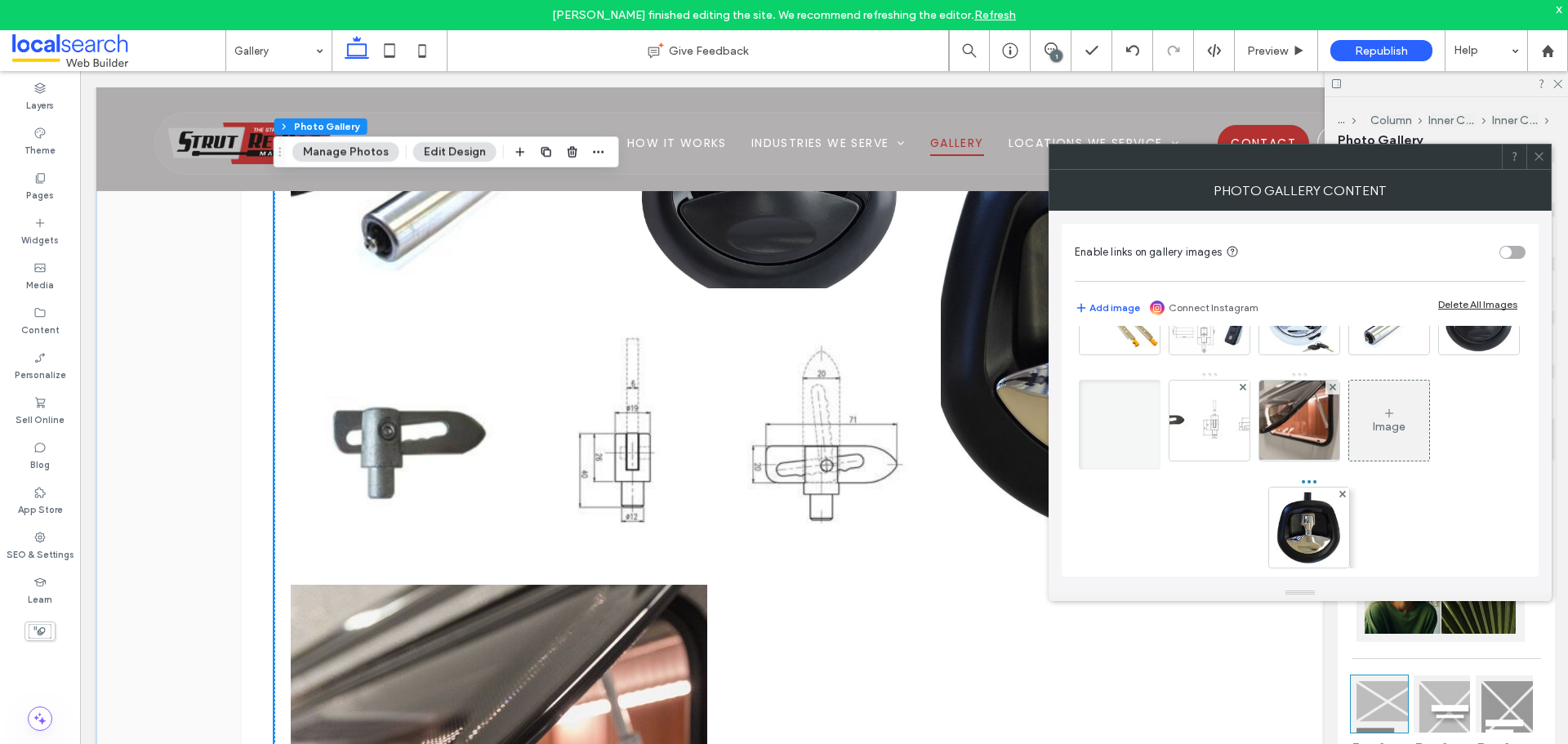
drag, startPoint x: 1391, startPoint y: 347, endPoint x: 1308, endPoint y: 348, distance: 83.0
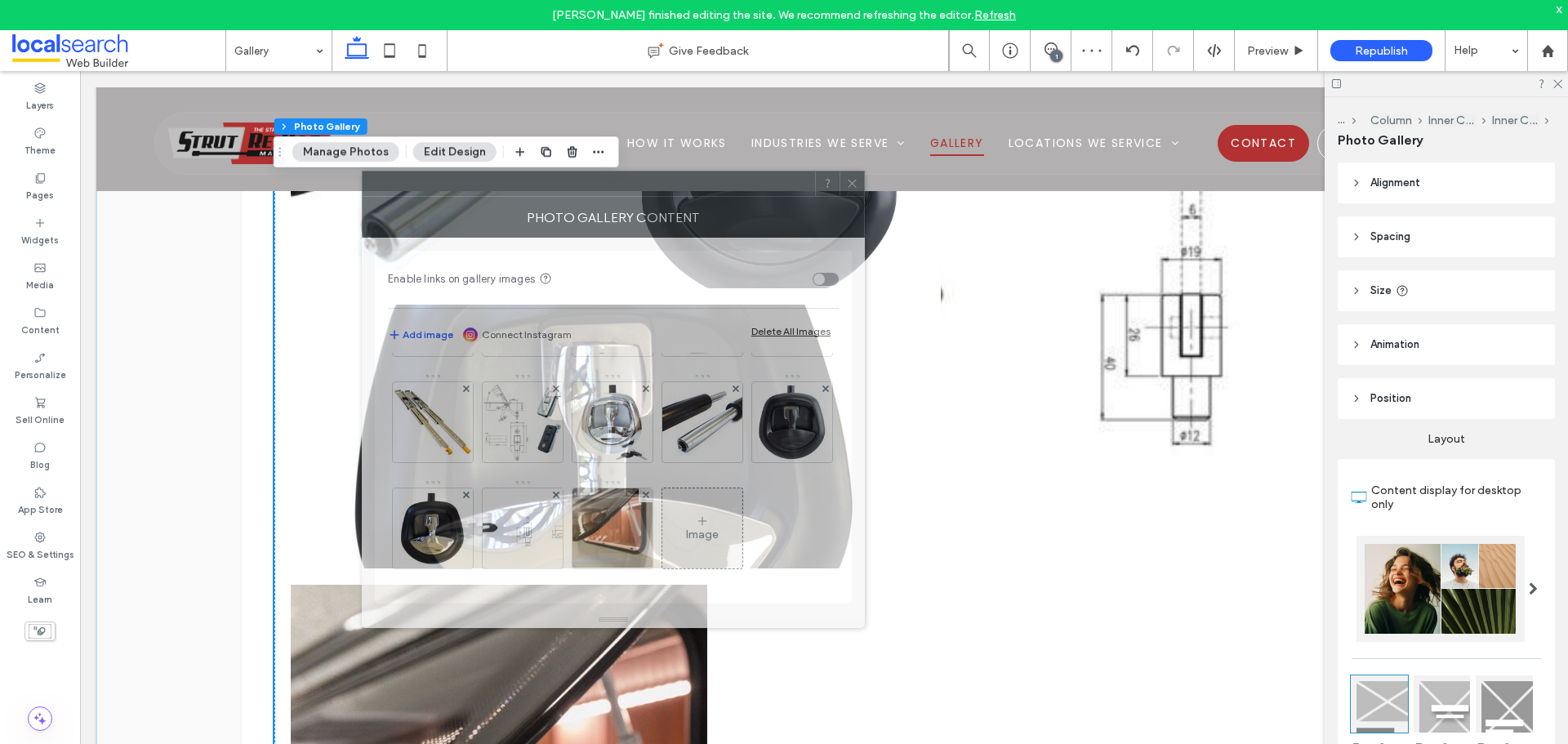
drag, startPoint x: 1395, startPoint y: 160, endPoint x: 708, endPoint y: 187, distance: 687.5
click at [708, 187] on div at bounding box center [589, 184] width 453 height 25
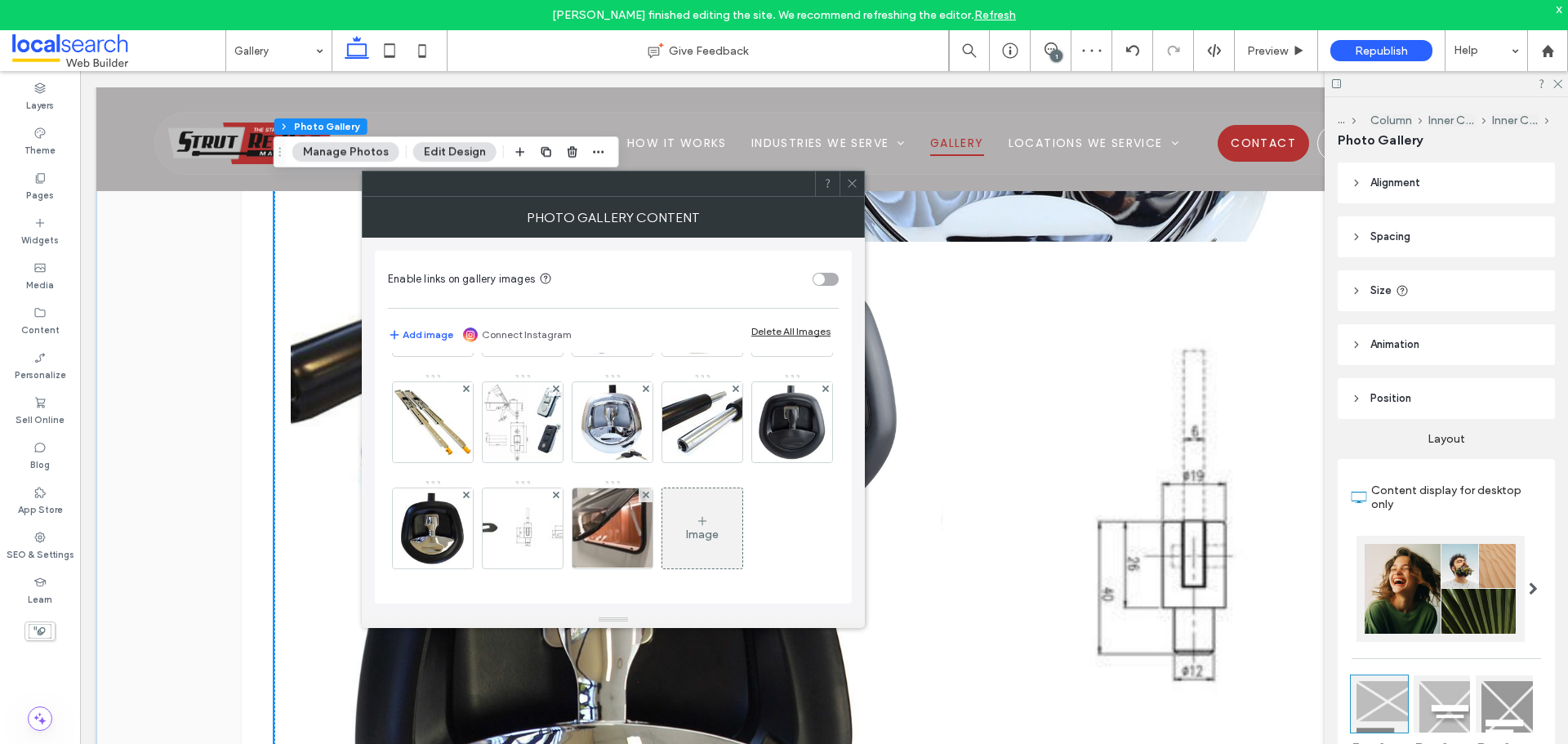
scroll to position [4831, 0]
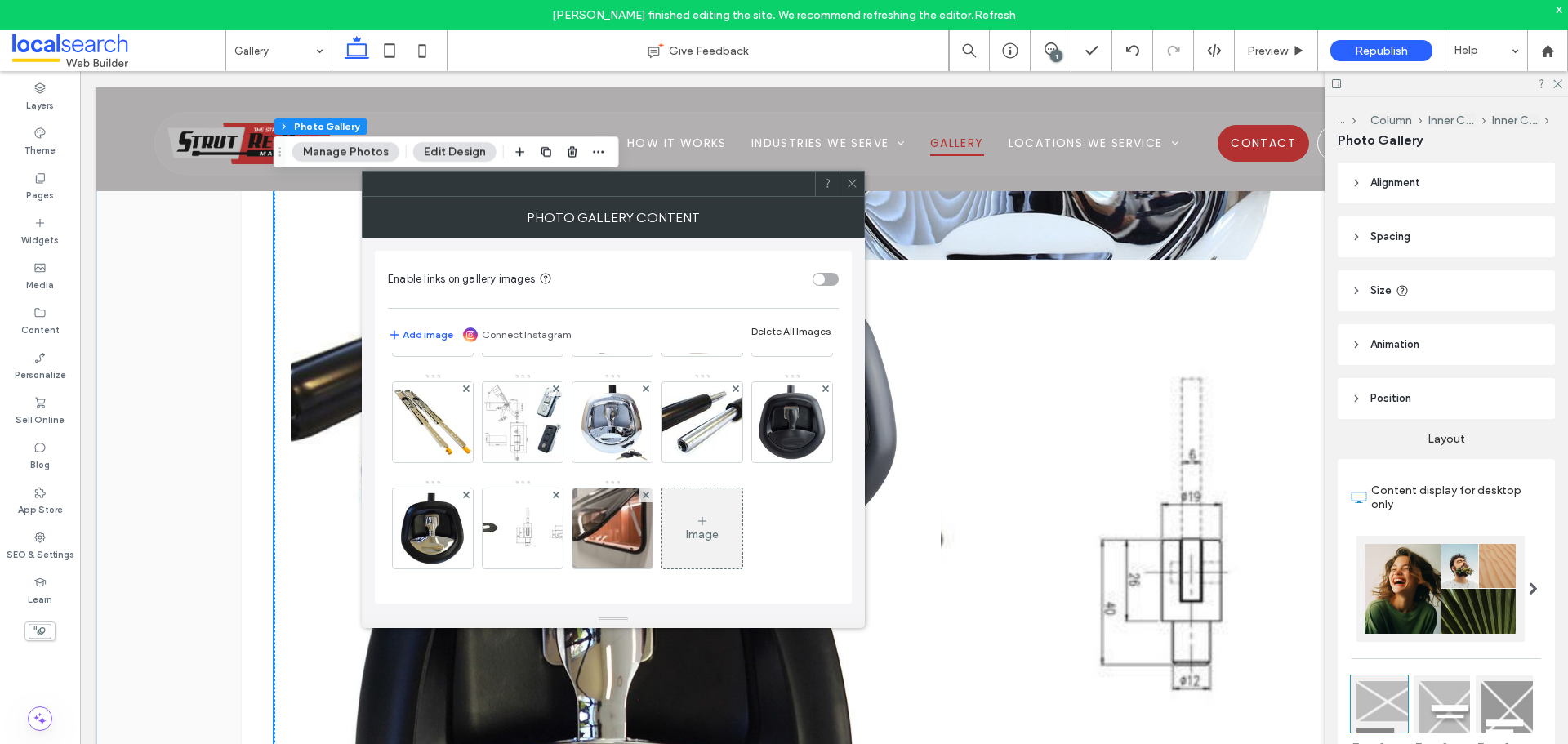
click at [850, 179] on icon at bounding box center [852, 184] width 12 height 12
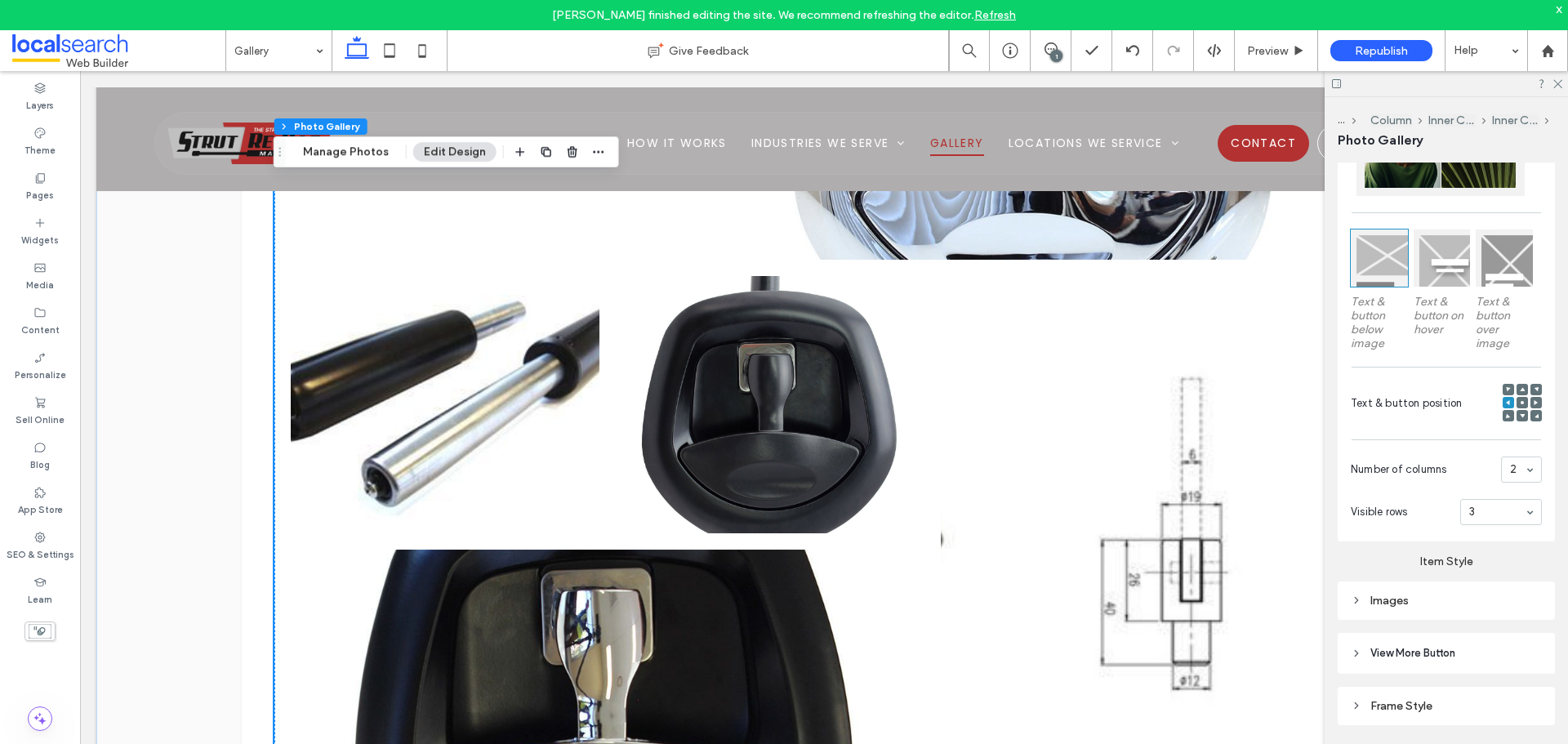
scroll to position [467, 0]
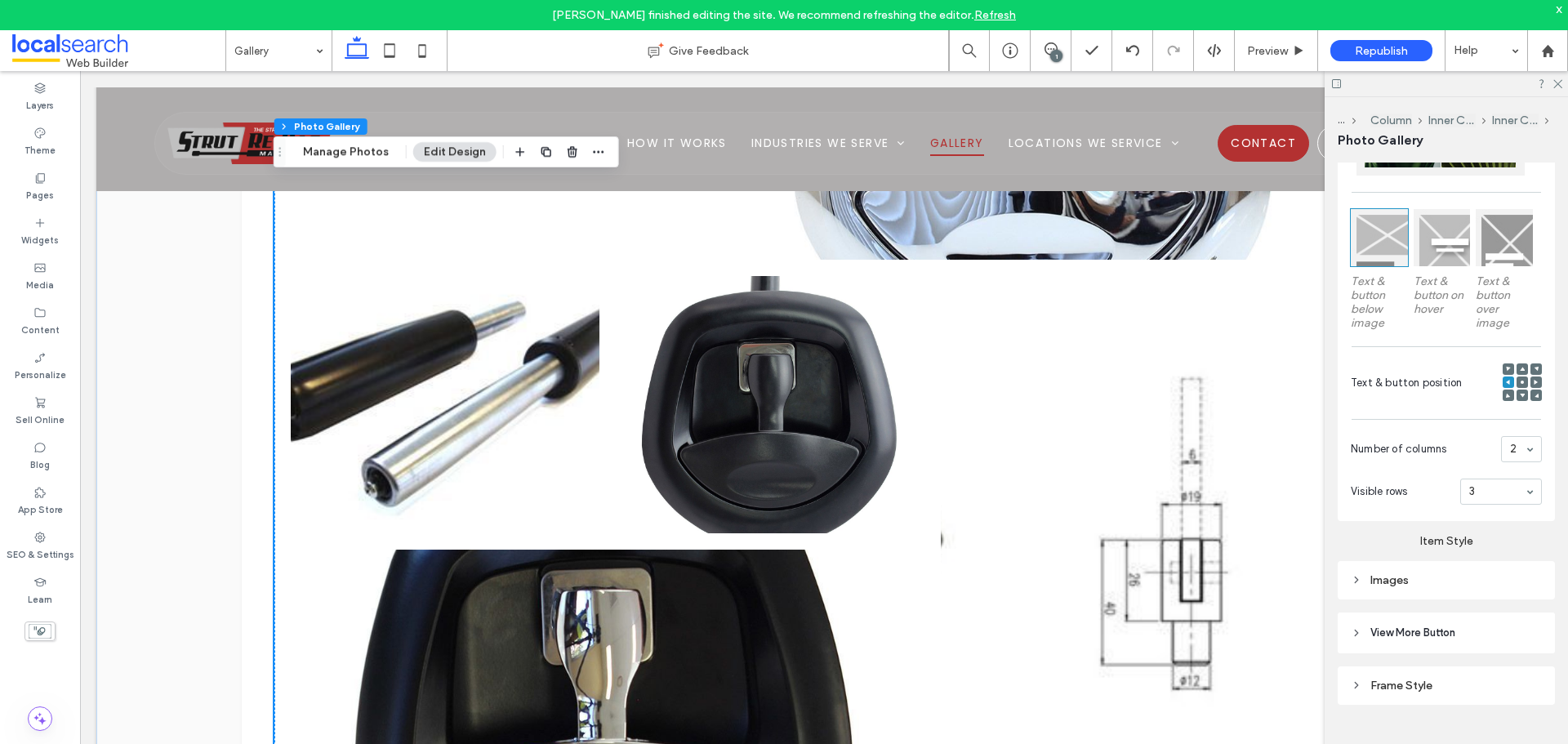
click at [1470, 575] on div "Images" at bounding box center [1446, 580] width 192 height 14
click at [1520, 732] on div "toggle" at bounding box center [1529, 734] width 26 height 13
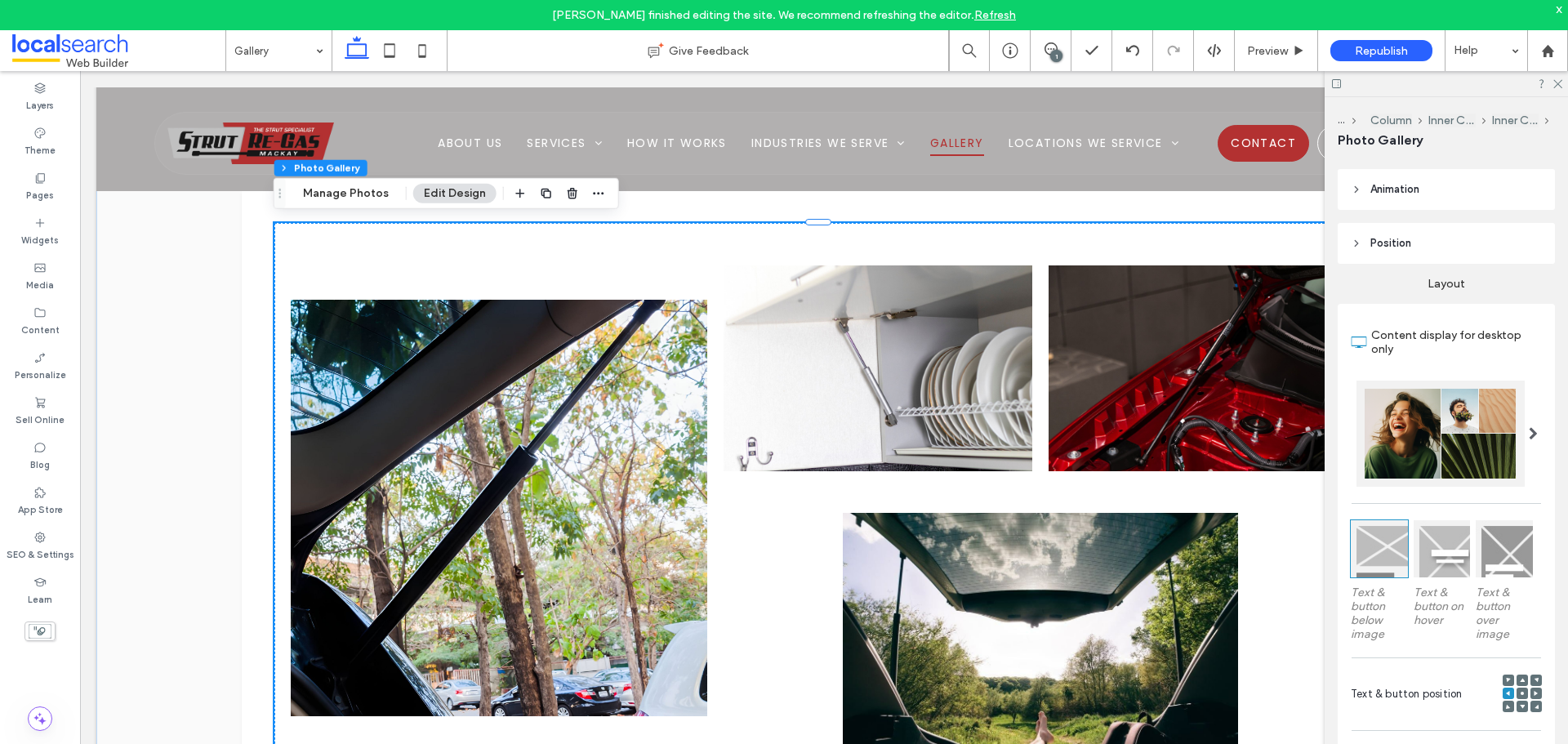
scroll to position [140, 0]
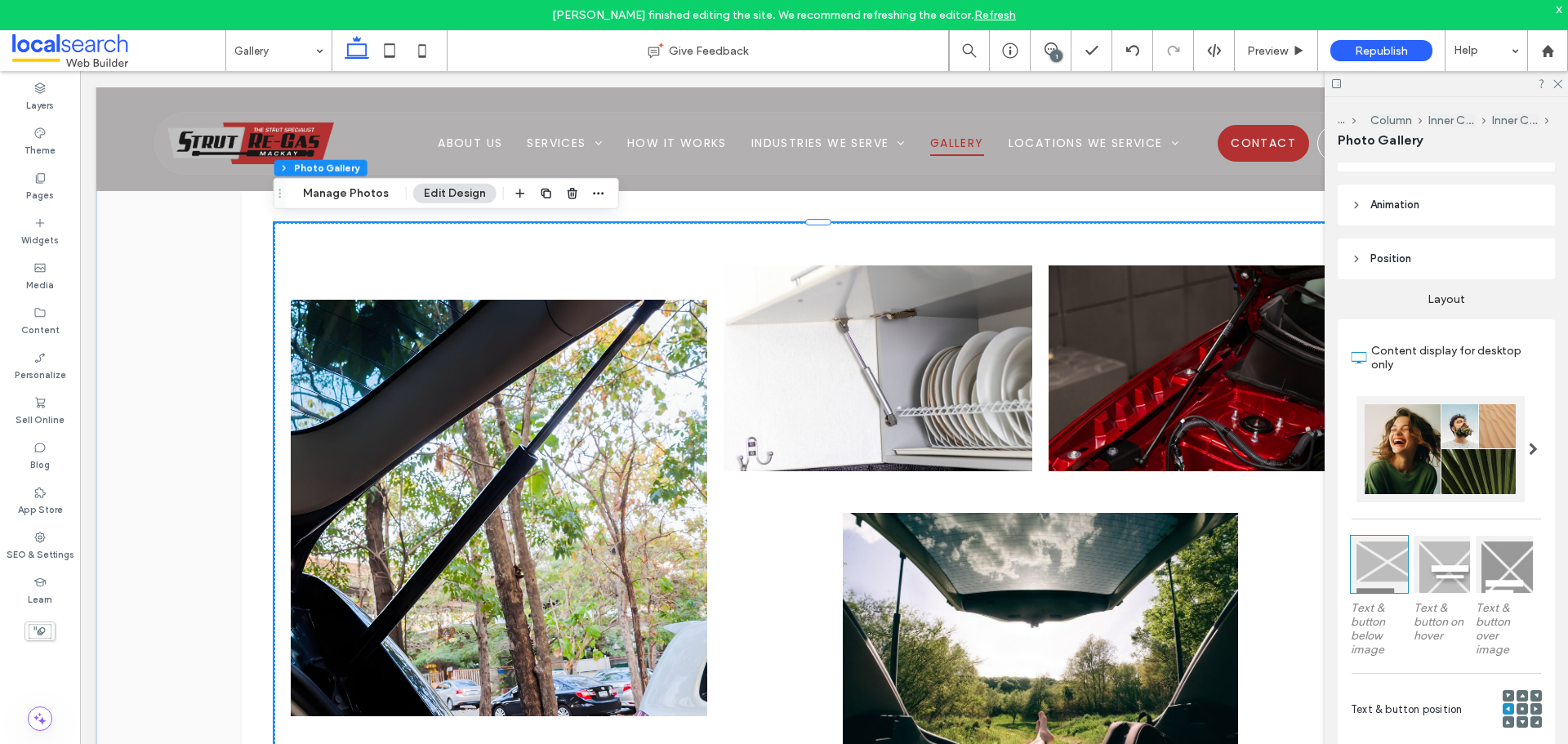
click at [1535, 444] on div at bounding box center [1534, 449] width 34 height 106
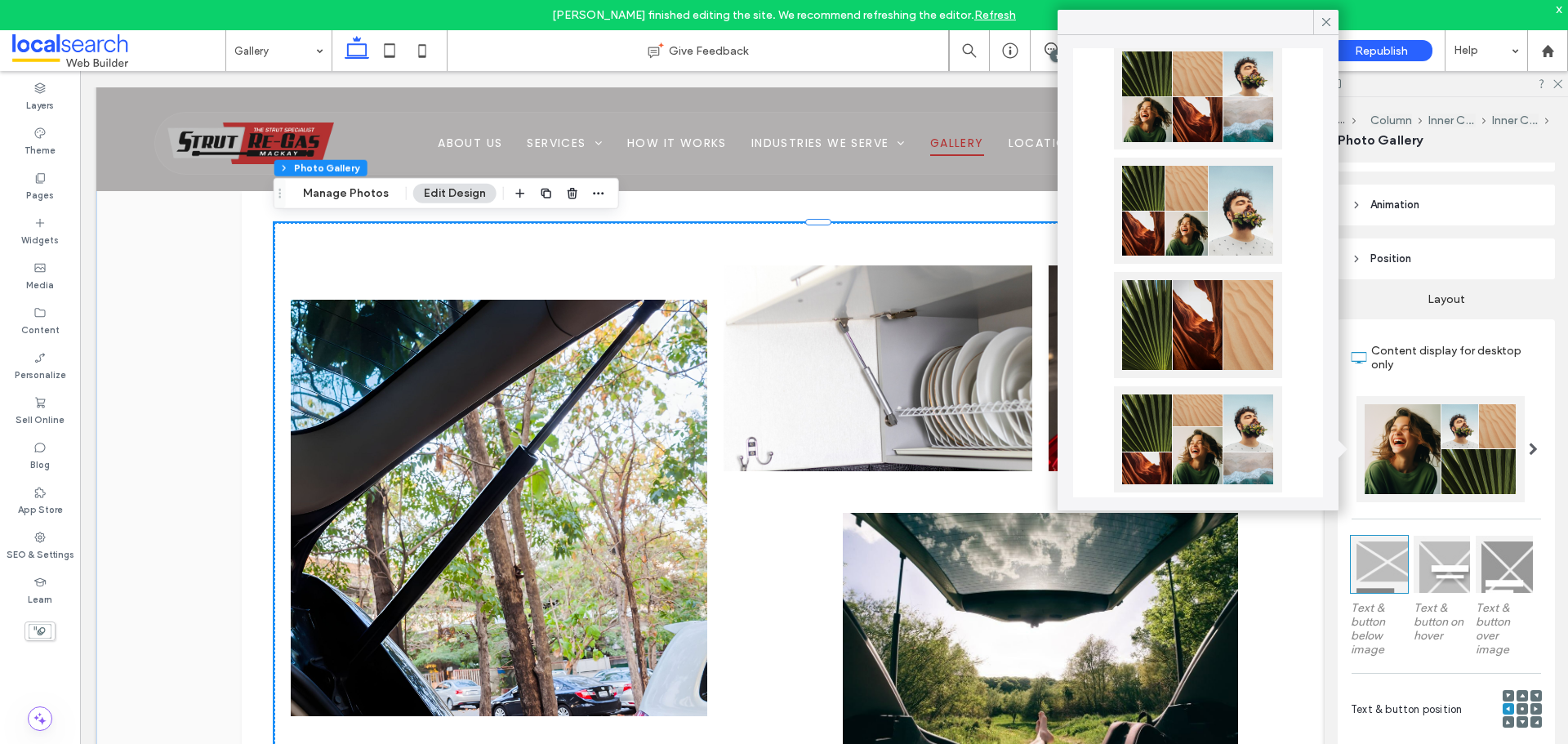
scroll to position [0, 0]
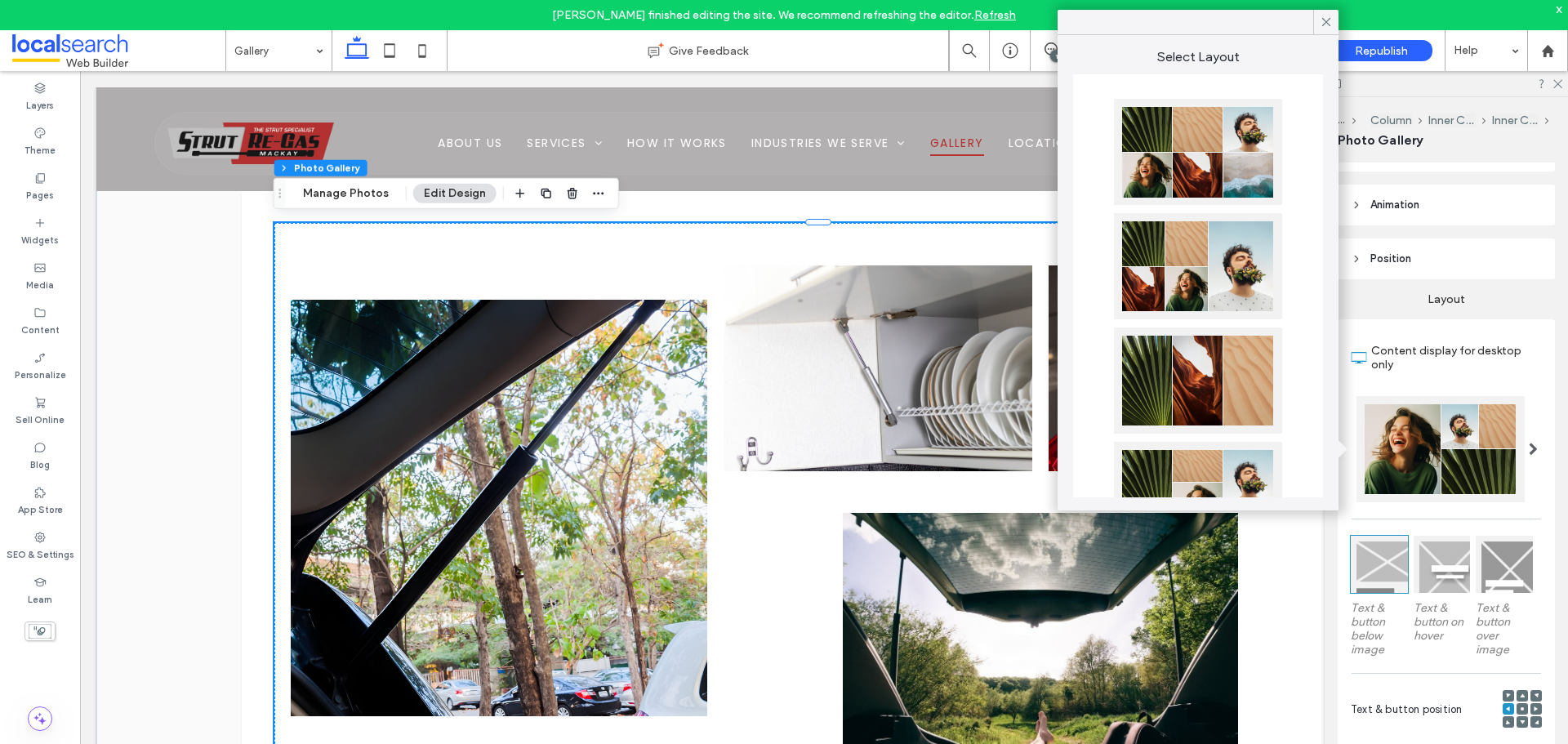
click at [1237, 179] on div at bounding box center [1198, 152] width 169 height 106
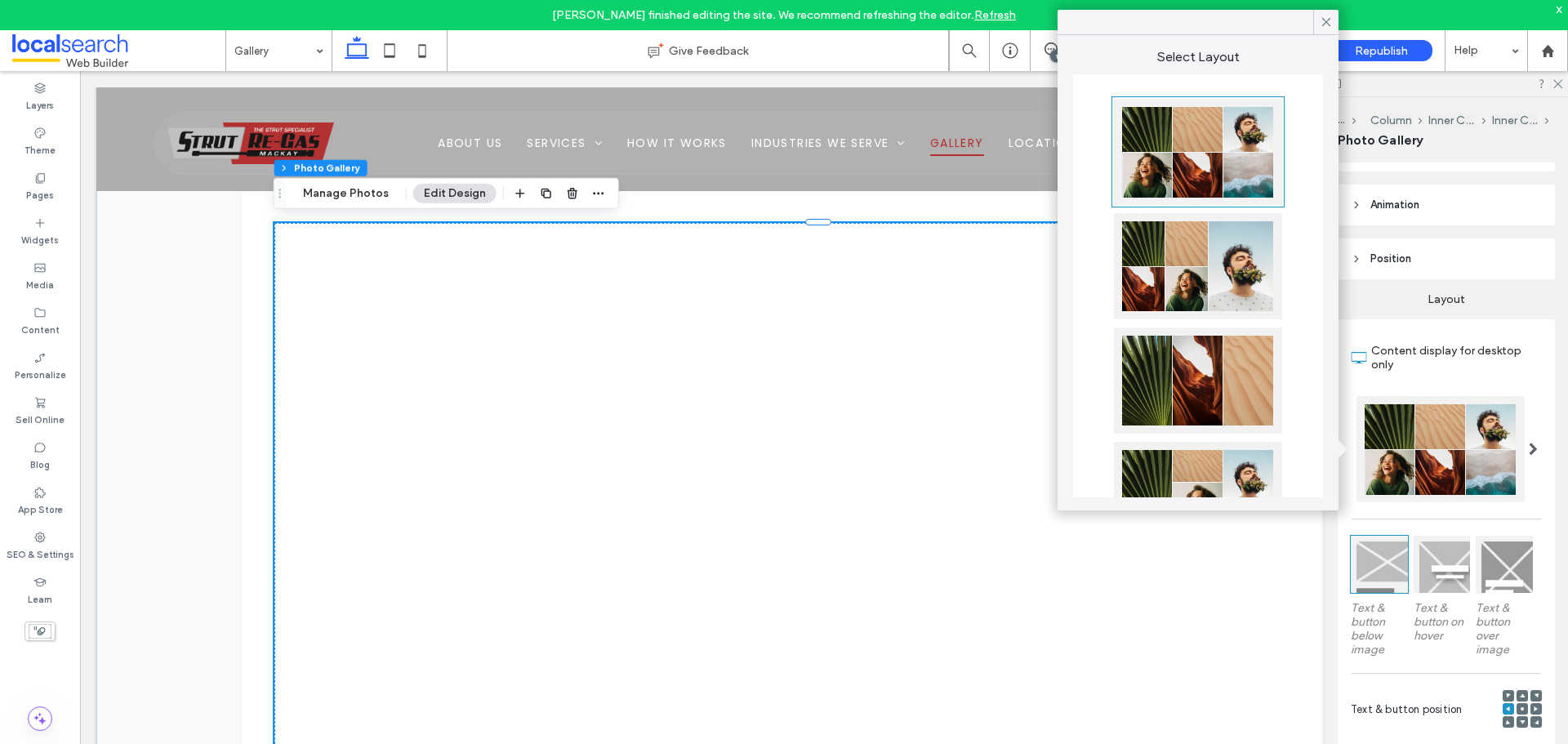
type input "***"
type input "*****"
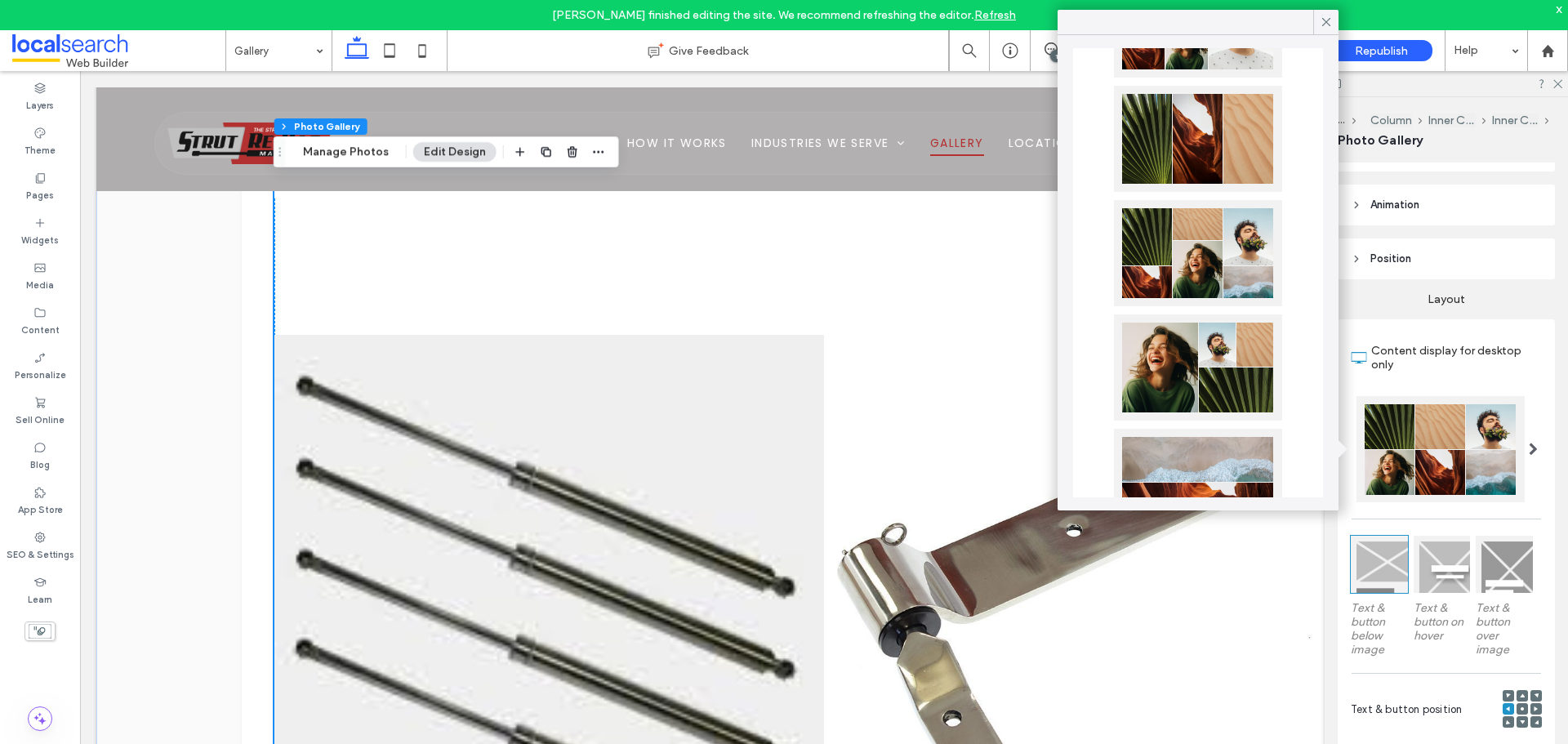
scroll to position [245, 0]
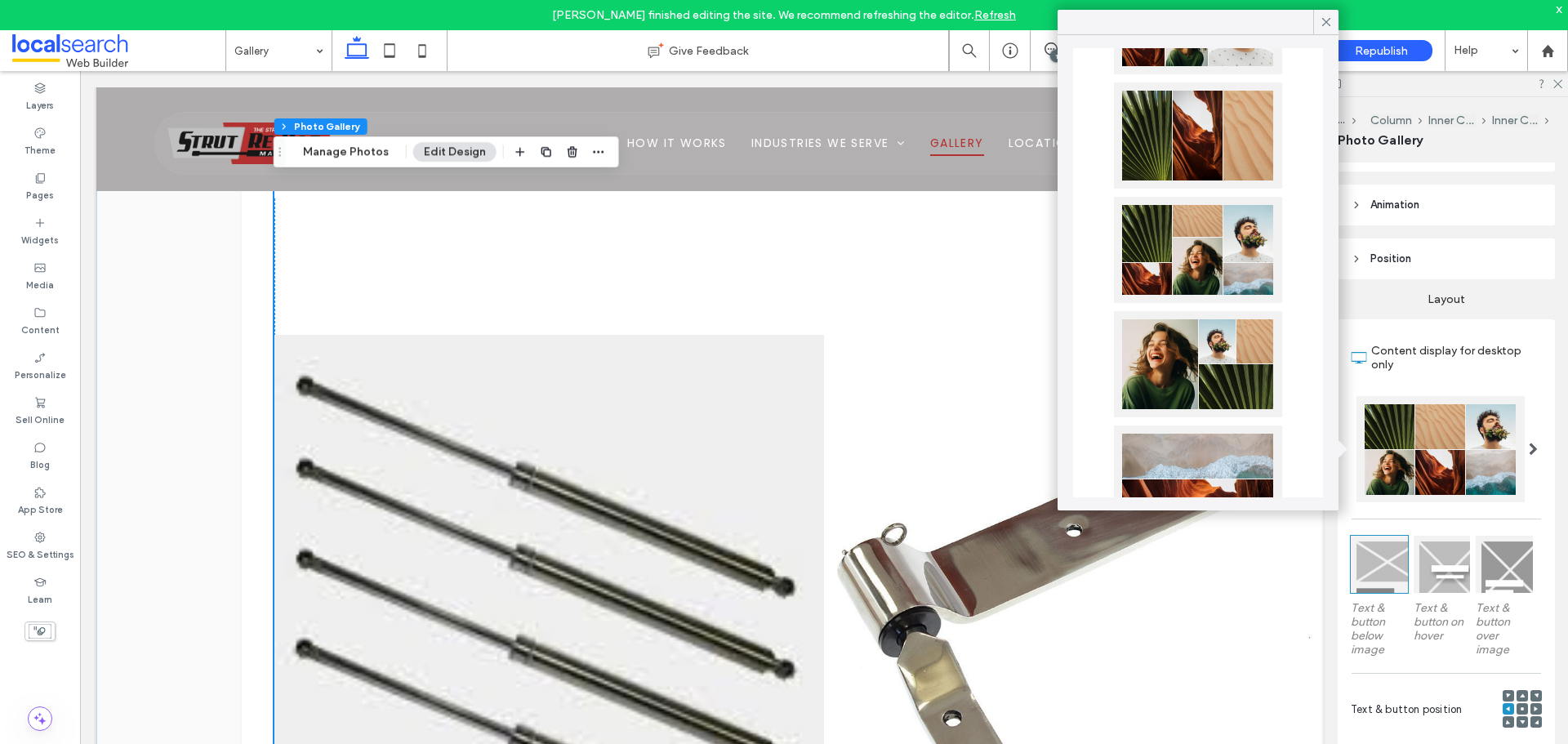
click at [1199, 346] on div at bounding box center [1198, 364] width 169 height 106
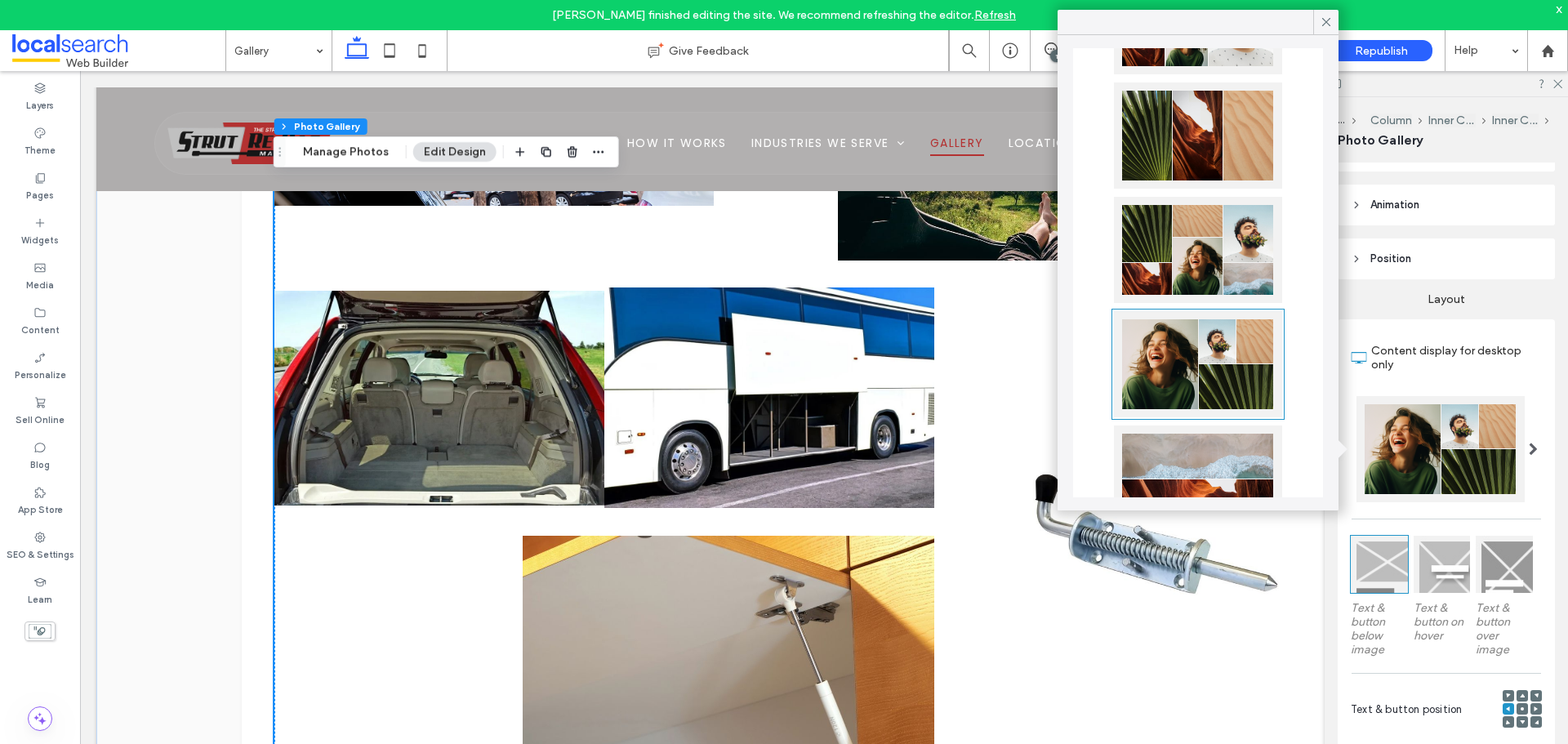
scroll to position [1483, 0]
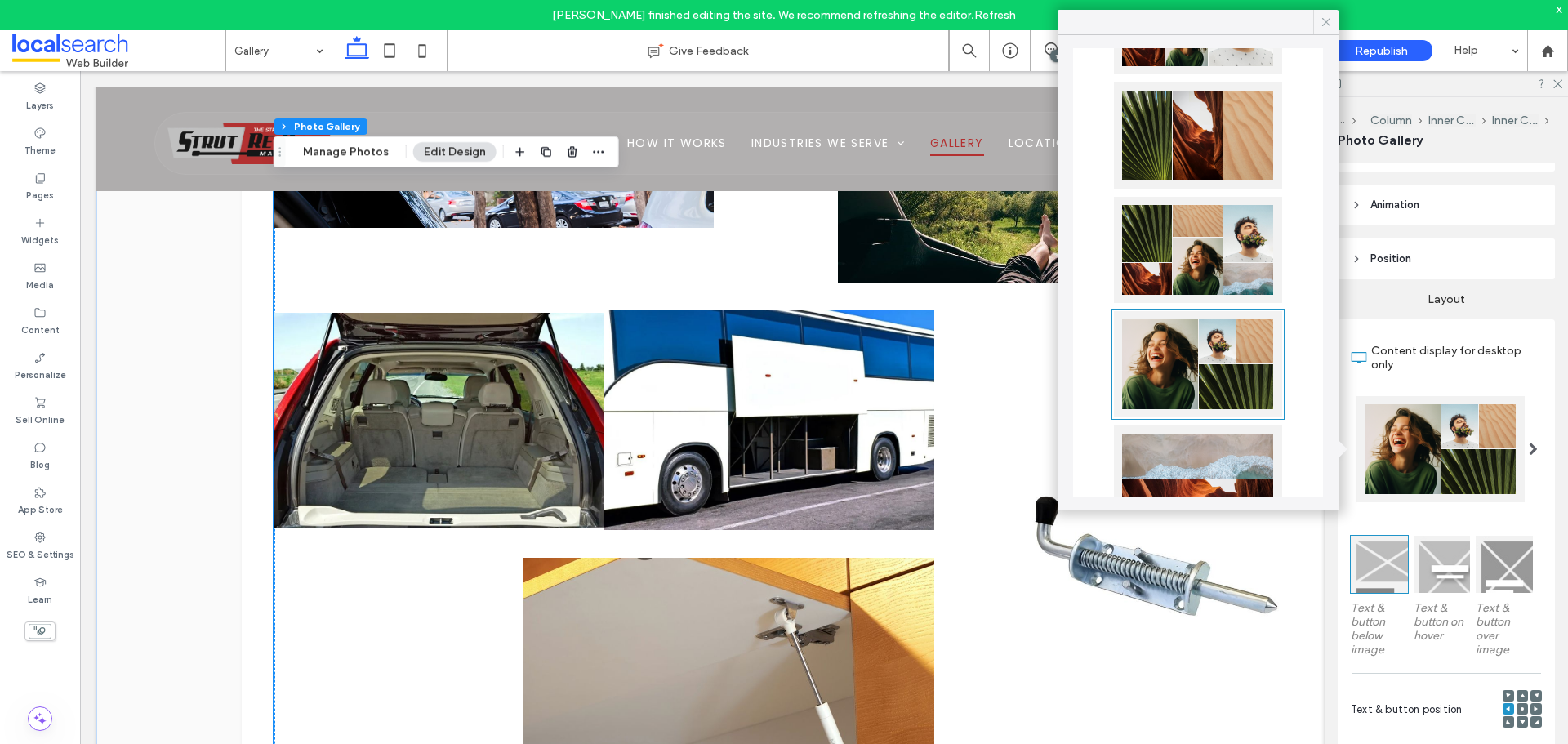
click at [1326, 25] on icon at bounding box center [1326, 22] width 15 height 15
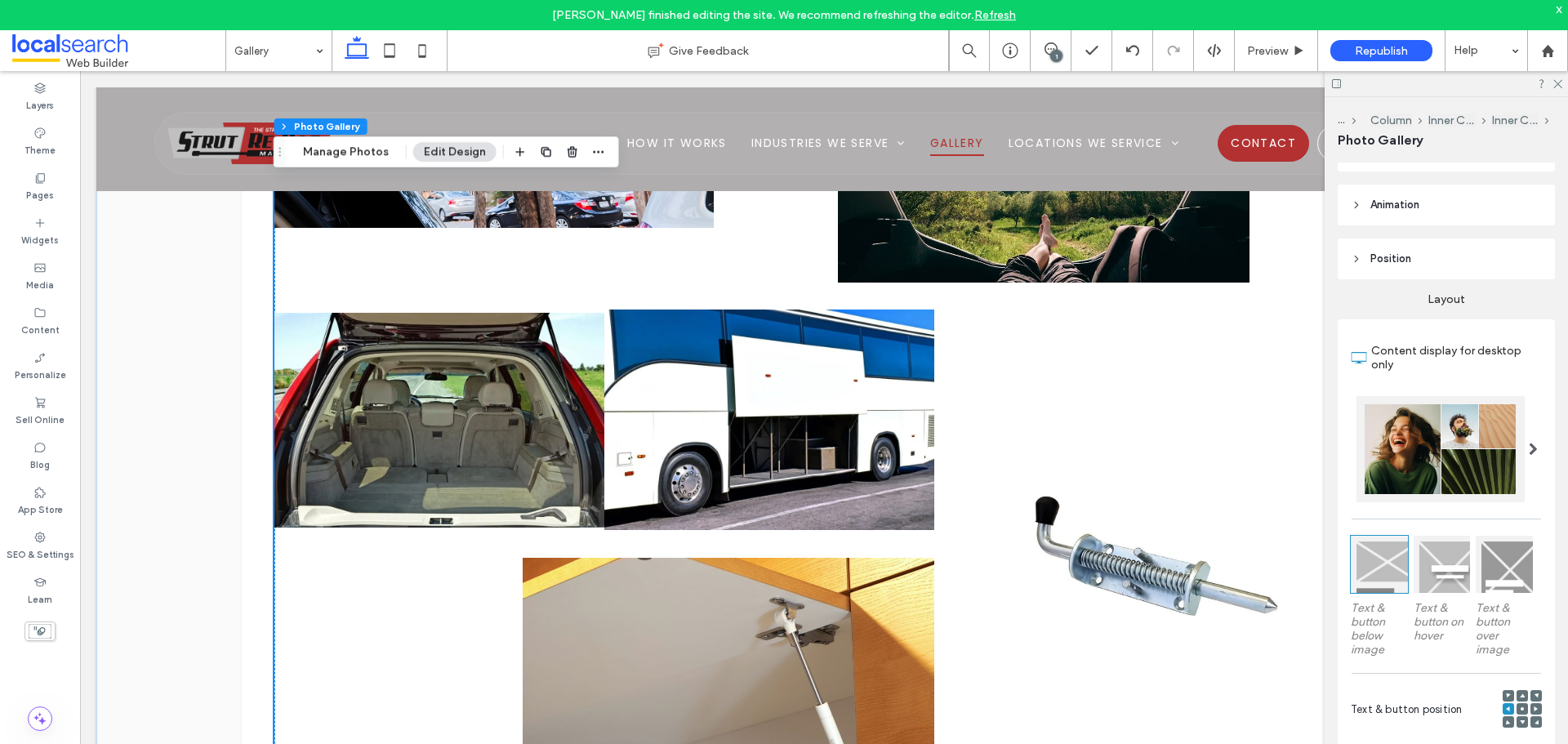
click at [1529, 438] on span at bounding box center [1533, 449] width 9 height 82
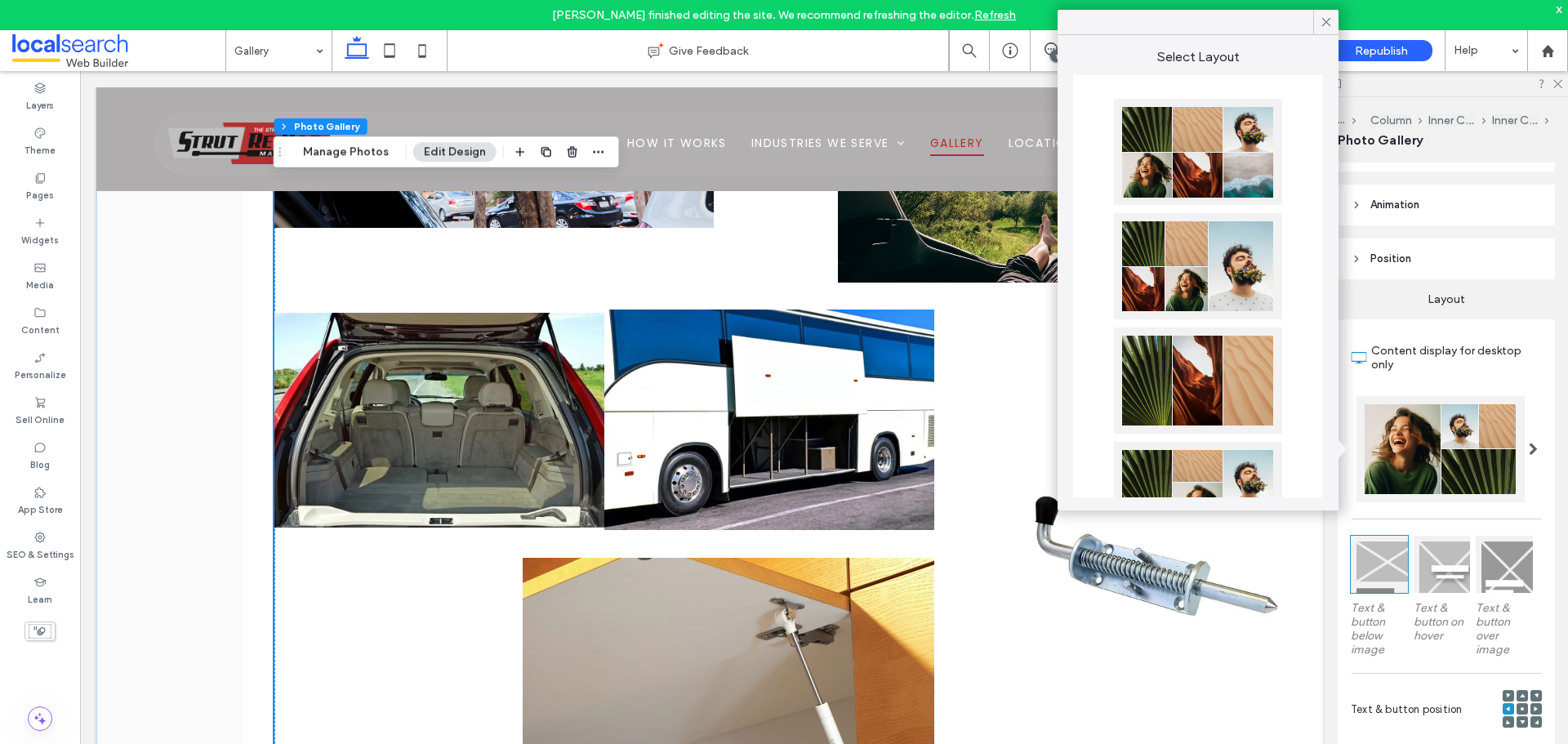
click at [1243, 163] on div at bounding box center [1198, 152] width 169 height 106
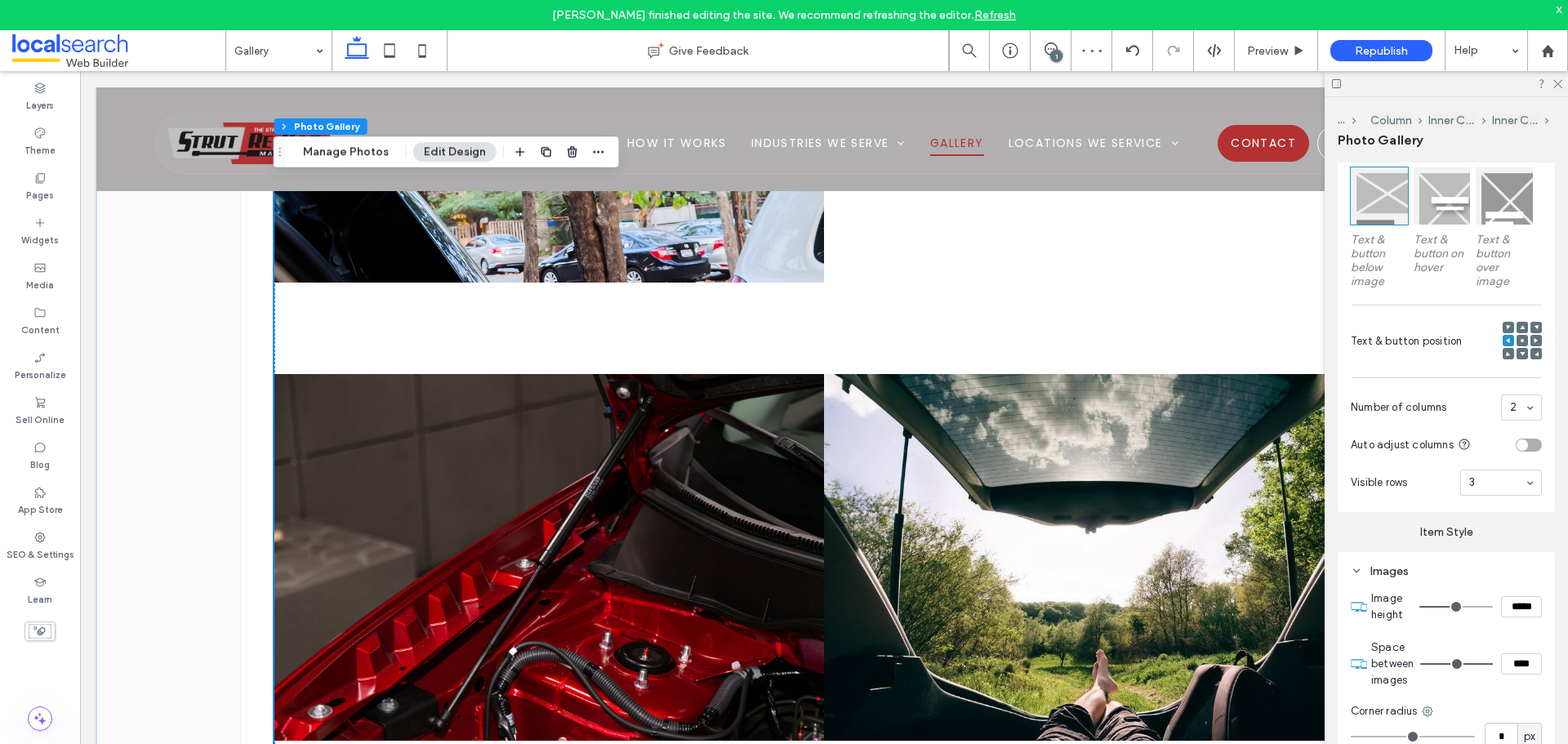
scroll to position [548, 0]
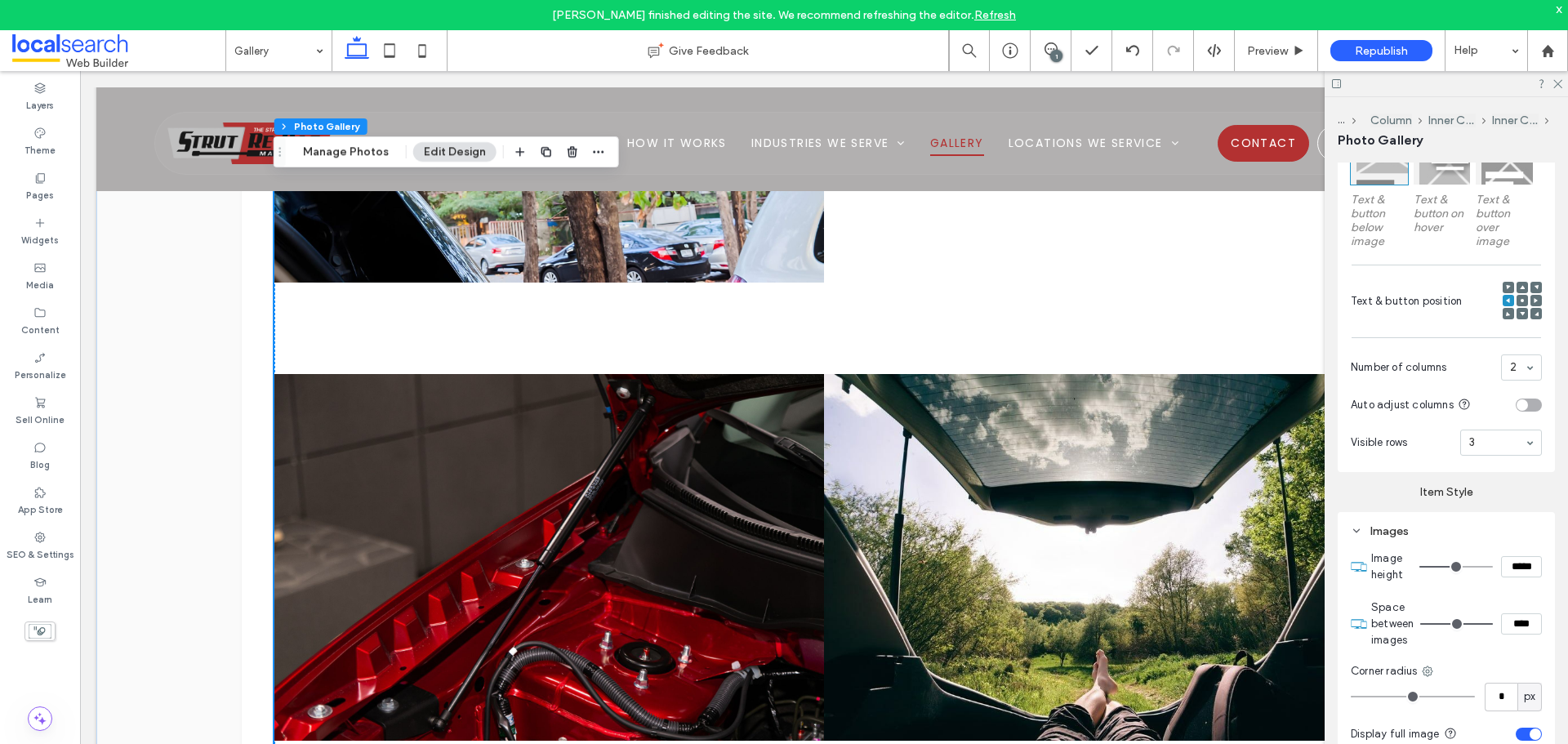
click at [1512, 626] on input "****" at bounding box center [1521, 623] width 41 height 21
type input "**"
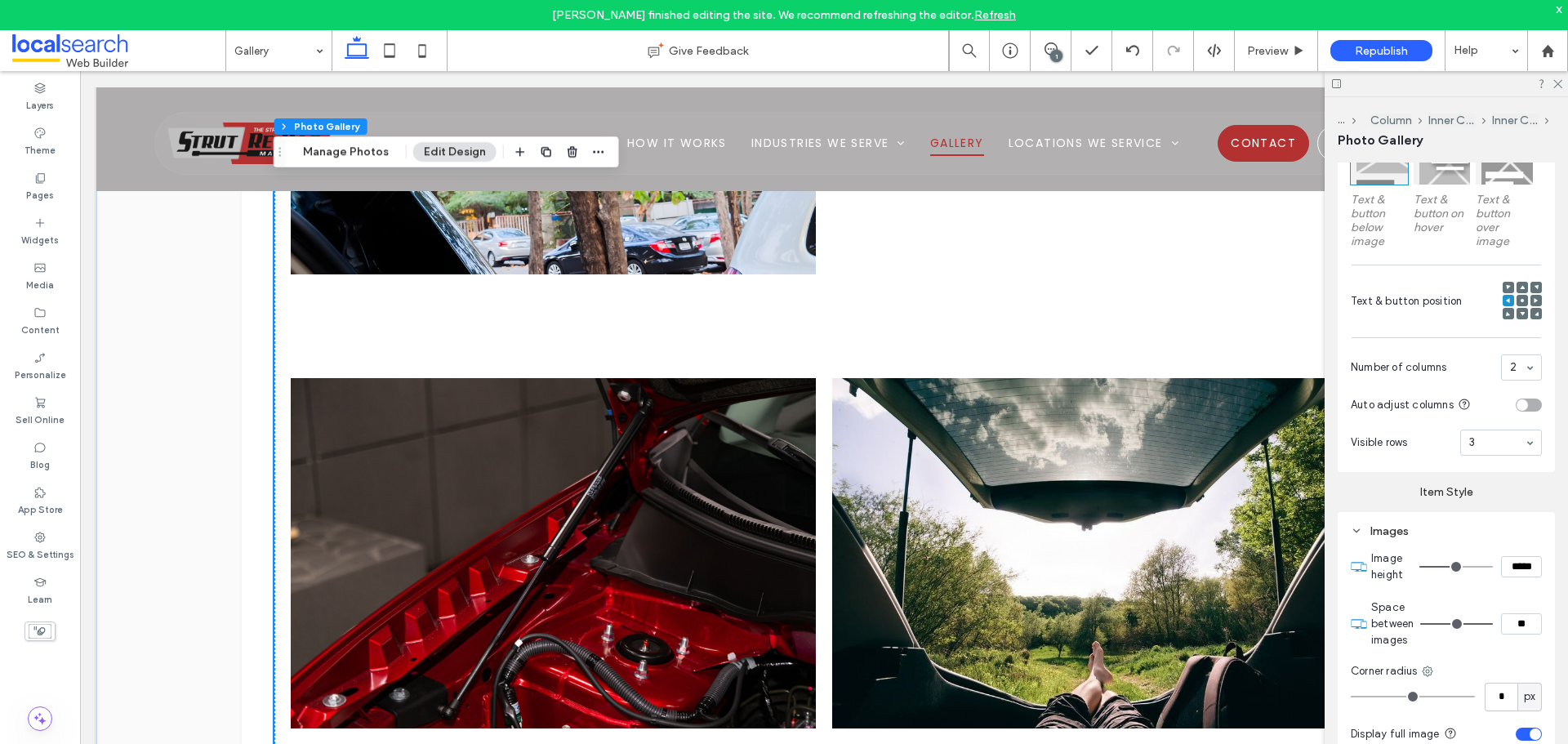
click at [1511, 563] on input "*****" at bounding box center [1521, 566] width 41 height 21
type input "*****"
type input "***"
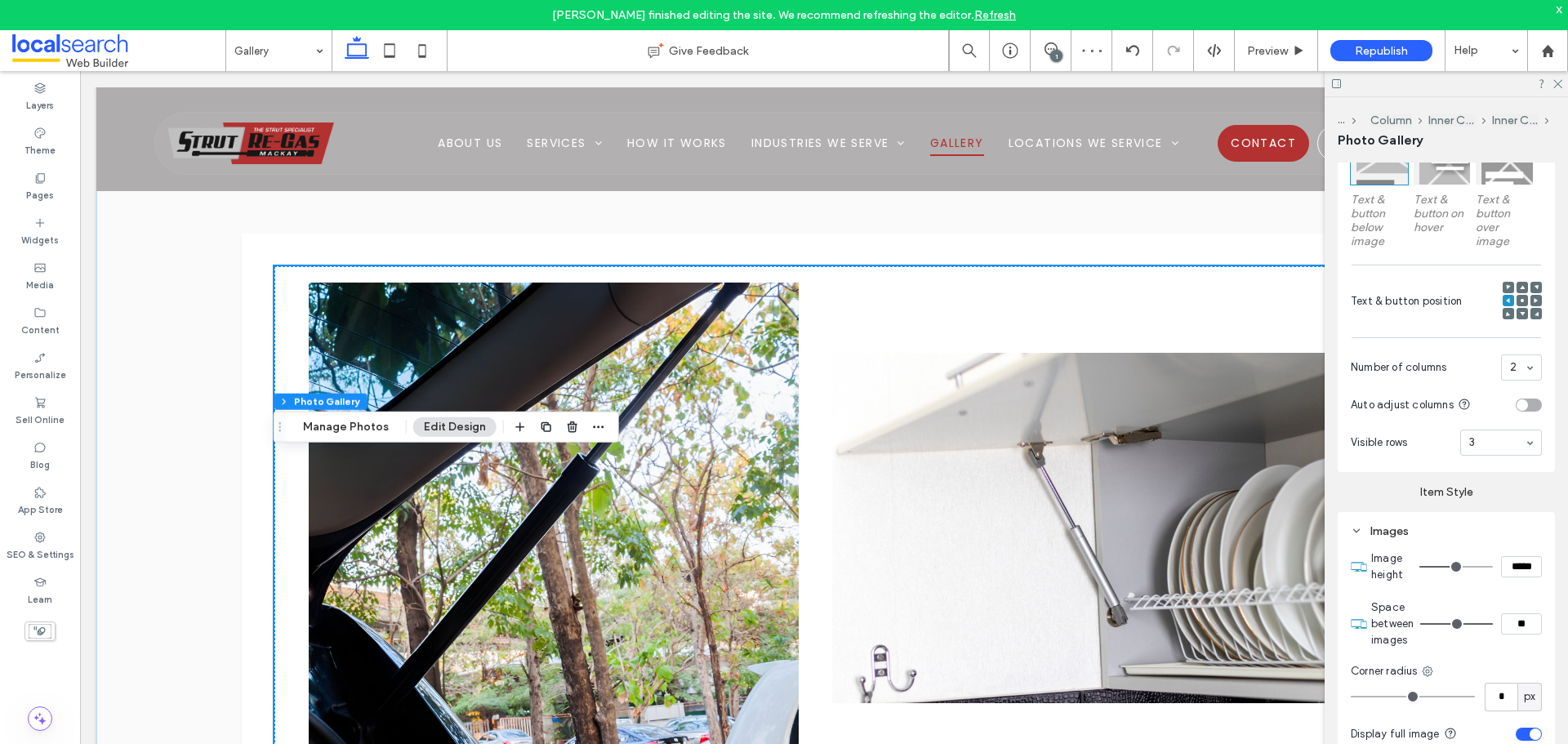
scroll to position [748, 0]
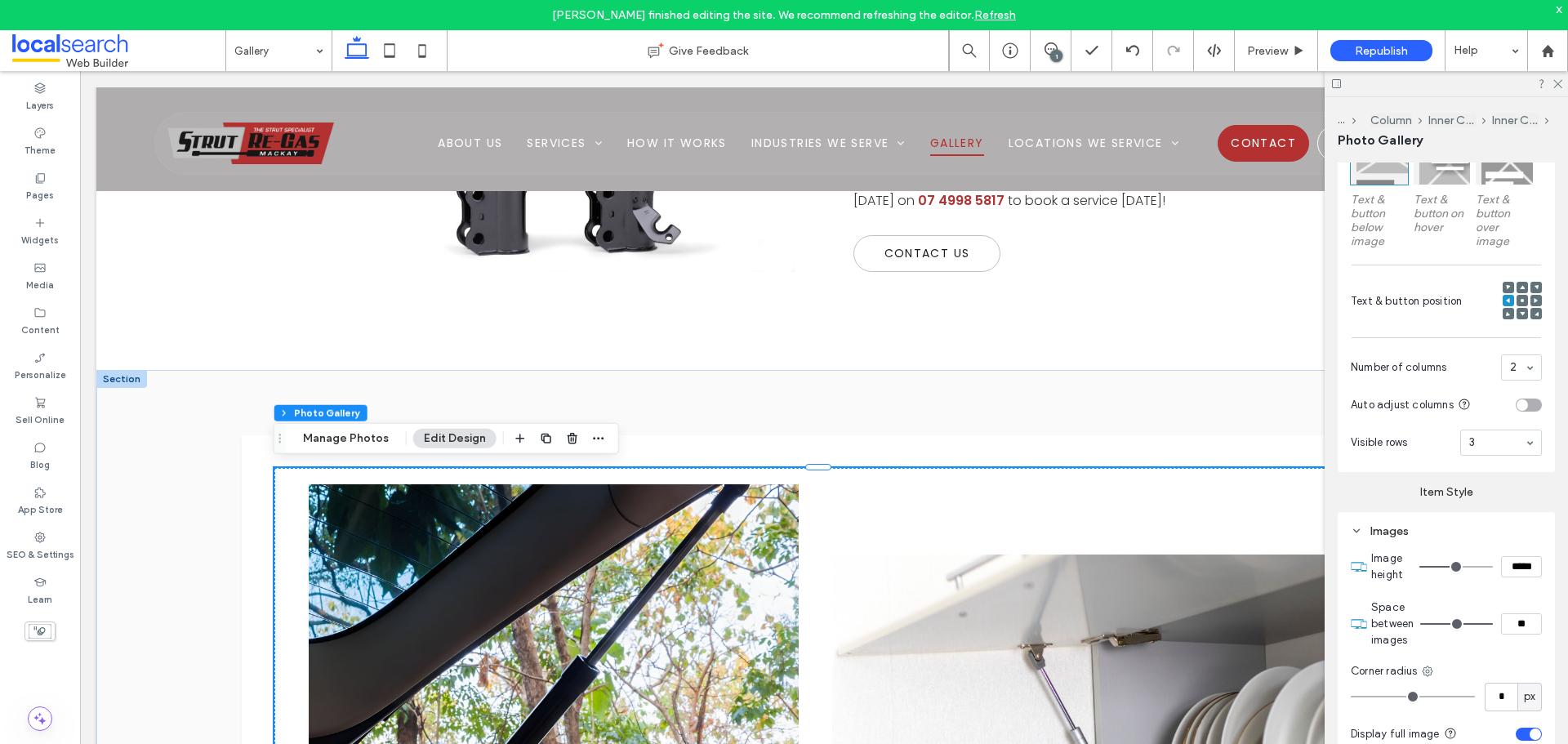
click at [1508, 568] on input "*****" at bounding box center [1521, 566] width 41 height 21
type input "*****"
type input "***"
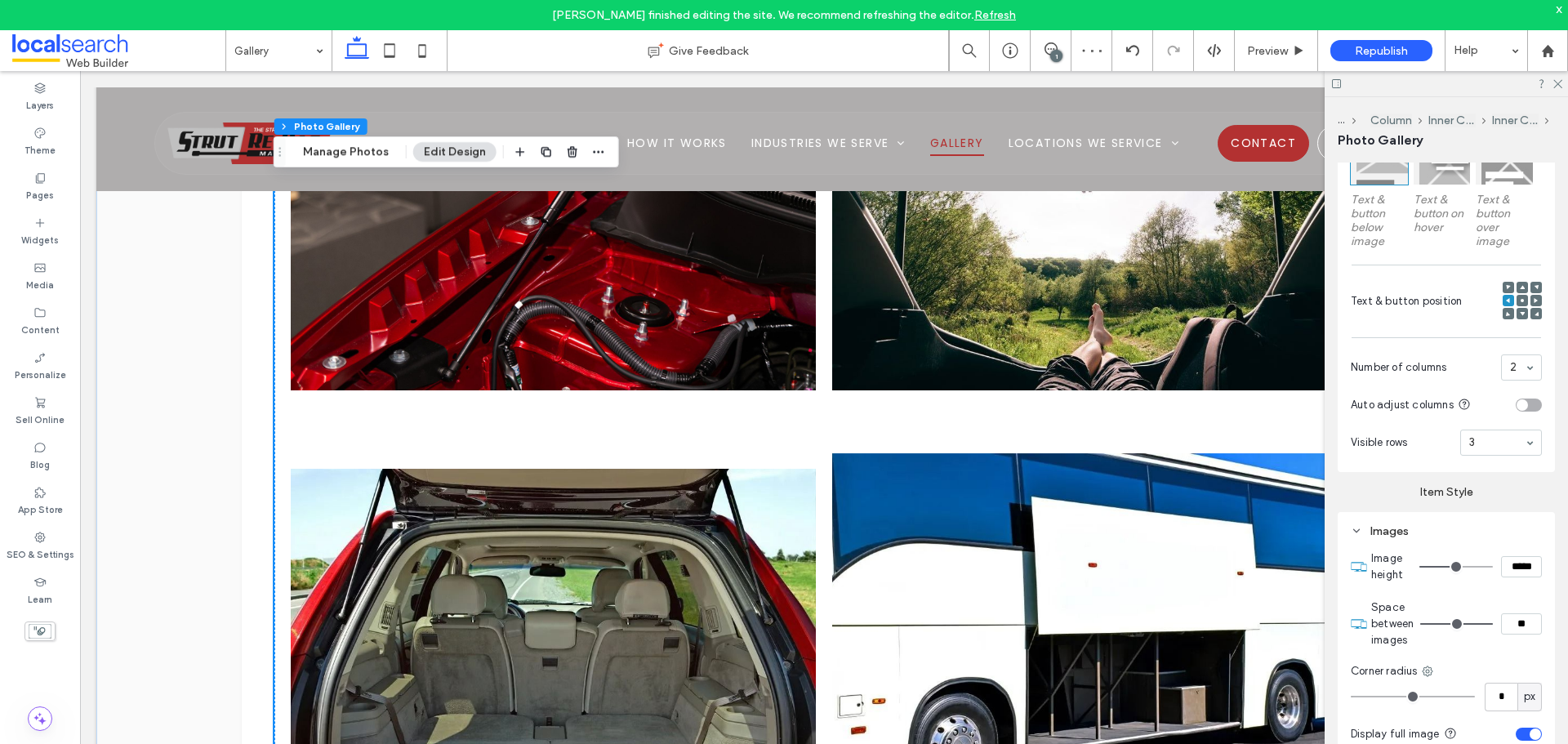
scroll to position [1728, 0]
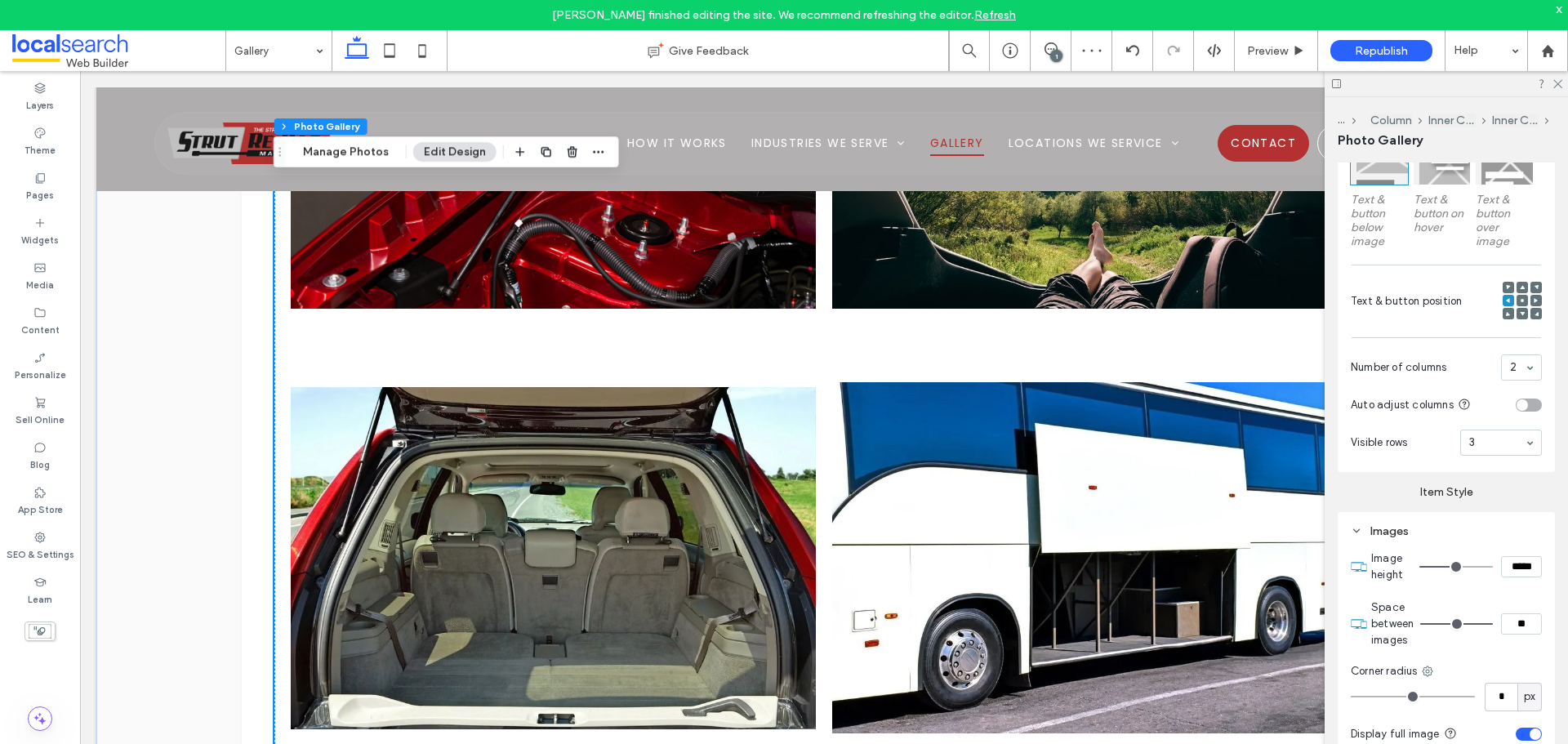
click at [1504, 558] on input "*****" at bounding box center [1521, 566] width 41 height 21
type input "*****"
type input "***"
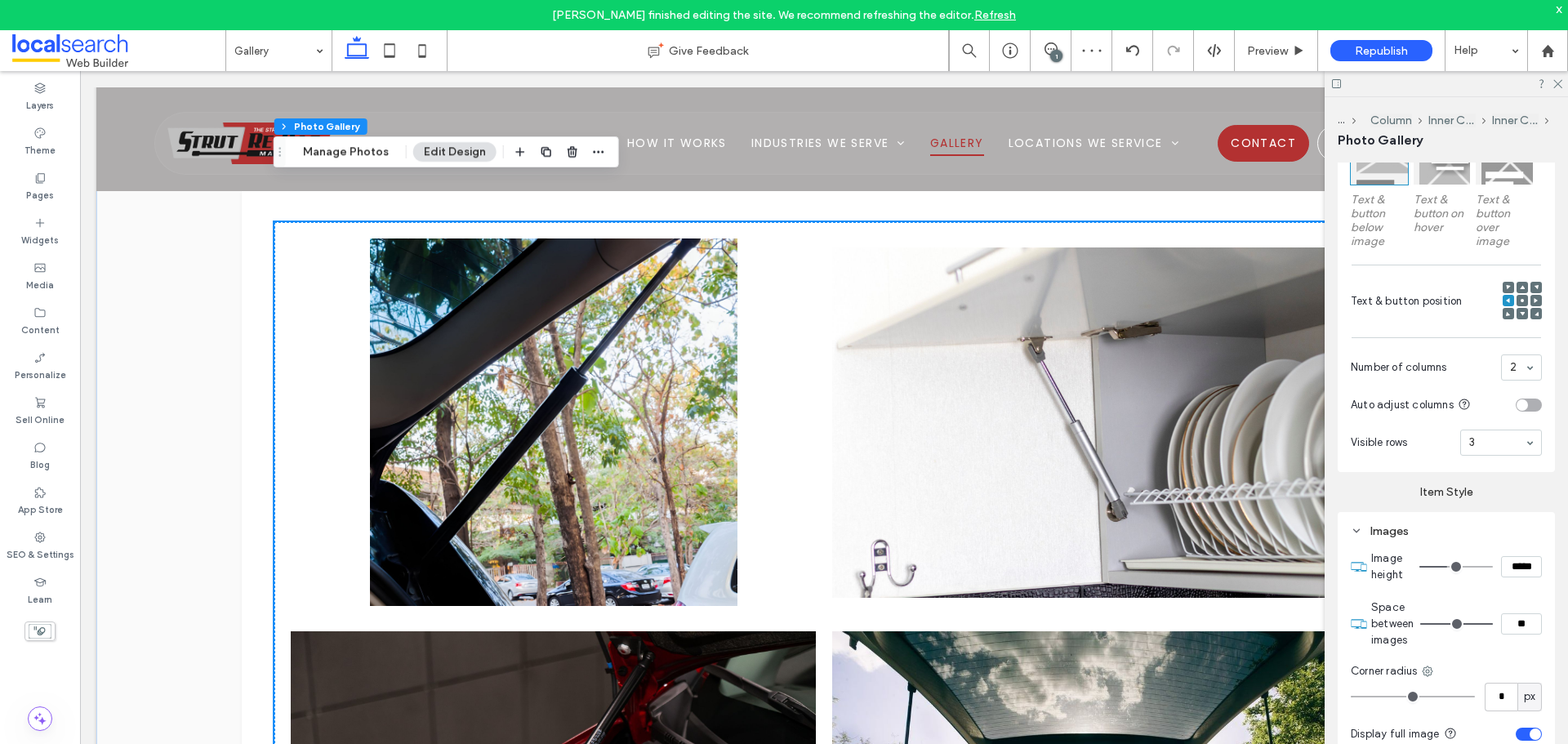
scroll to position [993, 0]
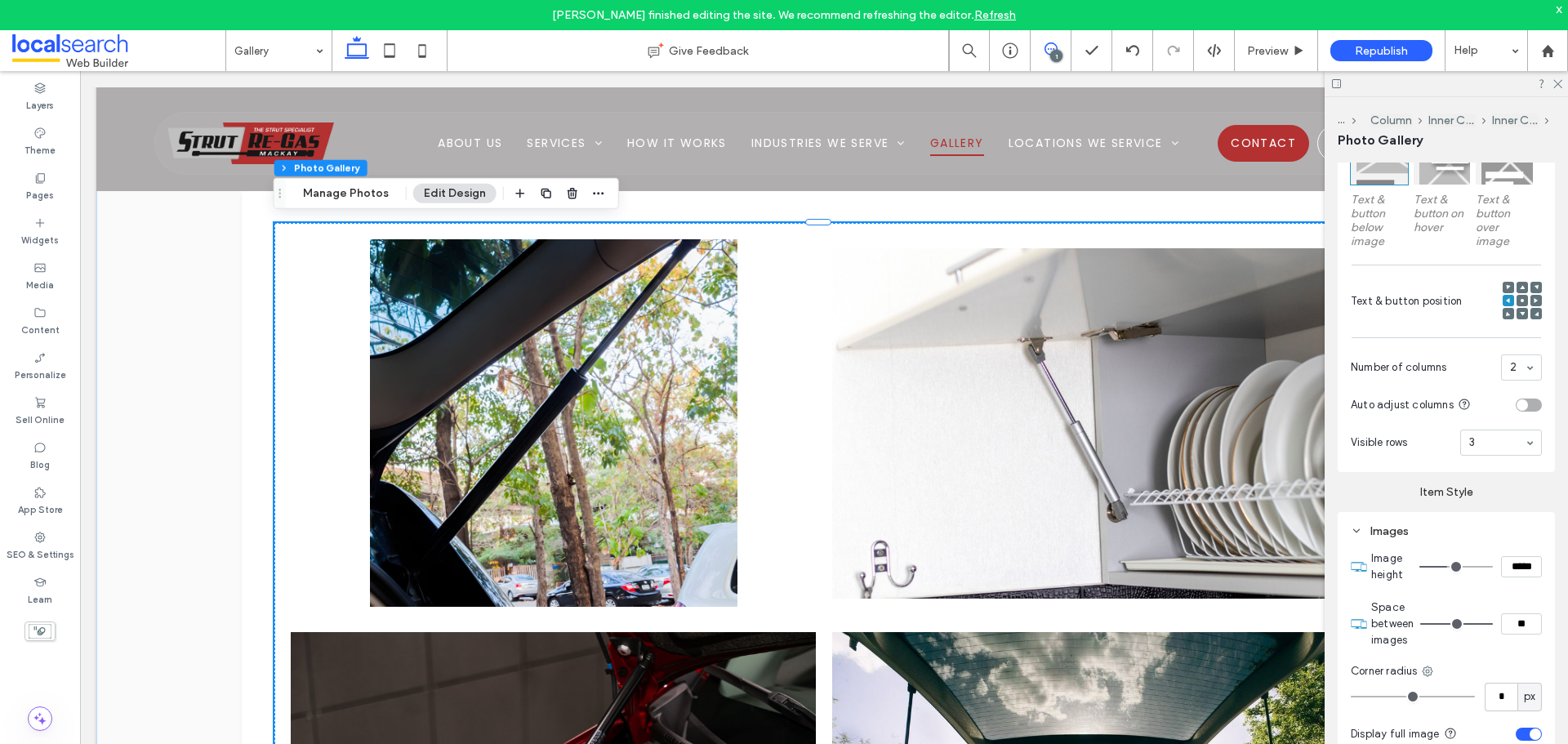
click at [1056, 47] on use at bounding box center [1050, 49] width 13 height 13
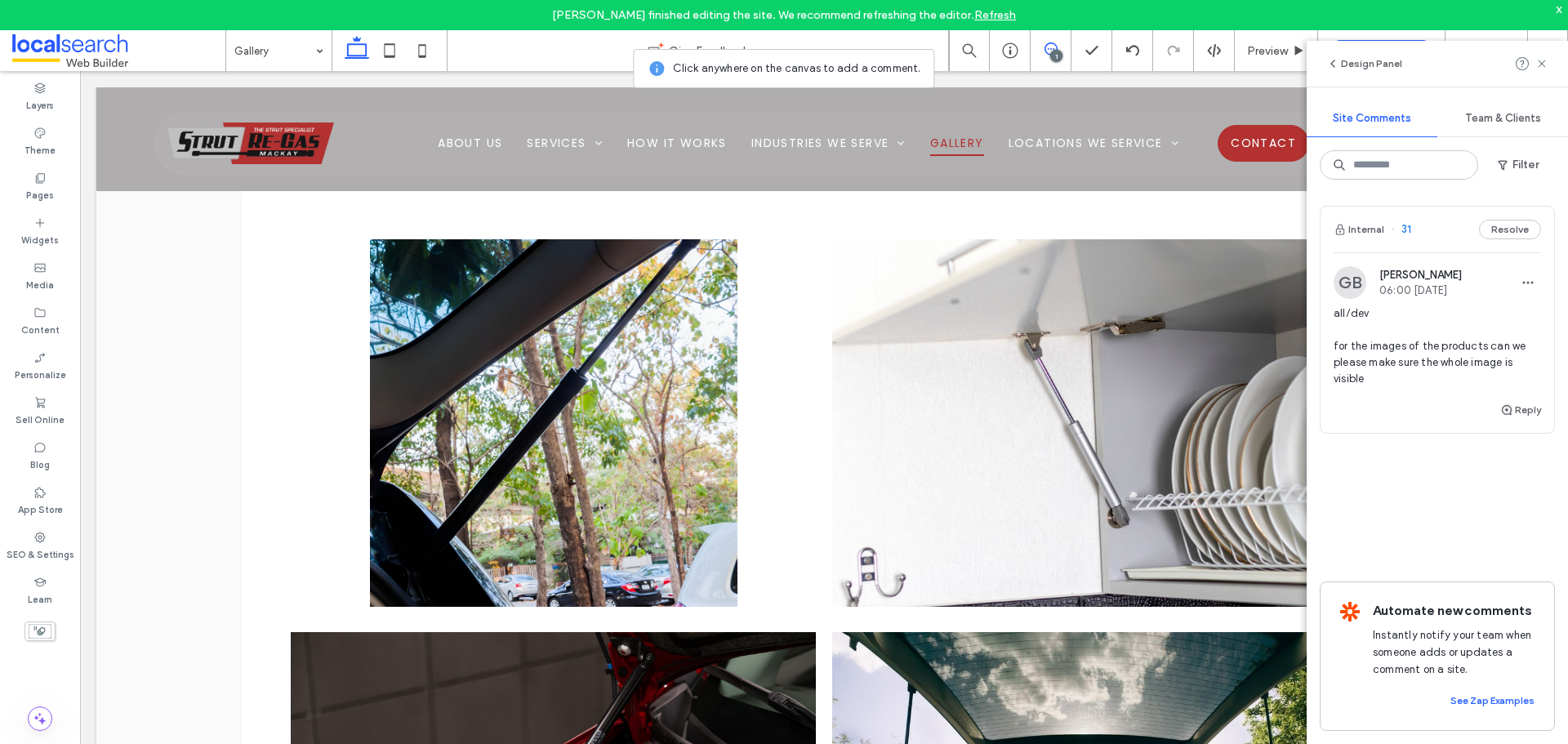
click at [1024, 449] on link at bounding box center [1095, 423] width 557 height 390
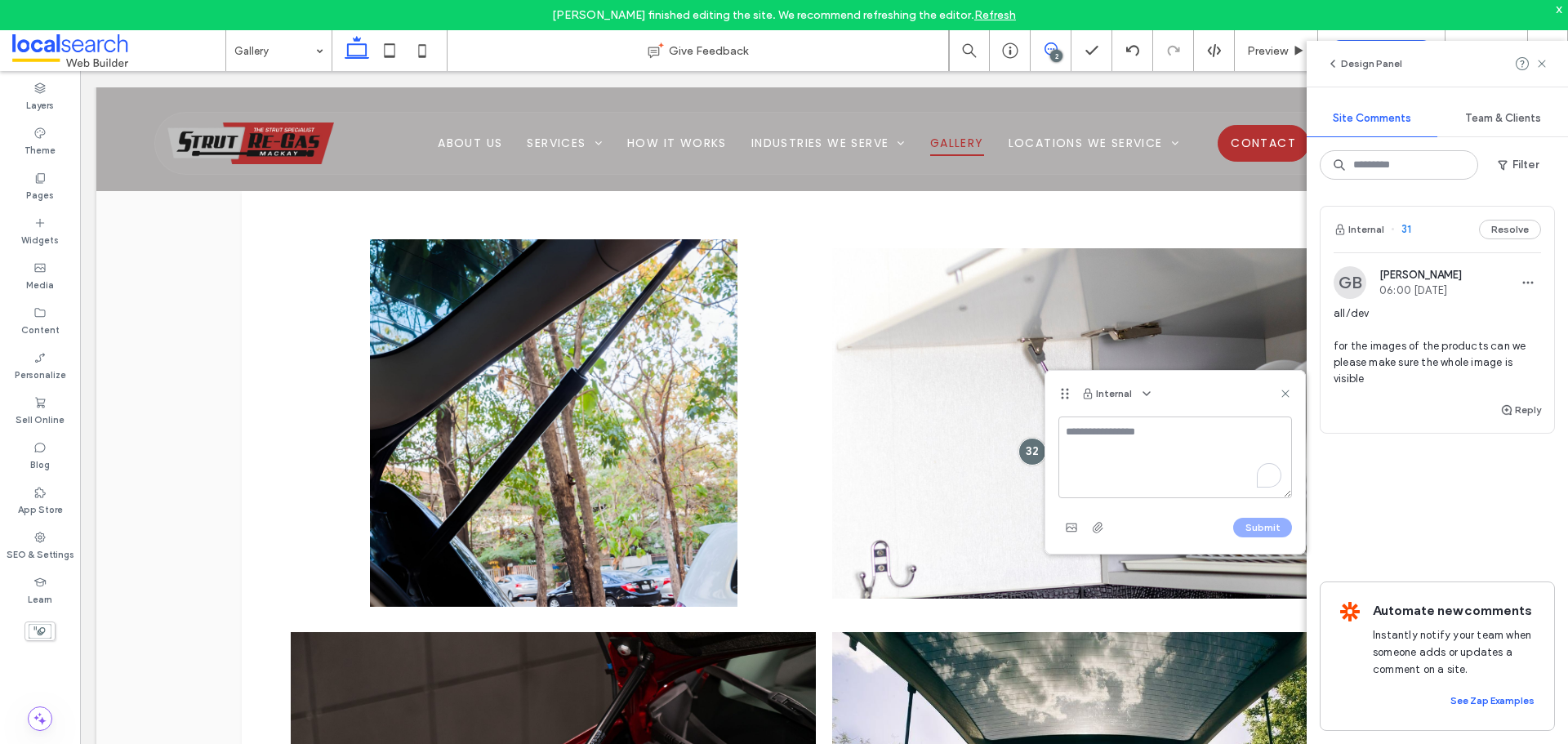
click at [1053, 51] on div "2" at bounding box center [1056, 56] width 12 height 12
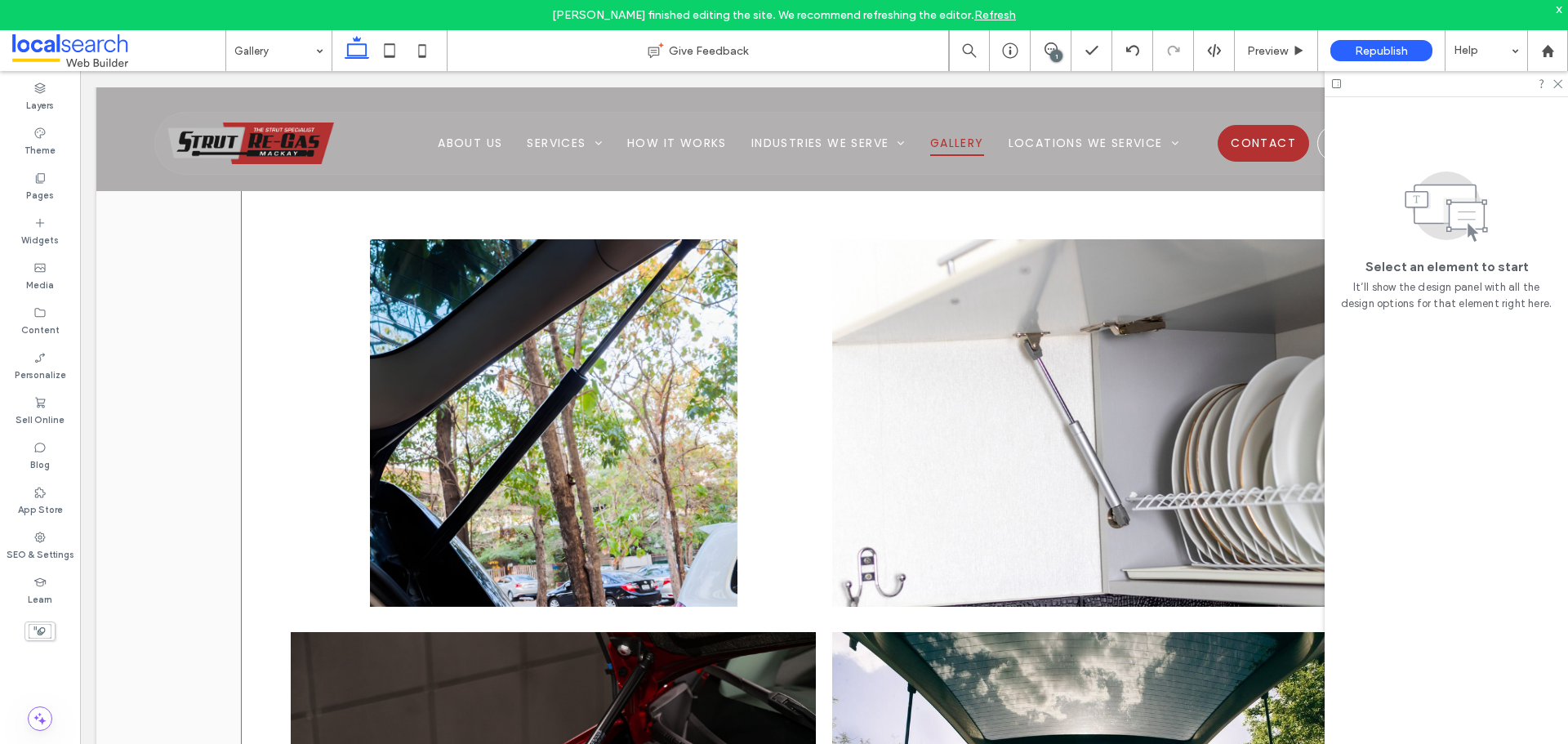
click at [1176, 356] on link at bounding box center [1095, 423] width 557 height 390
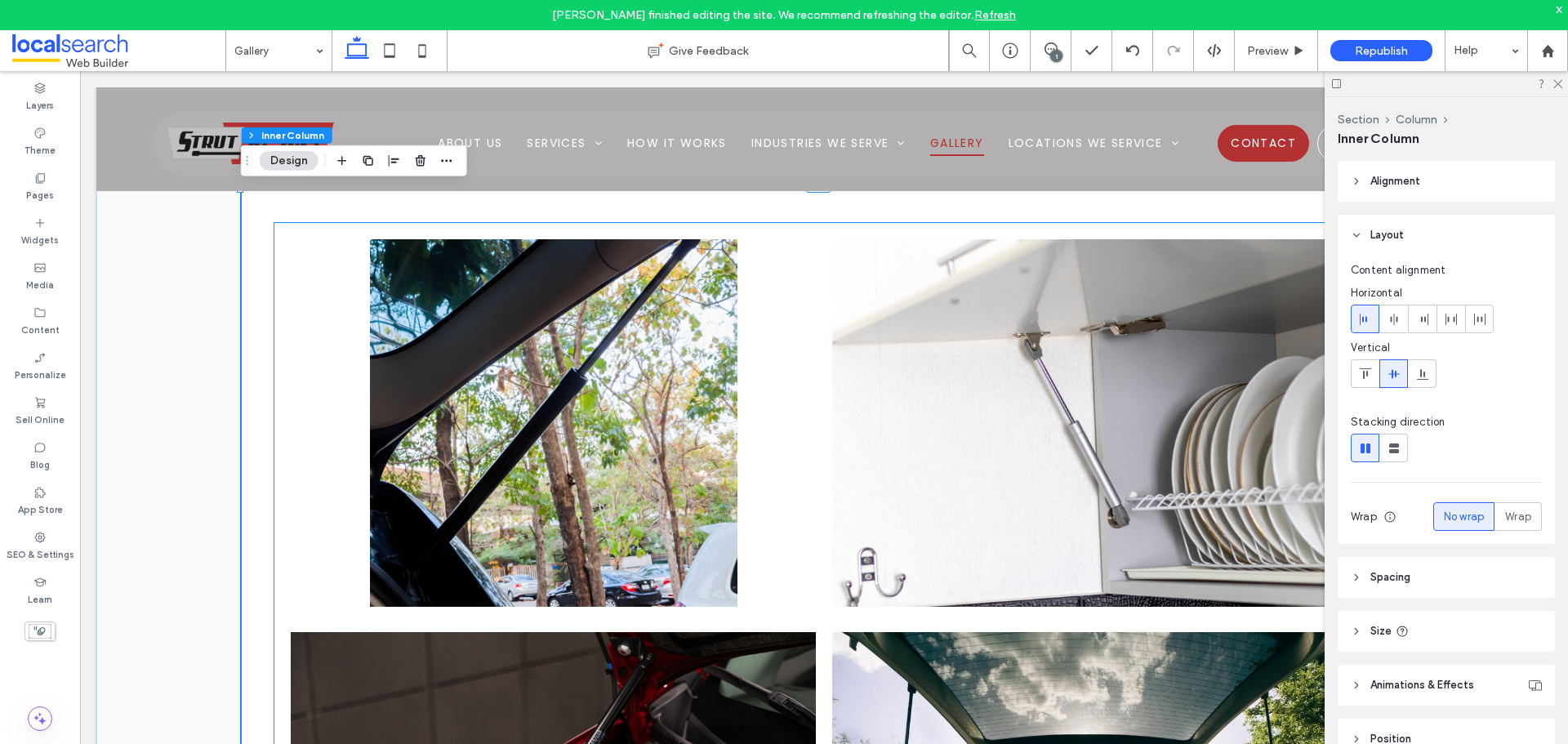
click at [1019, 403] on link at bounding box center [1095, 423] width 557 height 390
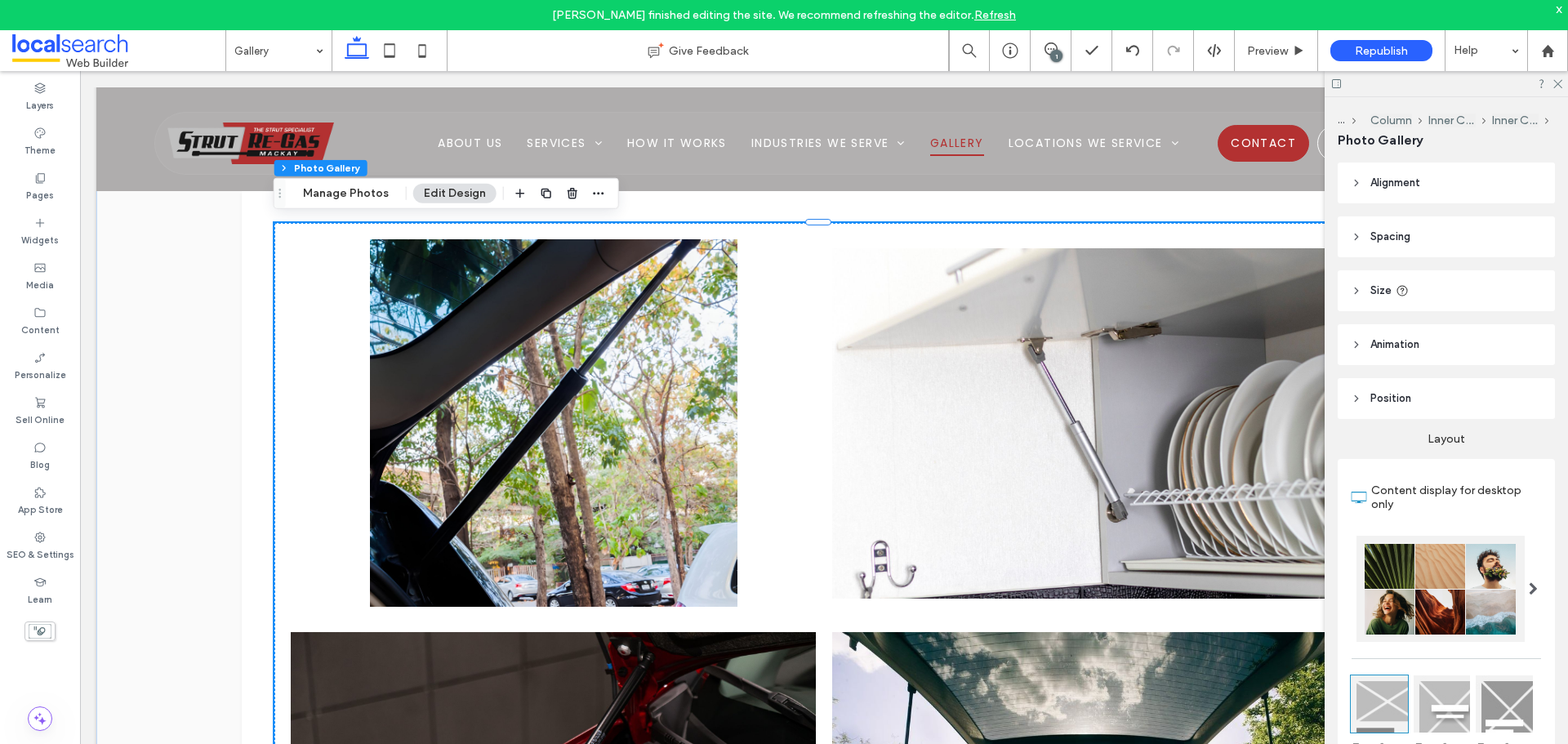
click at [1528, 592] on div at bounding box center [1534, 588] width 34 height 106
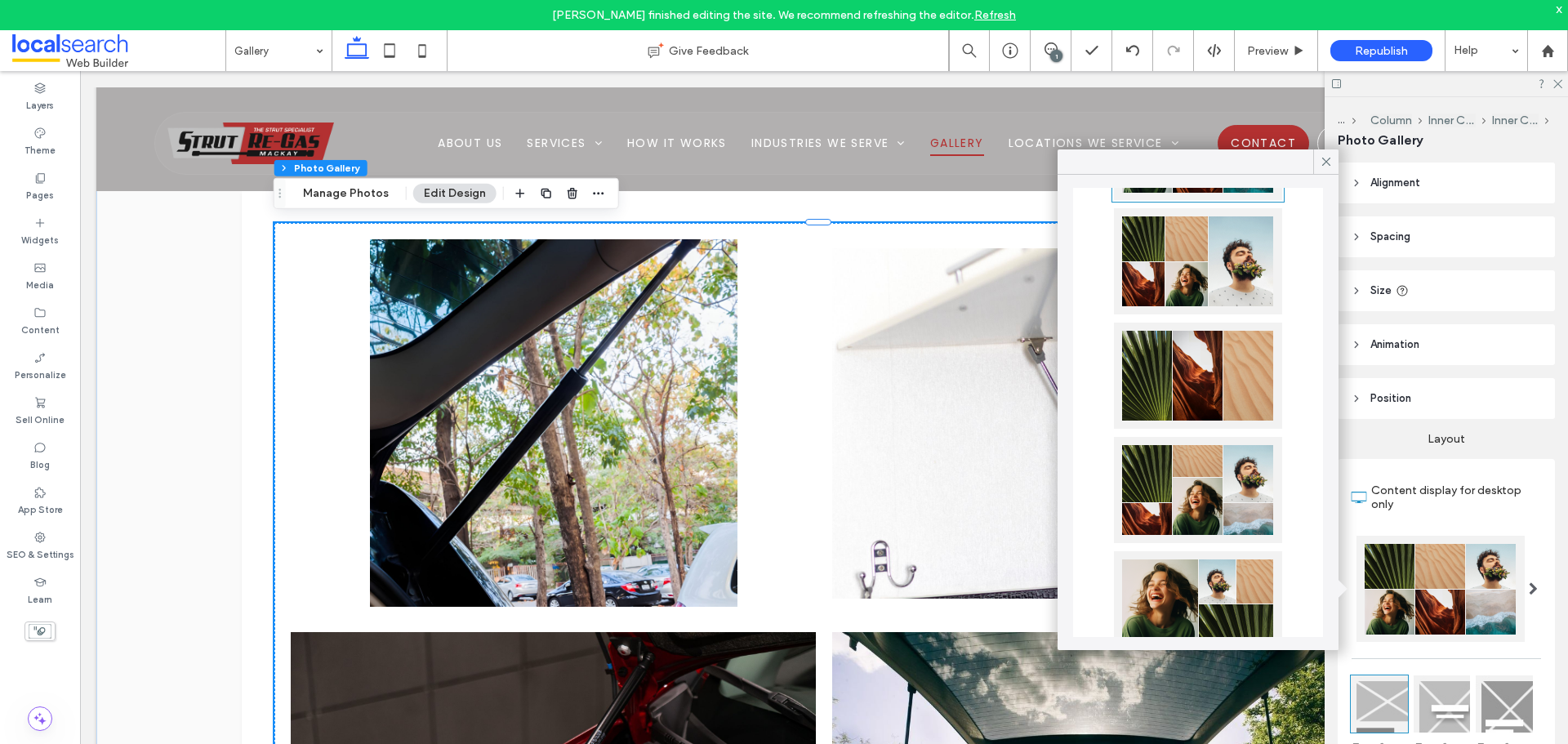
scroll to position [245, 0]
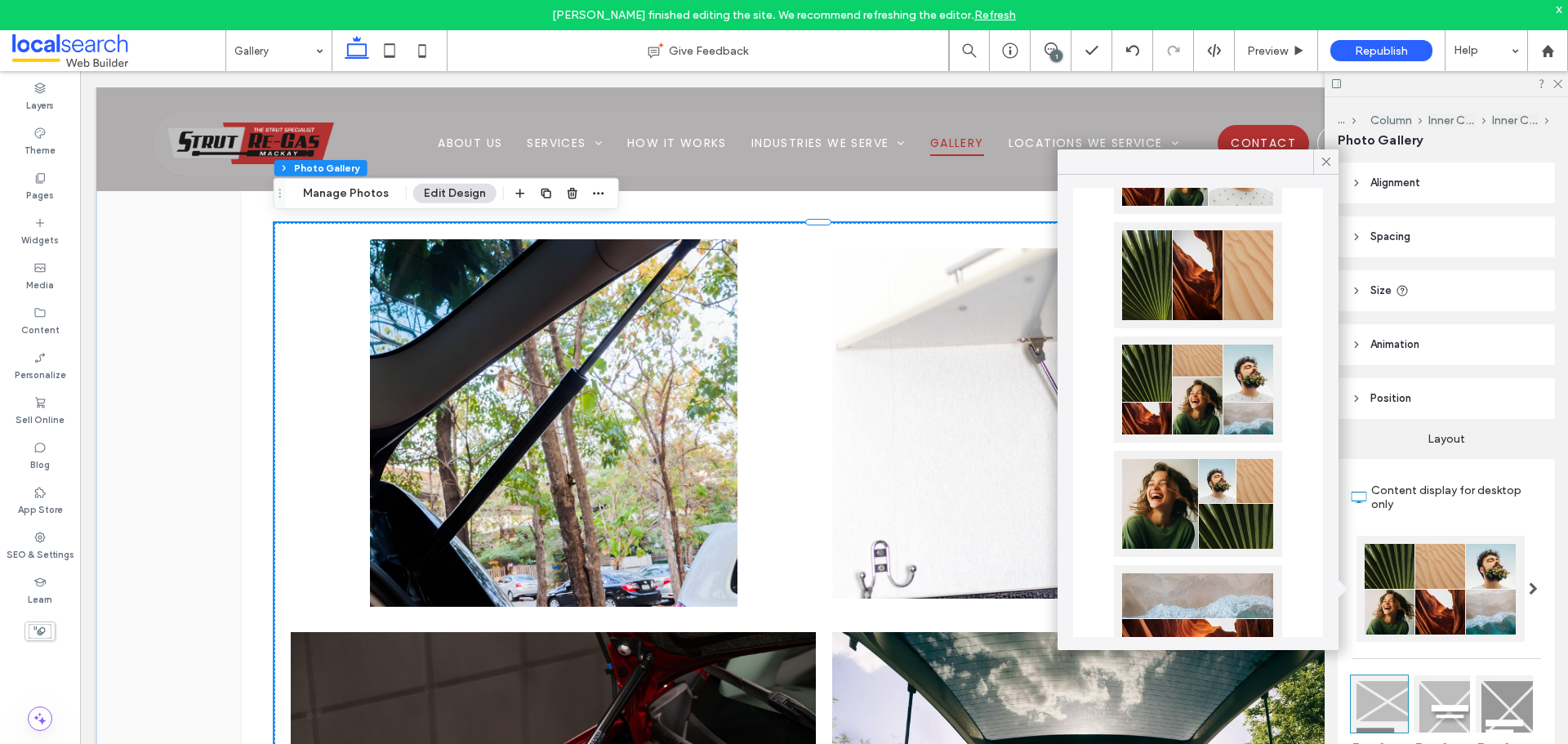
click at [1170, 514] on div at bounding box center [1198, 504] width 169 height 106
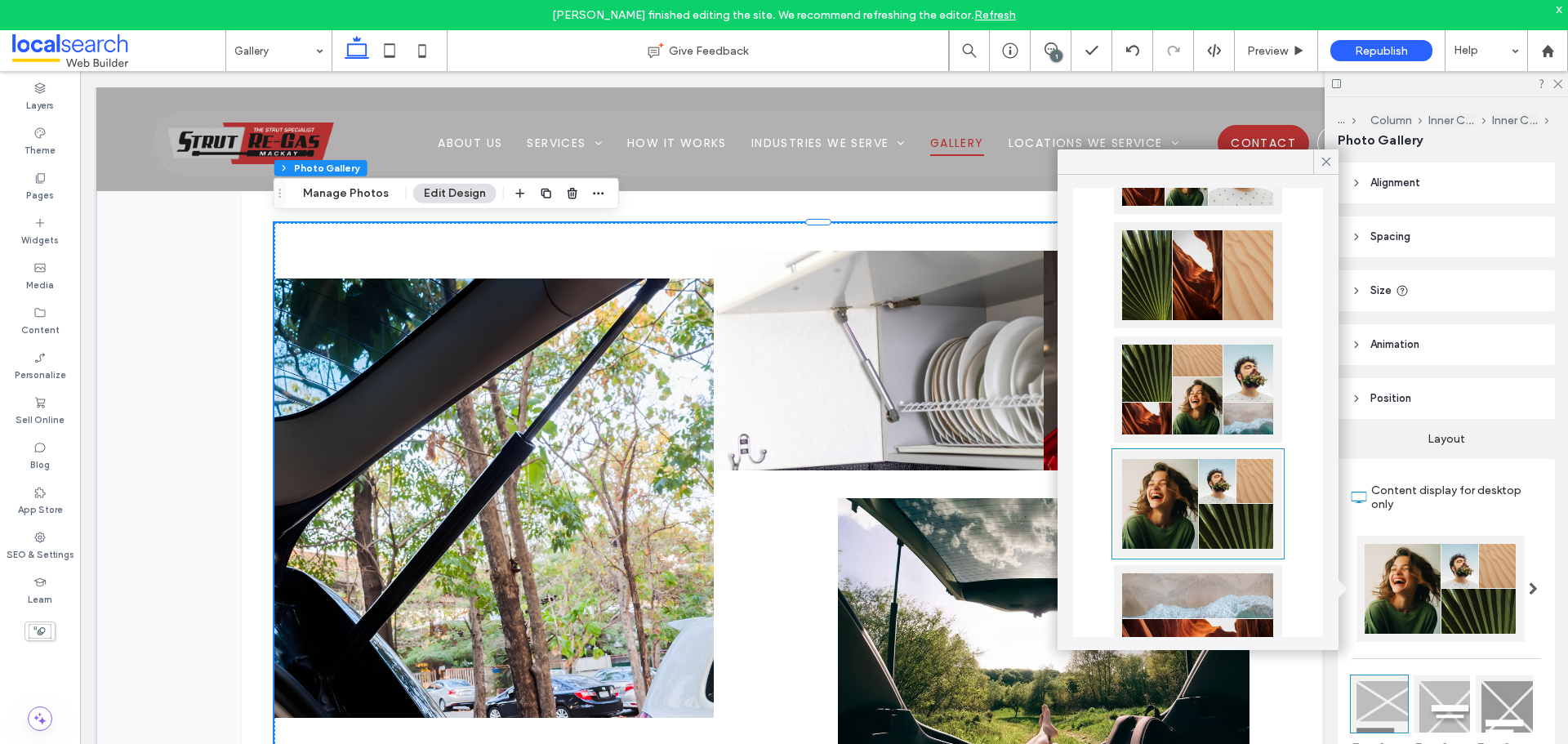
scroll to position [0, 0]
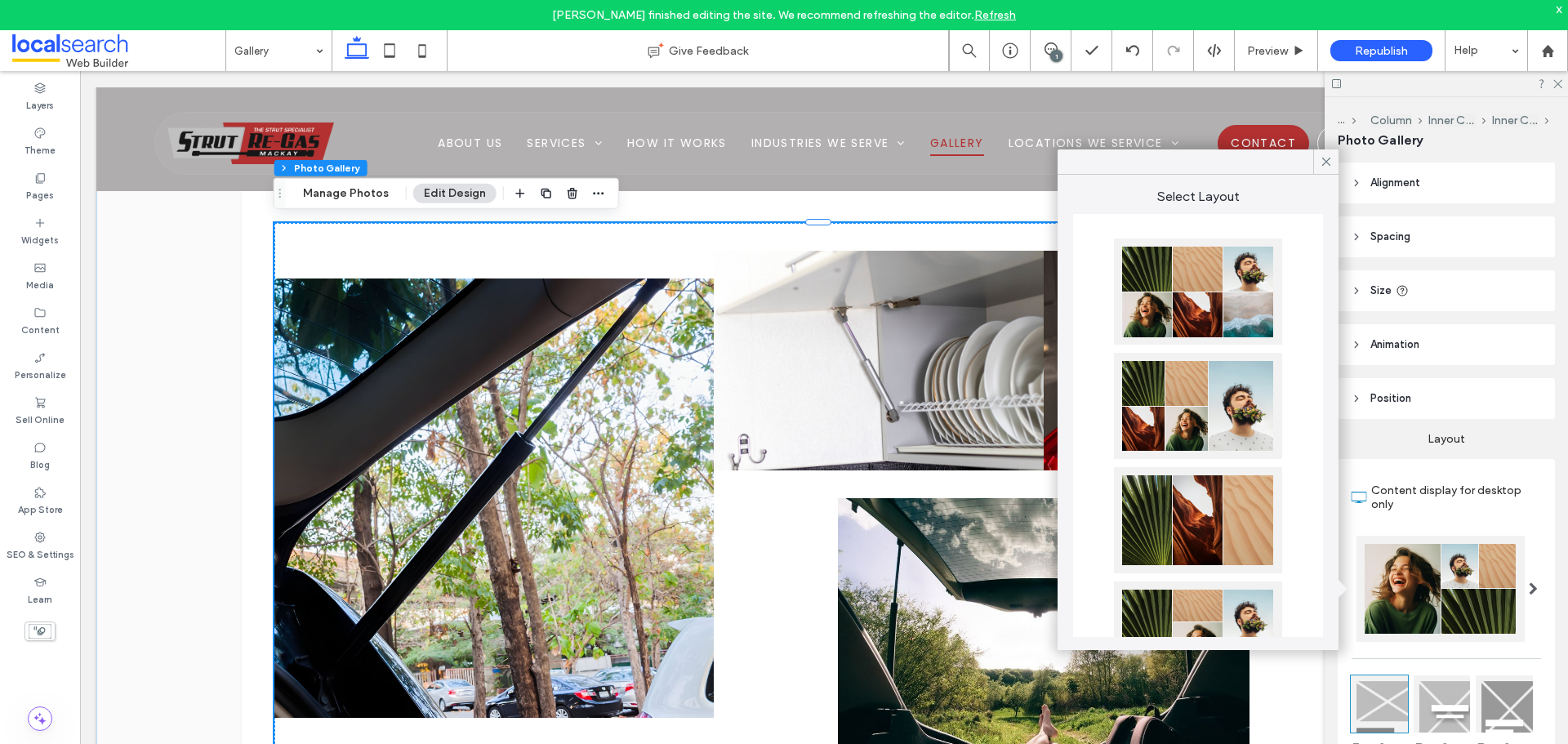
click at [1198, 291] on div at bounding box center [1198, 291] width 169 height 106
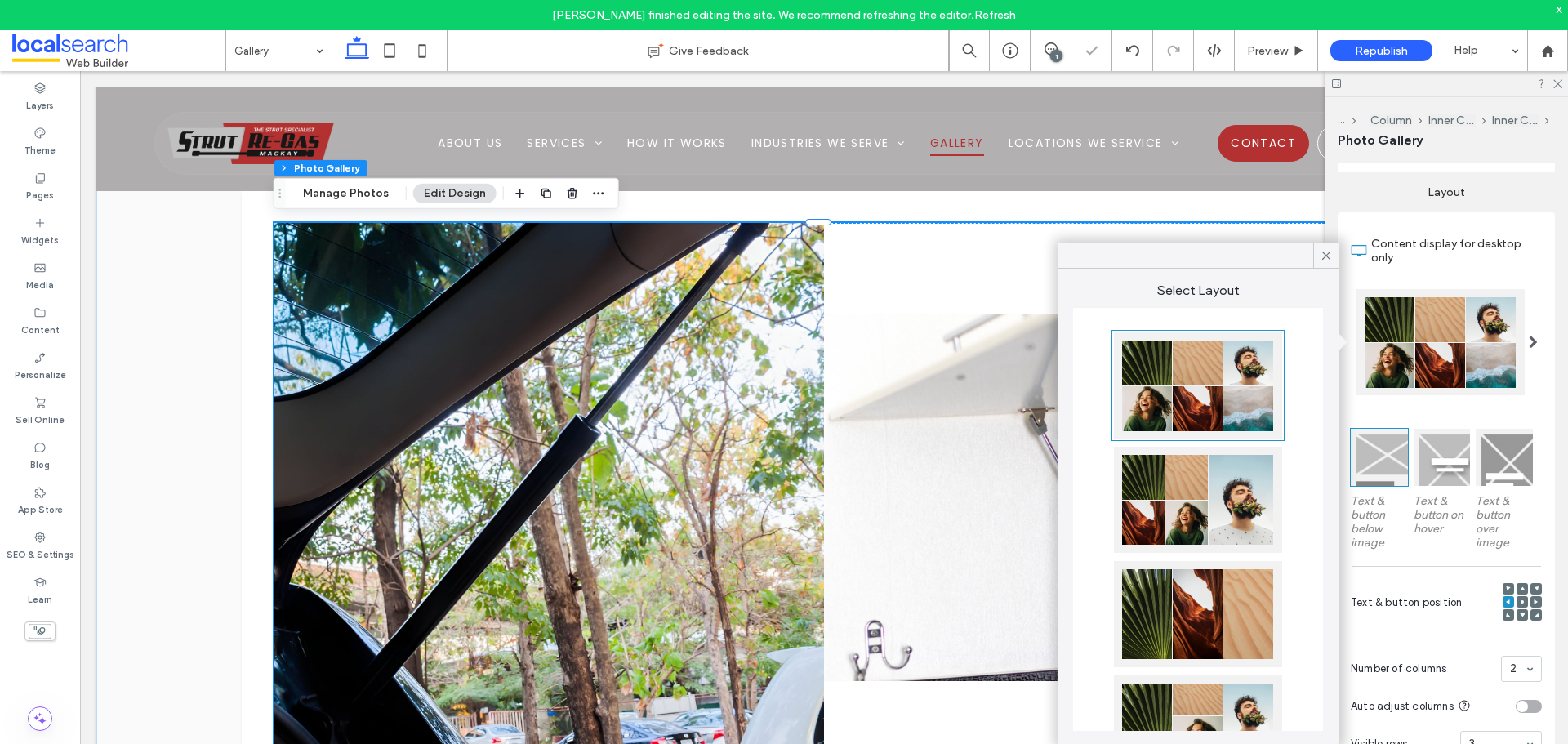
scroll to position [327, 0]
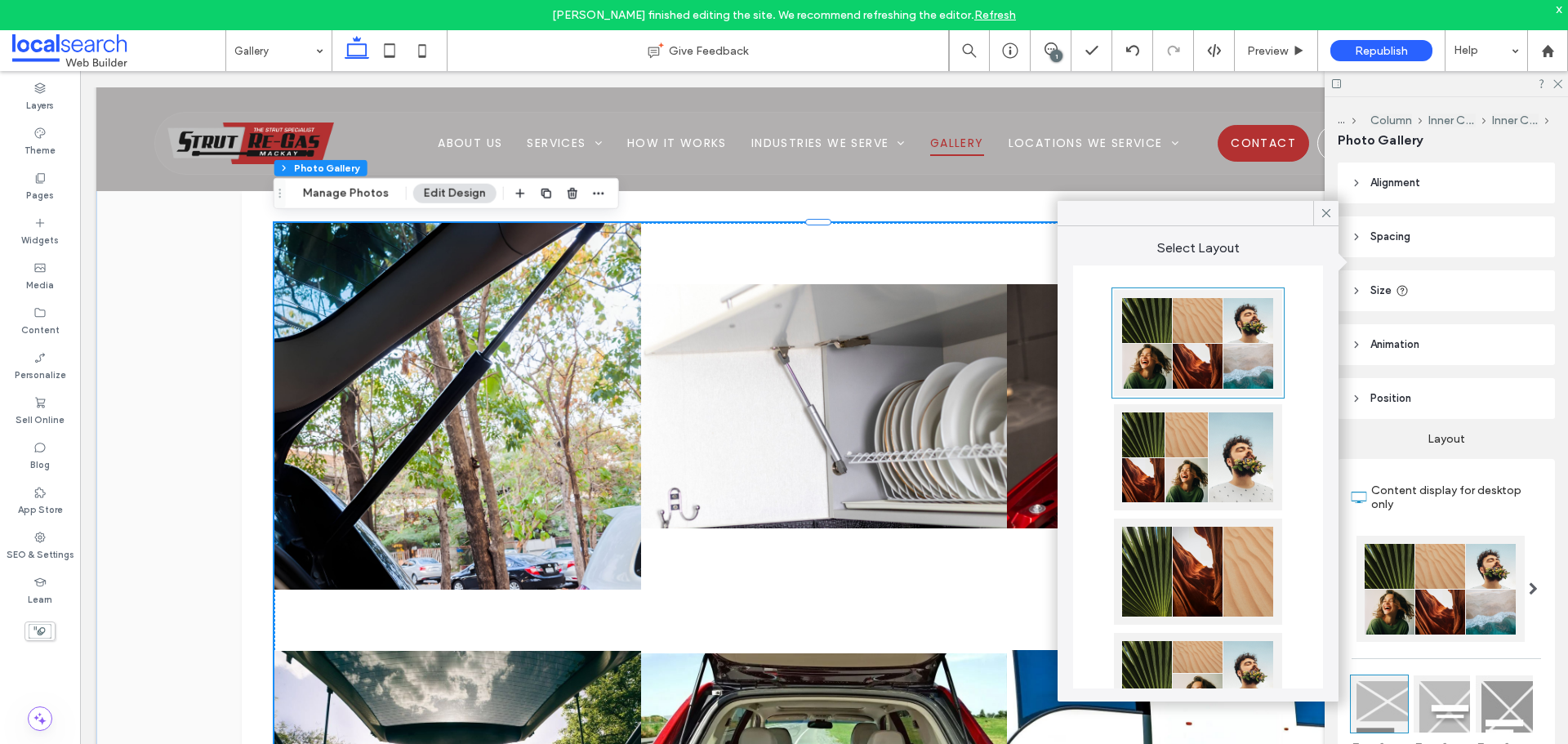
scroll to position [993, 0]
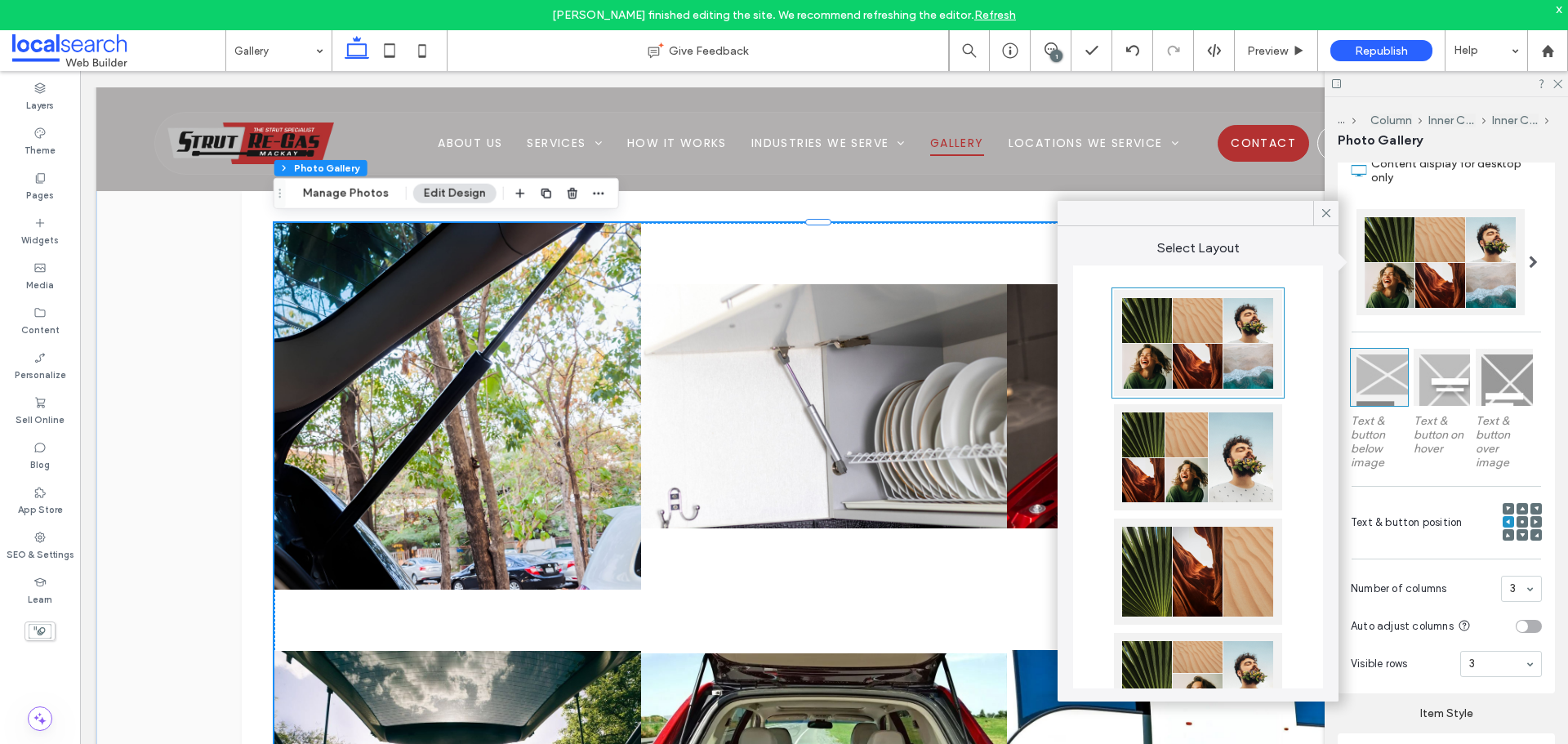
click at [1497, 569] on section "Number of columns 3" at bounding box center [1446, 588] width 192 height 43
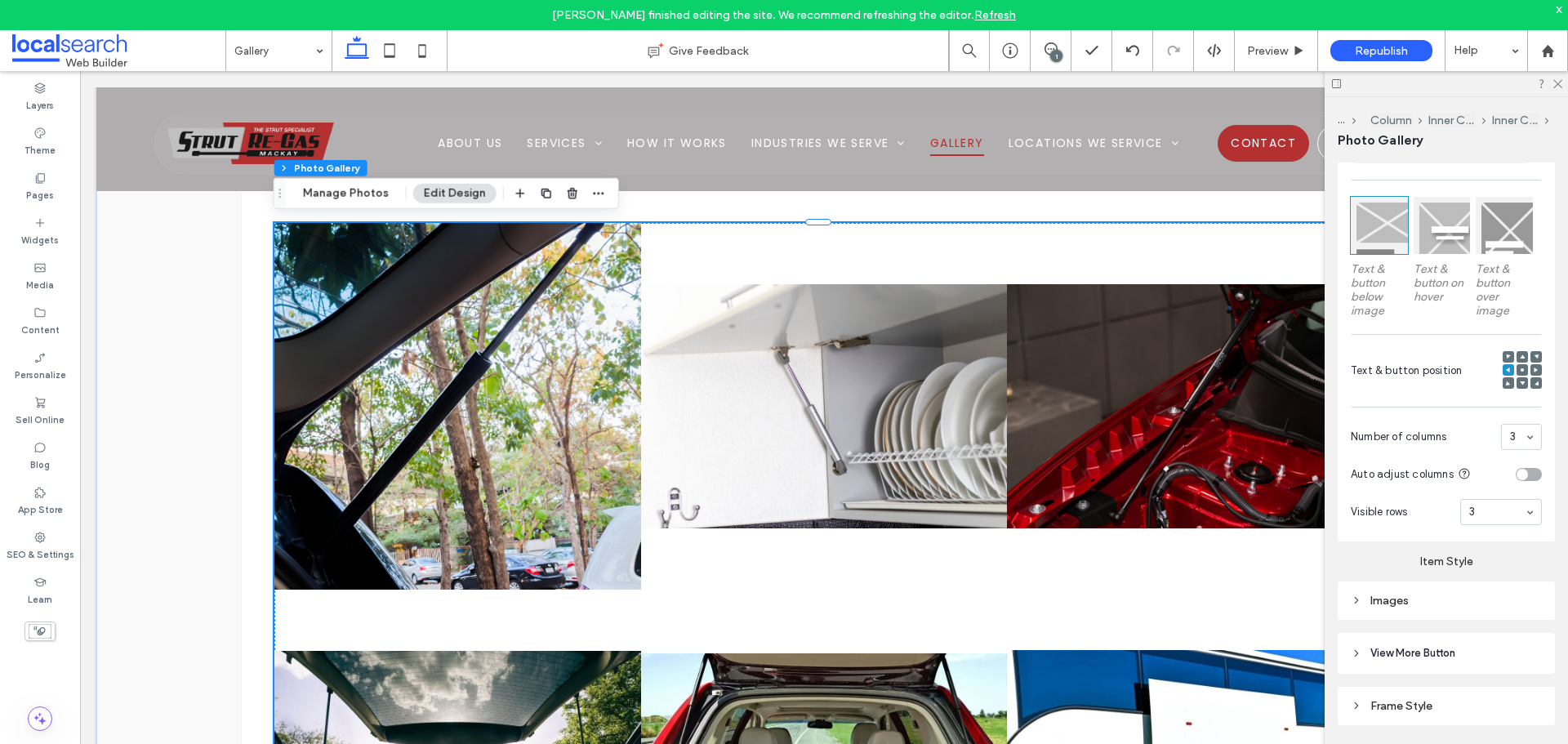
scroll to position [499, 0]
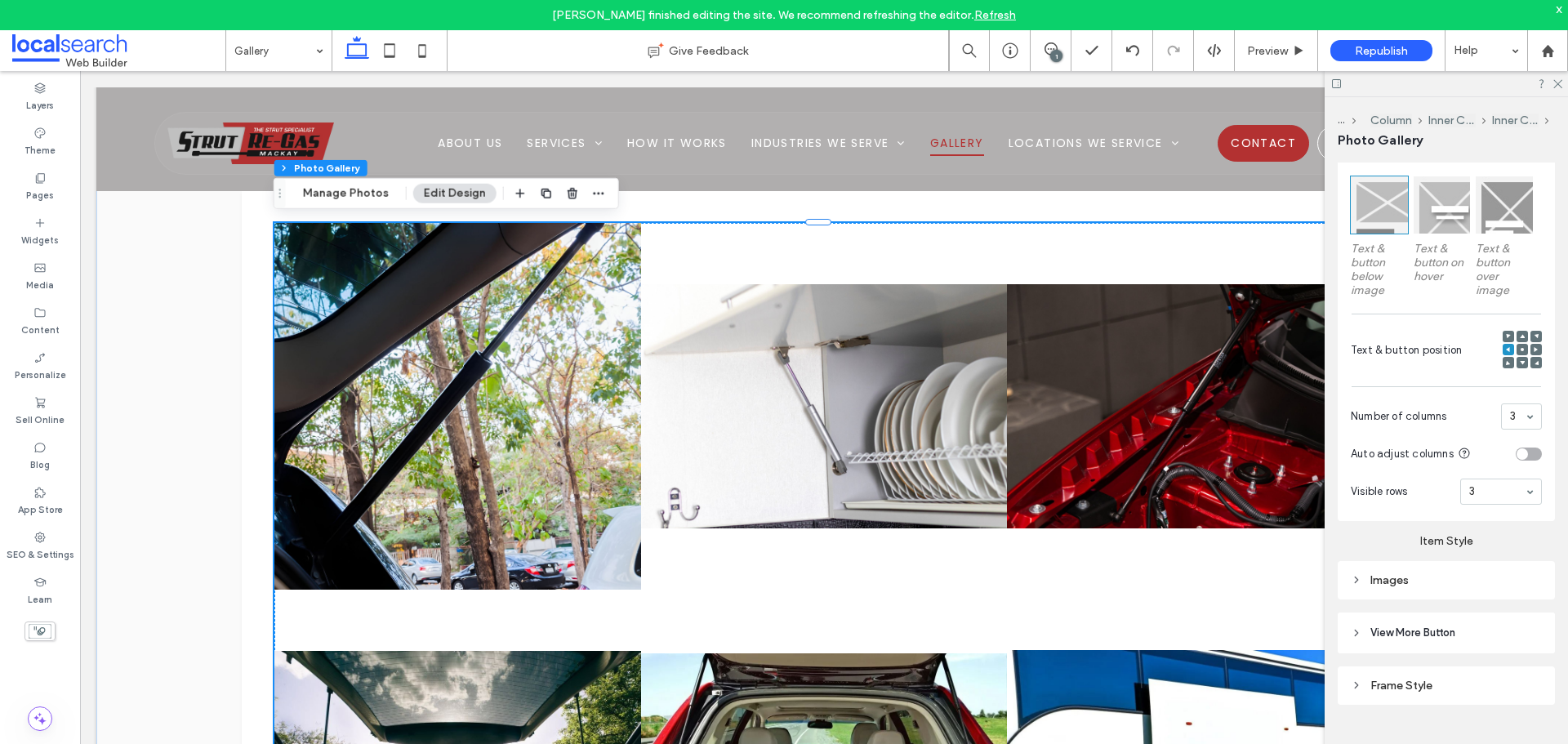
click at [1465, 590] on div "Images" at bounding box center [1446, 580] width 217 height 38
click at [1406, 573] on div "Images" at bounding box center [1446, 580] width 192 height 14
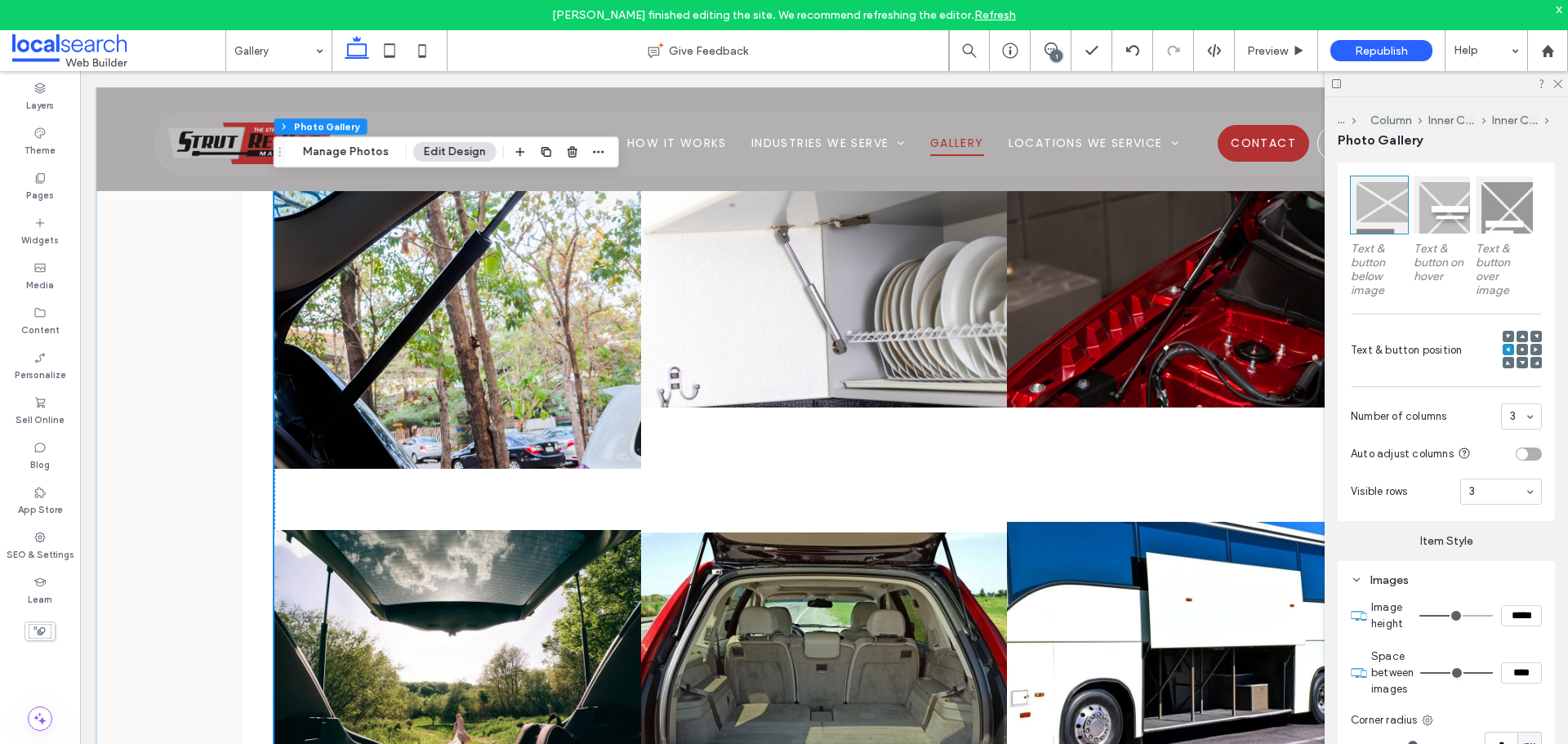
scroll to position [1156, 0]
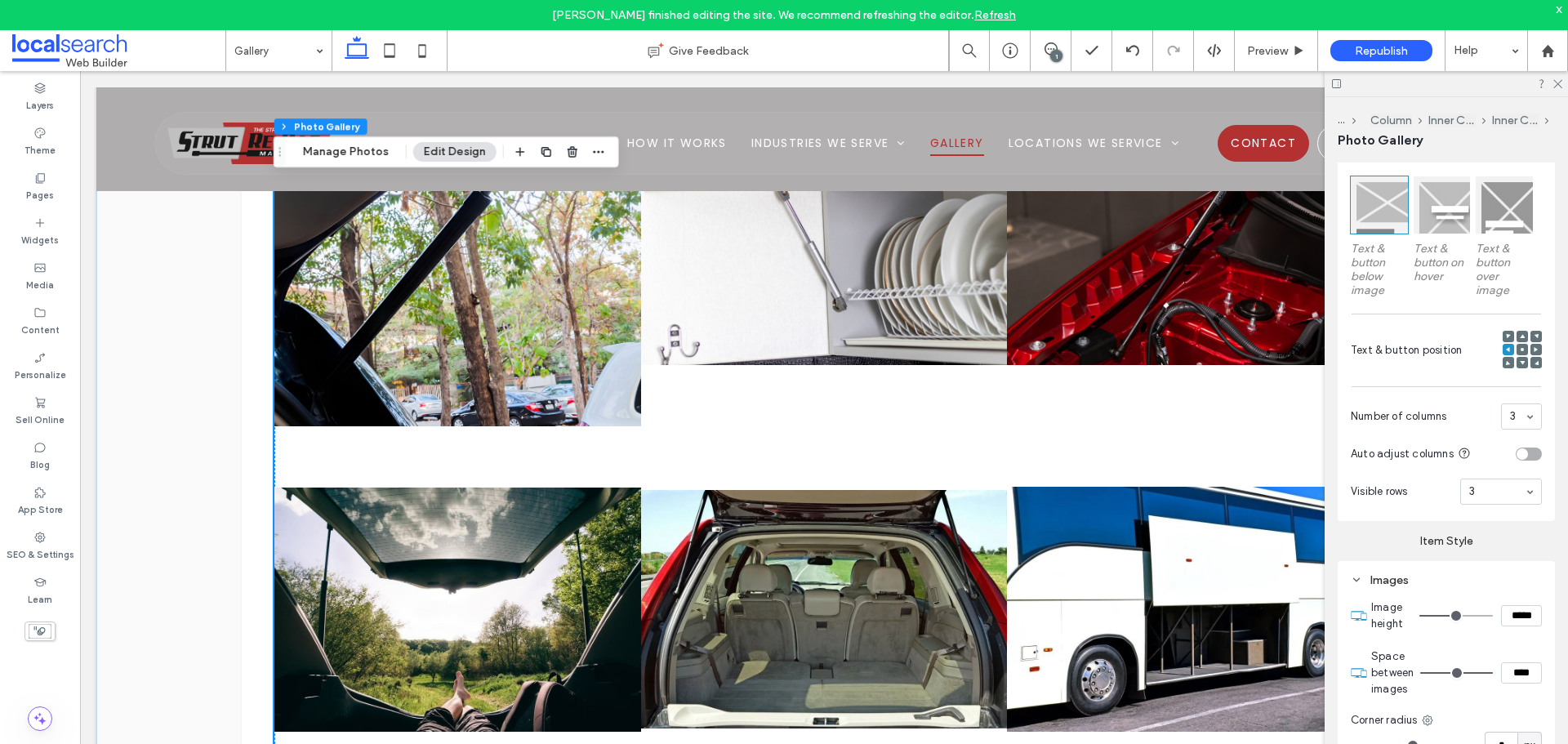
click at [1510, 618] on input "*****" at bounding box center [1521, 615] width 41 height 21
type input "*****"
type input "***"
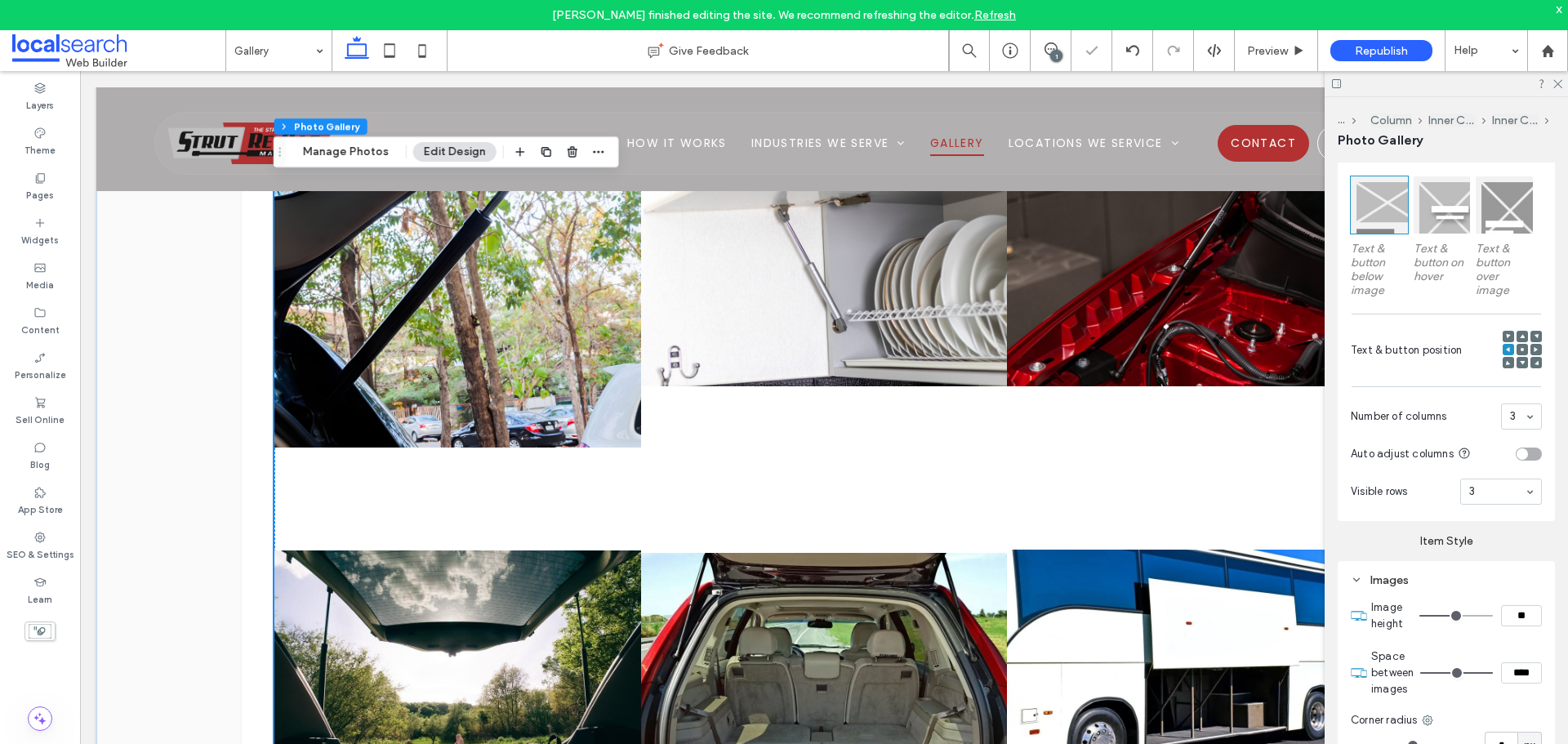
type input "*"
type input "*****"
type input "***"
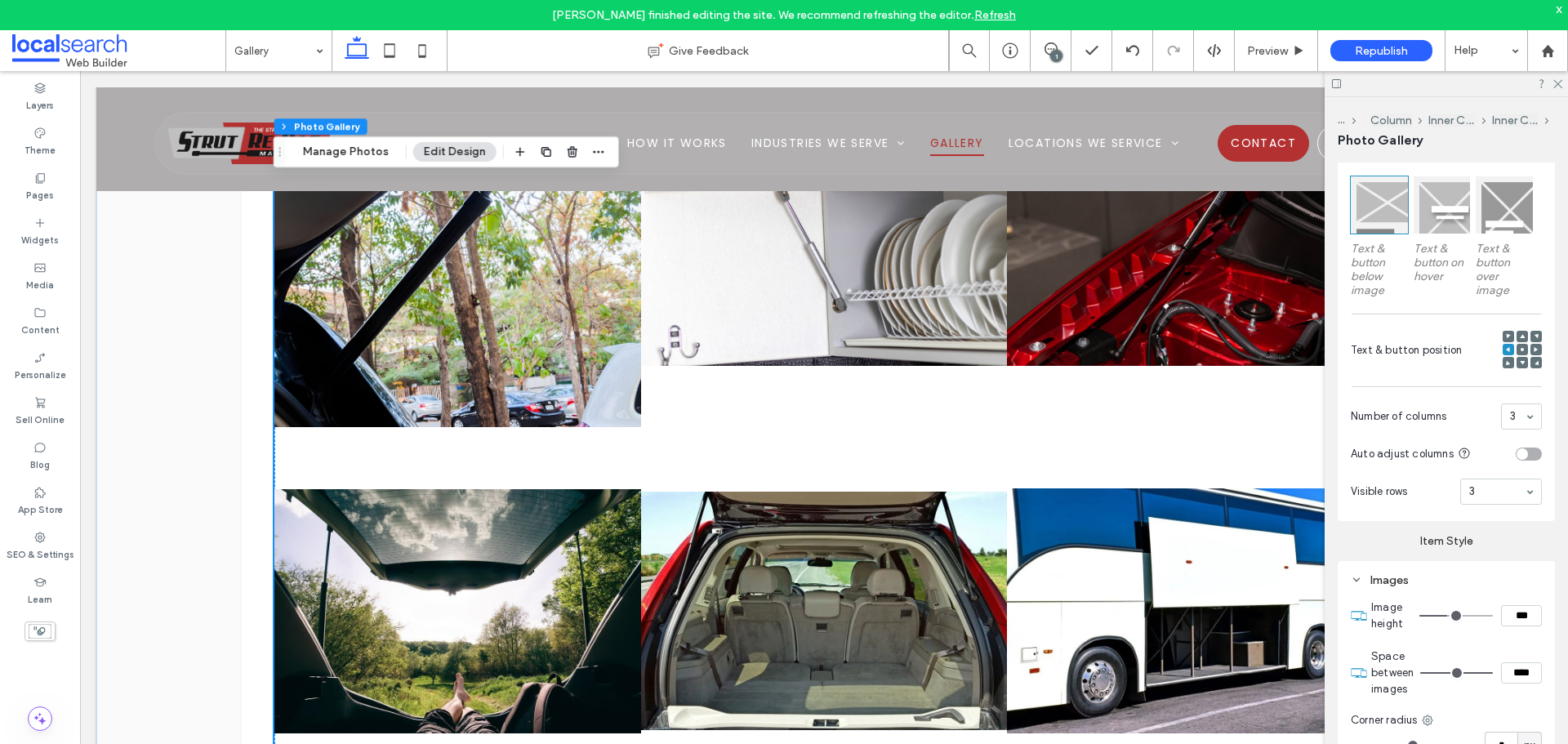
type input "*****"
type input "***"
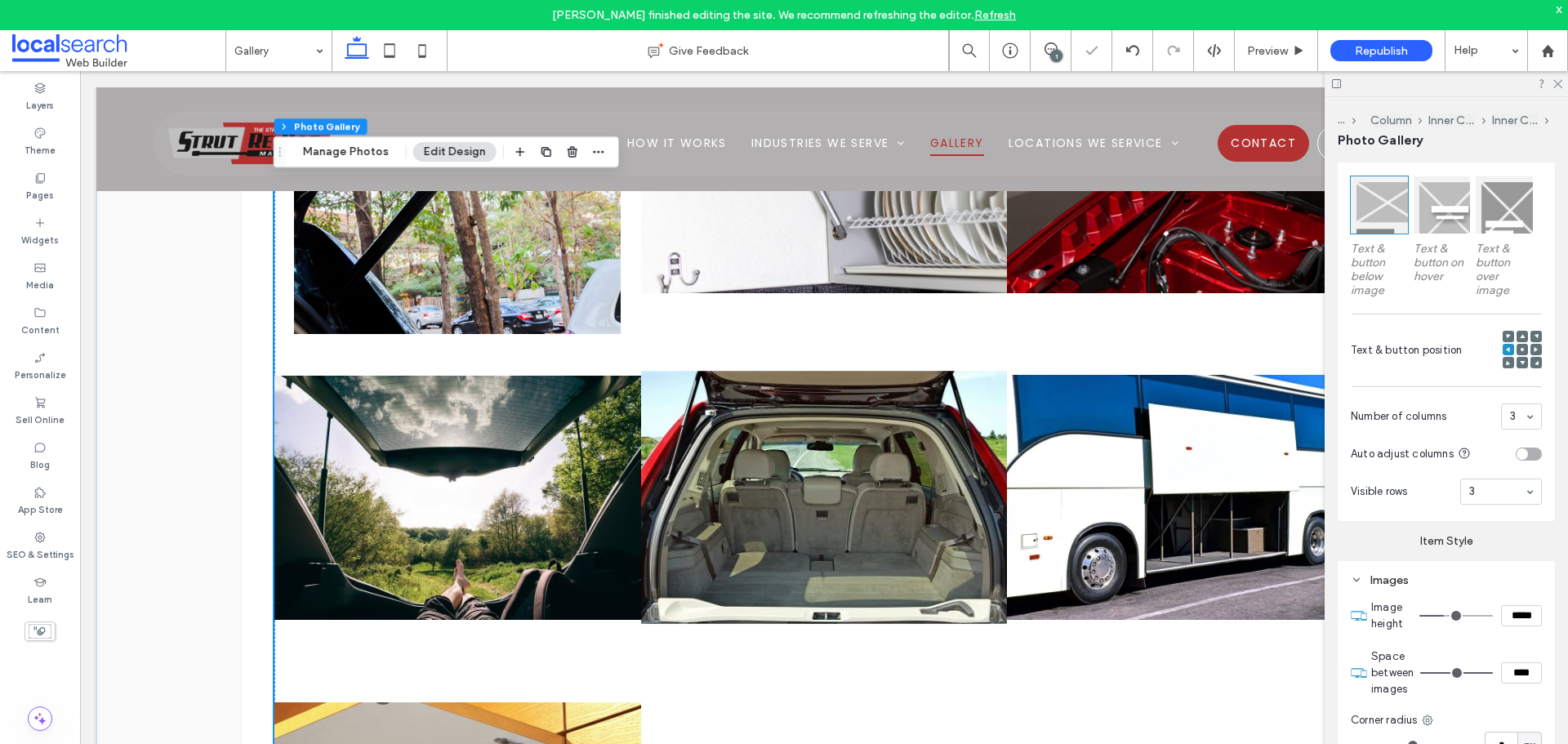
scroll to position [1238, 0]
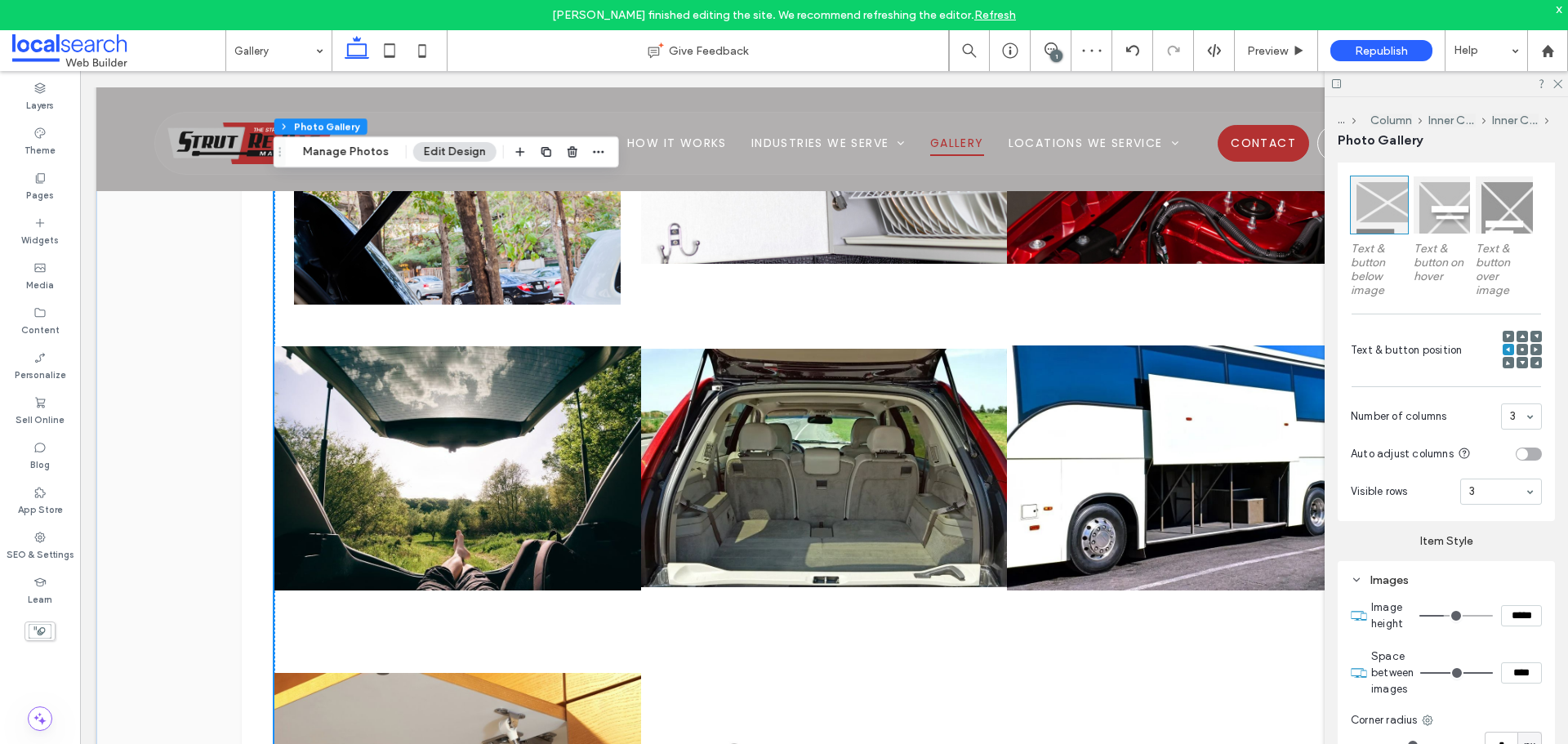
click at [1512, 667] on input "****" at bounding box center [1521, 672] width 41 height 21
type input "**"
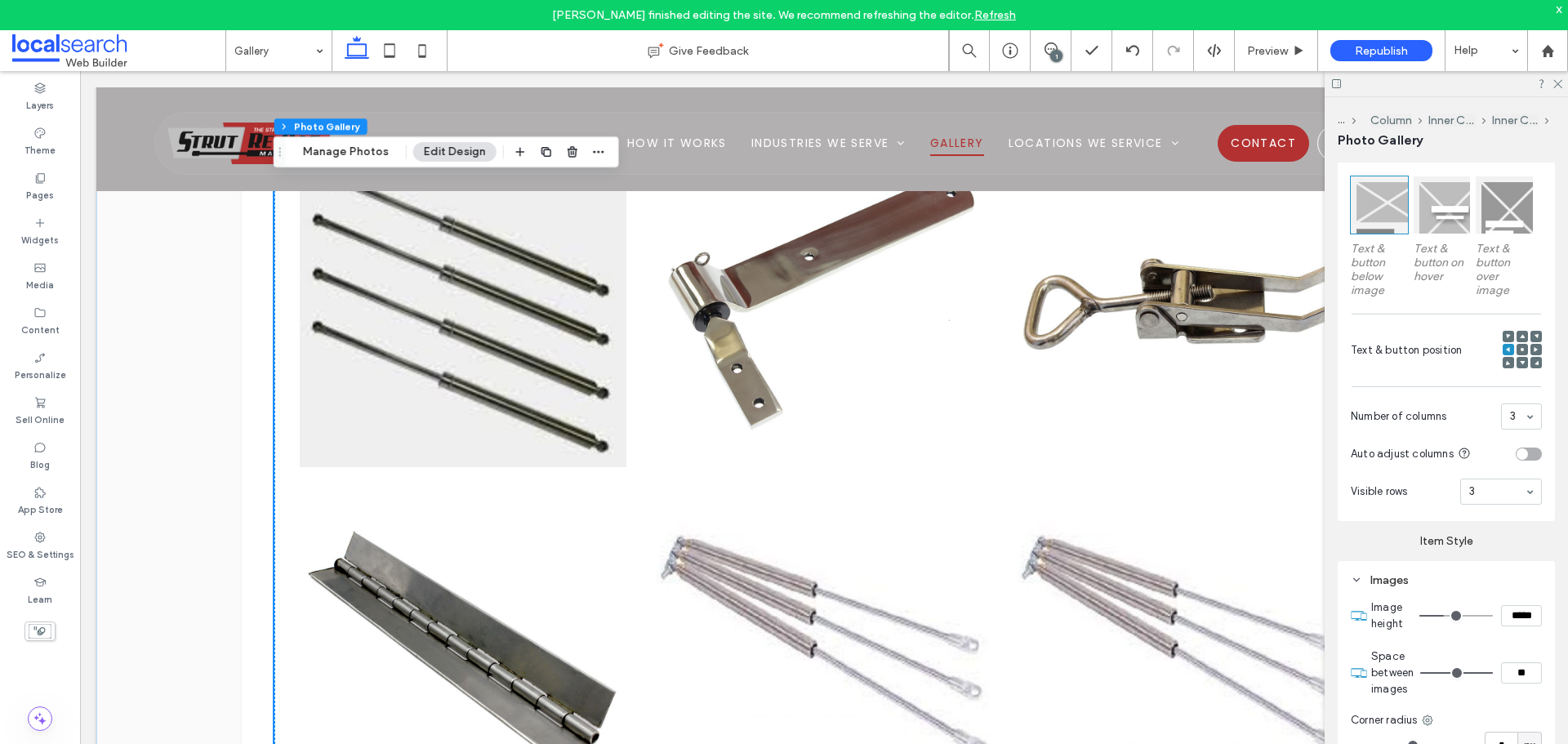
scroll to position [2462, 0]
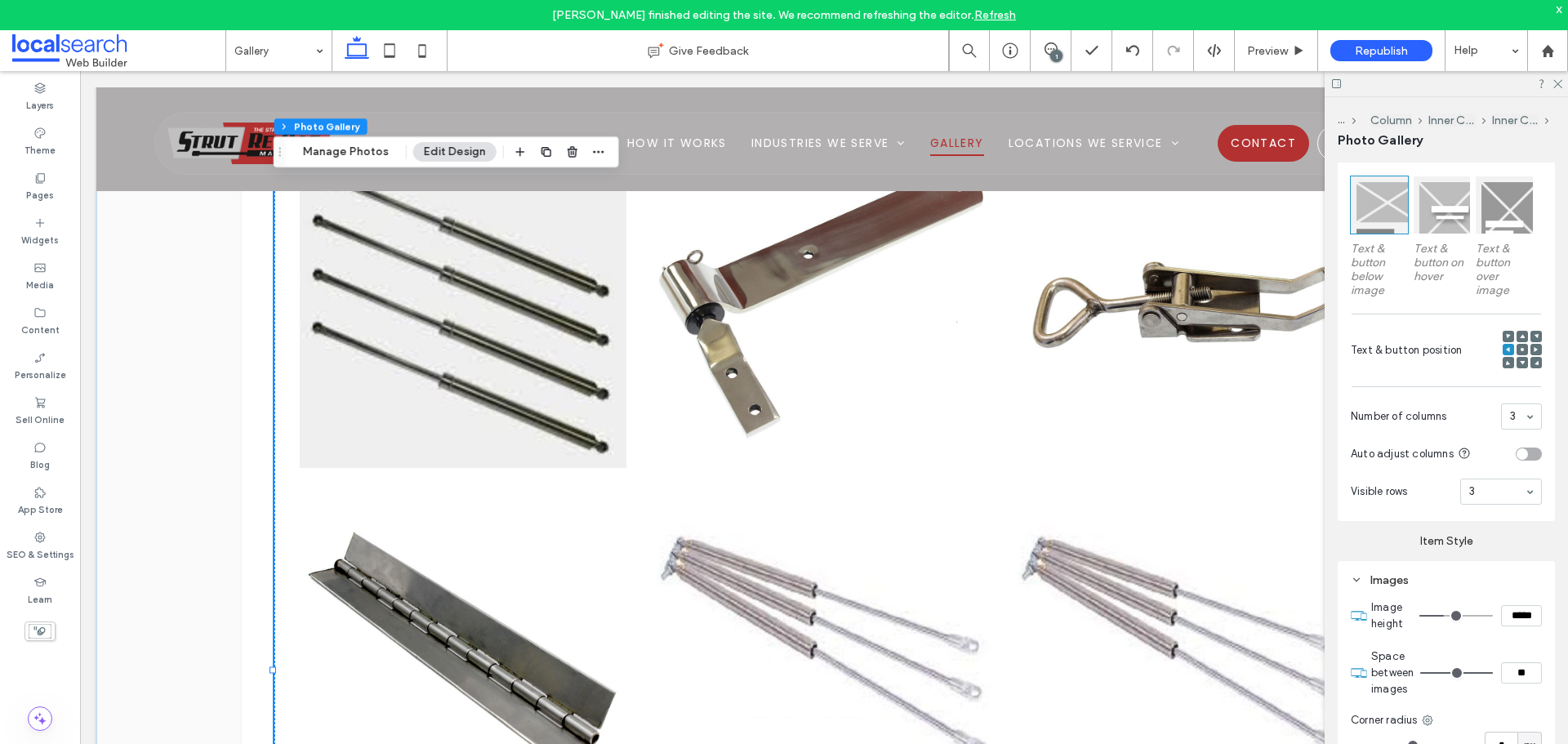
click at [859, 415] on link at bounding box center [824, 304] width 365 height 346
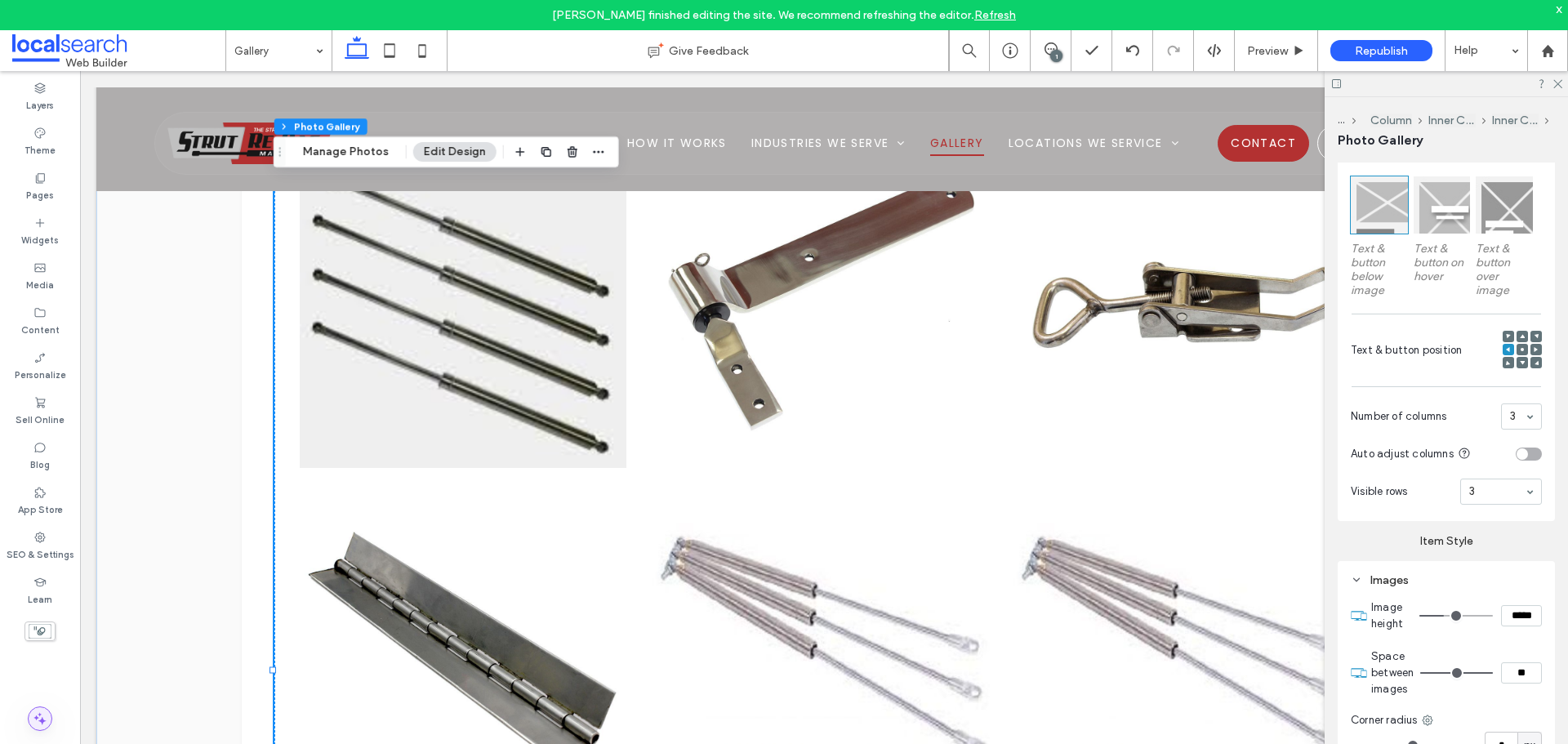
click at [34, 721] on icon at bounding box center [40, 718] width 16 height 16
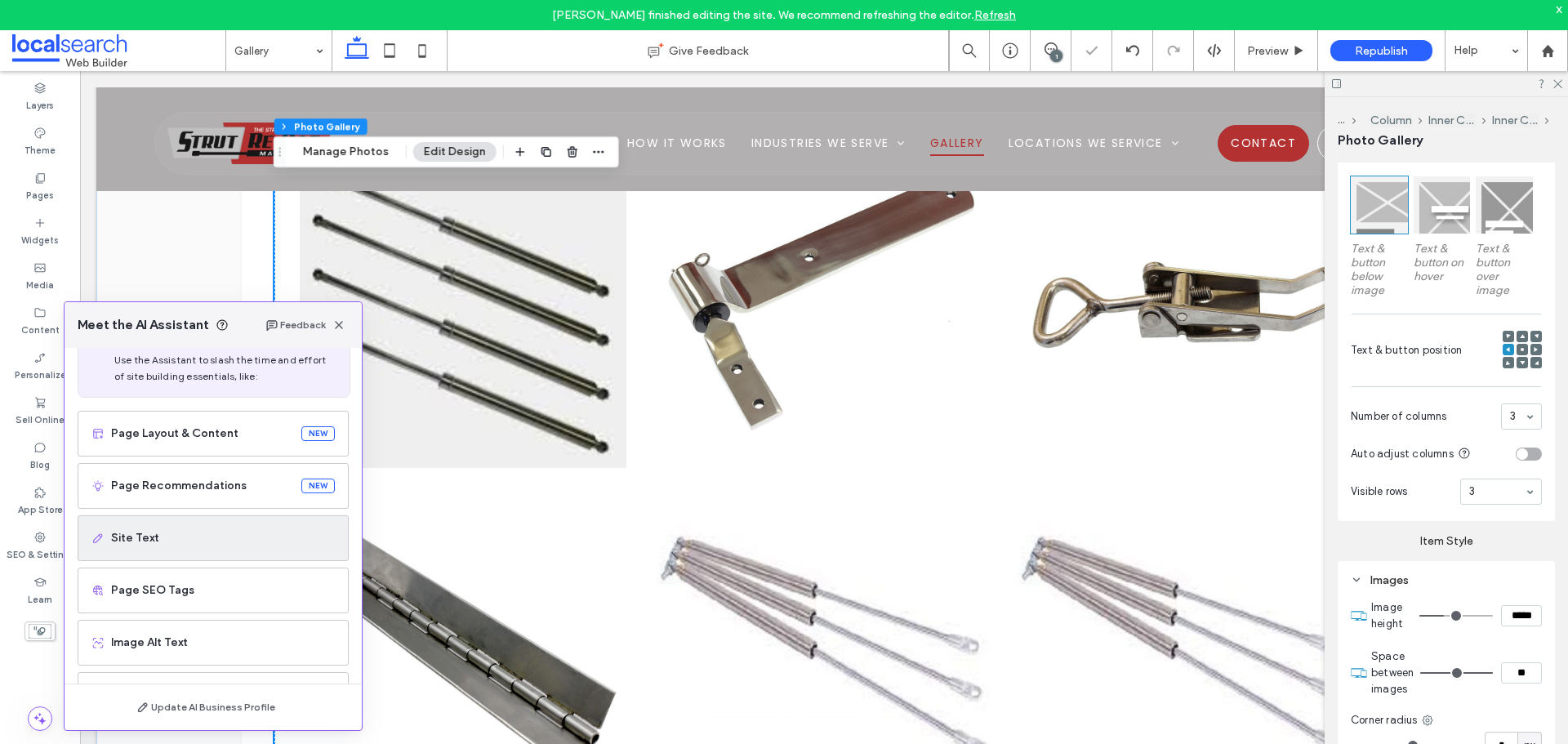
scroll to position [104, 0]
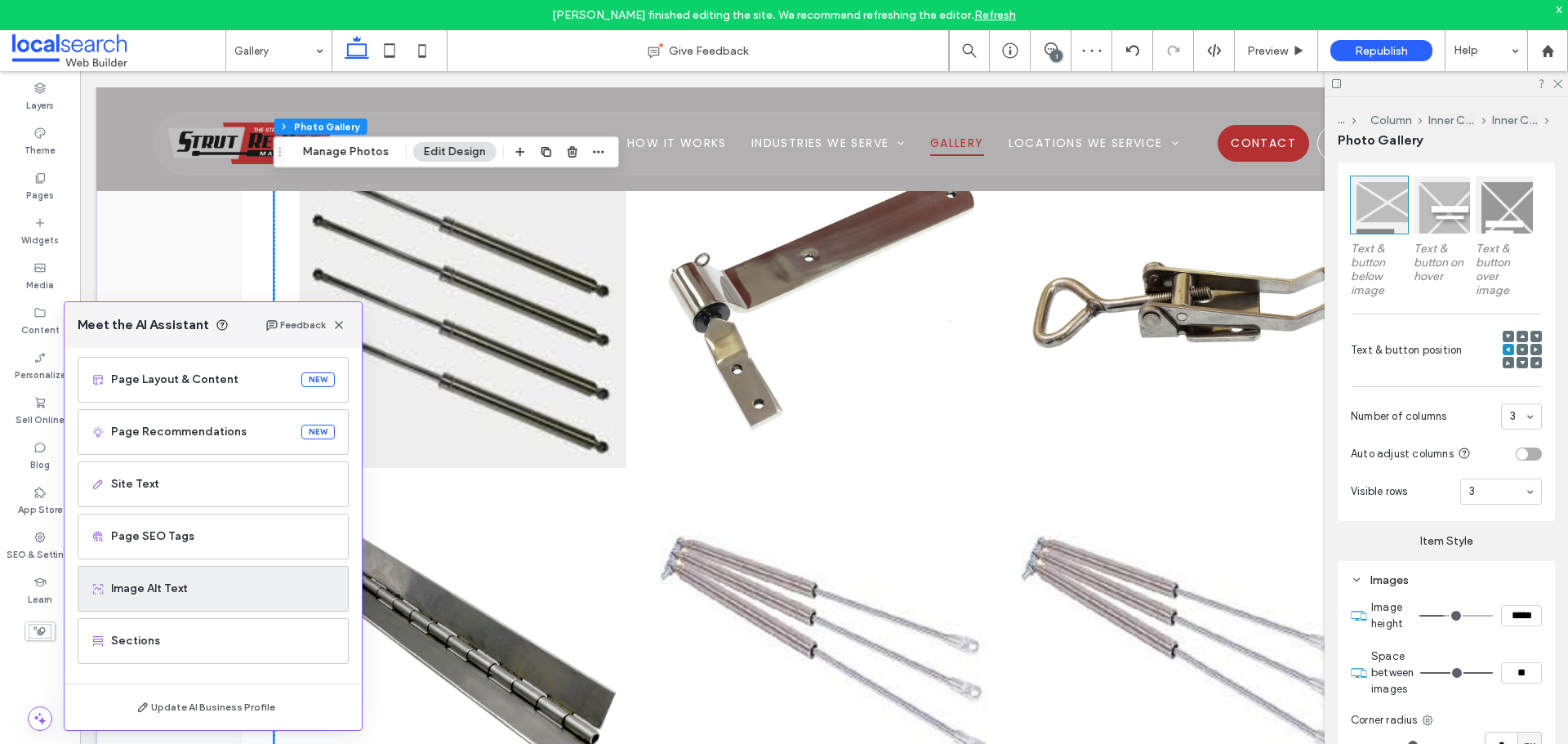
click at [241, 590] on span "Image Alt Text" at bounding box center [222, 588] width 223 height 16
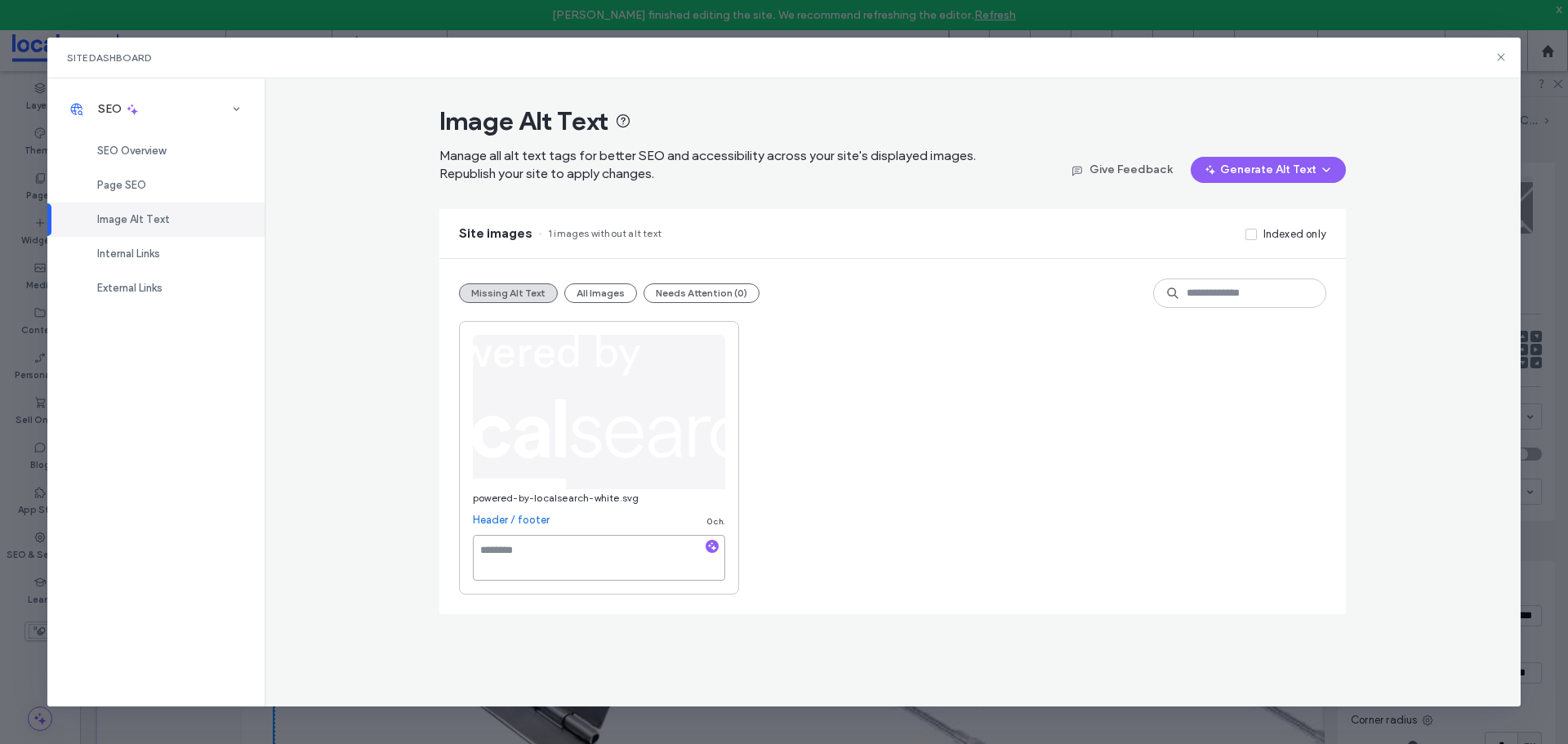
click at [560, 548] on textarea at bounding box center [598, 558] width 252 height 46
click at [494, 548] on textarea "To enrich screen reader interactions, please activate Accessibility in Grammarl…" at bounding box center [598, 558] width 252 height 46
paste textarea "**********"
type textarea "**********"
click at [860, 516] on div "**********" at bounding box center [893, 458] width 868 height 273
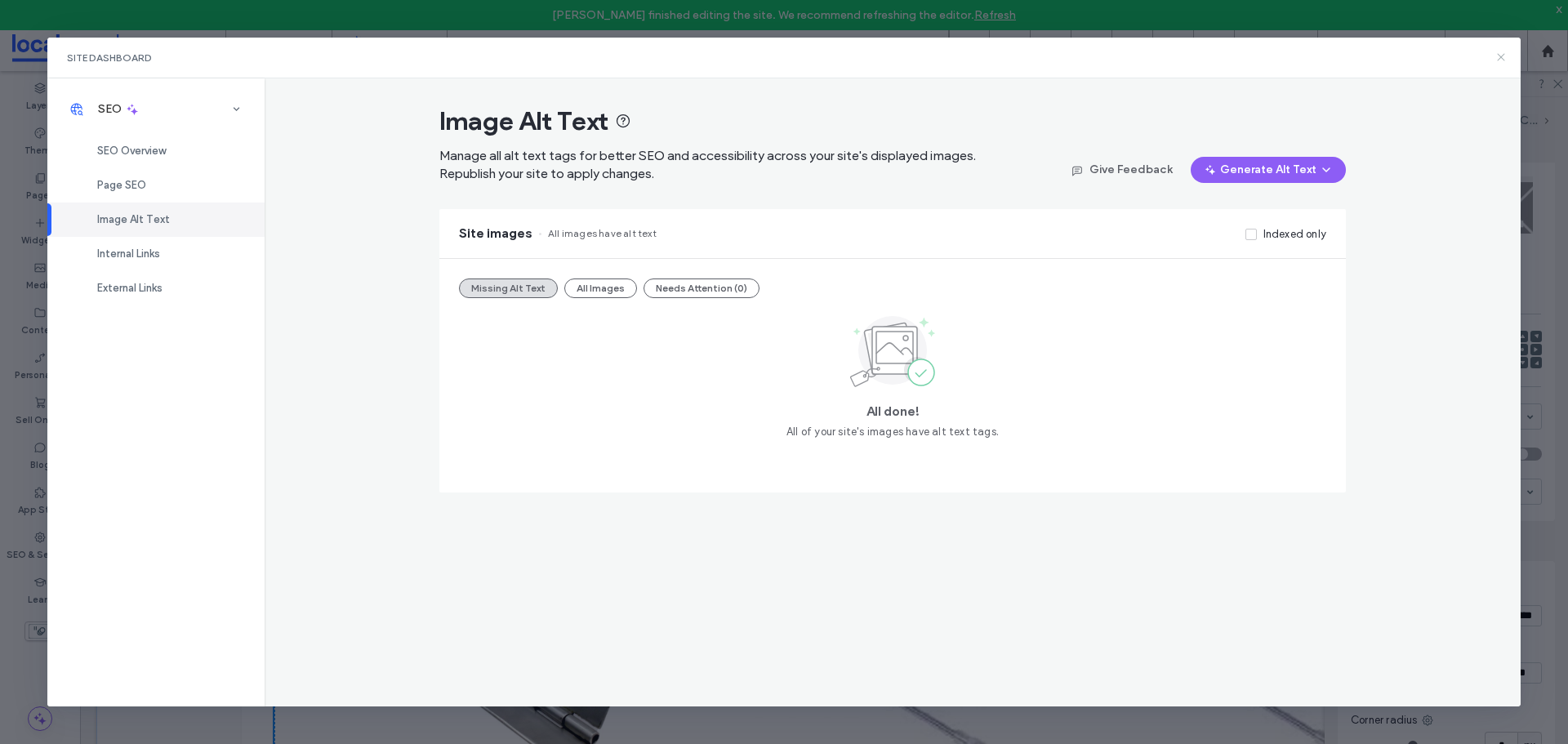
click at [1503, 61] on icon at bounding box center [1500, 57] width 13 height 13
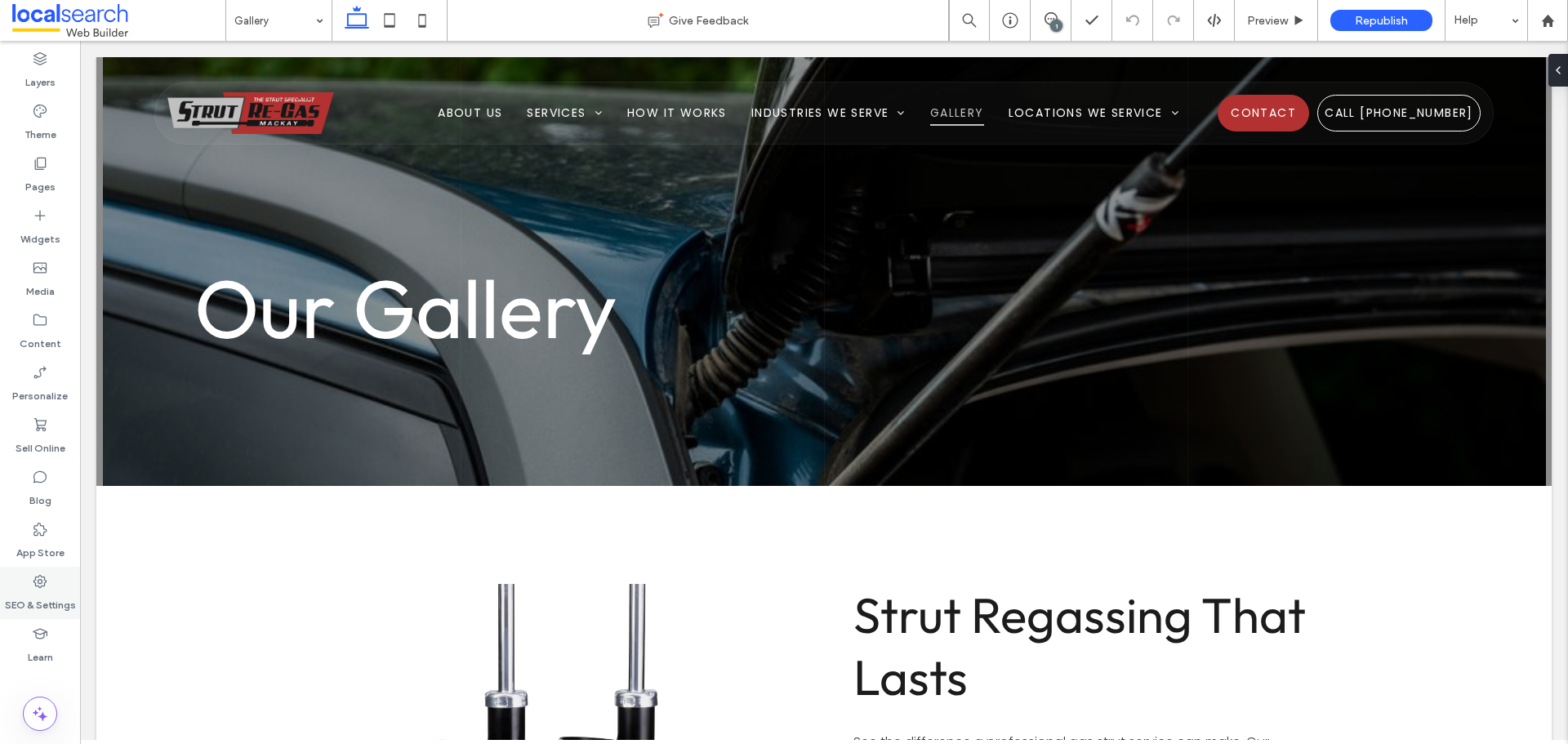
click at [28, 582] on div "SEO & Settings" at bounding box center [40, 592] width 80 height 52
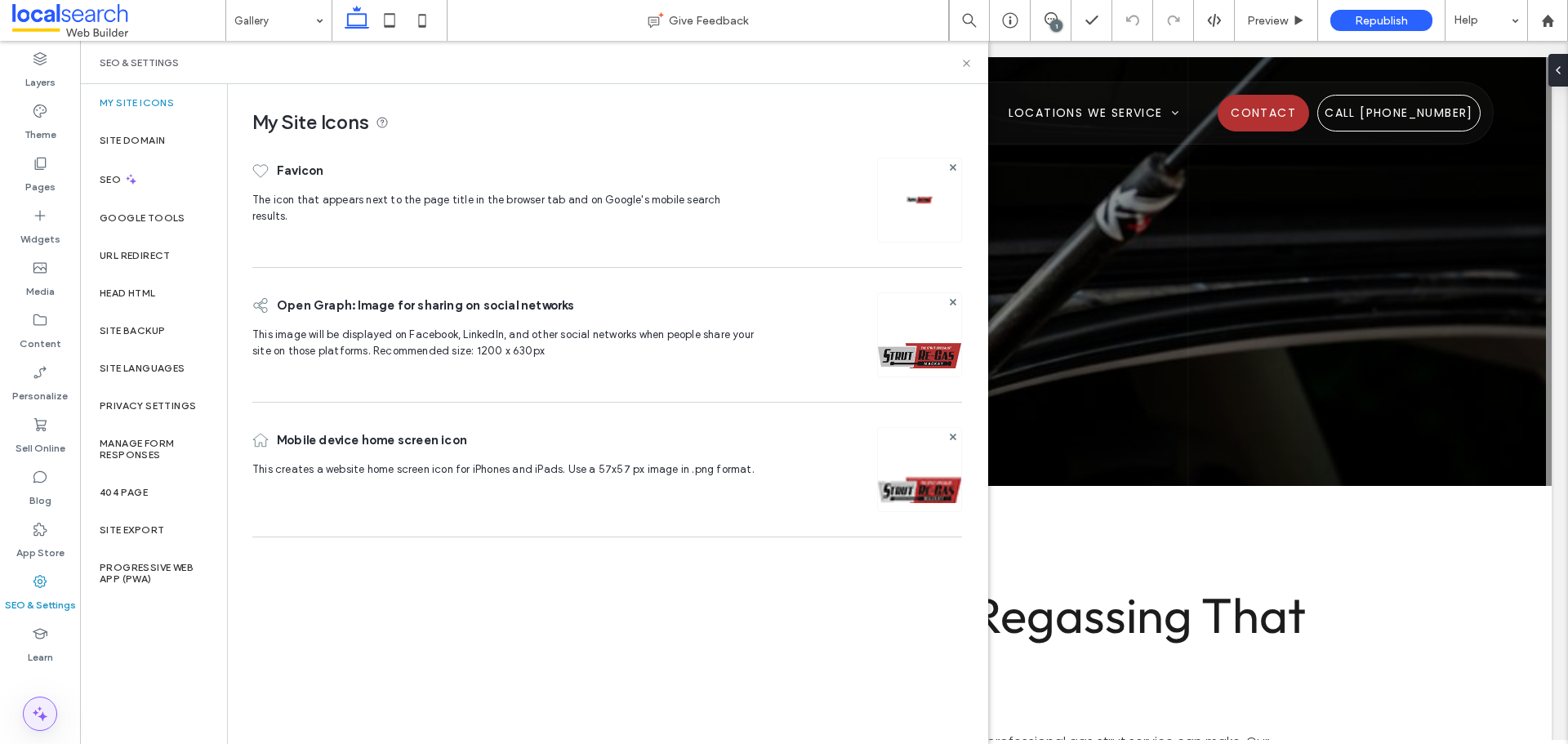
click at [41, 711] on icon at bounding box center [40, 714] width 20 height 20
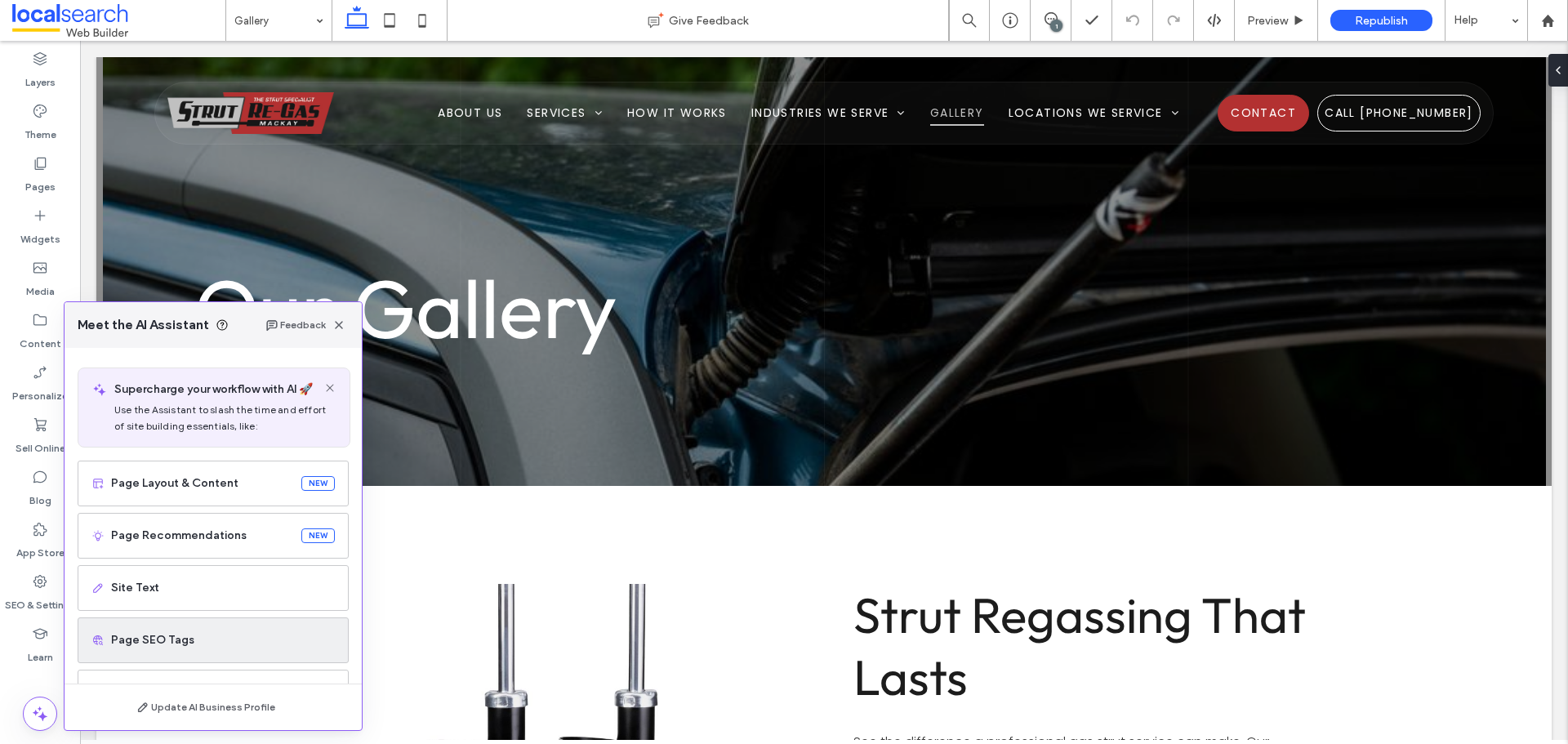
click at [155, 633] on span "Page SEO Tags" at bounding box center [222, 640] width 223 height 16
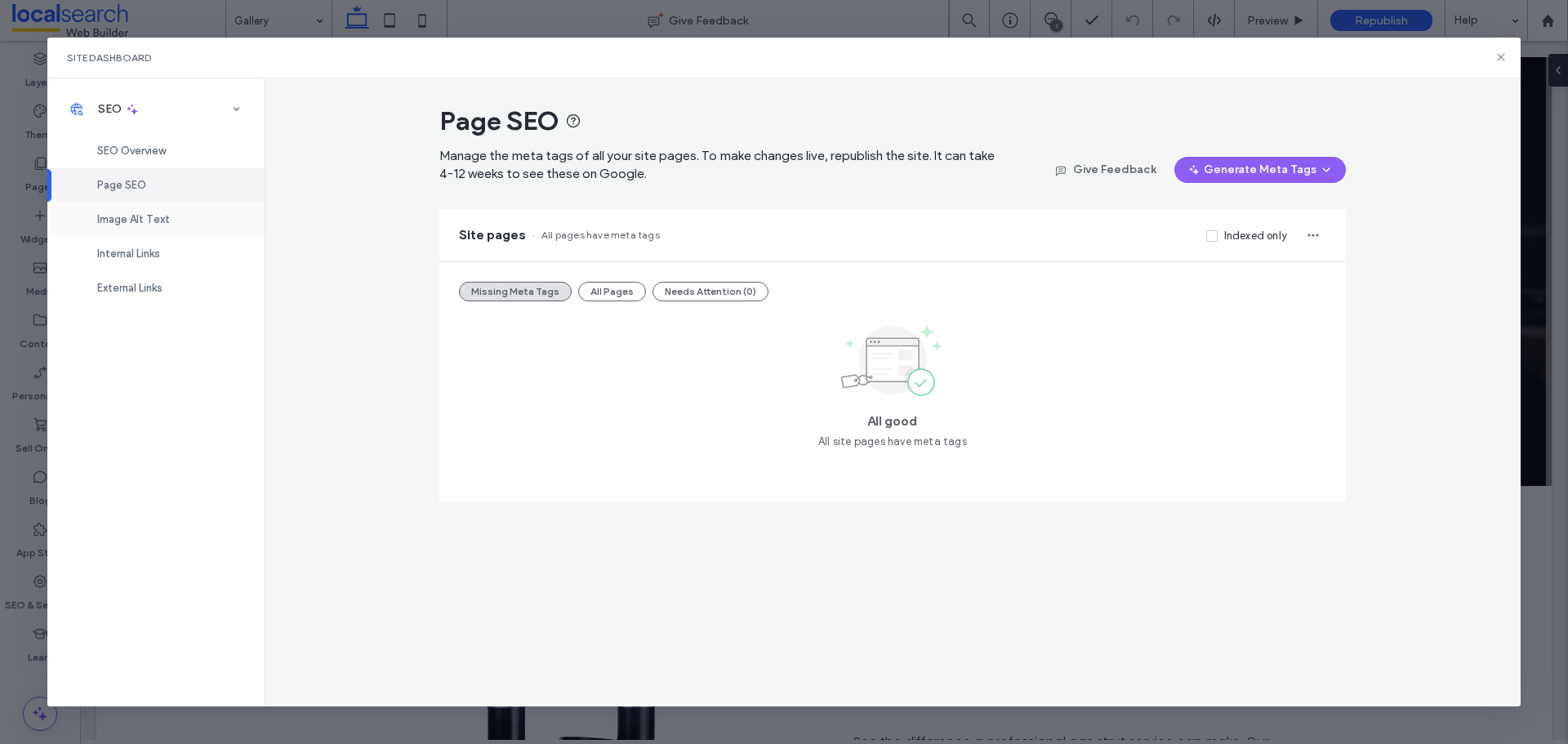
click at [133, 227] on div "Image Alt Text" at bounding box center [156, 219] width 217 height 34
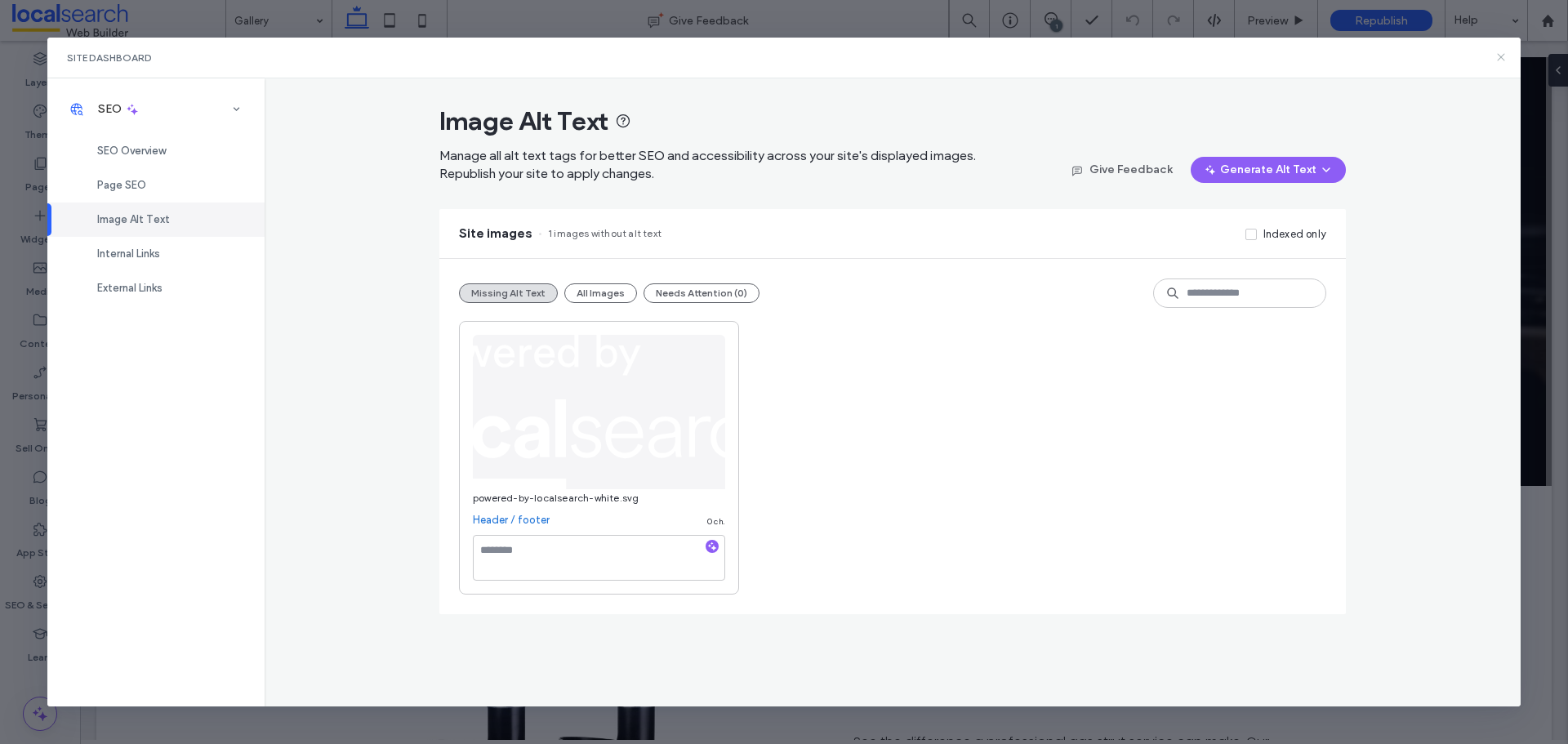
click at [1498, 56] on icon at bounding box center [1500, 57] width 13 height 13
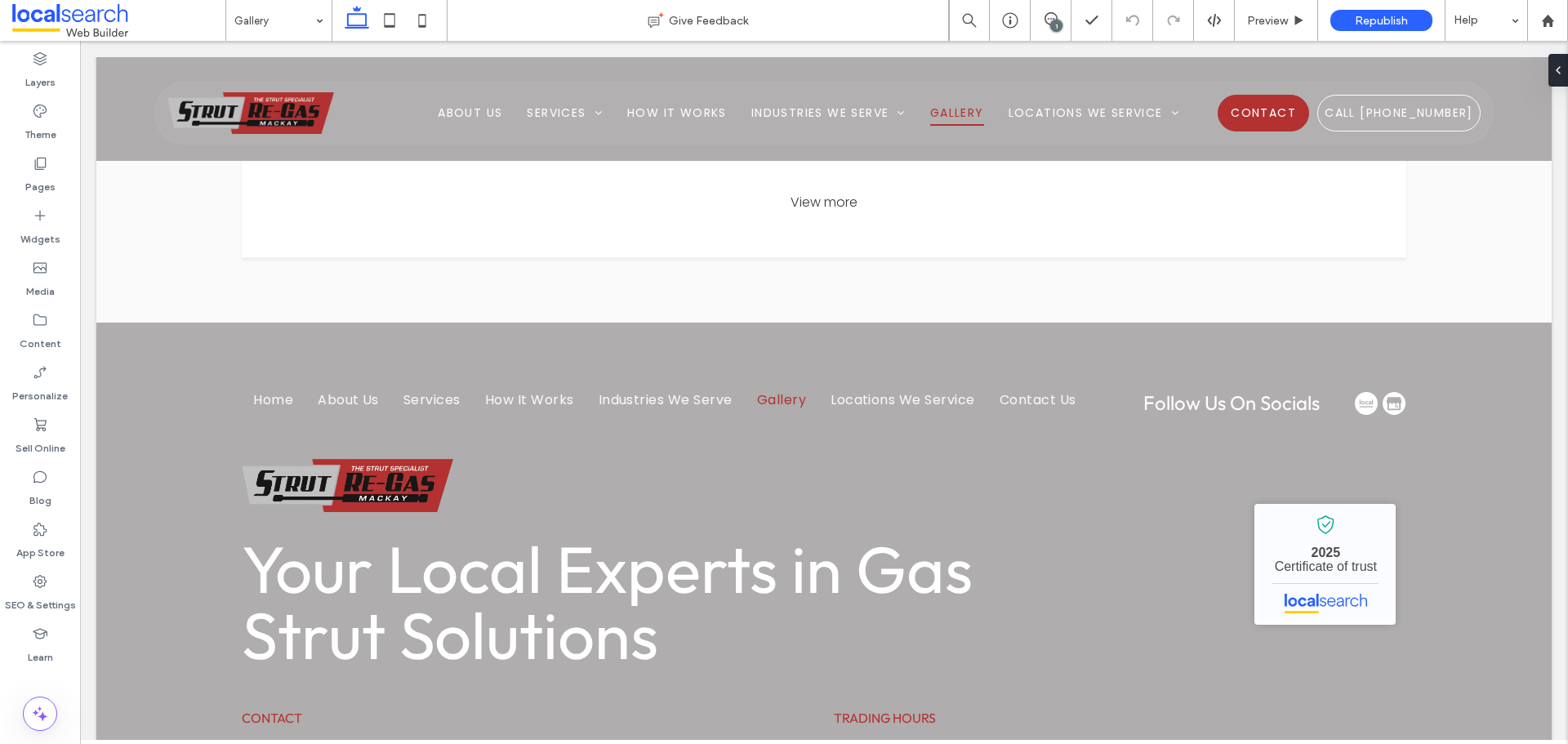
scroll to position [2366, 0]
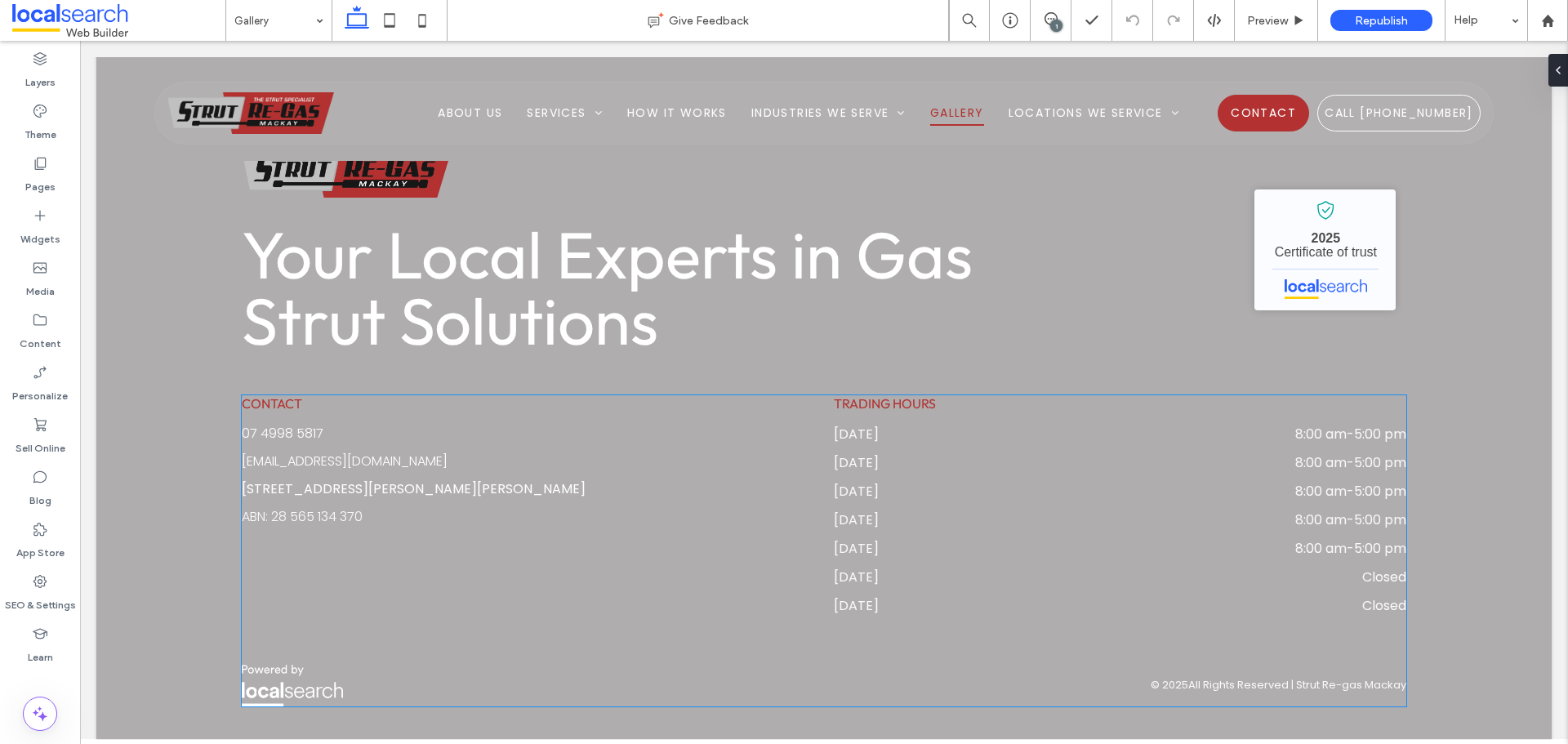
click at [278, 675] on img at bounding box center [292, 686] width 102 height 42
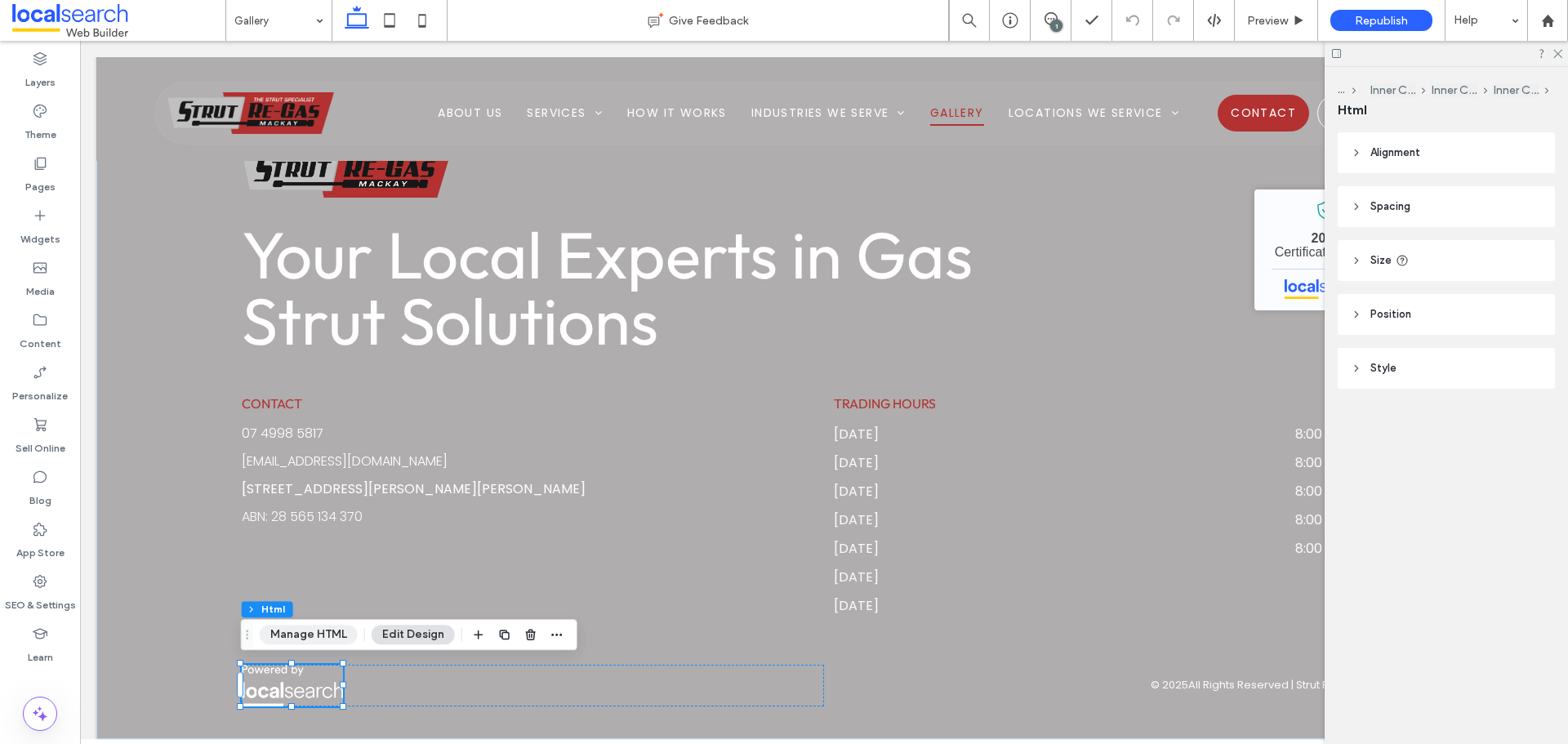
click at [312, 636] on button "Manage HTML" at bounding box center [308, 634] width 98 height 20
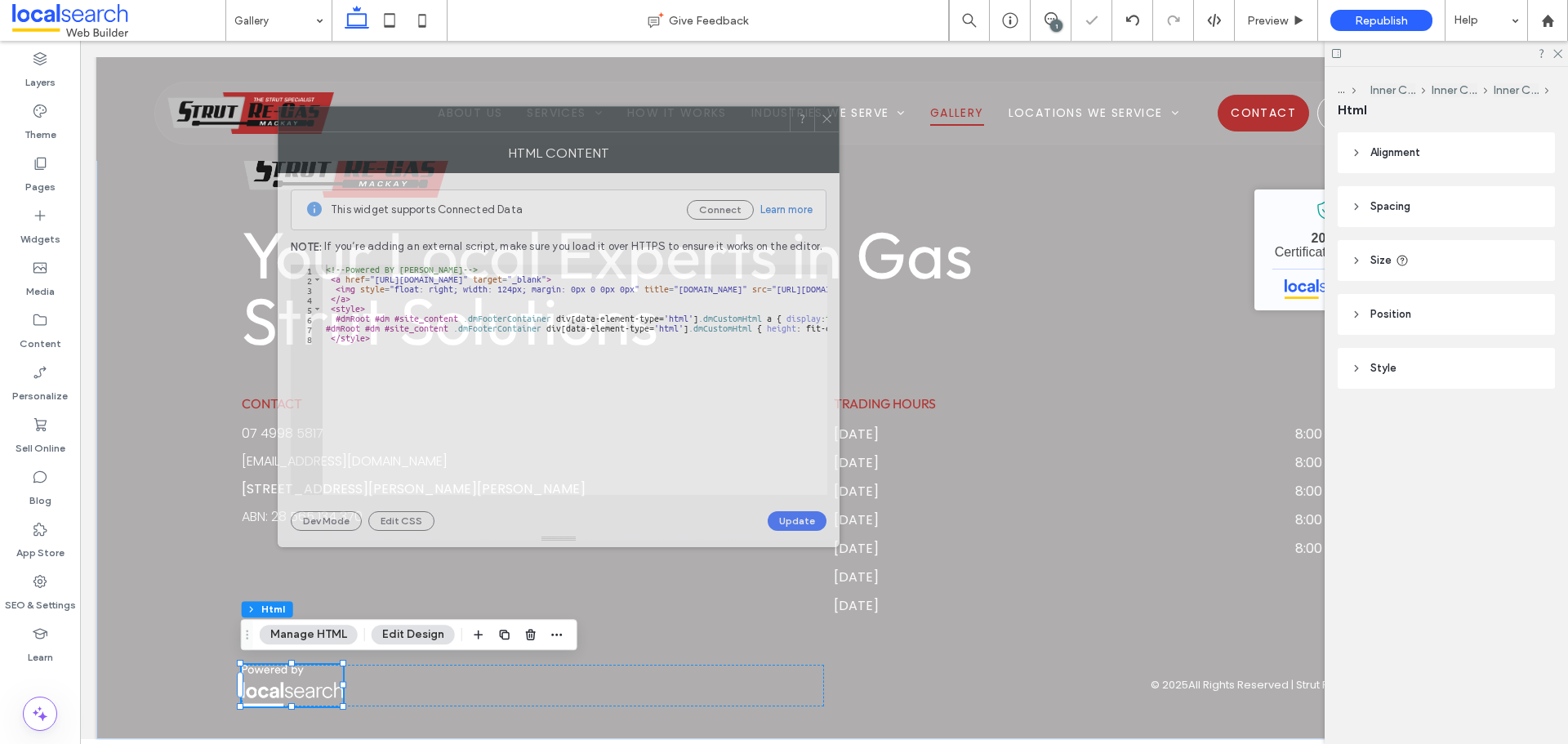
drag, startPoint x: 1226, startPoint y: 181, endPoint x: 445, endPoint y: 157, distance: 781.4
click at [451, 151] on div "HTML Content" at bounding box center [558, 153] width 562 height 41
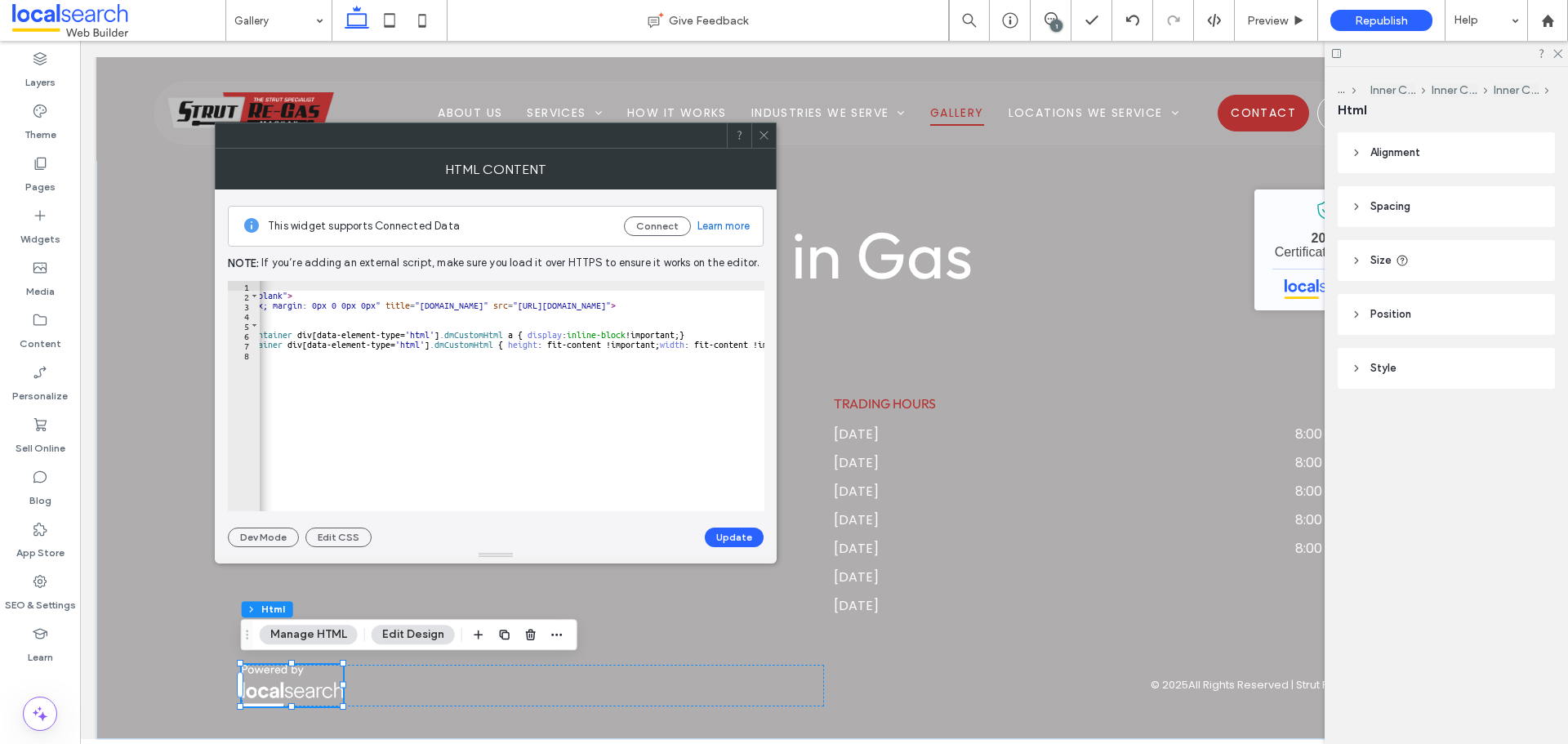
scroll to position [0, 196]
click at [758, 131] on icon at bounding box center [764, 135] width 12 height 12
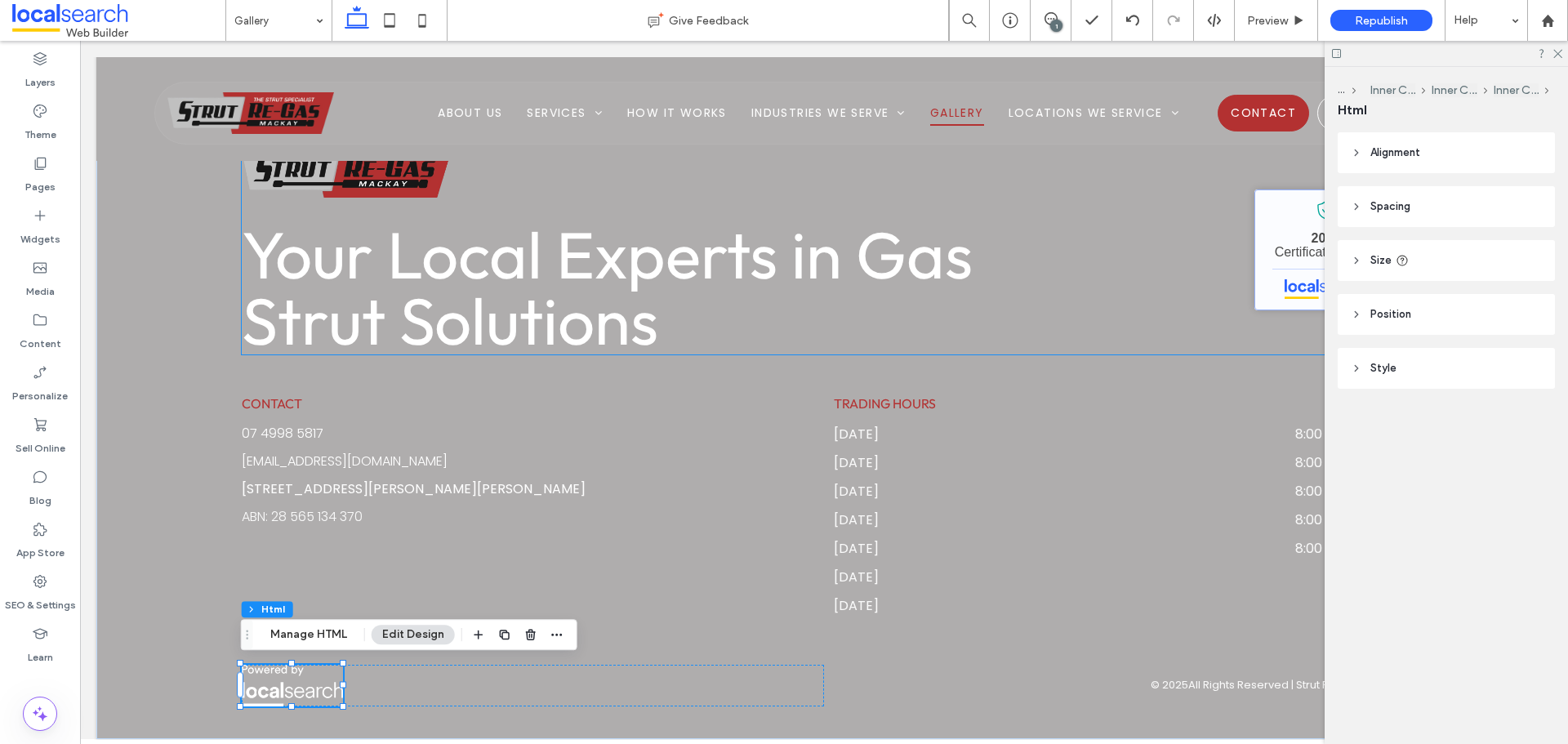
click at [1269, 254] on link "Strut Re-Gas Mackay - Localsearch verified business" at bounding box center [1326, 249] width 142 height 121
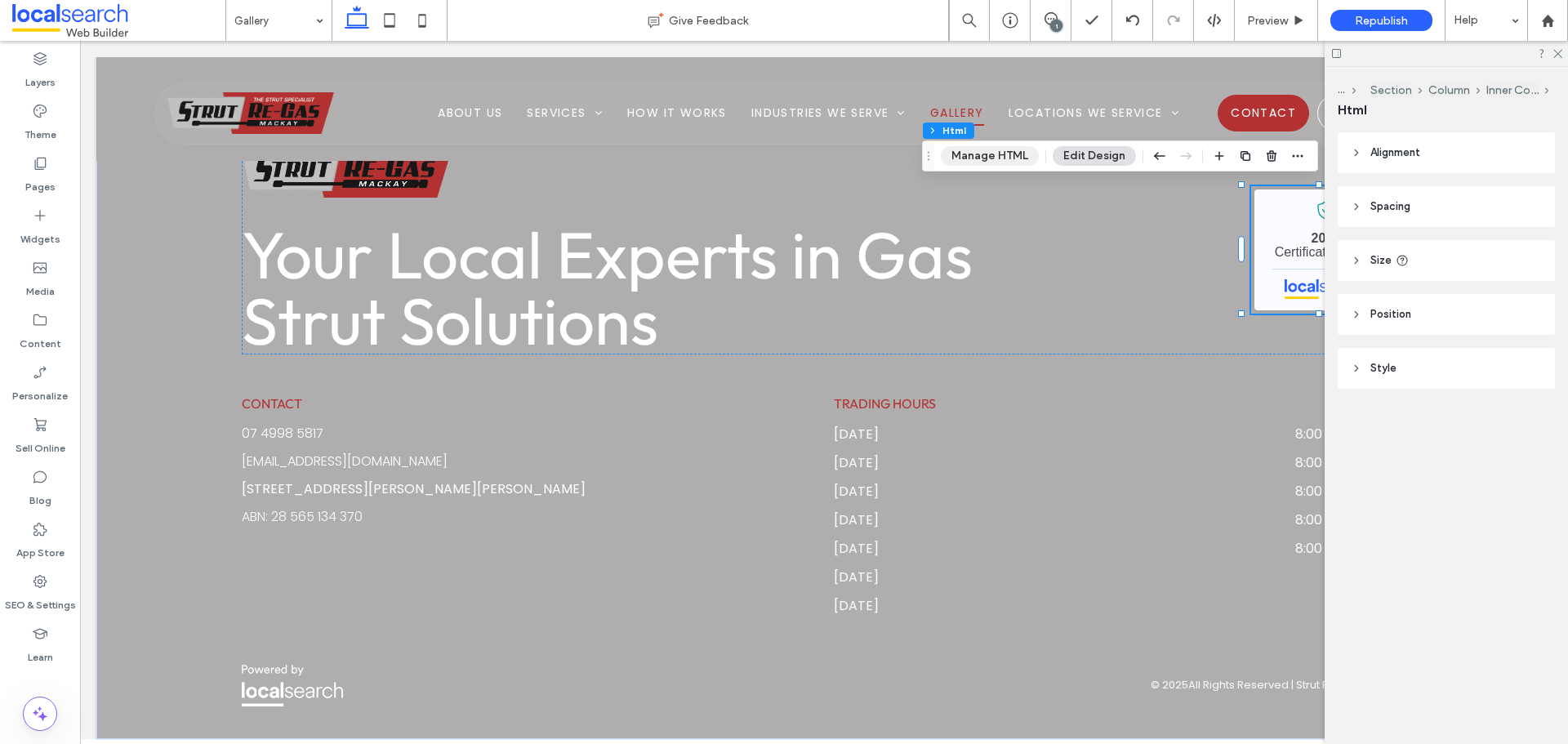
click at [987, 157] on button "Manage HTML" at bounding box center [989, 157] width 98 height 20
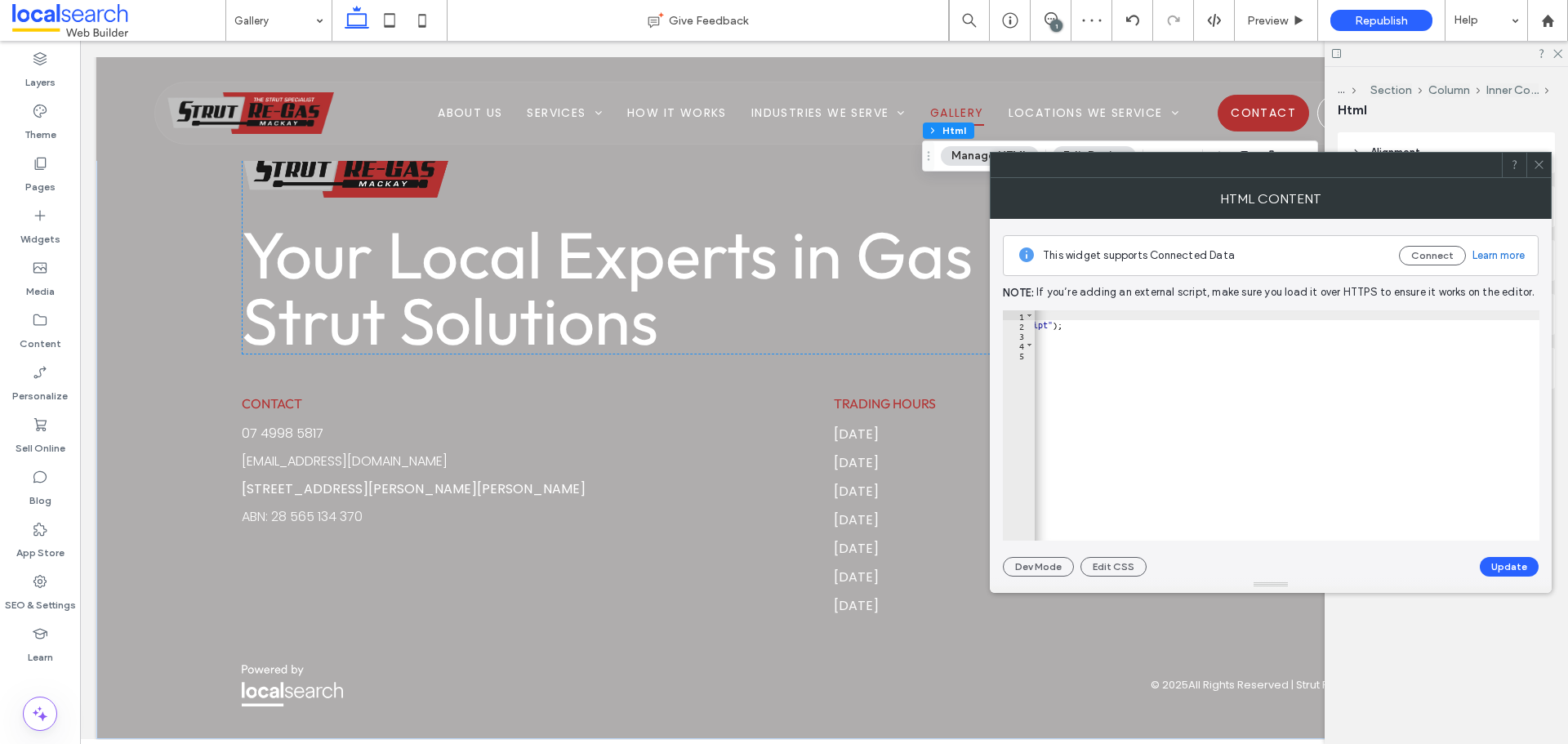
scroll to position [0, 786]
click at [1536, 158] on span at bounding box center [1539, 165] width 12 height 25
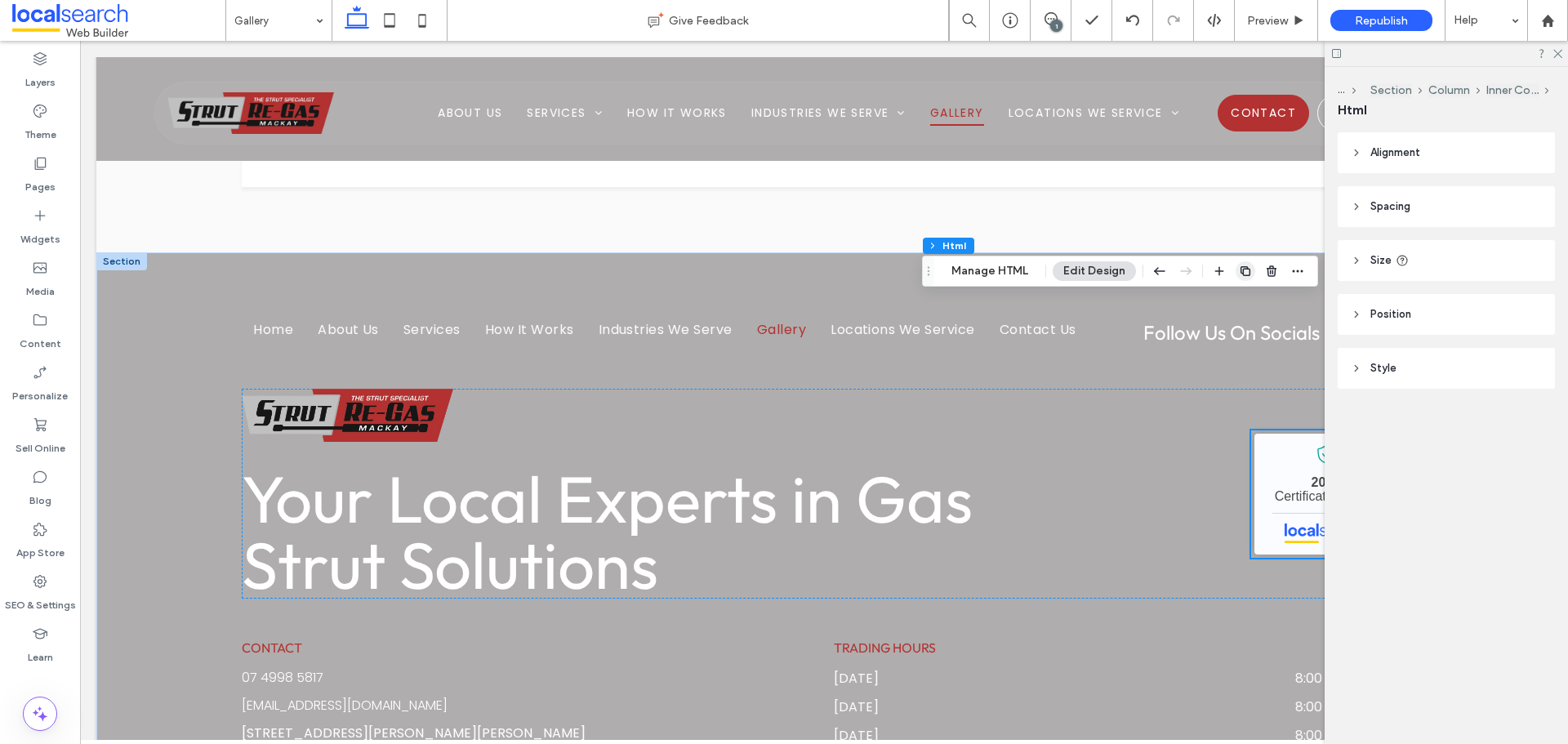
scroll to position [2120, 0]
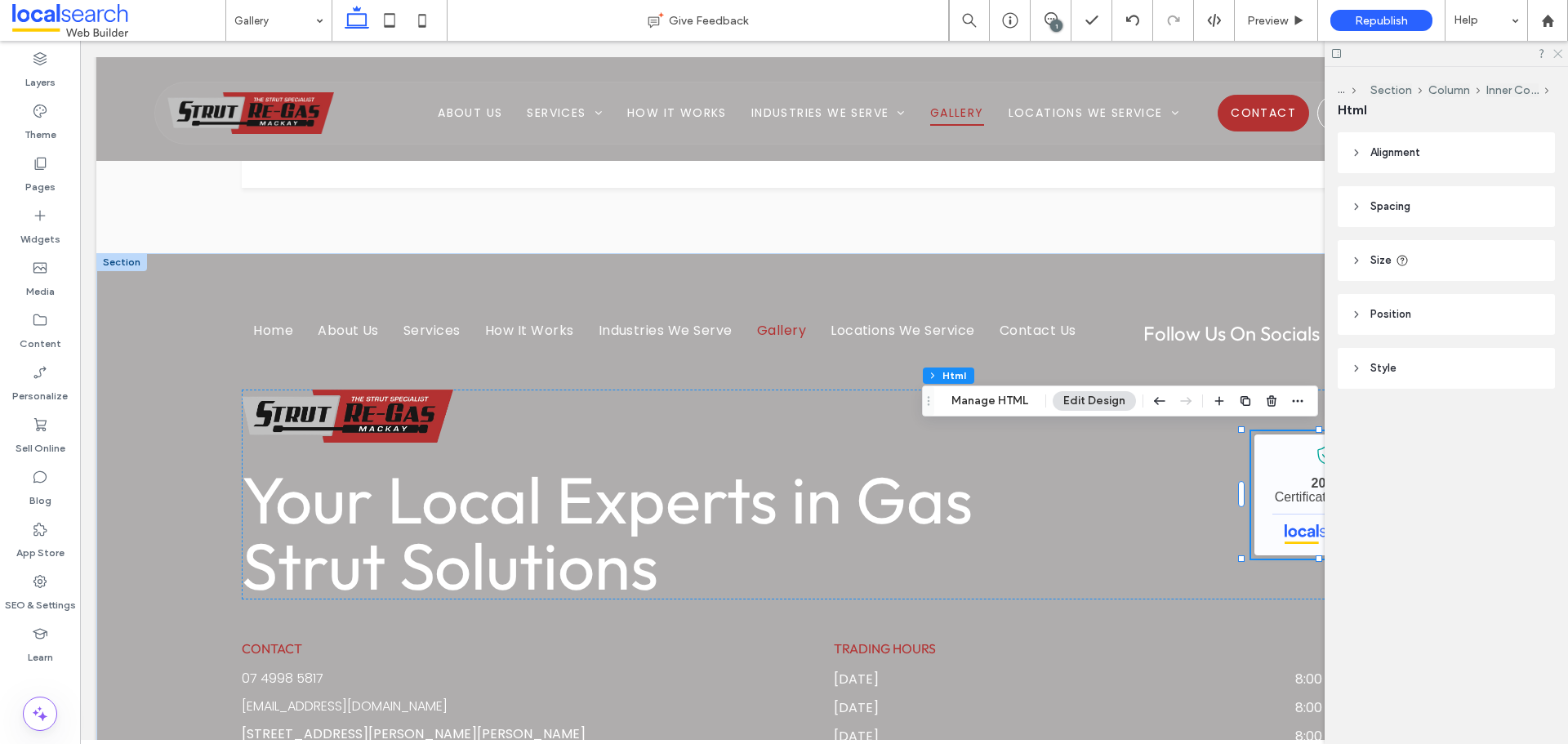
click at [1556, 54] on icon at bounding box center [1557, 52] width 11 height 11
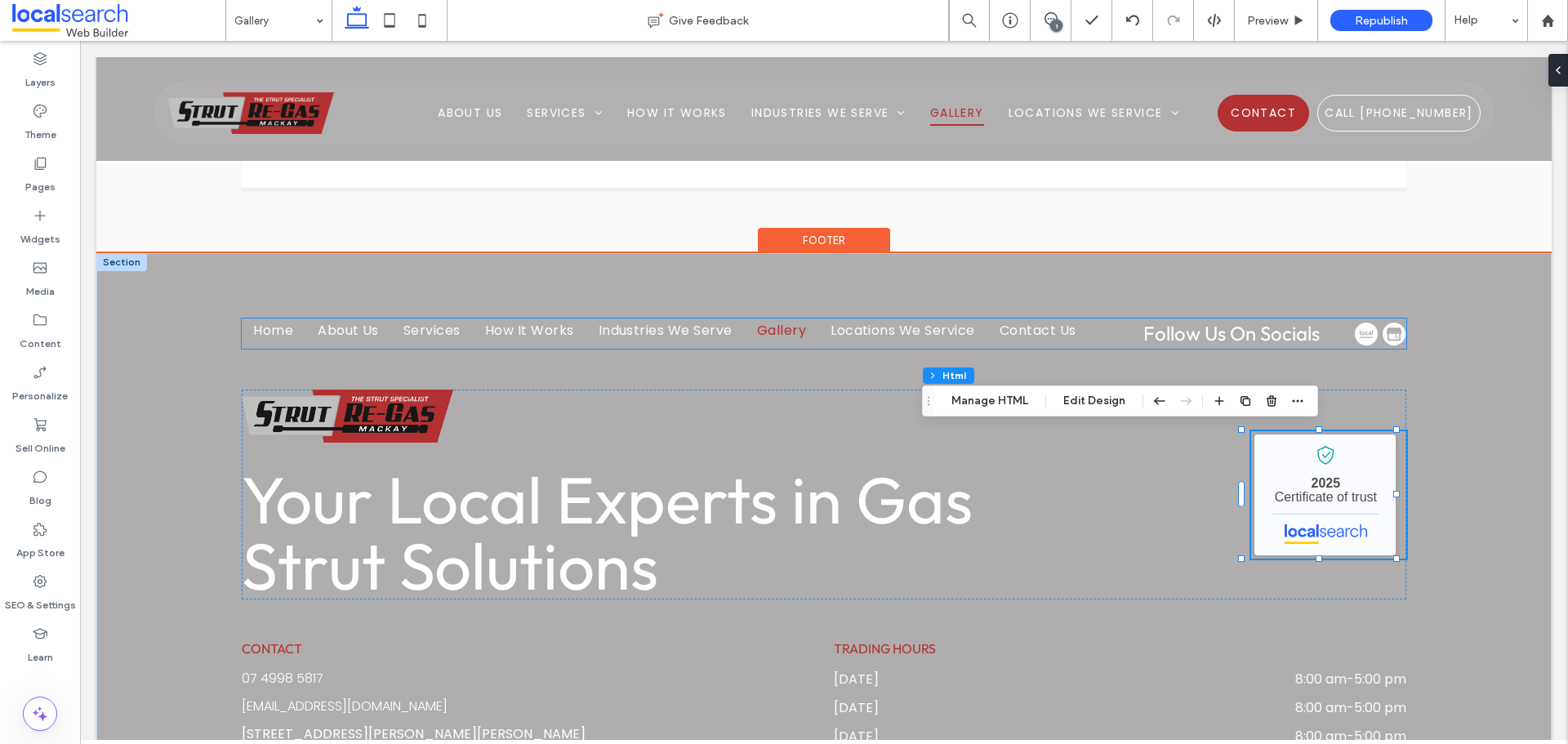
click at [1382, 336] on img at bounding box center [1393, 333] width 23 height 23
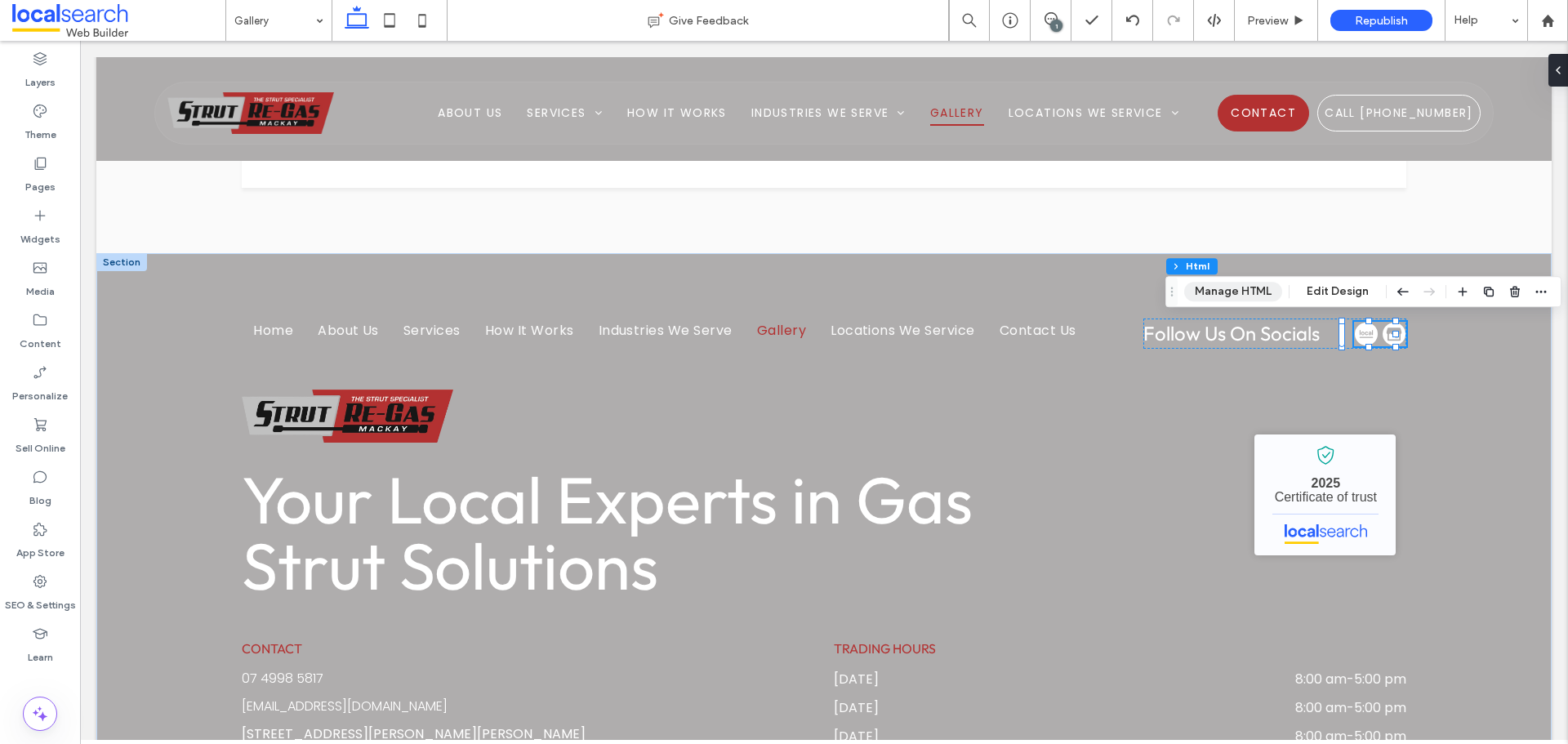
click at [1242, 287] on button "Manage HTML" at bounding box center [1233, 291] width 98 height 20
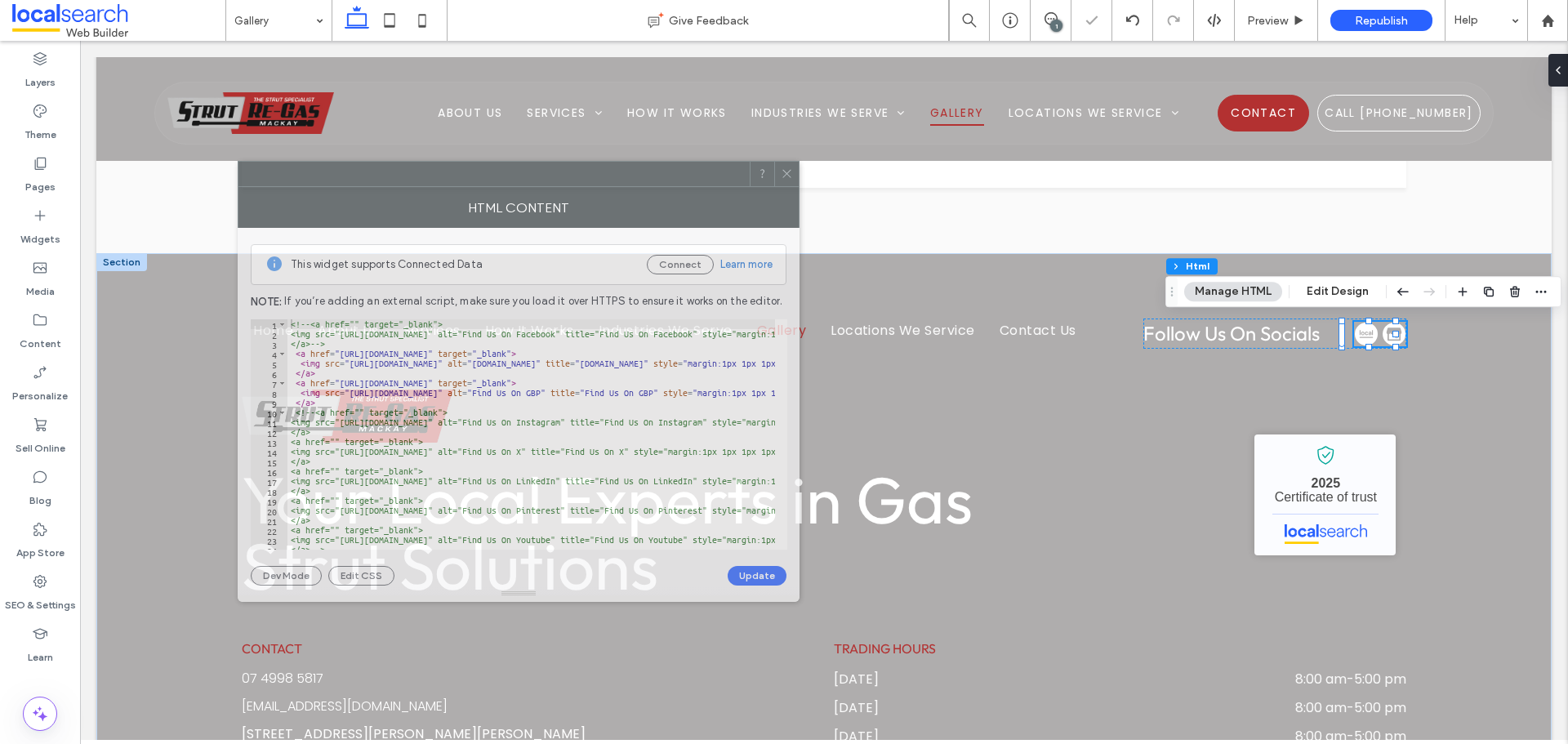
drag, startPoint x: 1395, startPoint y: 178, endPoint x: 652, endPoint y: 200, distance: 743.3
click at [660, 186] on div at bounding box center [494, 174] width 512 height 25
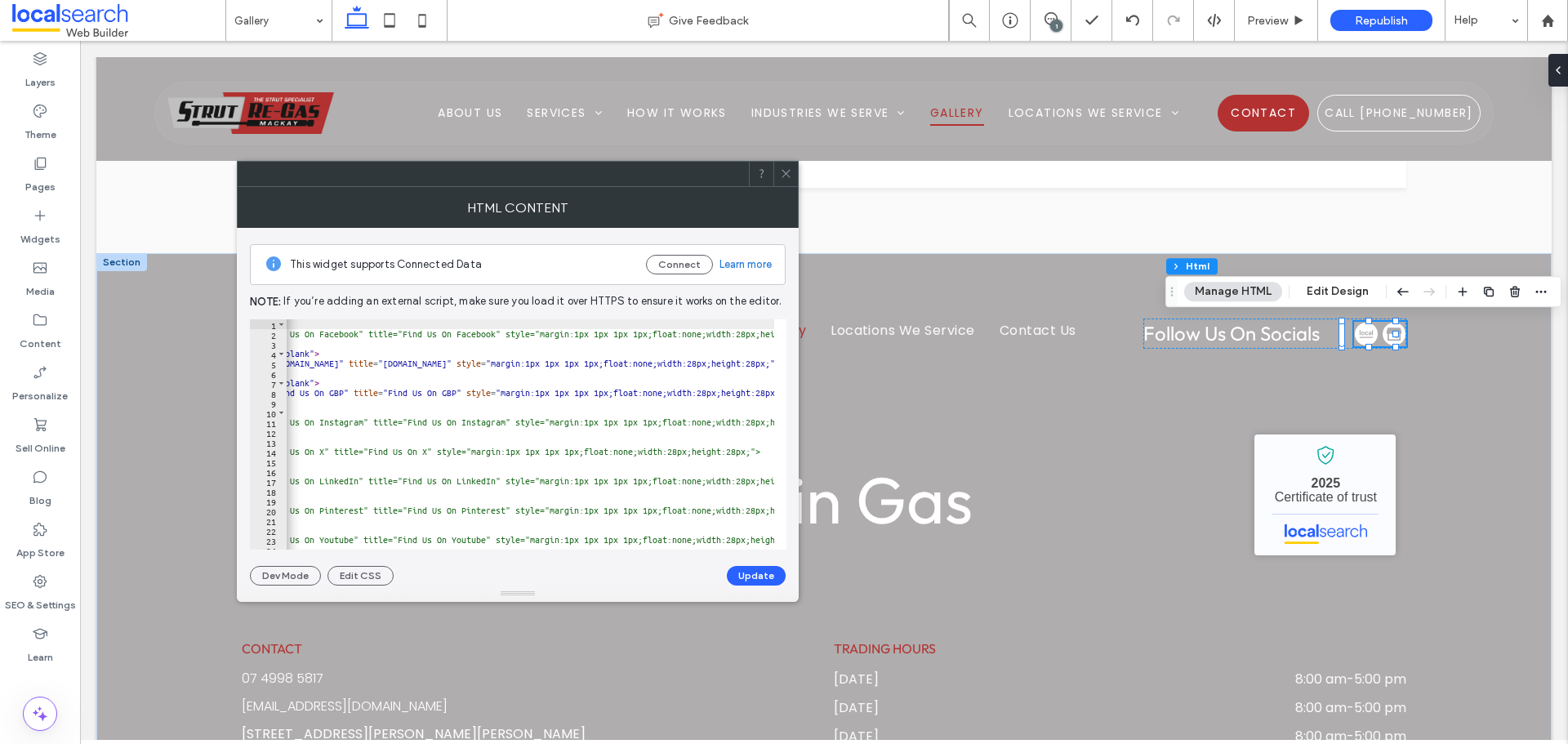
scroll to position [0, 196]
type textarea "**********"
drag, startPoint x: 638, startPoint y: 363, endPoint x: 624, endPoint y: 363, distance: 14.0
click at [624, 363] on div "<!-- <a href="" target="_blank"> <img src="https://www.localsearch.com.au/resou…" at bounding box center [667, 438] width 1153 height 237
click at [788, 171] on icon at bounding box center [786, 174] width 12 height 12
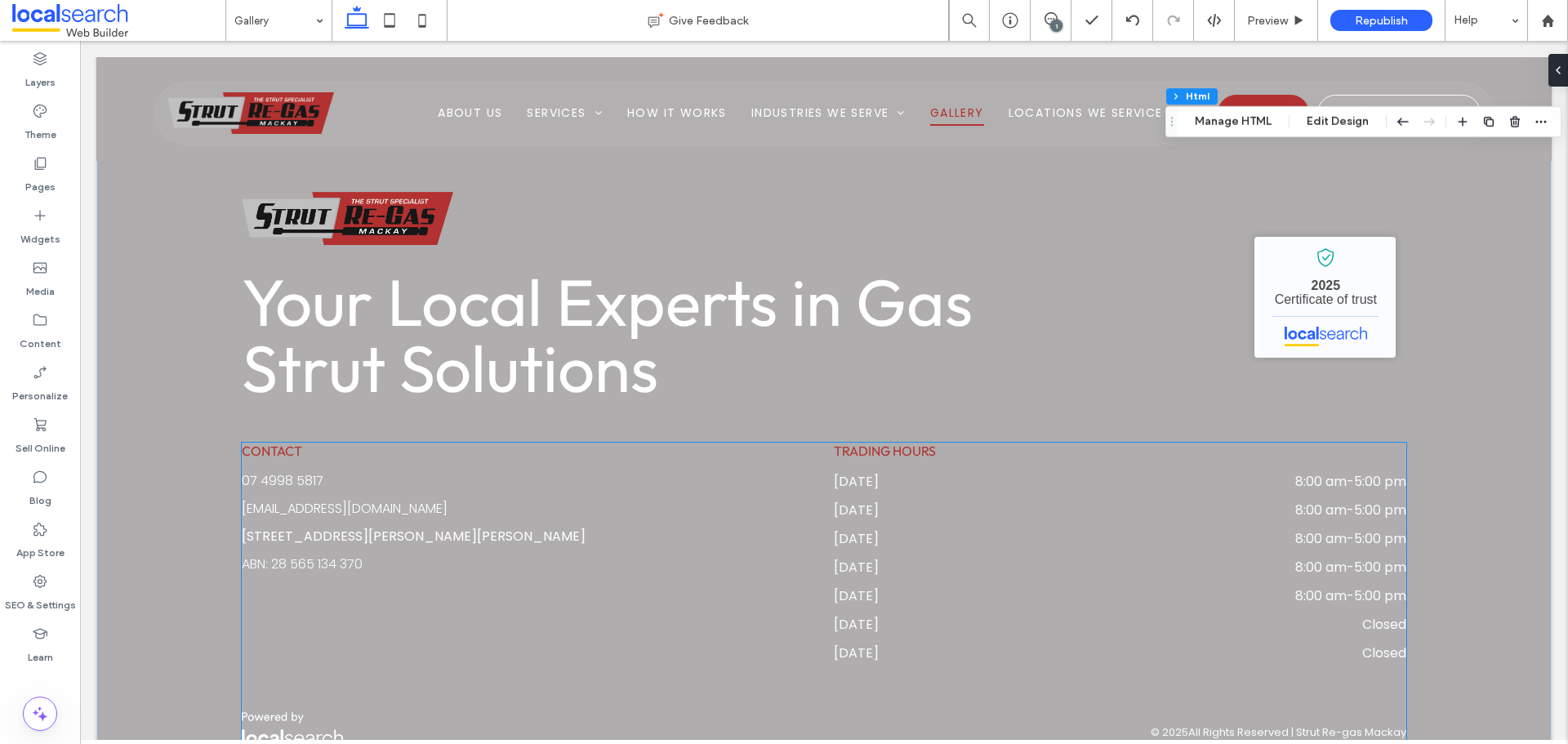
scroll to position [2366, 0]
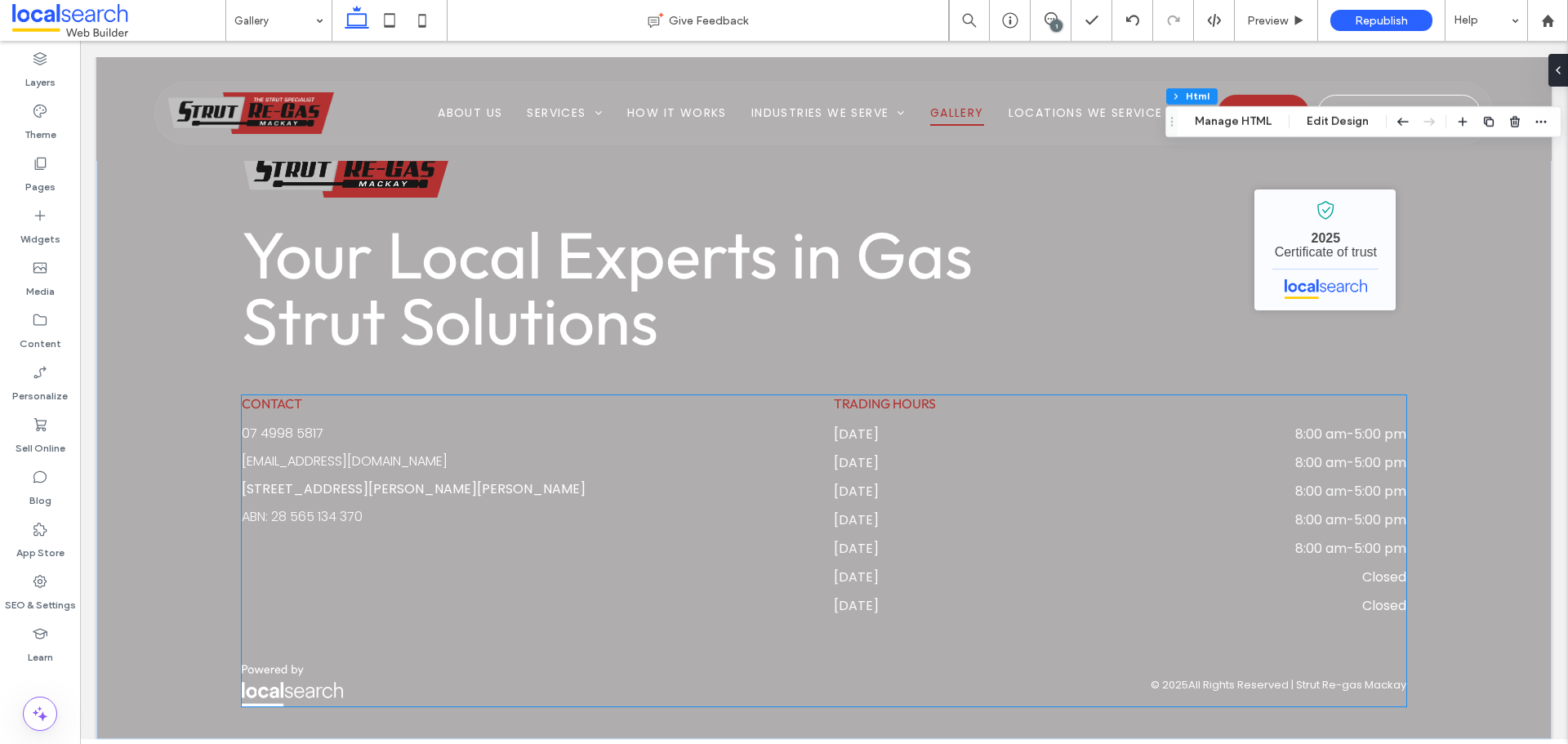
click at [304, 683] on img at bounding box center [292, 686] width 102 height 42
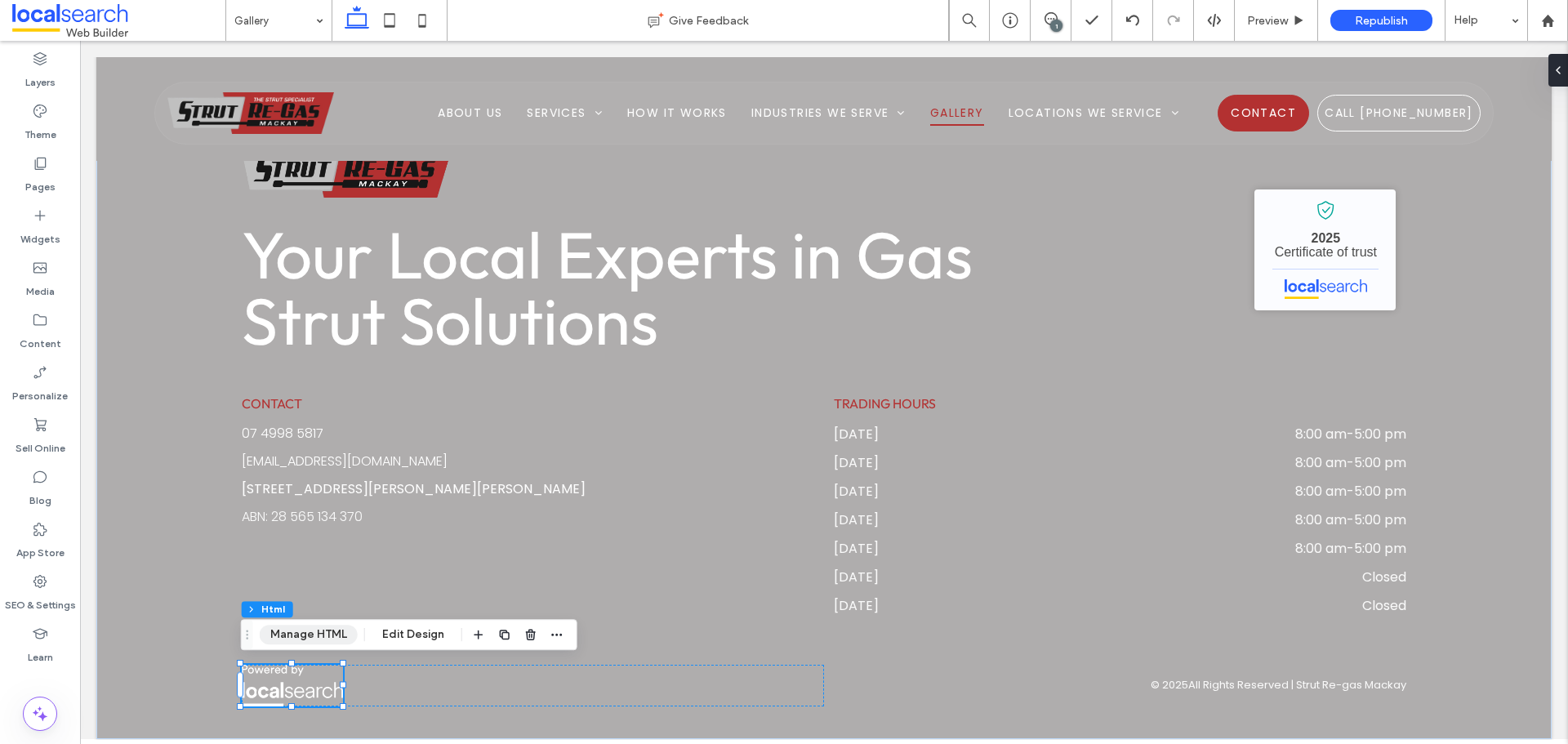
click at [295, 636] on button "Manage HTML" at bounding box center [308, 634] width 98 height 20
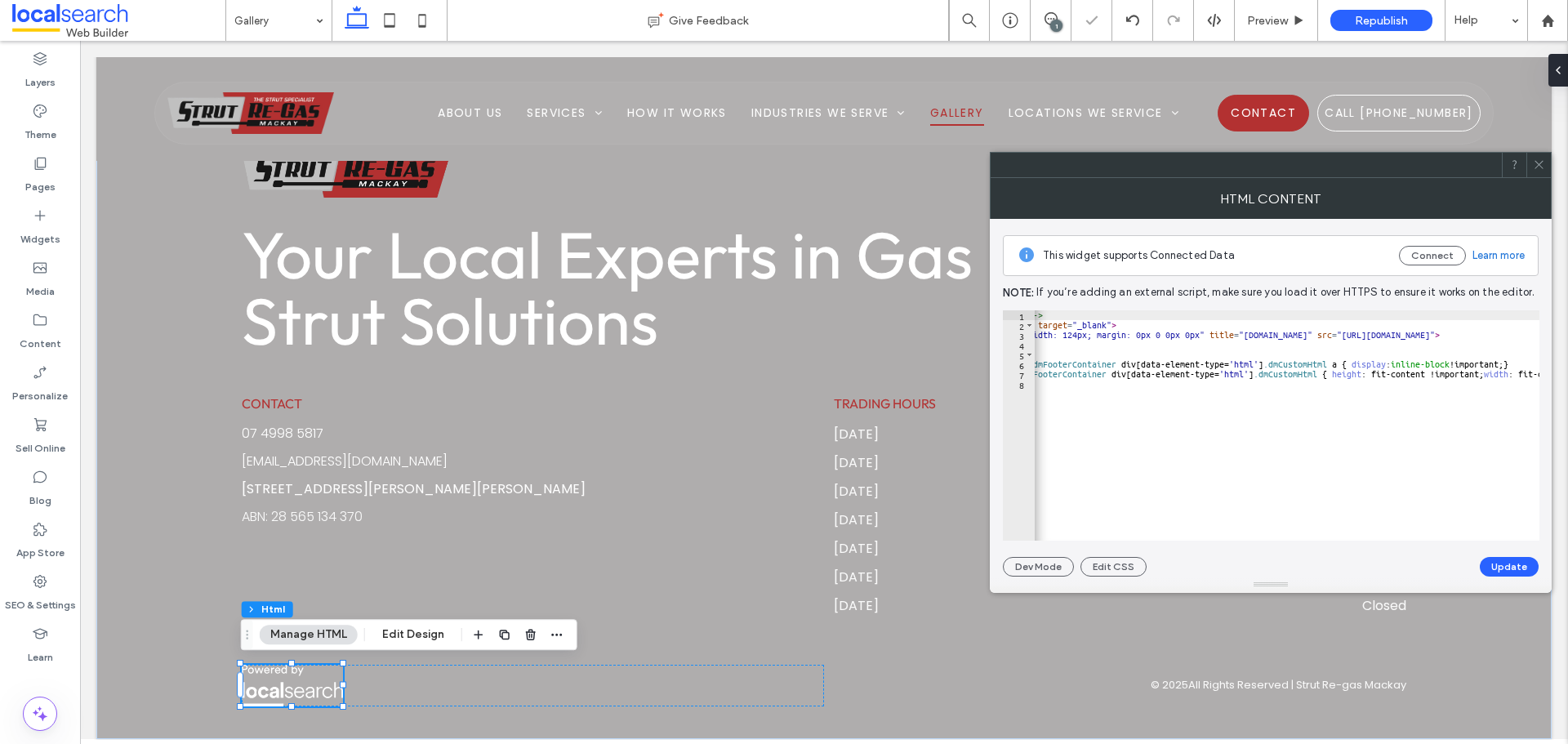
scroll to position [0, 196]
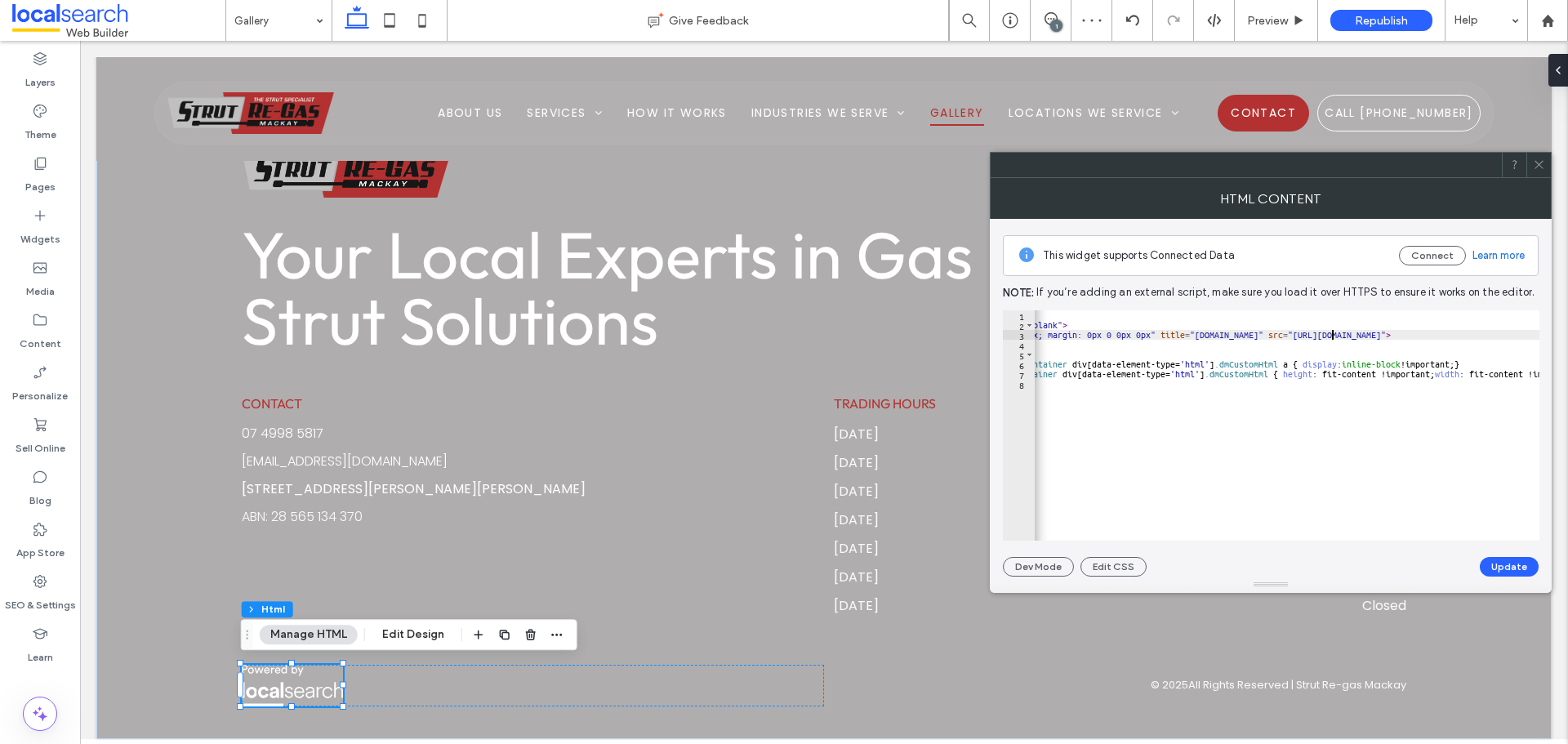
click at [1331, 335] on div "<!-- Powered BY LS White --> < a href = "https://www.business.localsearch.com.a…" at bounding box center [1340, 429] width 1001 height 237
paste textarea "***"
paste textarea "**********"
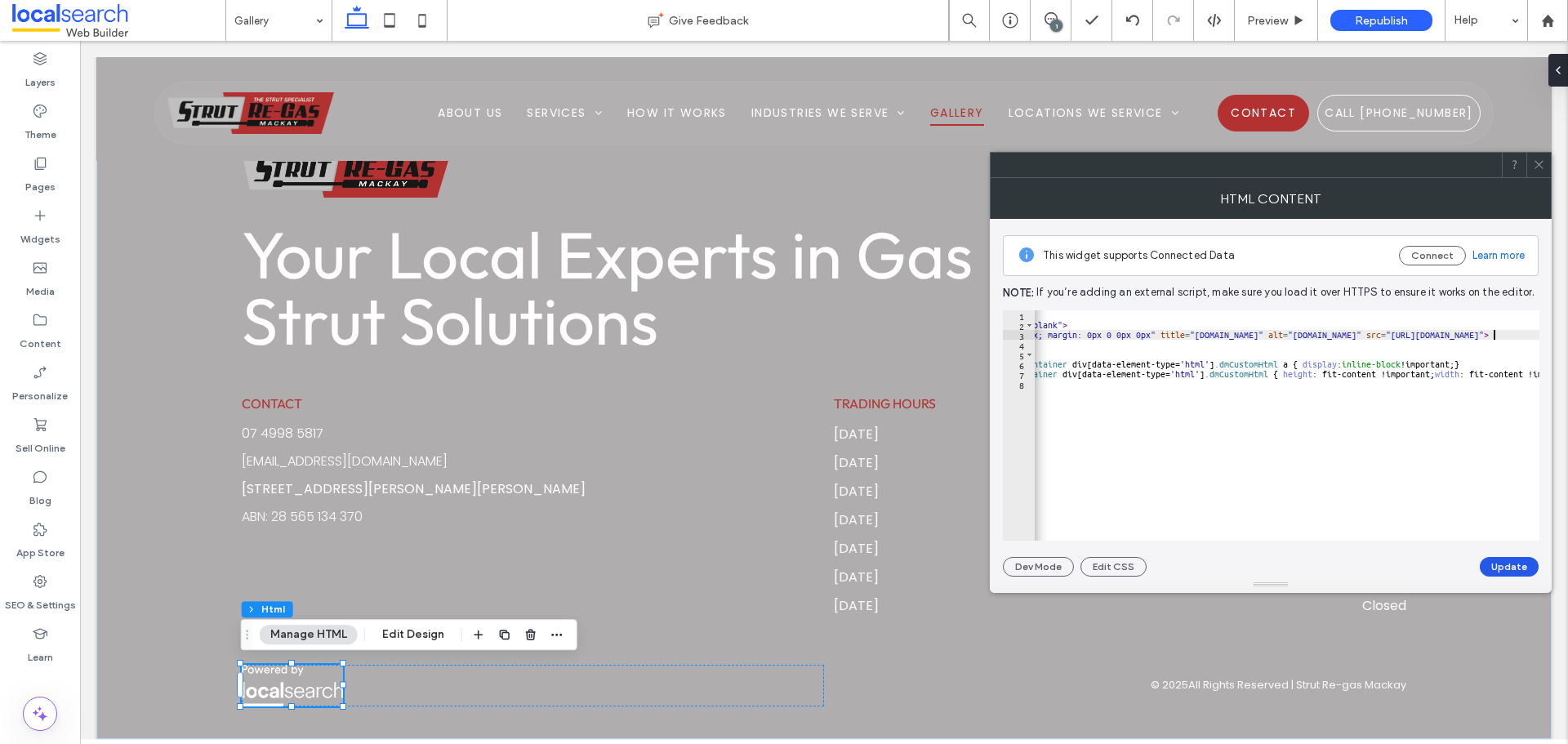
type textarea "**********"
click at [1514, 567] on button "Update" at bounding box center [1509, 566] width 59 height 20
click at [1541, 162] on icon at bounding box center [1539, 165] width 12 height 12
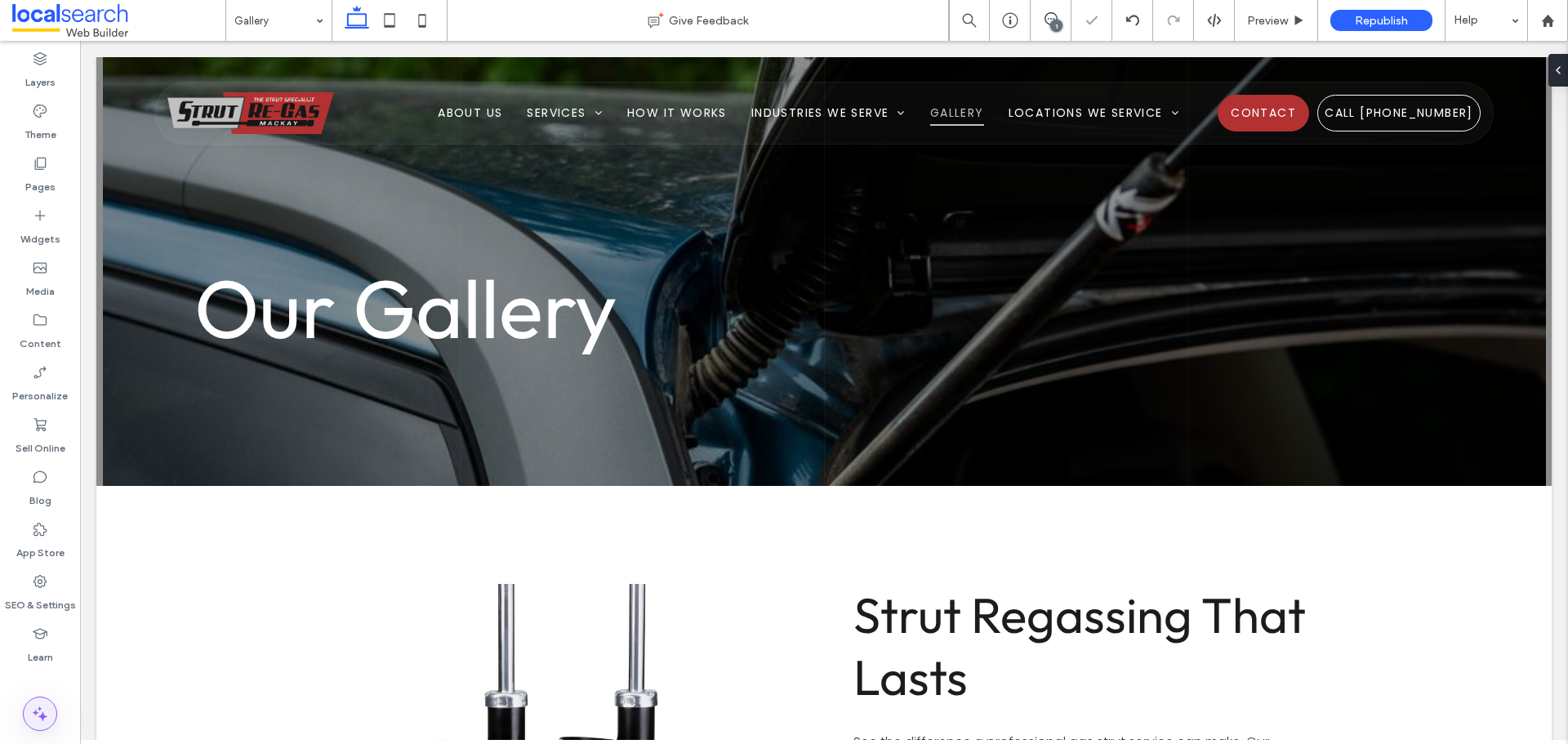
scroll to position [0, 0]
click at [49, 720] on icon at bounding box center [40, 714] width 20 height 20
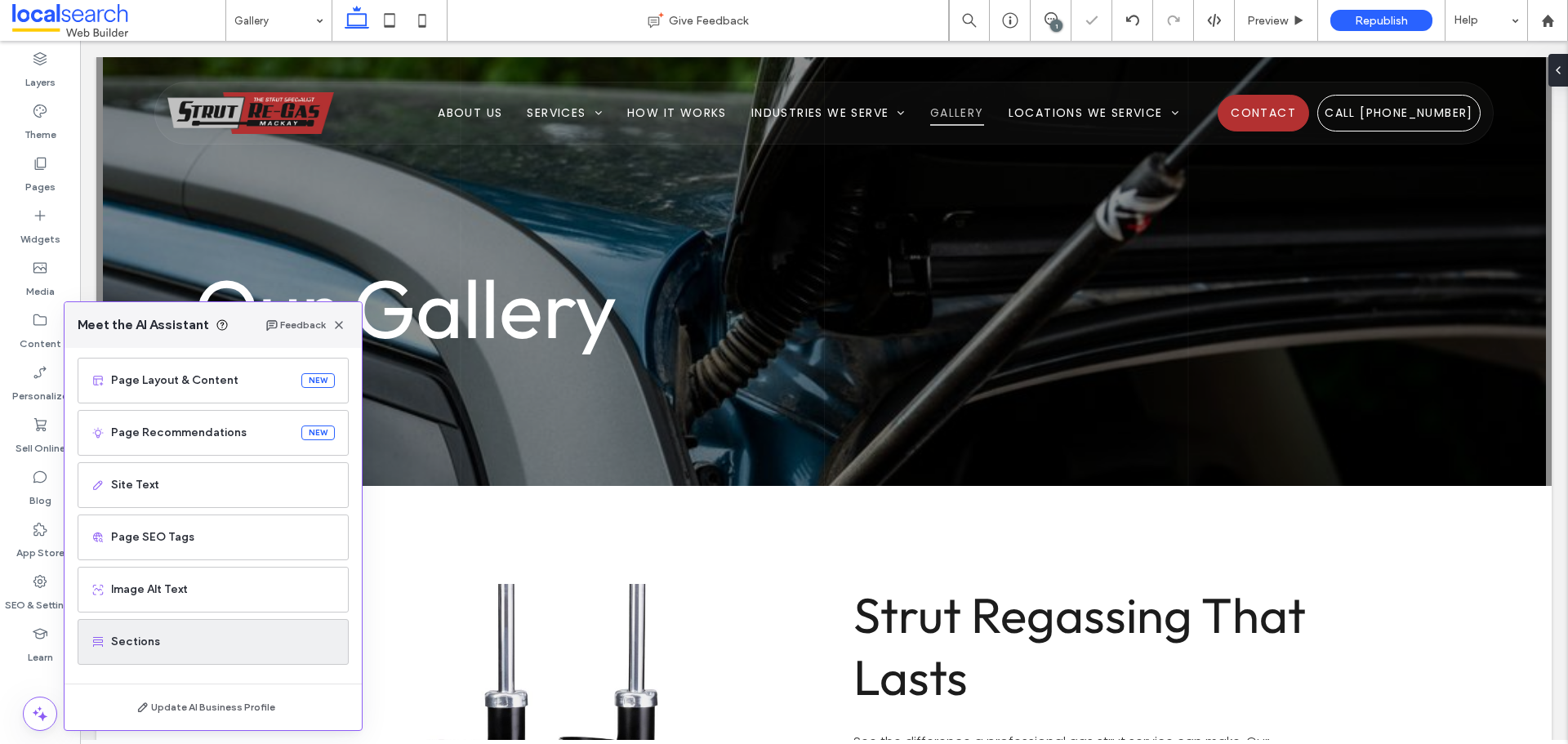
scroll to position [104, 0]
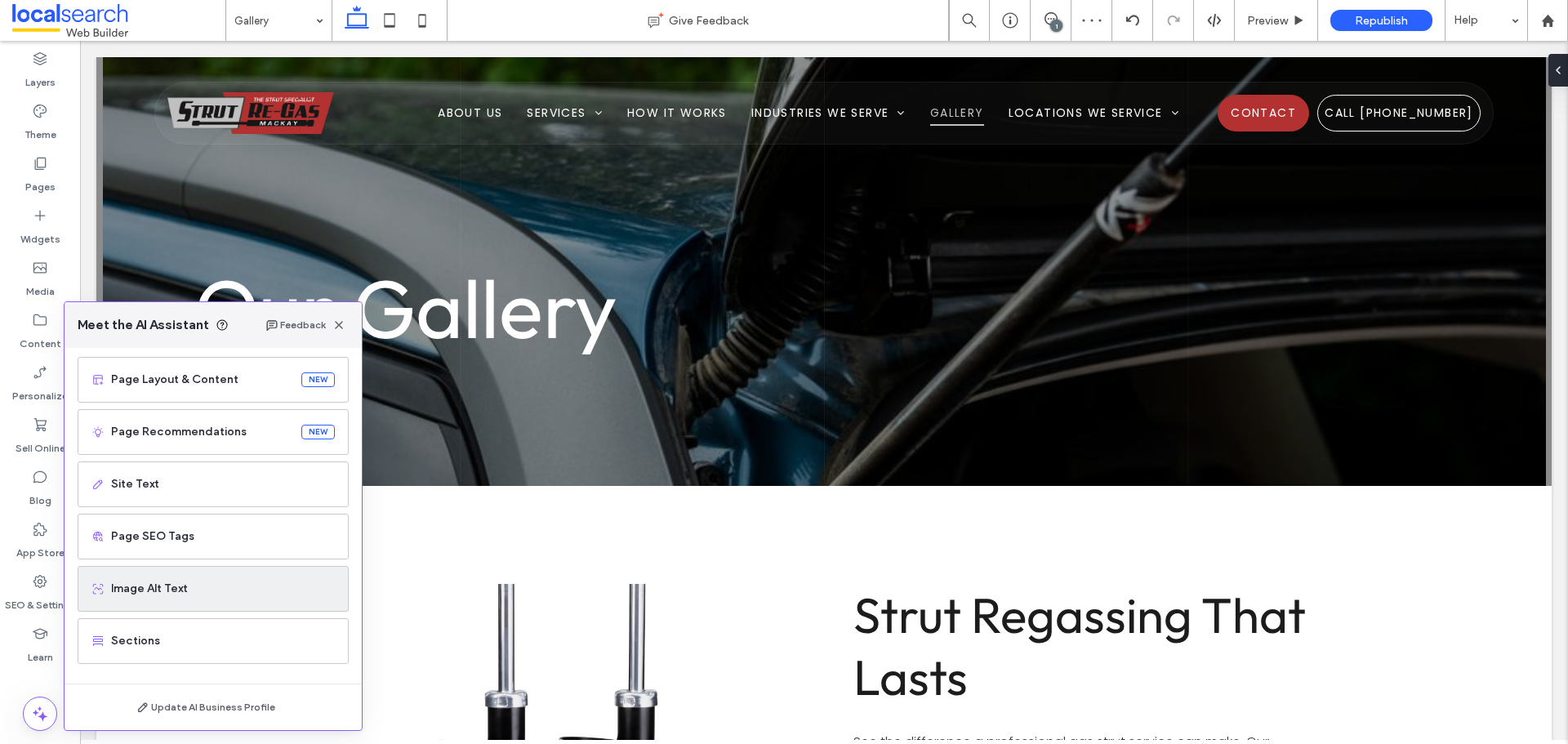
click at [209, 590] on span "Image Alt Text" at bounding box center [222, 588] width 223 height 16
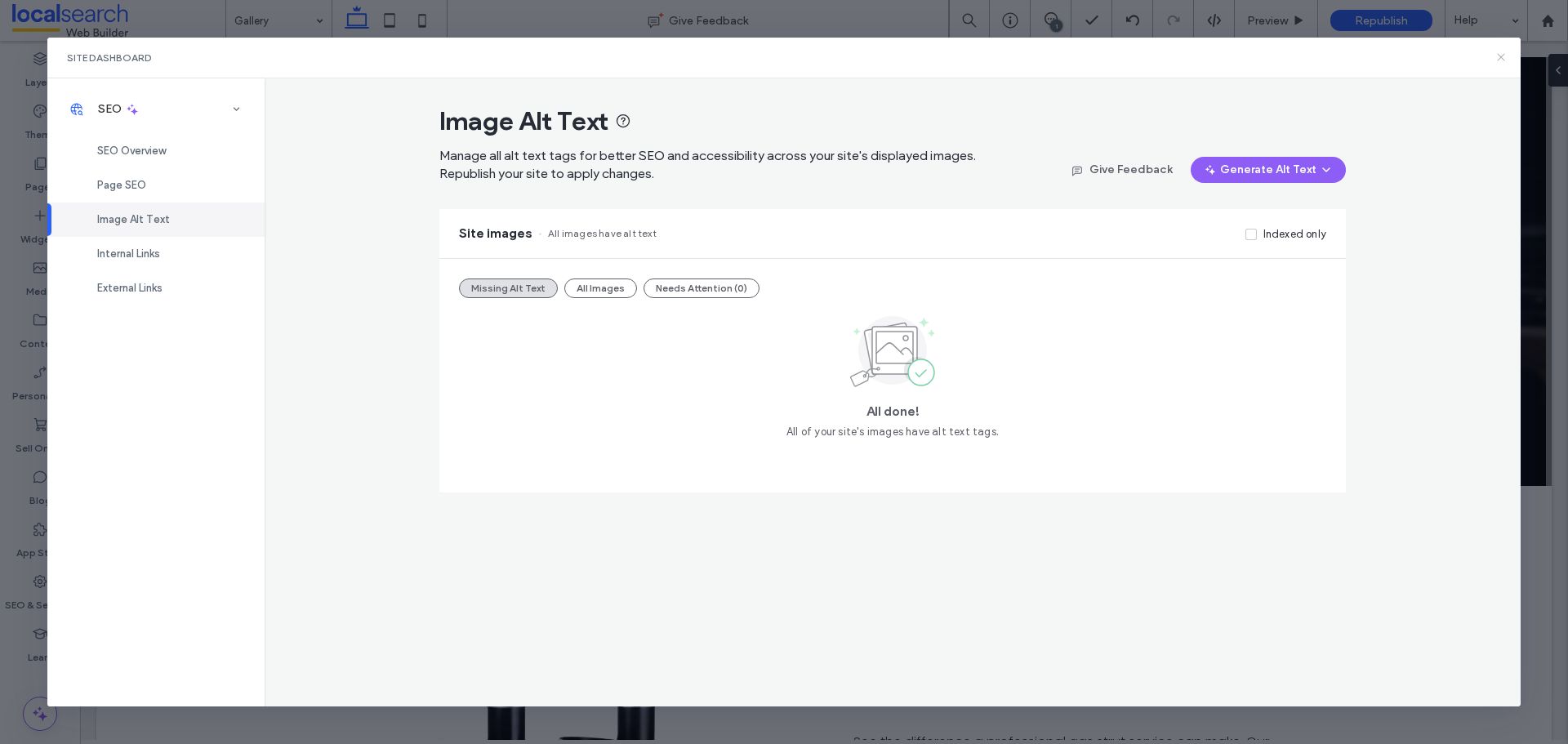
click at [1495, 56] on icon at bounding box center [1500, 57] width 13 height 13
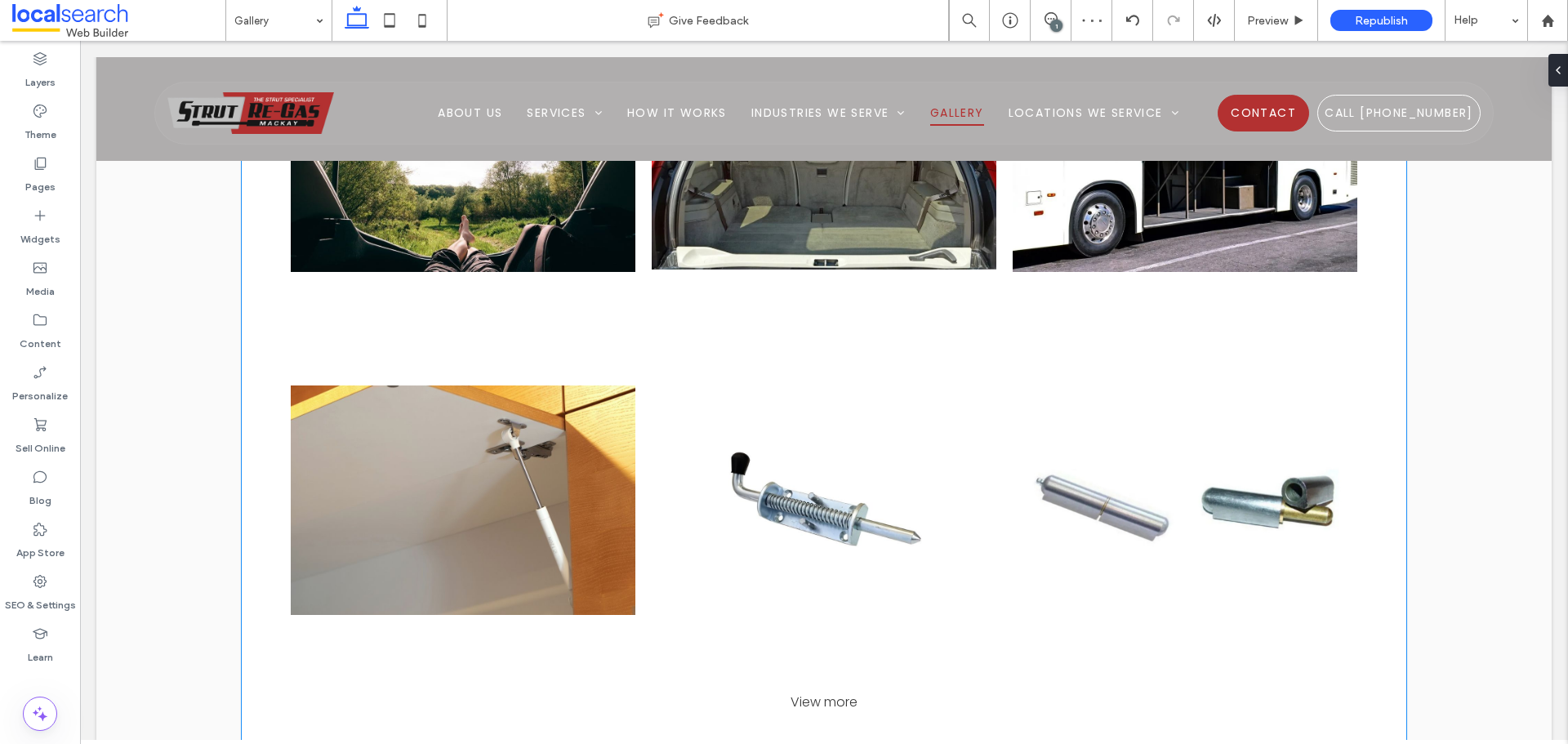
scroll to position [1714, 0]
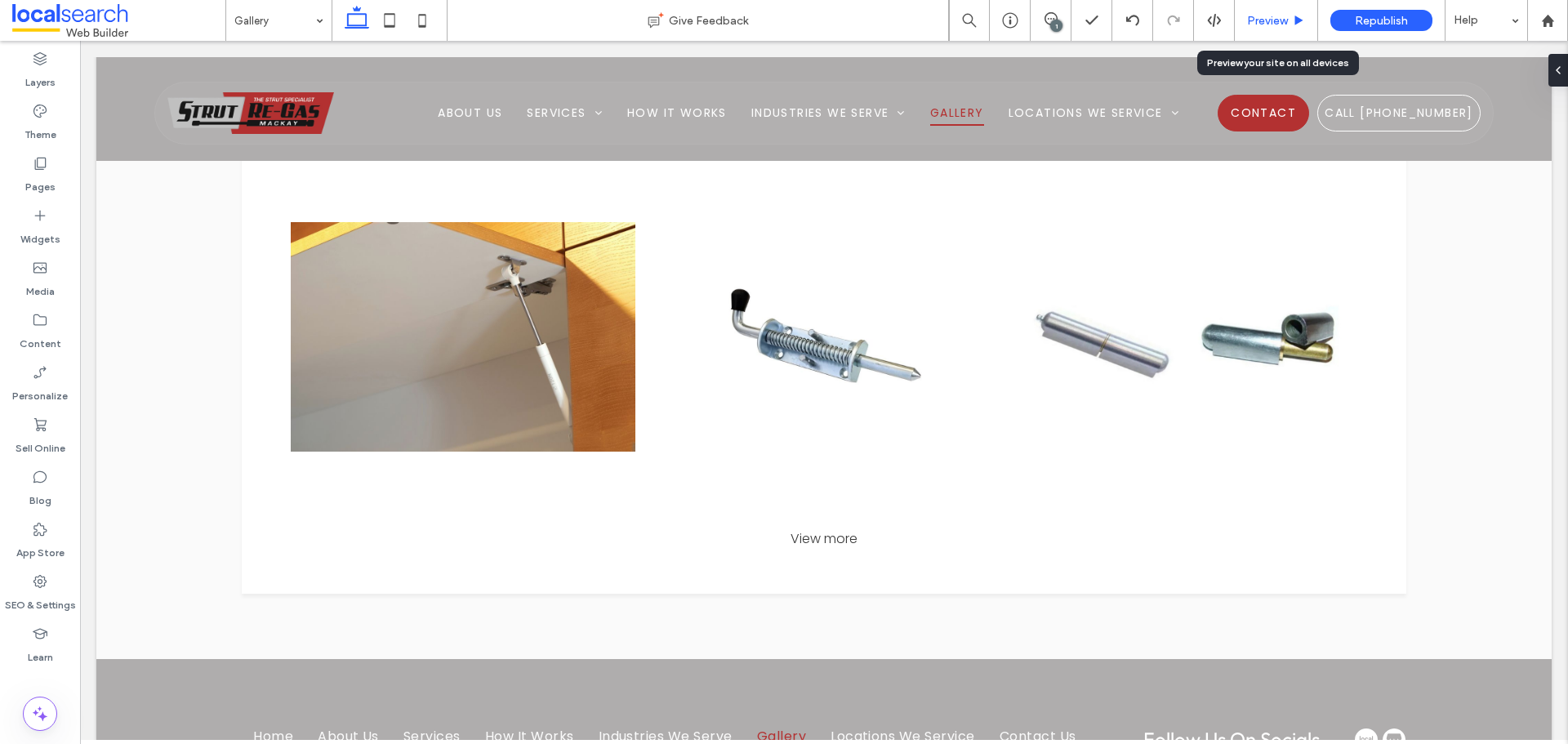
click at [1272, 21] on span "Preview" at bounding box center [1267, 21] width 41 height 14
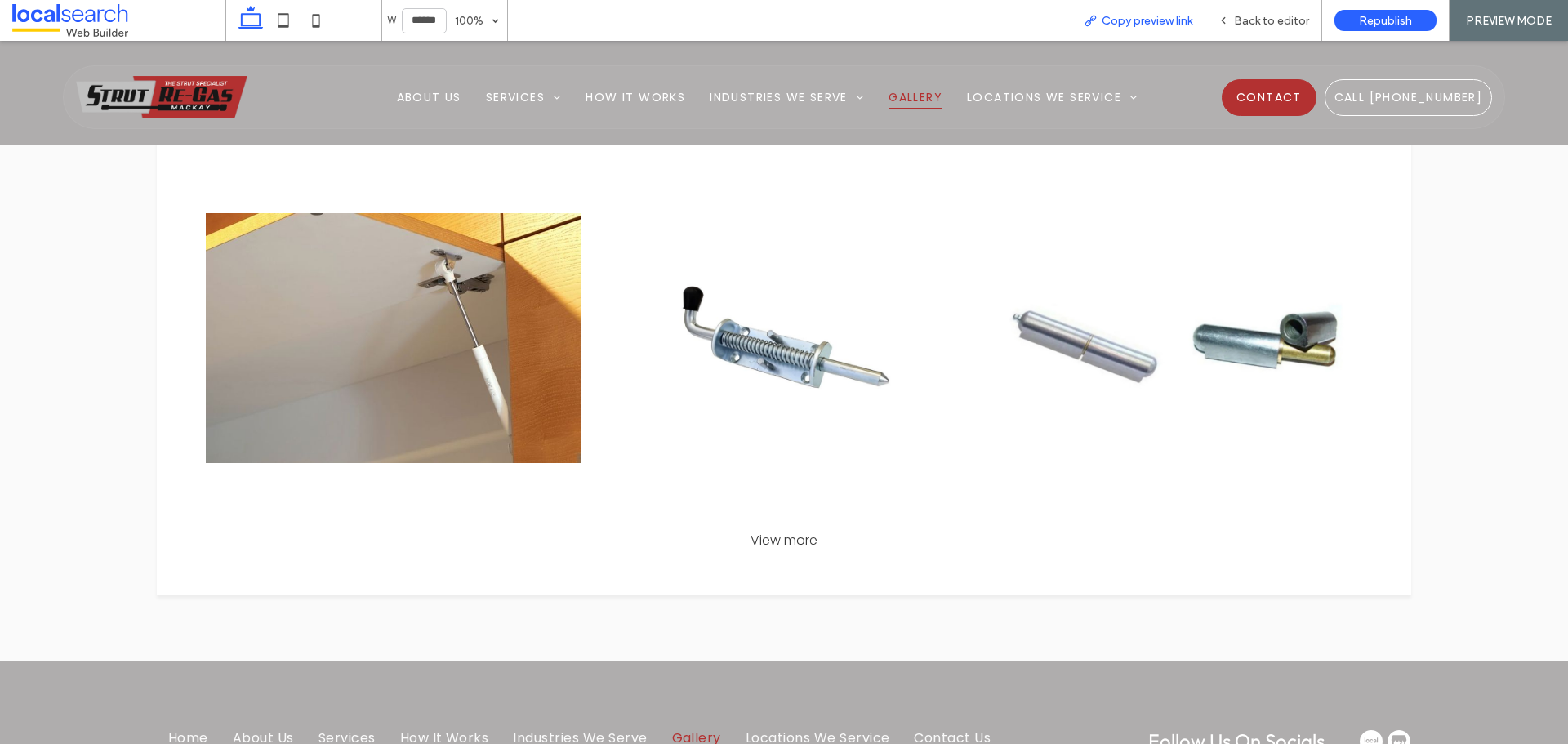
scroll to position [1734, 0]
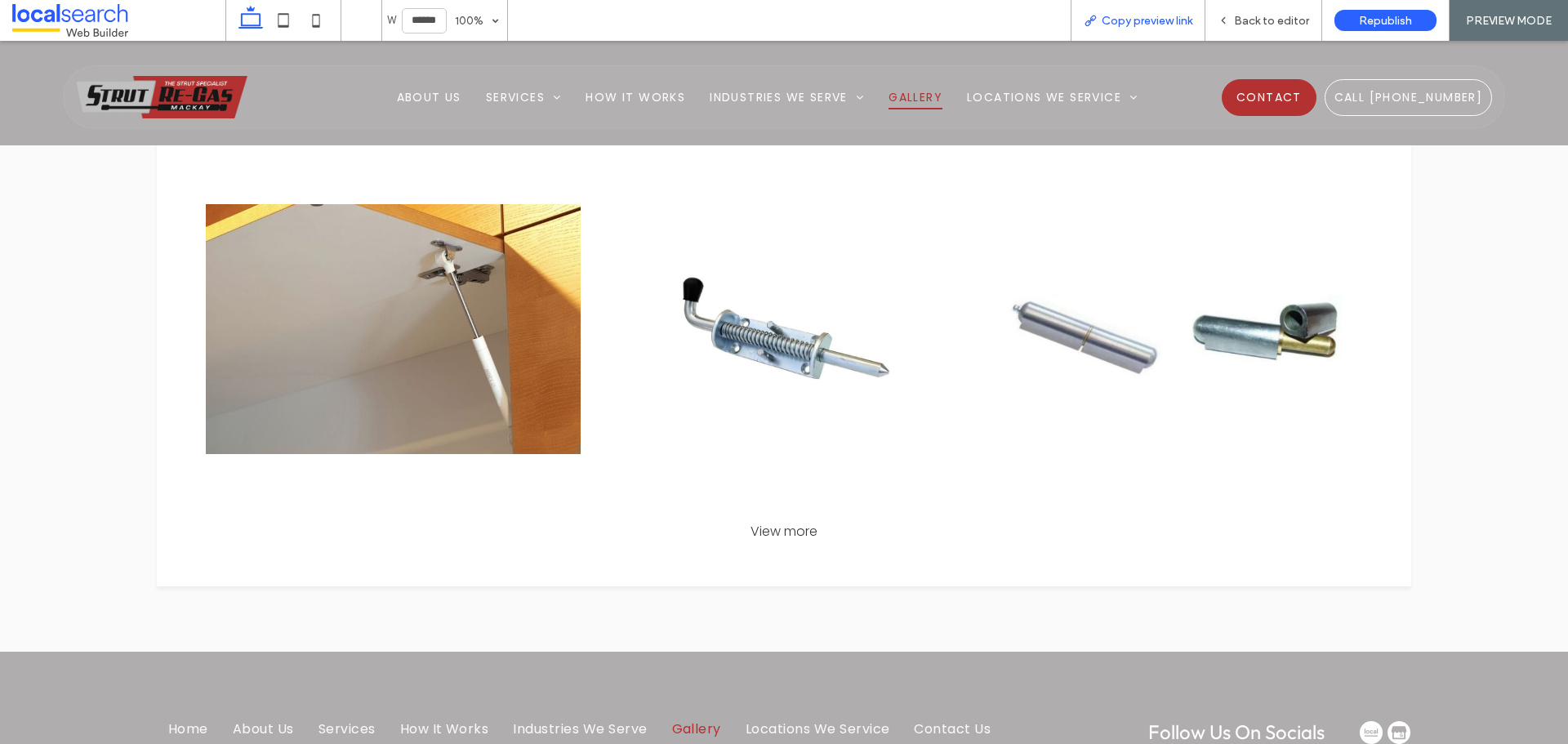
click at [1170, 20] on span "Copy preview link" at bounding box center [1147, 21] width 91 height 14
click at [1255, 26] on span "Back to editor" at bounding box center [1271, 21] width 75 height 14
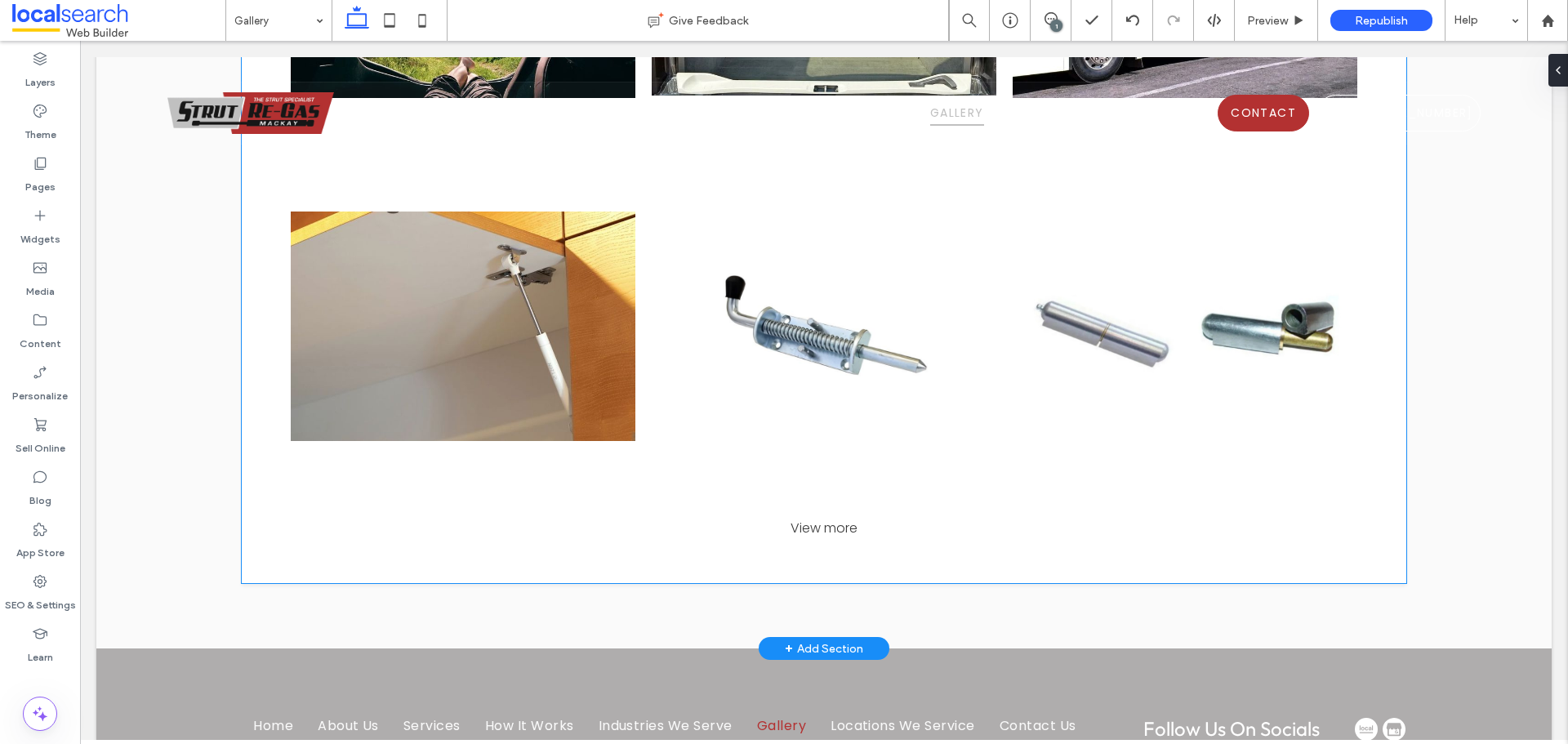
scroll to position [1714, 0]
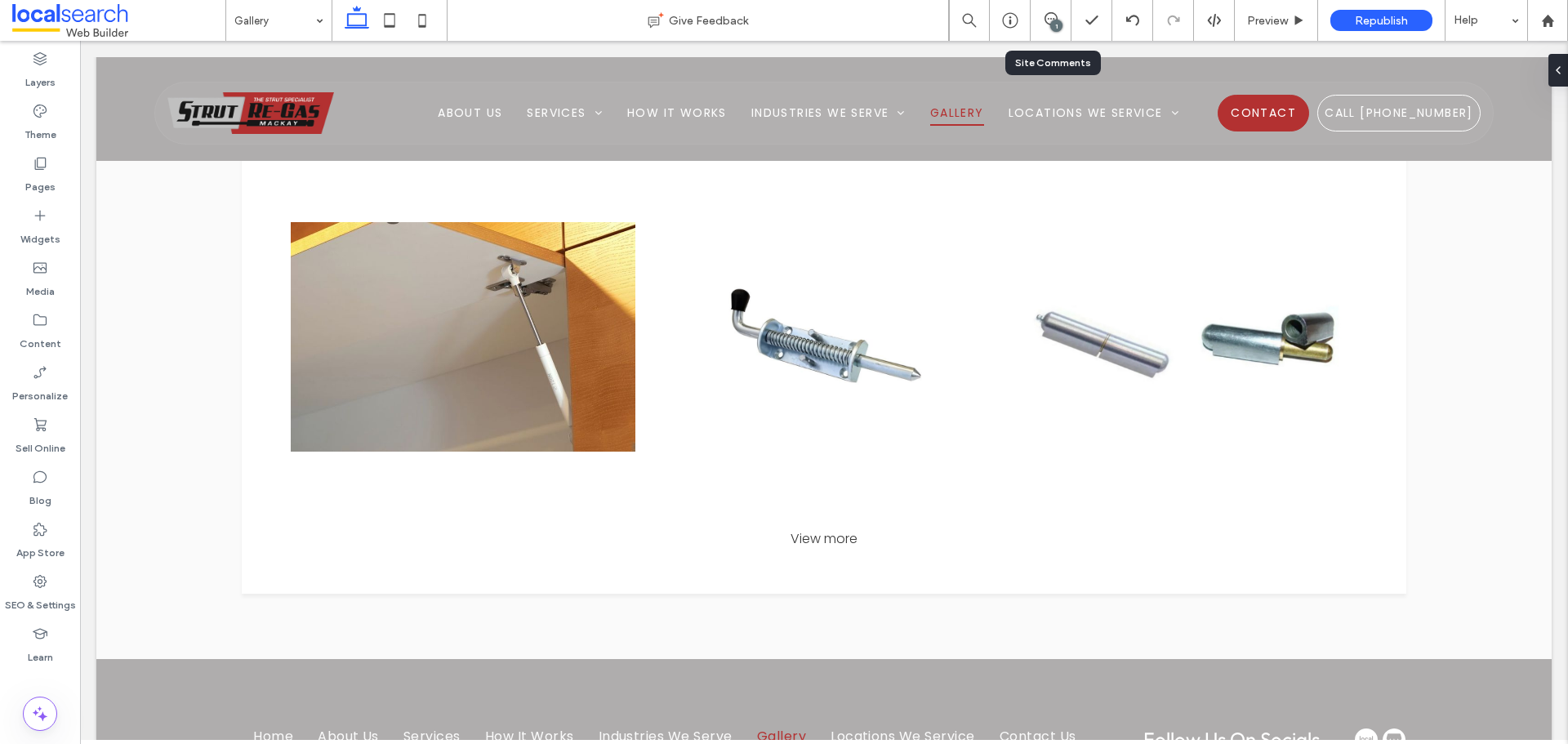
click at [1043, 11] on div "1" at bounding box center [1050, 20] width 41 height 41
click at [1055, 25] on div "1" at bounding box center [1056, 26] width 12 height 12
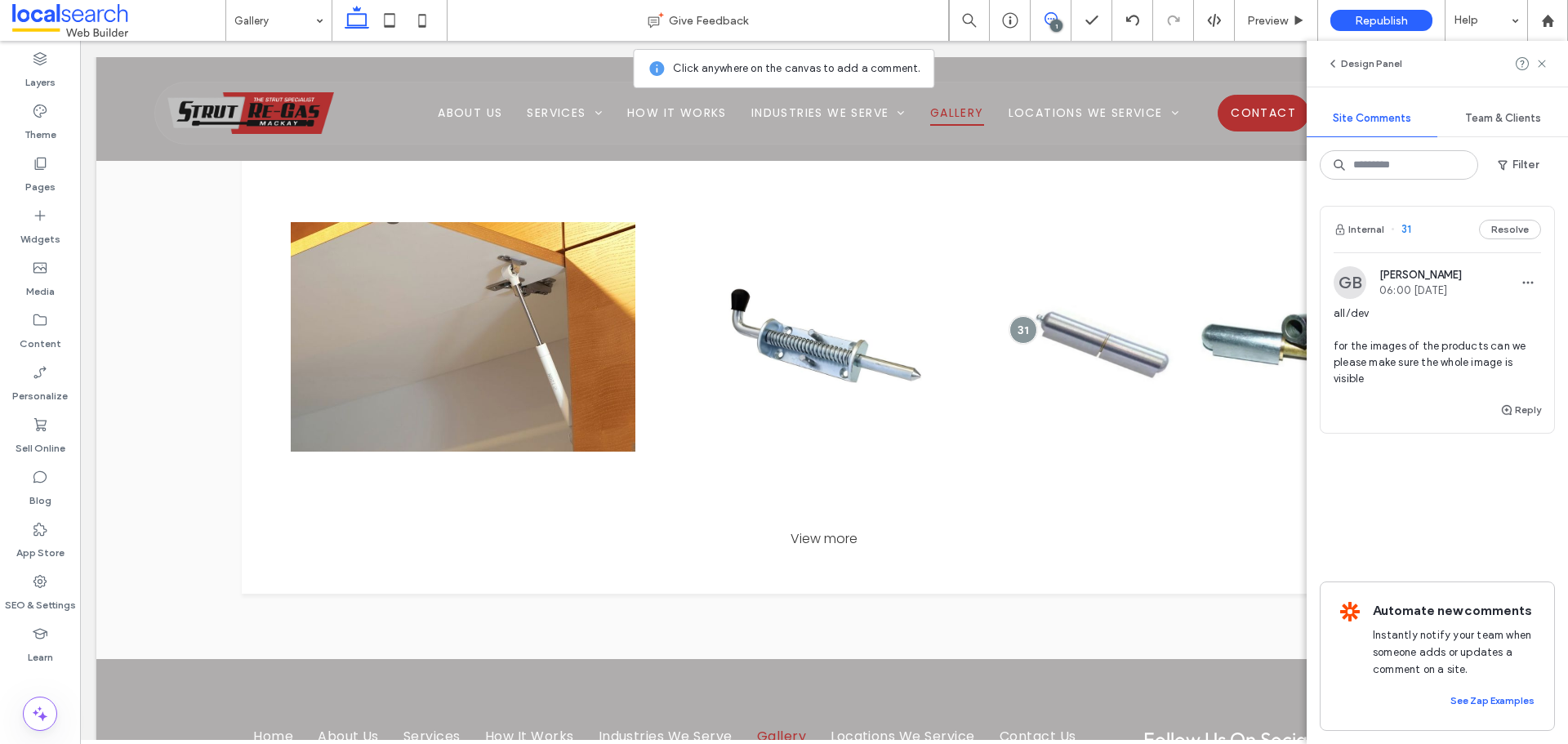
click at [1055, 25] on div "1" at bounding box center [1056, 26] width 12 height 12
